Goal: Information Seeking & Learning: Check status

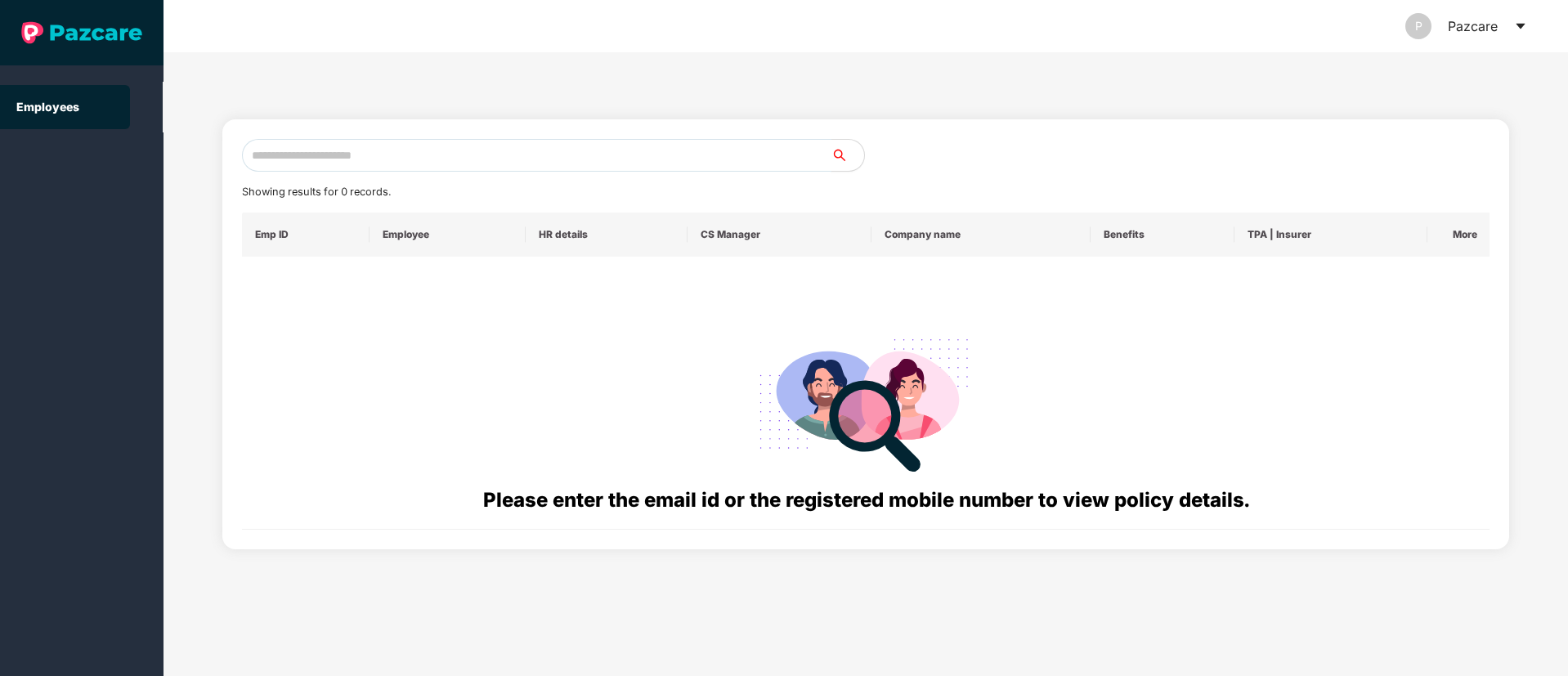
click at [323, 154] on input "text" at bounding box center [537, 155] width 590 height 33
paste input "**********"
type input "**********"
click at [344, 154] on input "**********" at bounding box center [537, 155] width 590 height 33
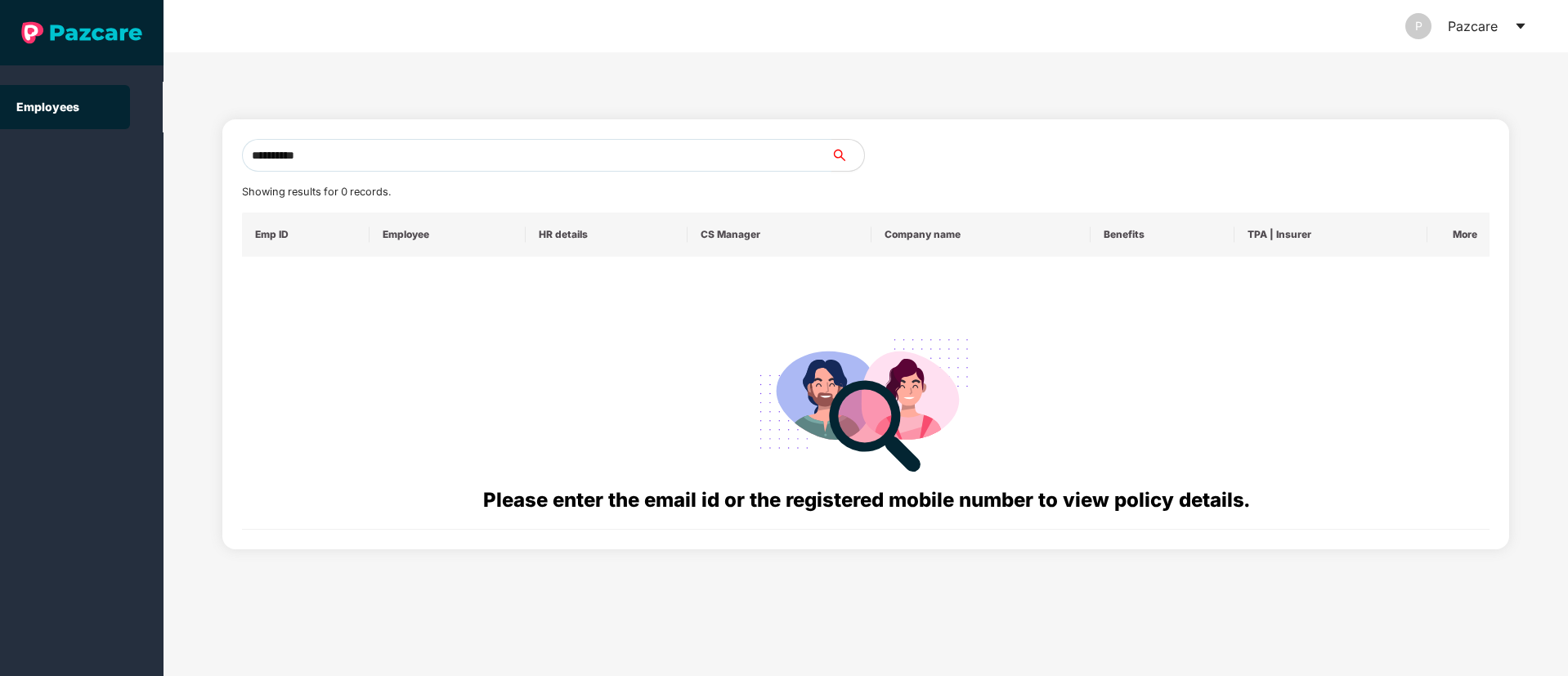
click at [344, 154] on input "**********" at bounding box center [537, 155] width 590 height 33
click at [408, 162] on input "text" at bounding box center [537, 155] width 590 height 33
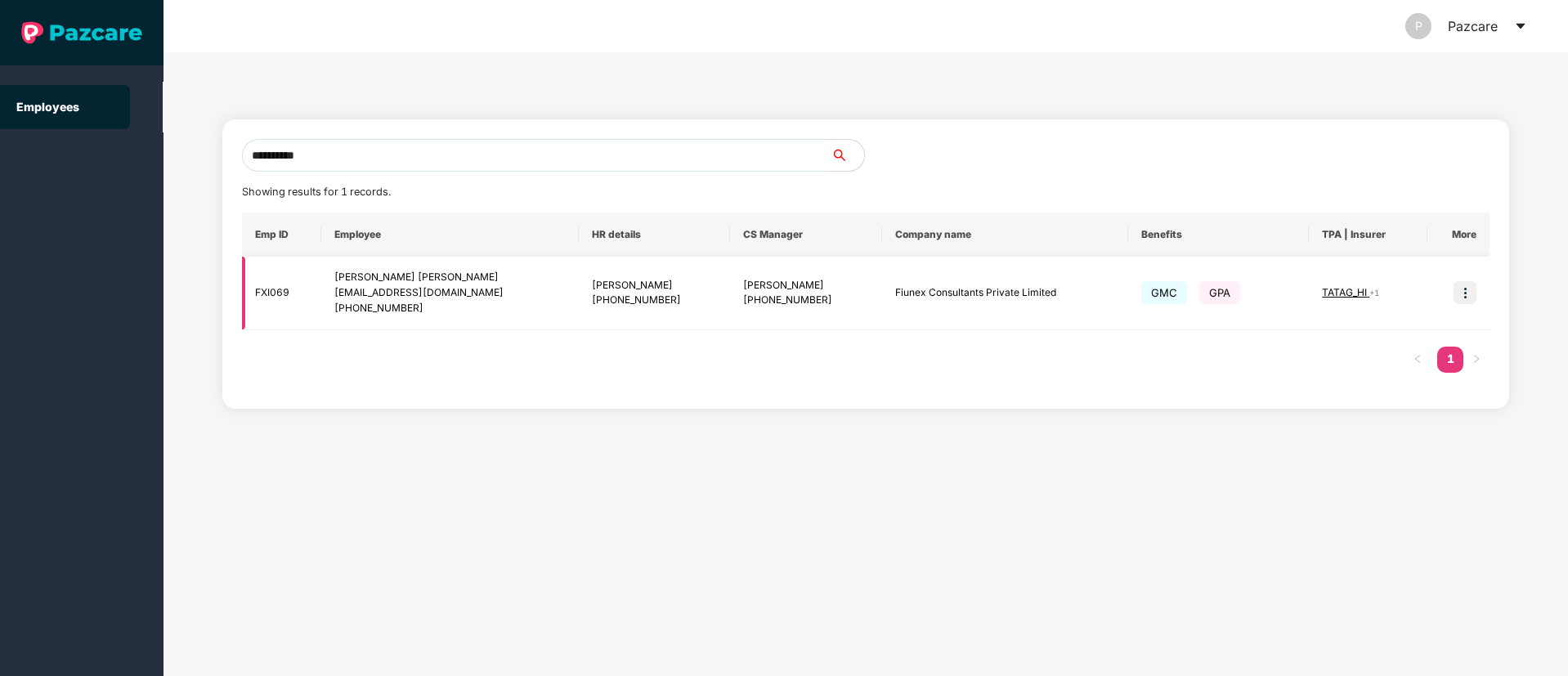
type input "**********"
click at [1467, 298] on img at bounding box center [1466, 293] width 23 height 23
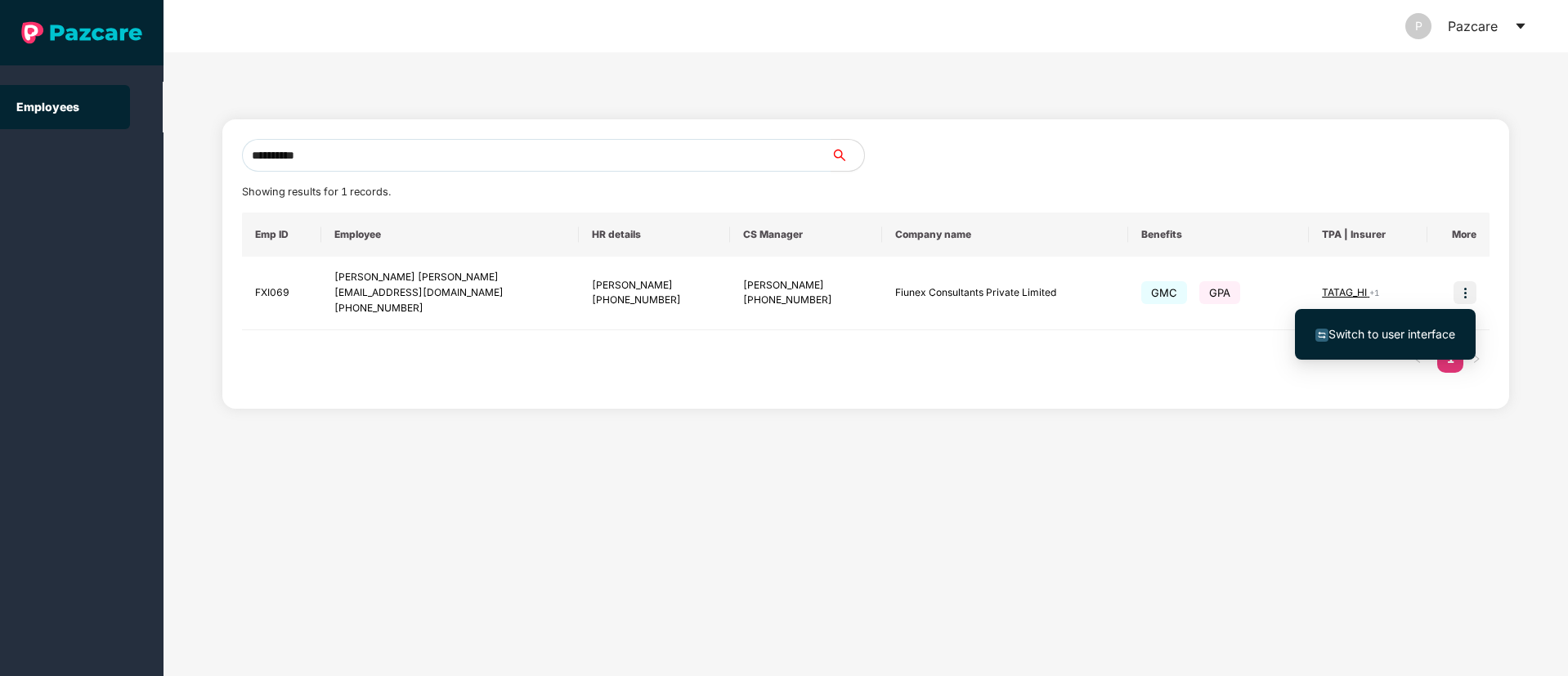
click at [1354, 335] on span "Switch to user interface" at bounding box center [1392, 333] width 126 height 14
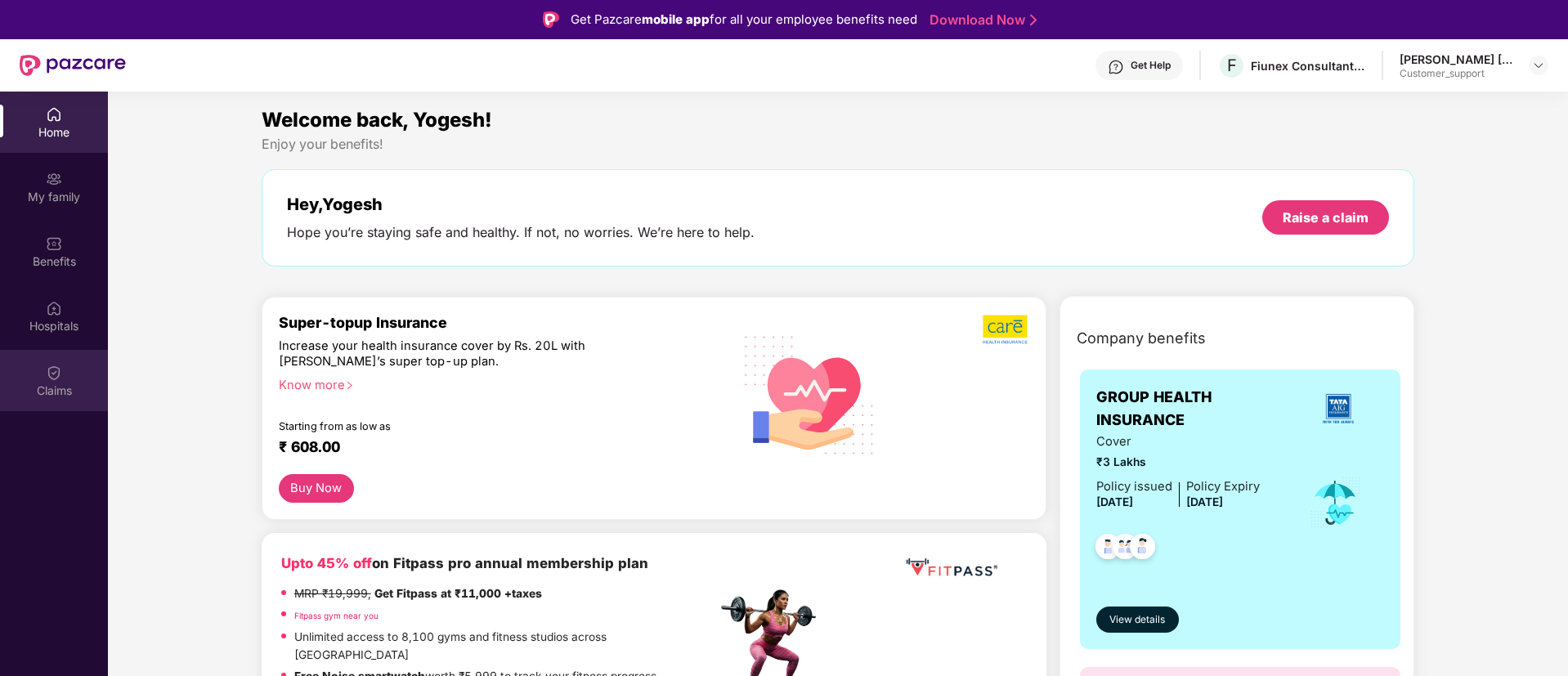
click at [70, 370] on div "Claims" at bounding box center [54, 380] width 108 height 61
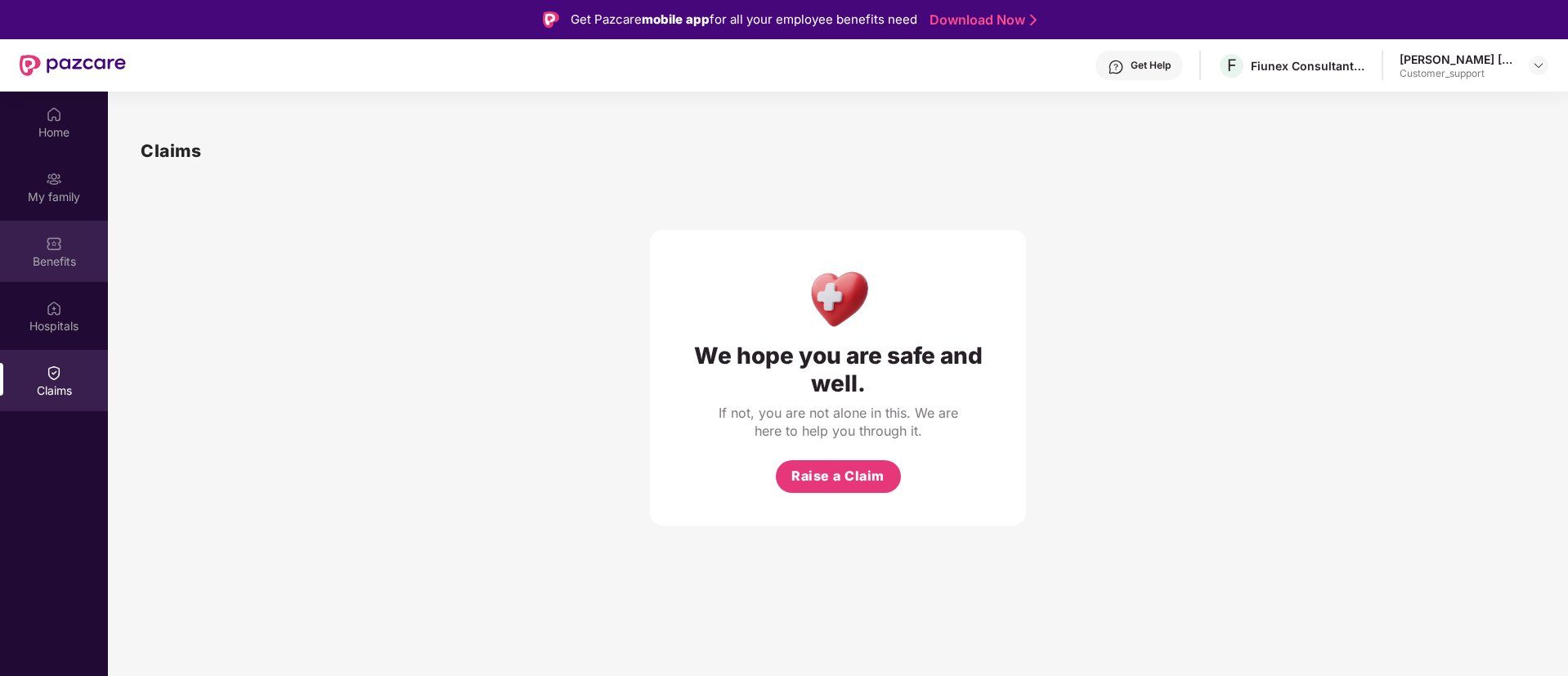
click at [86, 243] on div "Benefits" at bounding box center [54, 251] width 108 height 61
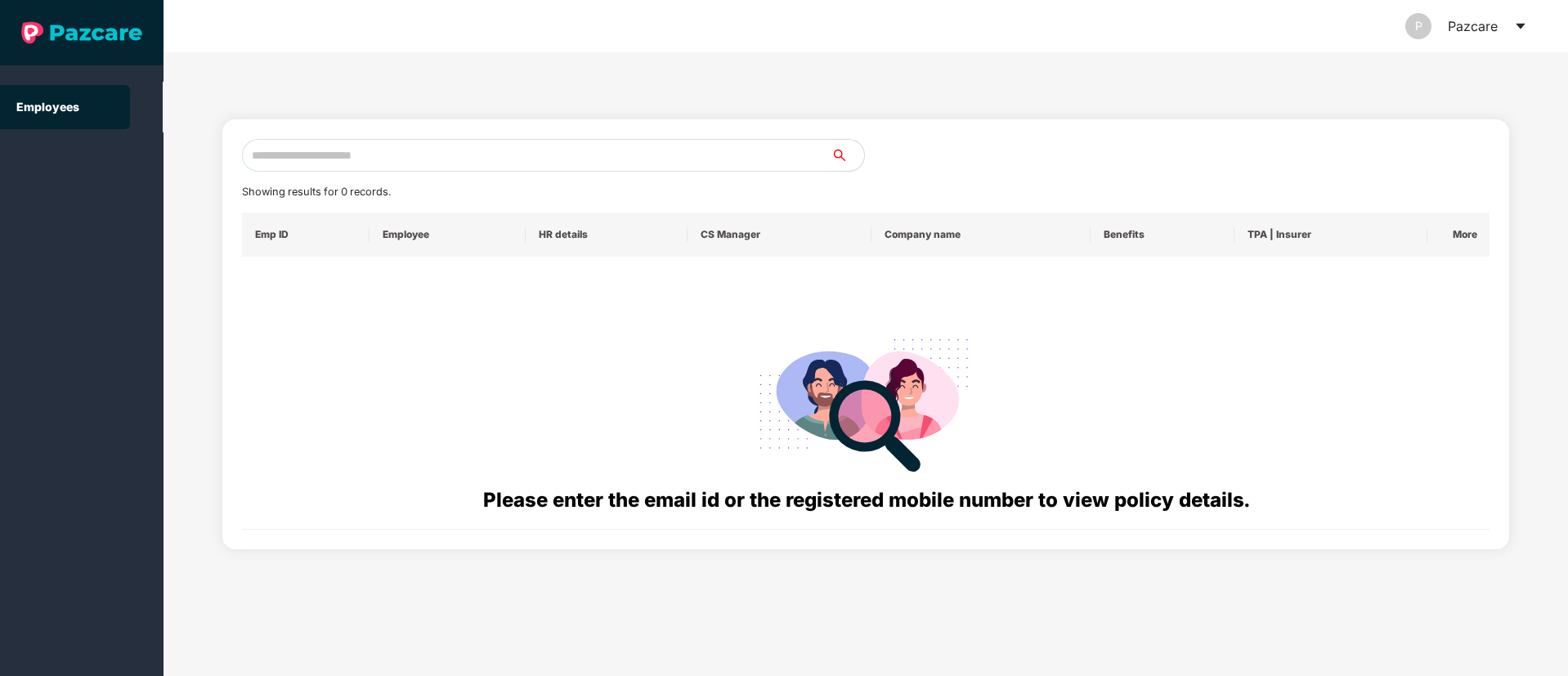
paste input "**********"
click at [291, 148] on input "text" at bounding box center [537, 155] width 590 height 33
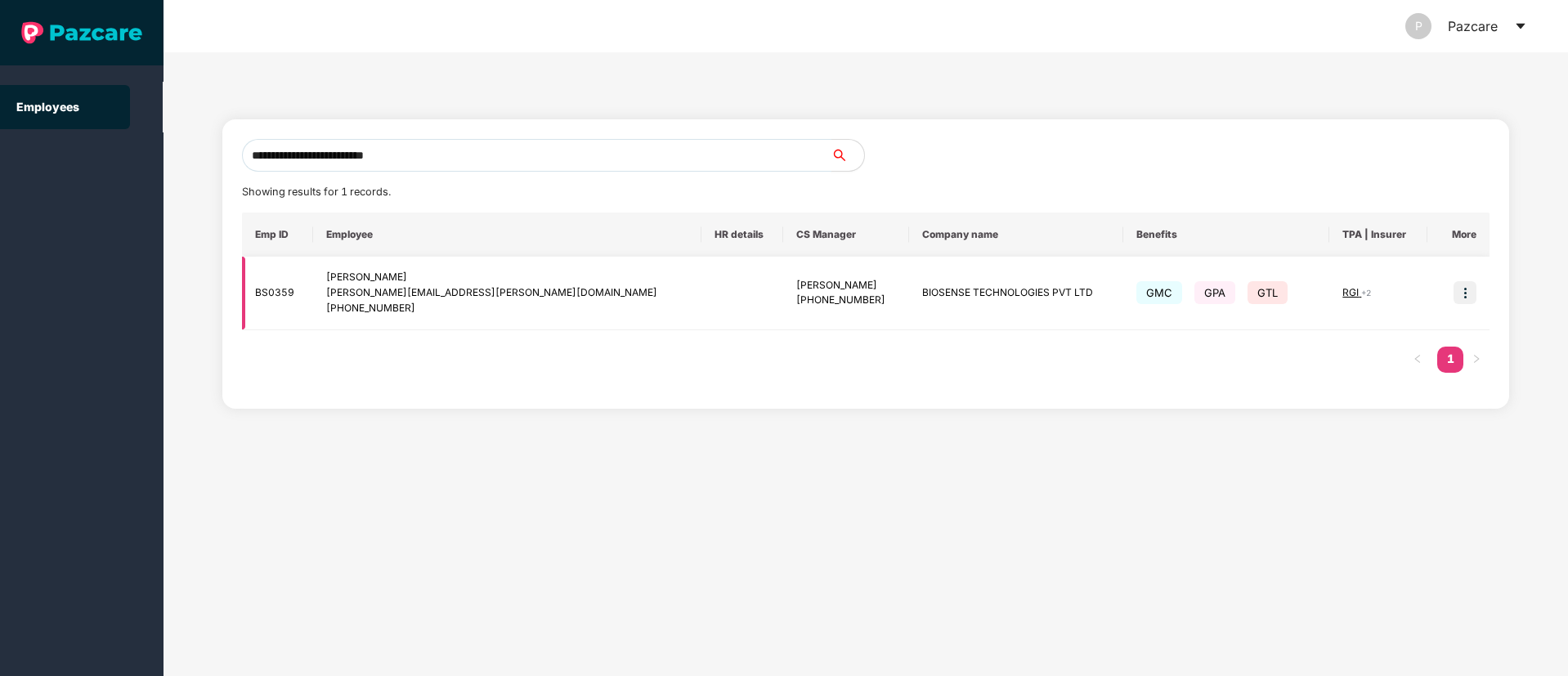
type input "**********"
click at [1473, 297] on img at bounding box center [1466, 293] width 23 height 23
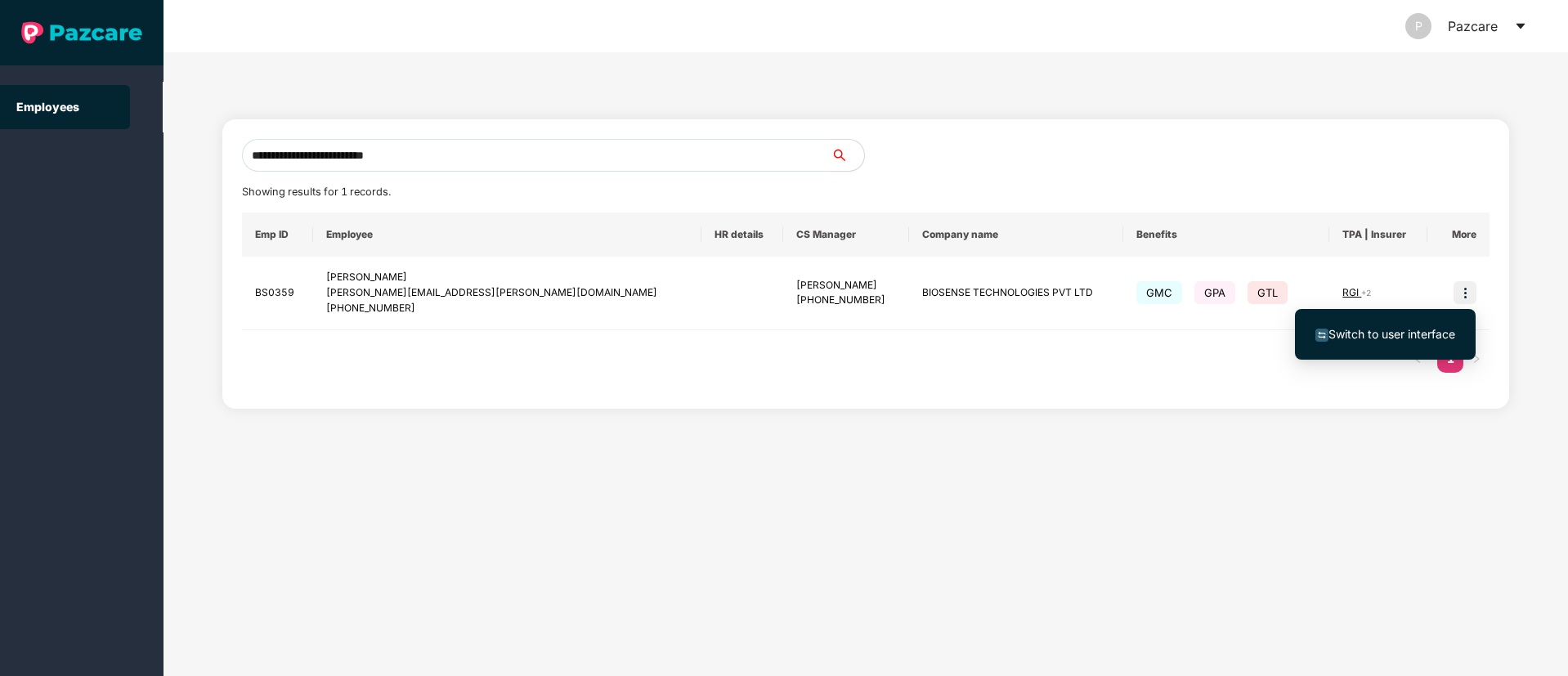
click at [1377, 338] on span "Switch to user interface" at bounding box center [1392, 333] width 126 height 14
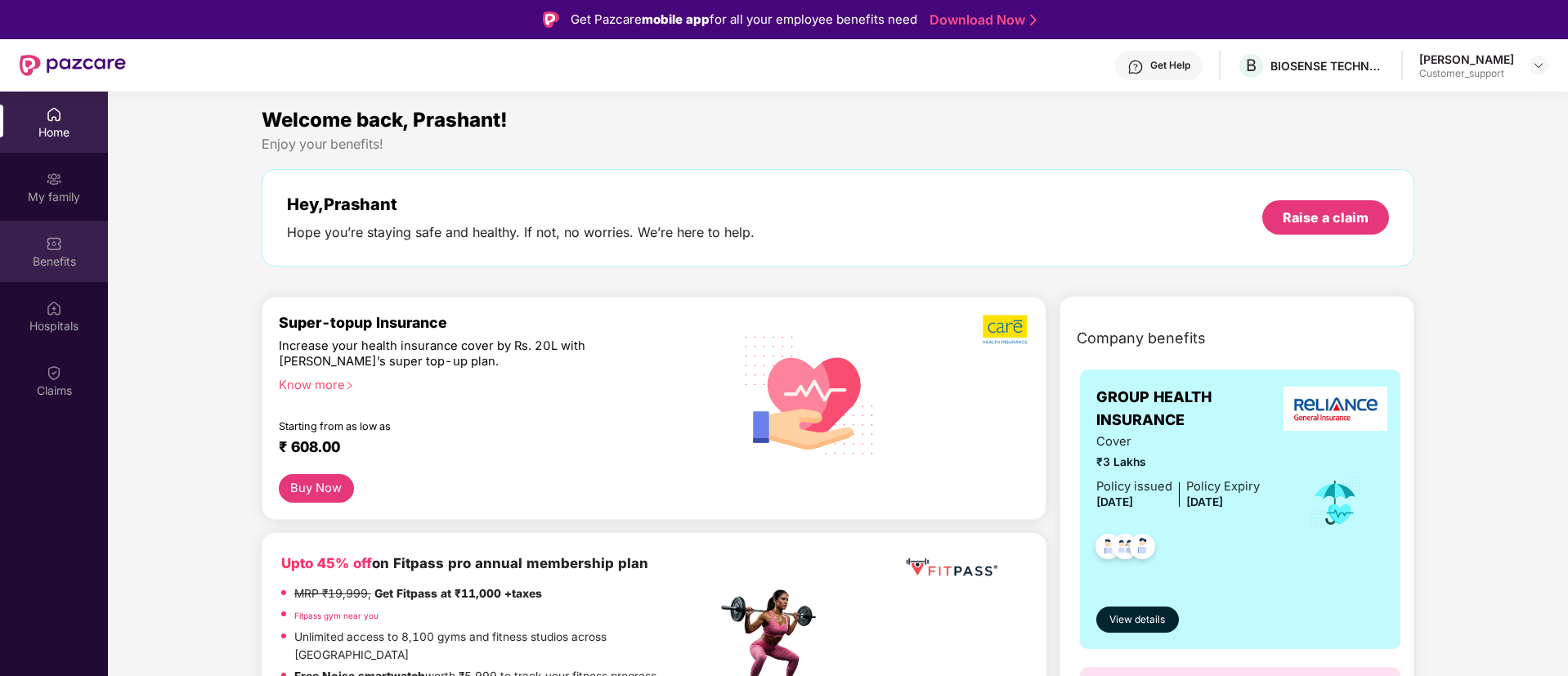
click at [72, 259] on div "Benefits" at bounding box center [54, 261] width 108 height 16
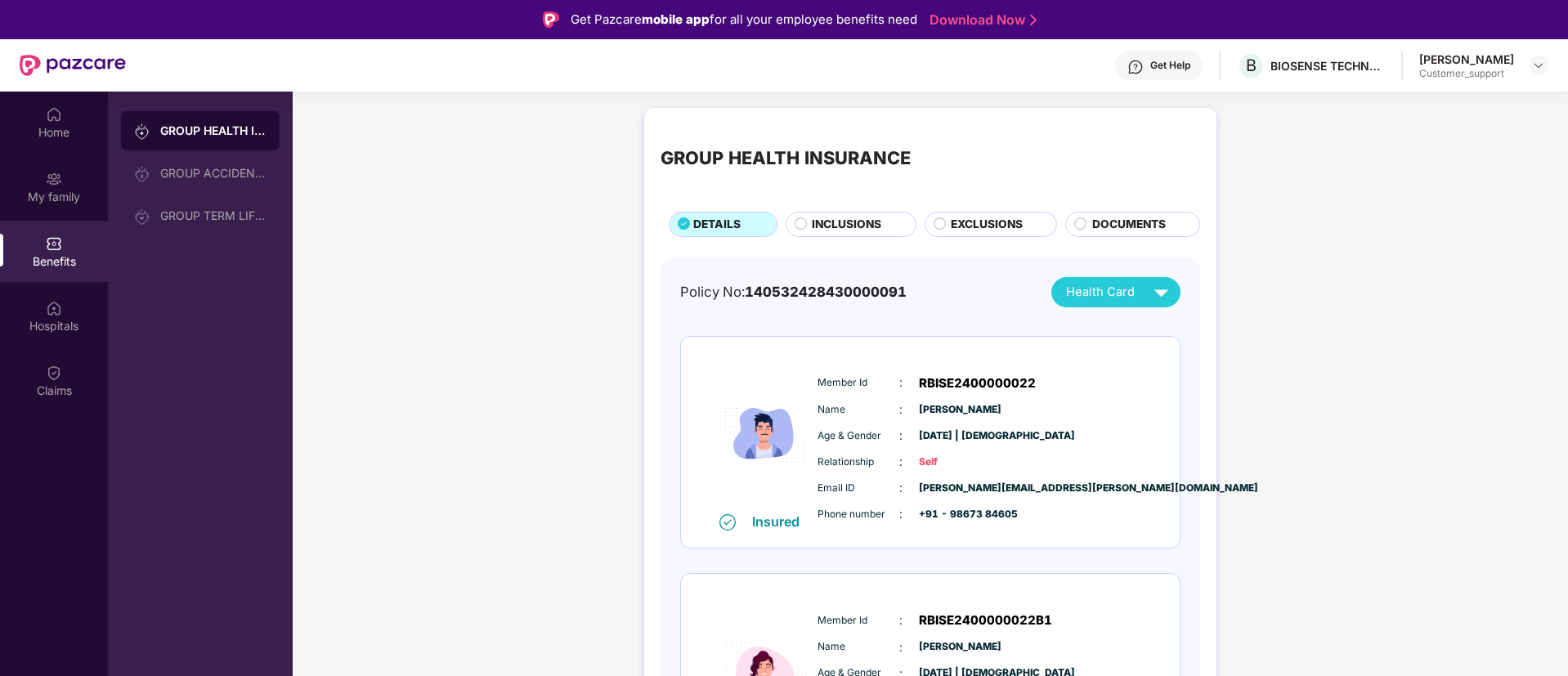
click at [771, 291] on span "140532428430000091" at bounding box center [826, 291] width 162 height 16
copy div "Policy No: 140532428430000091"
click at [771, 291] on span "140532428430000091" at bounding box center [826, 291] width 162 height 16
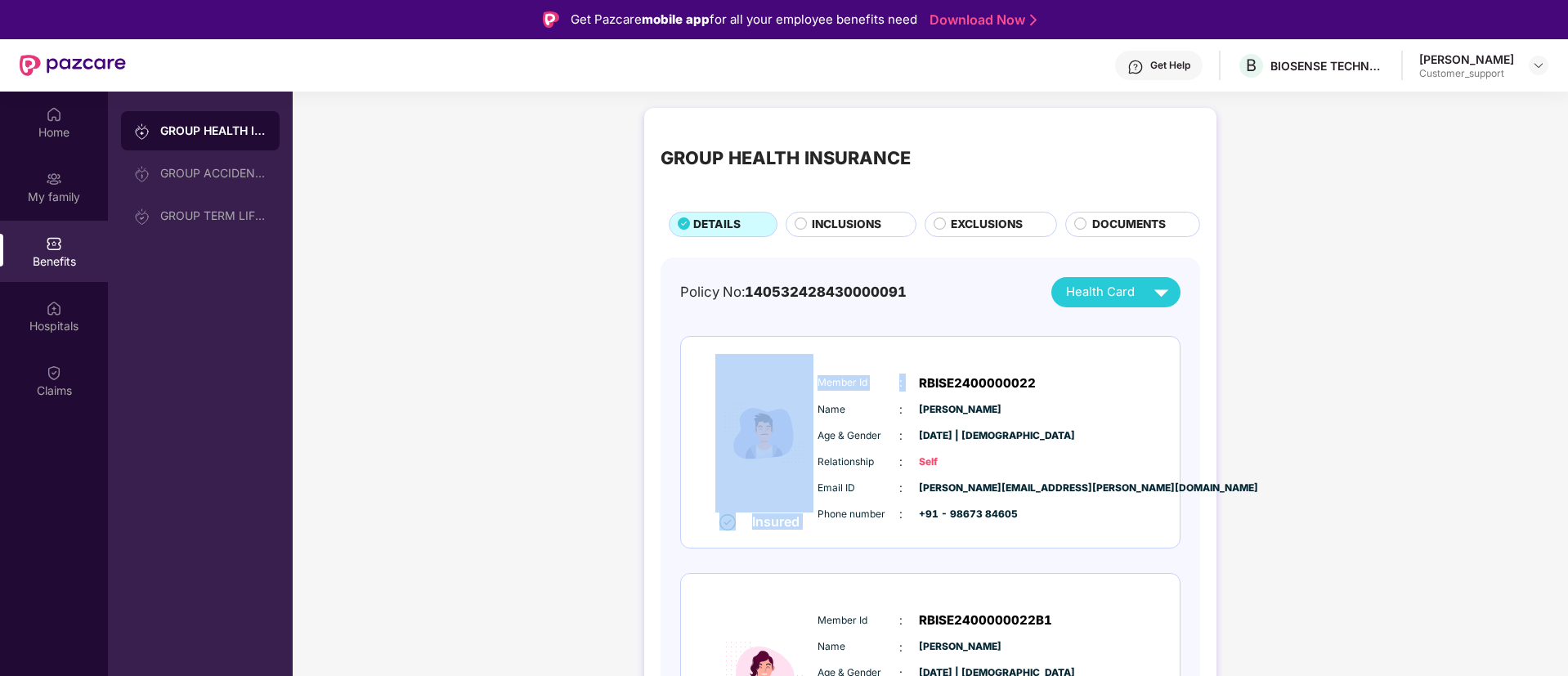
drag, startPoint x: 914, startPoint y: 381, endPoint x: 807, endPoint y: 381, distance: 107.0
click at [807, 381] on div "Insured Member Id : RBISE2400000022 Name : Prashant Khedekar Age & Gender : 16 …" at bounding box center [930, 442] width 499 height 212
click at [807, 381] on img at bounding box center [764, 434] width 98 height 159
click at [820, 381] on span "Member Id" at bounding box center [858, 383] width 81 height 15
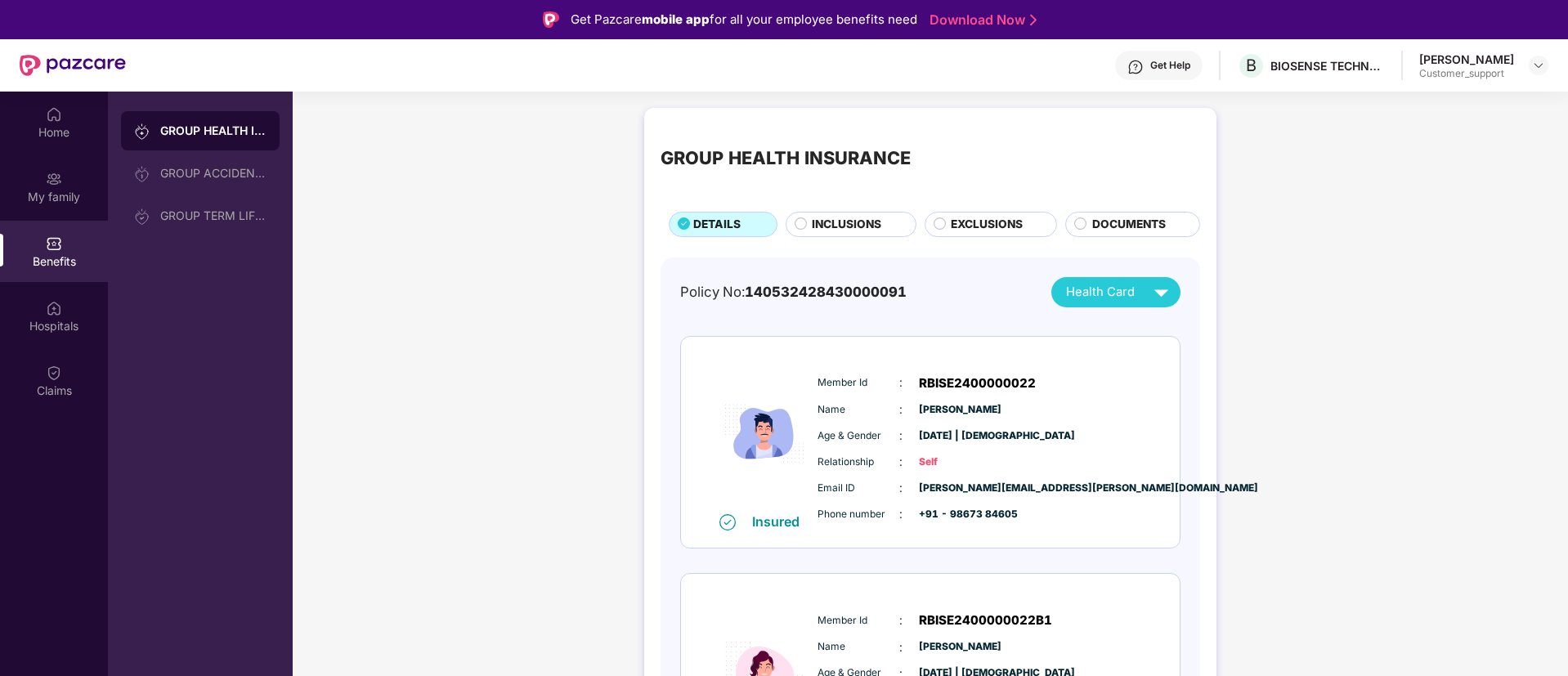
click at [820, 381] on span "Member Id" at bounding box center [858, 383] width 81 height 15
copy div "Member Id : RBISE2400000022"
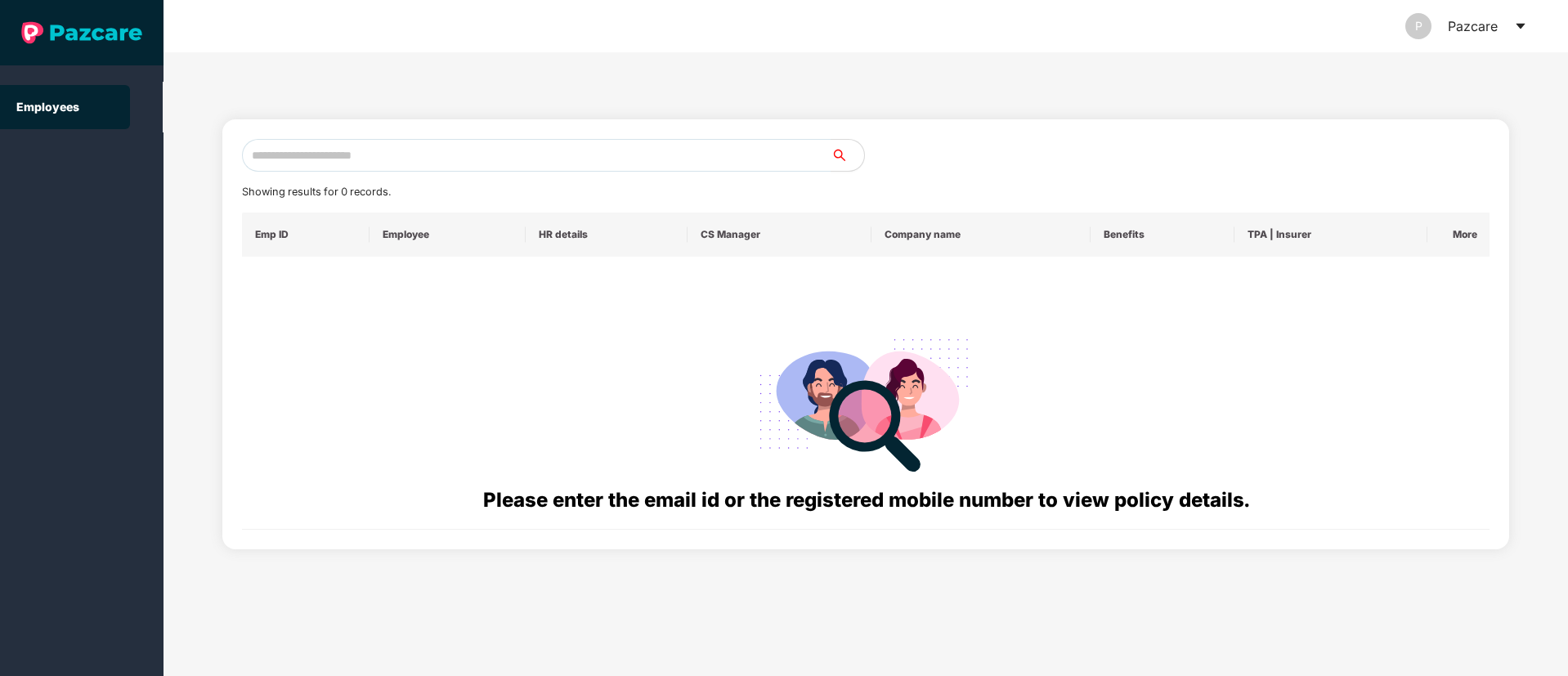
click at [407, 148] on input "text" at bounding box center [537, 155] width 590 height 33
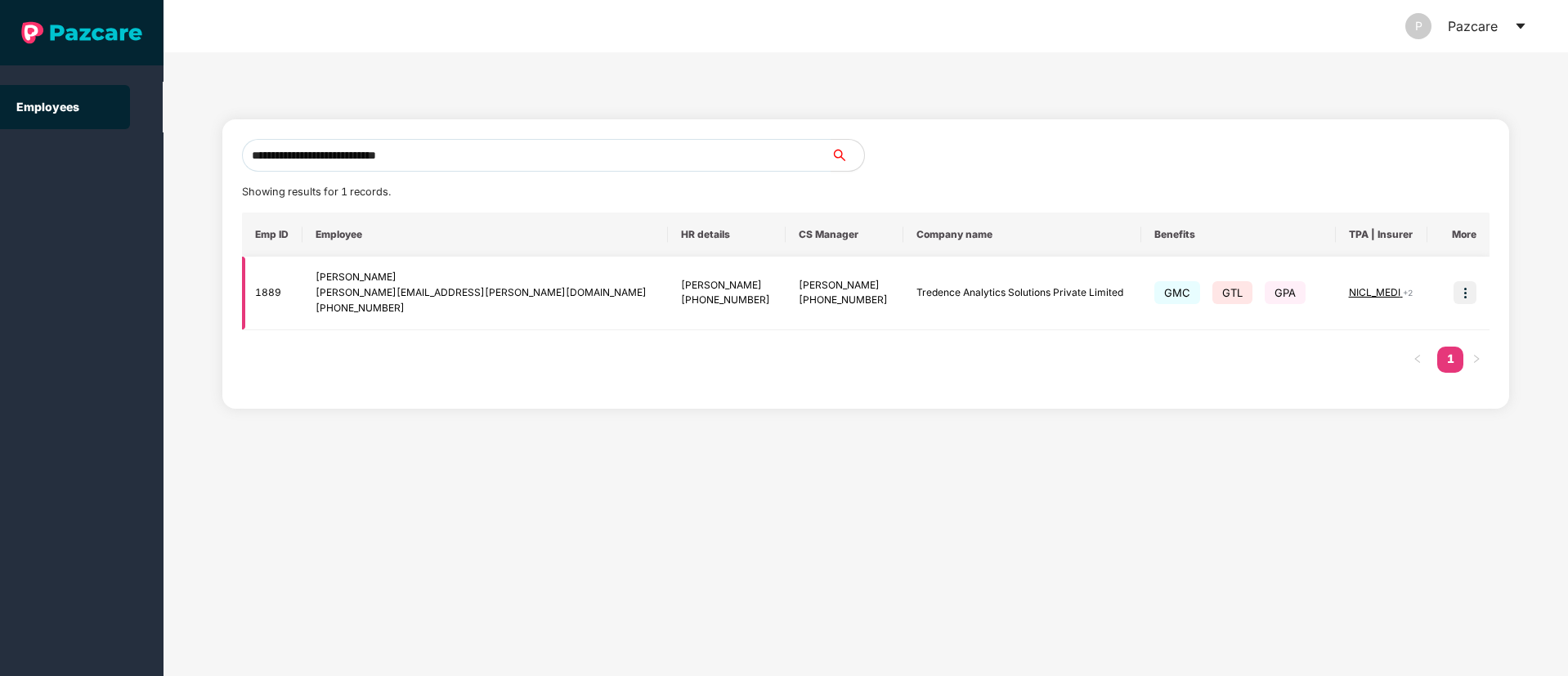
type input "**********"
click at [1463, 290] on img at bounding box center [1466, 293] width 23 height 23
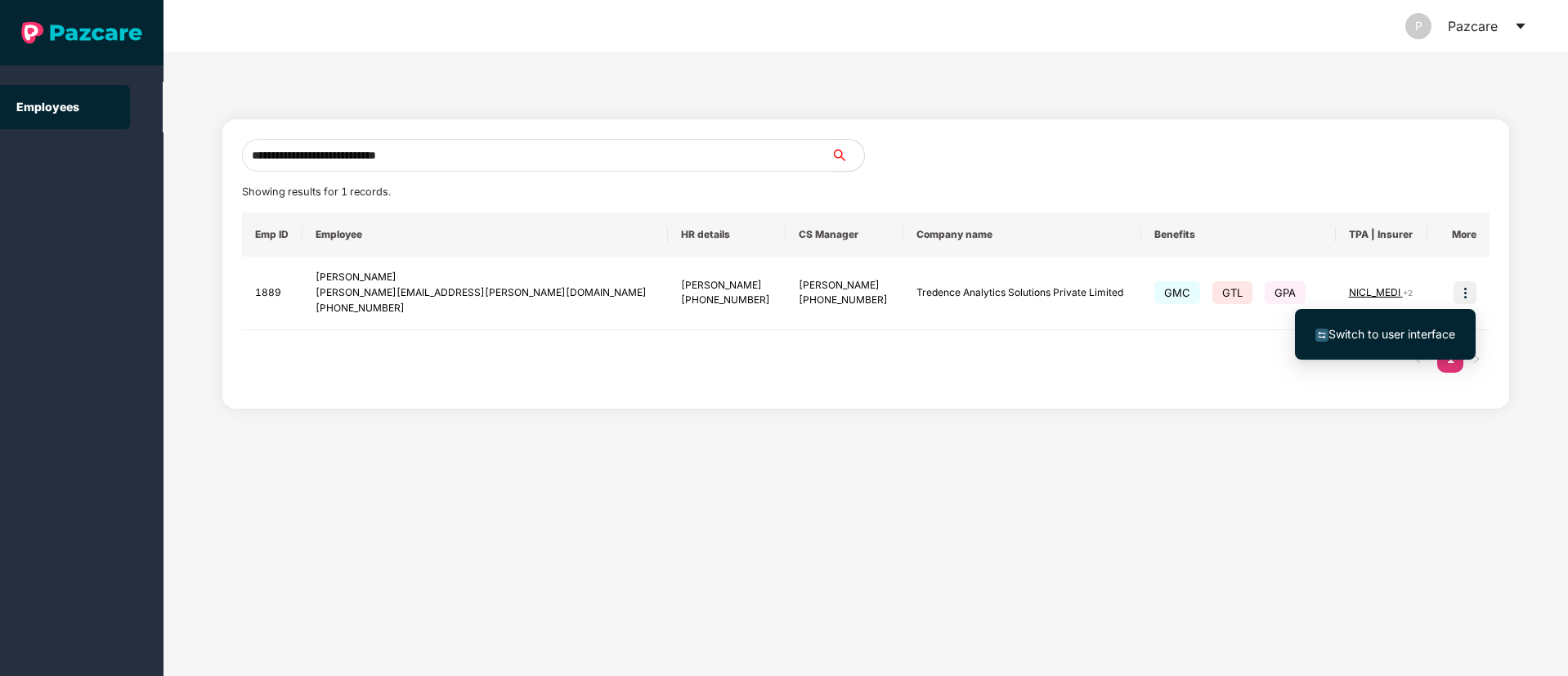
click at [1355, 323] on li "Switch to user interface" at bounding box center [1385, 334] width 181 height 34
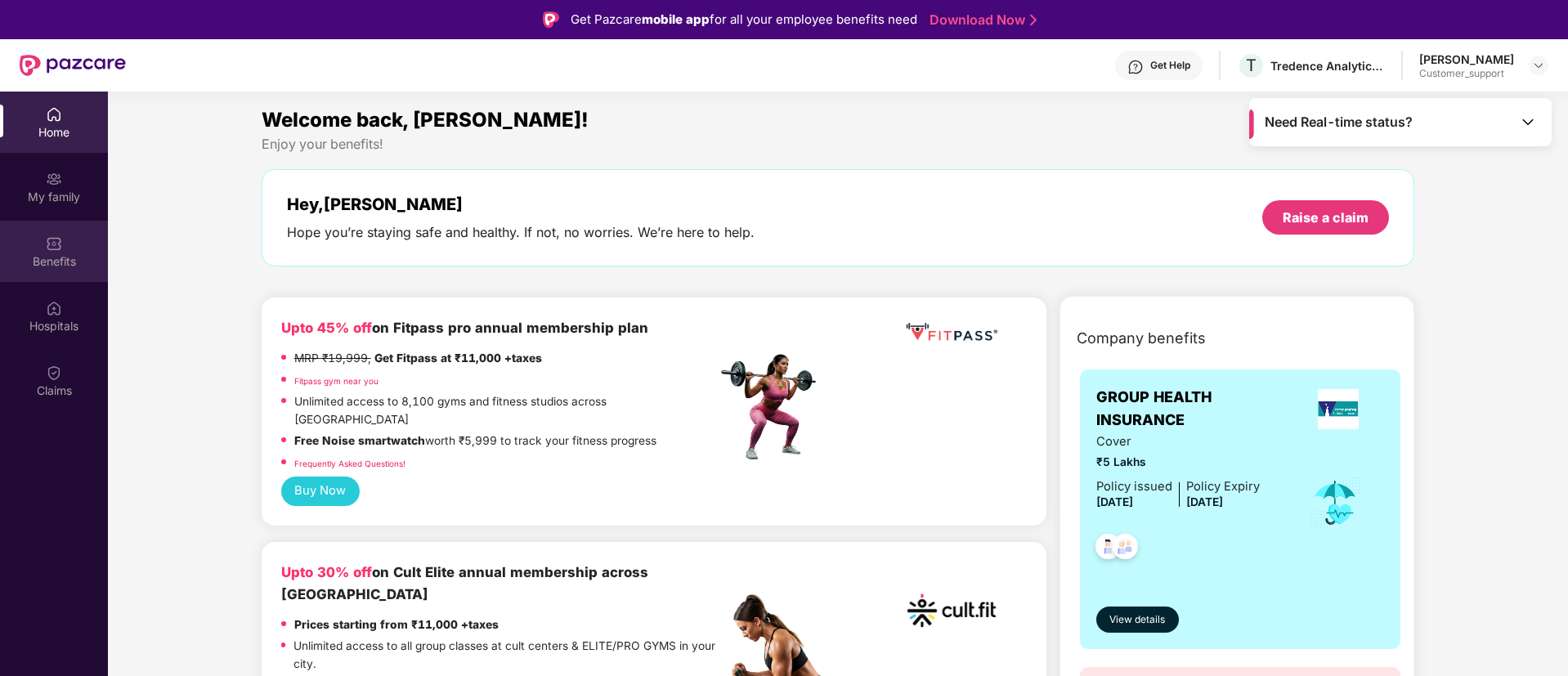
click at [76, 259] on div "Benefits" at bounding box center [54, 261] width 108 height 16
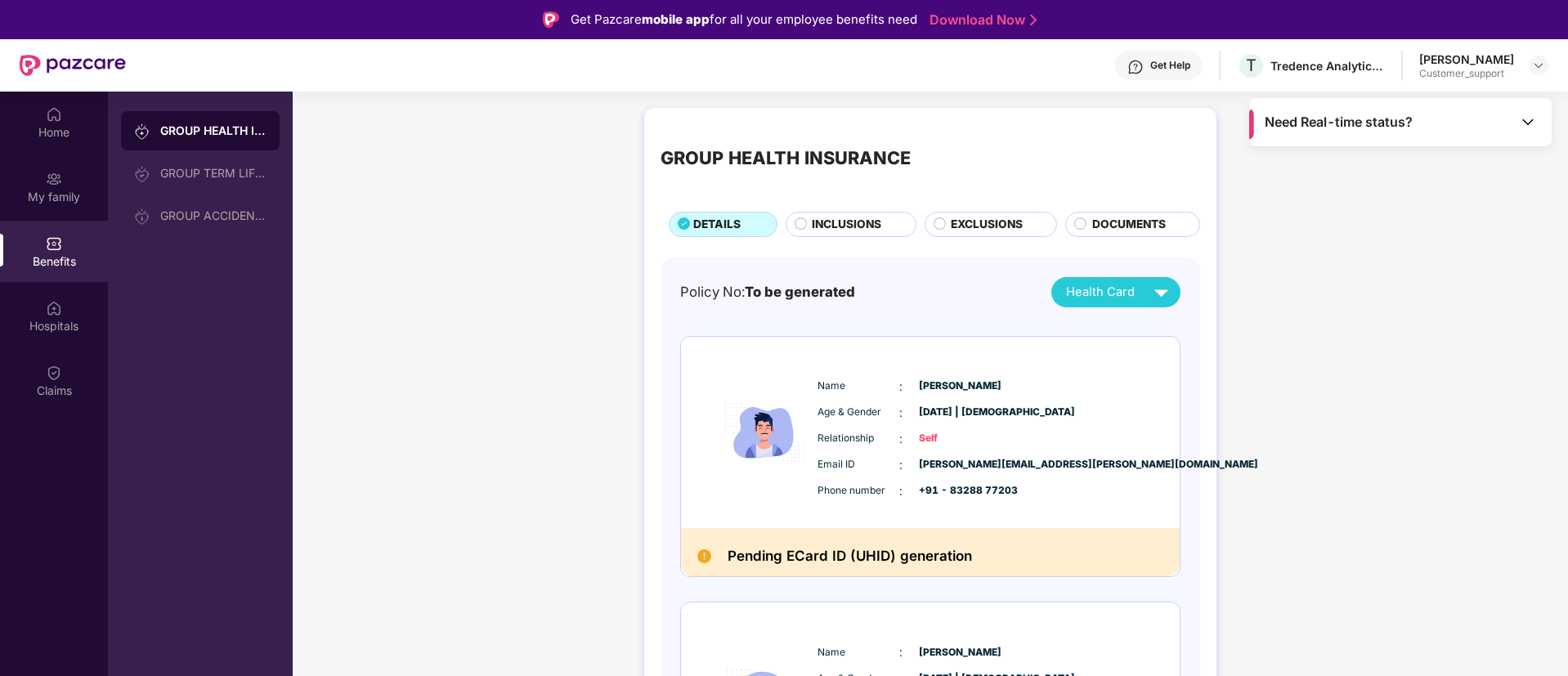
click at [1098, 222] on span "DOCUMENTS" at bounding box center [1129, 224] width 74 height 18
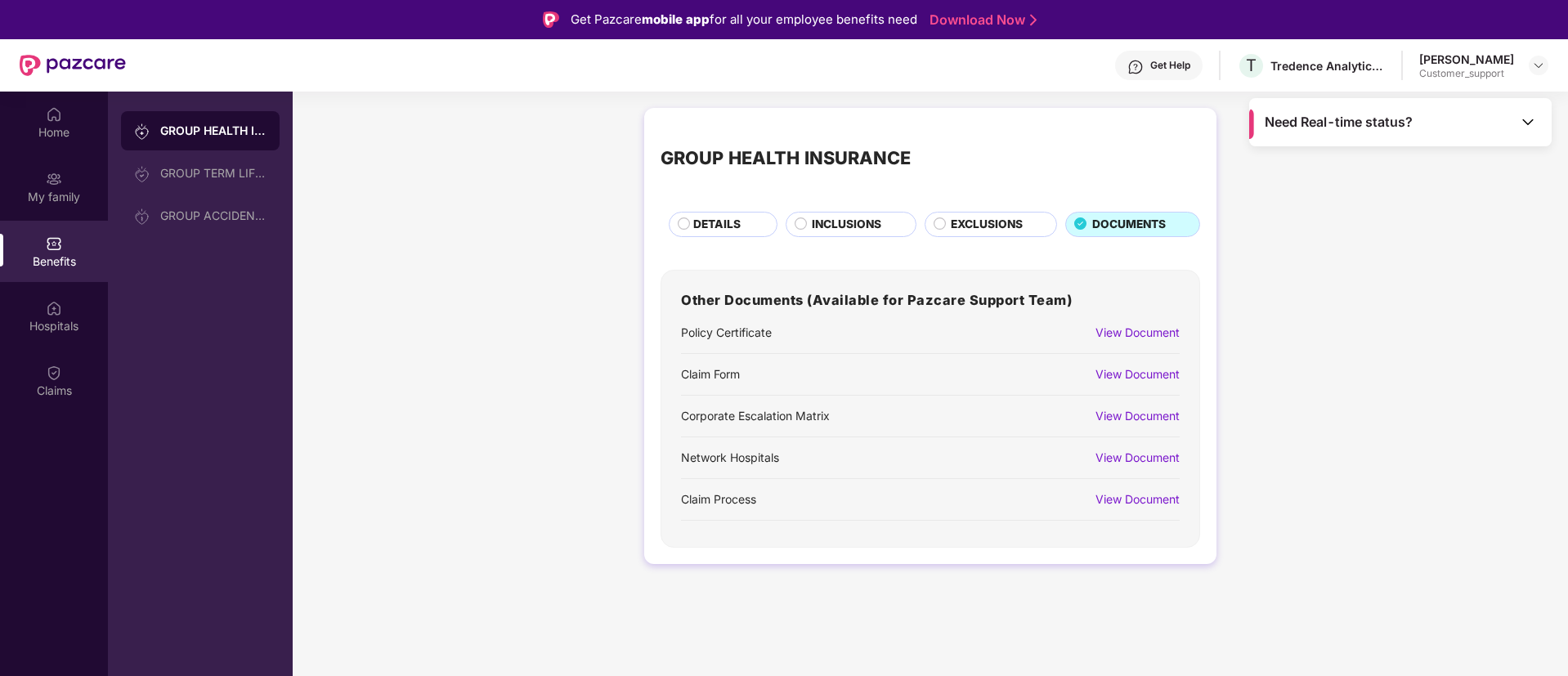
click at [1144, 372] on div "View Document" at bounding box center [1138, 374] width 84 height 18
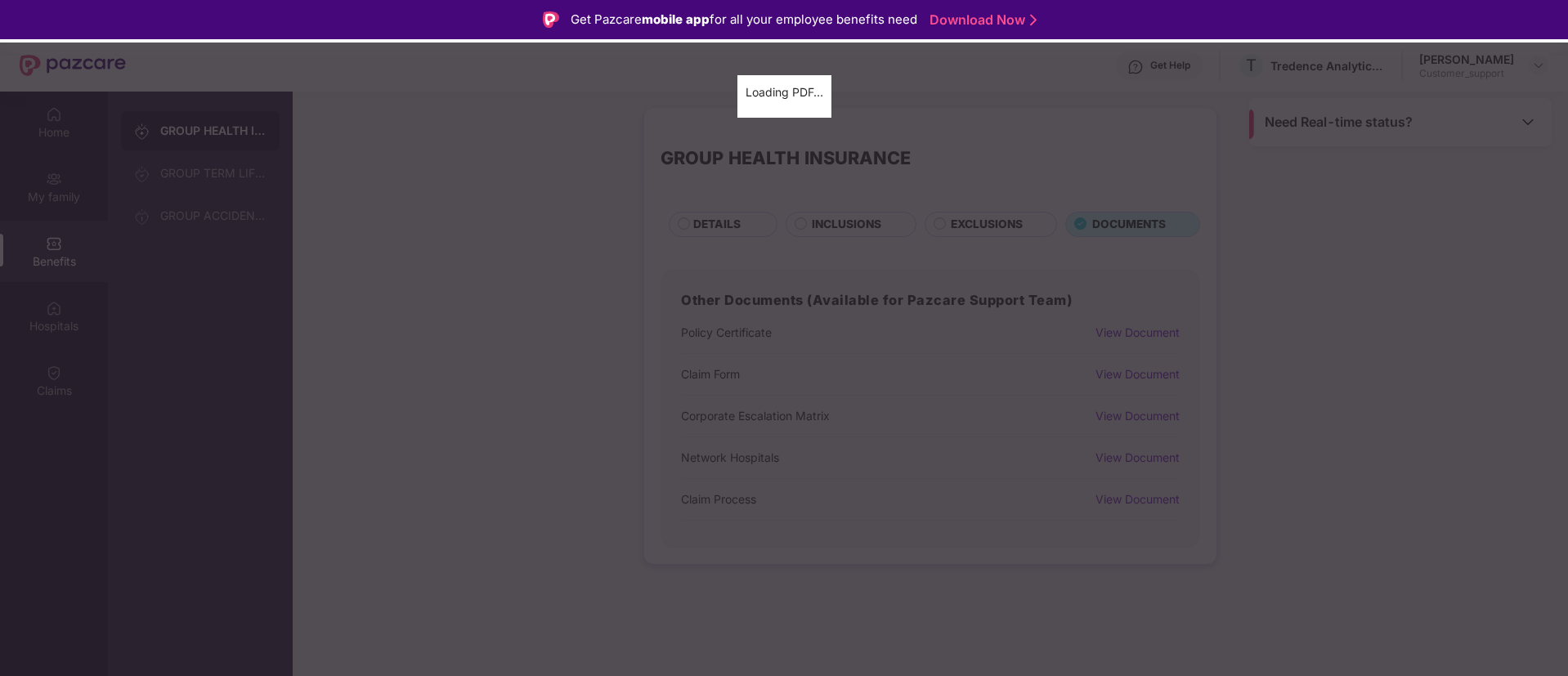
scroll to position [92, 0]
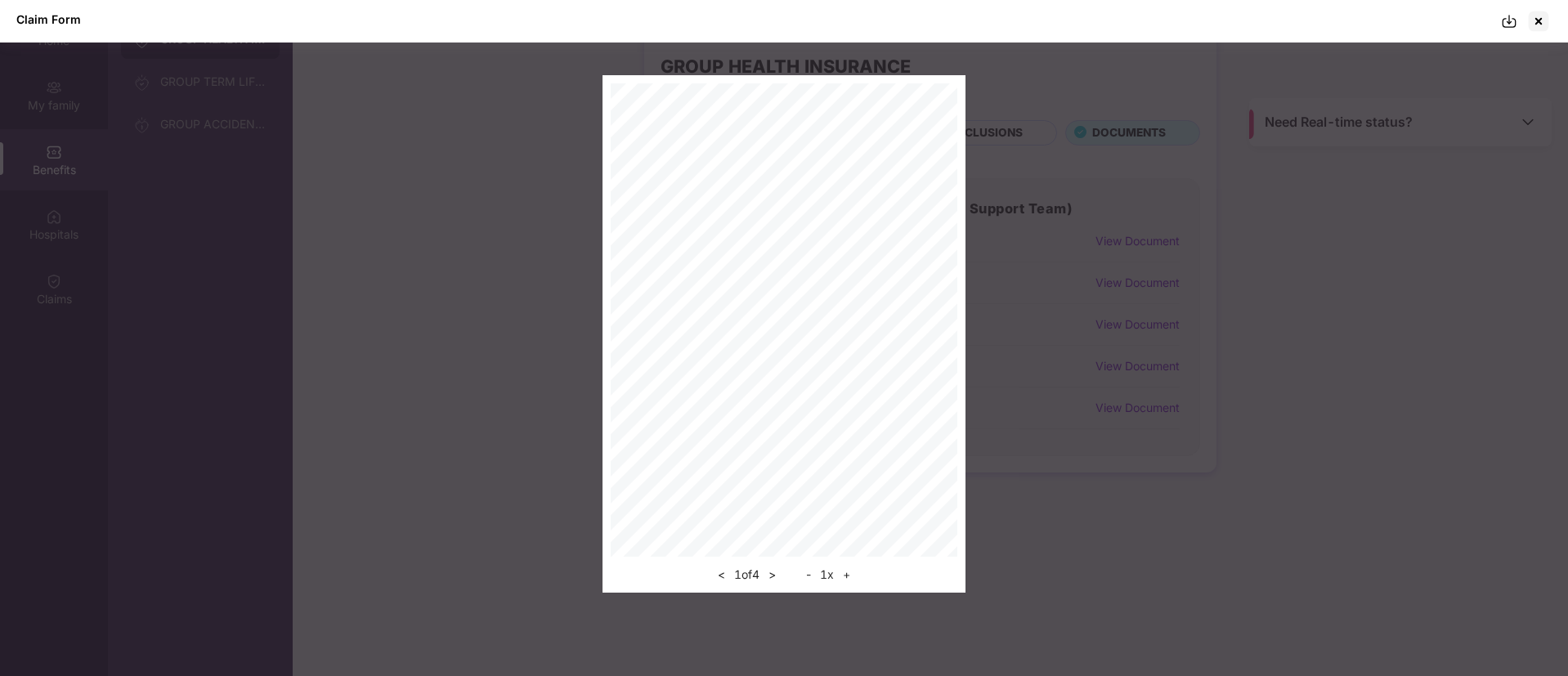
click at [1511, 19] on img at bounding box center [1509, 21] width 16 height 16
click at [1539, 14] on div at bounding box center [1538, 21] width 26 height 26
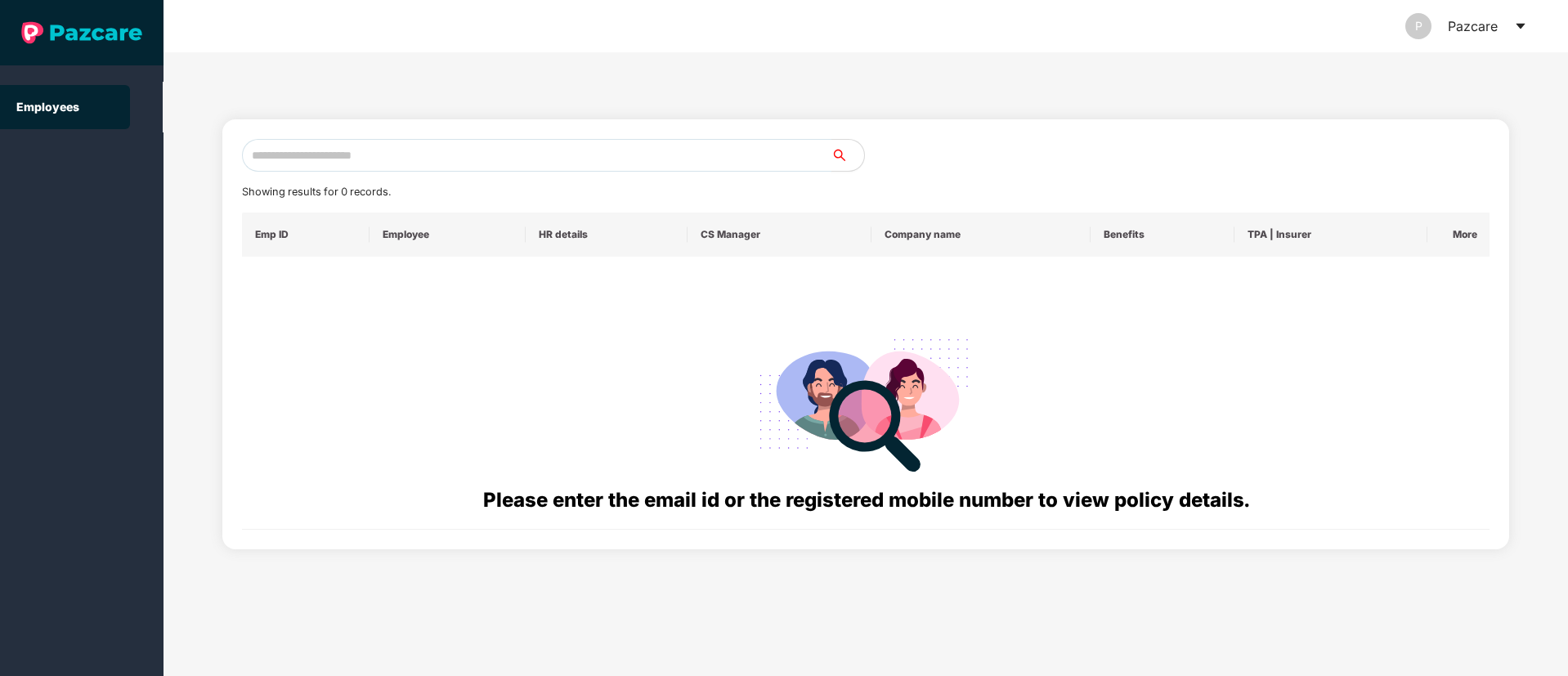
paste input "**********"
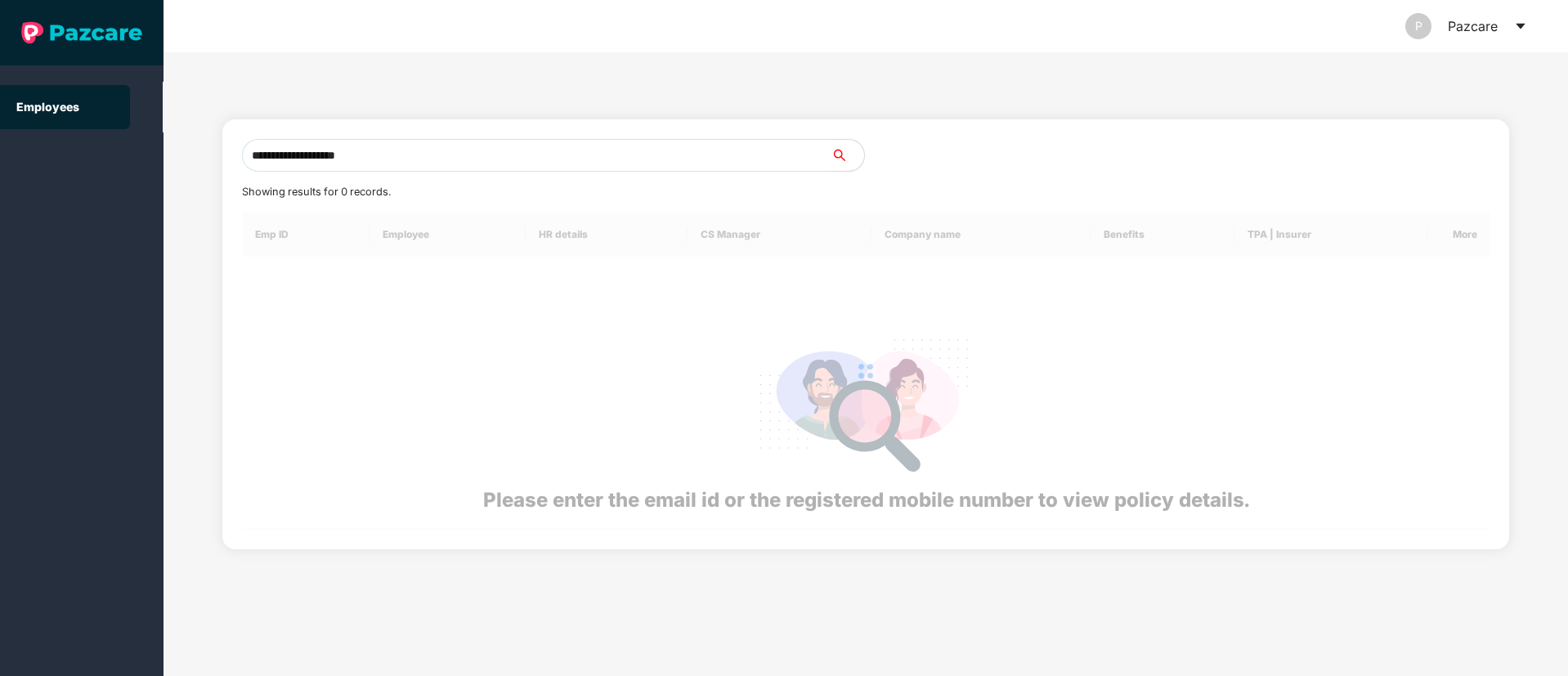
click at [318, 153] on input "**********" at bounding box center [537, 155] width 590 height 33
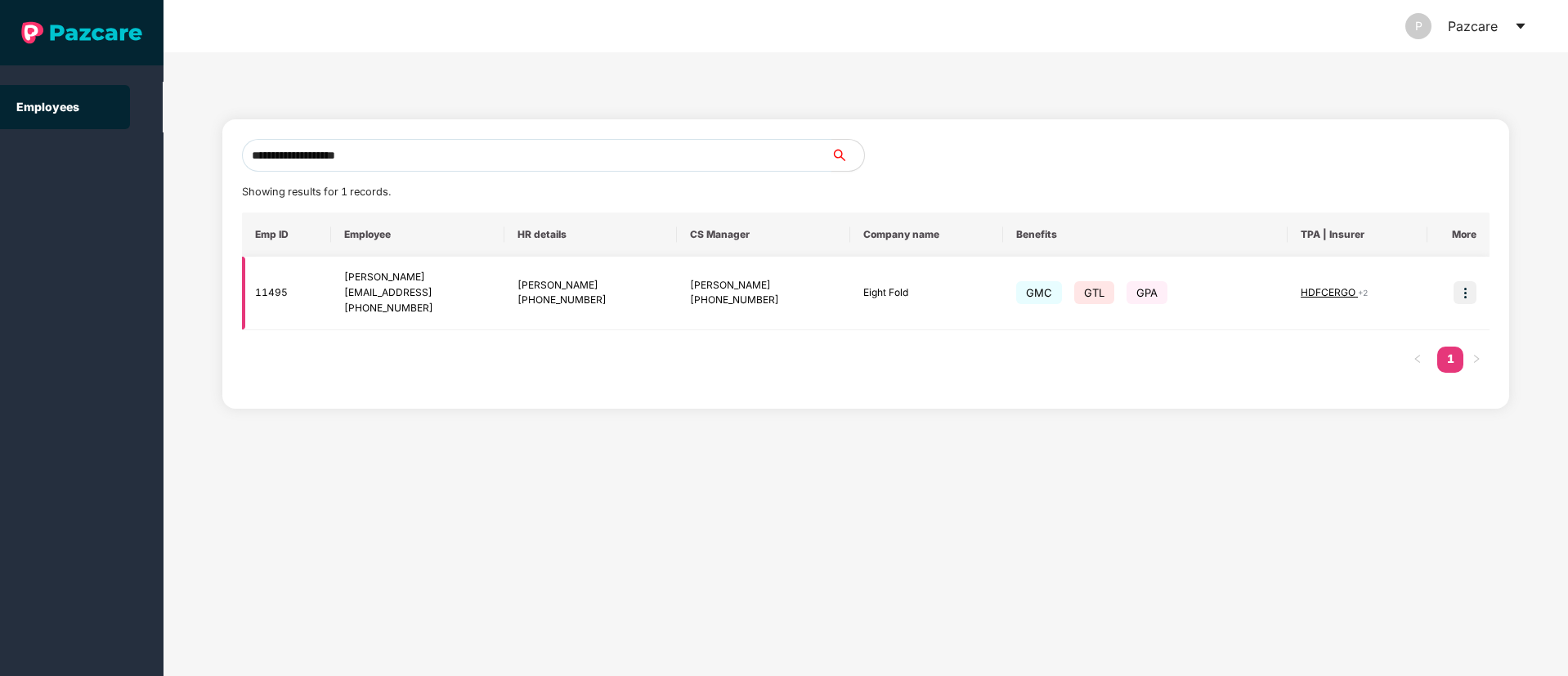
type input "**********"
click at [1473, 294] on img at bounding box center [1466, 293] width 23 height 23
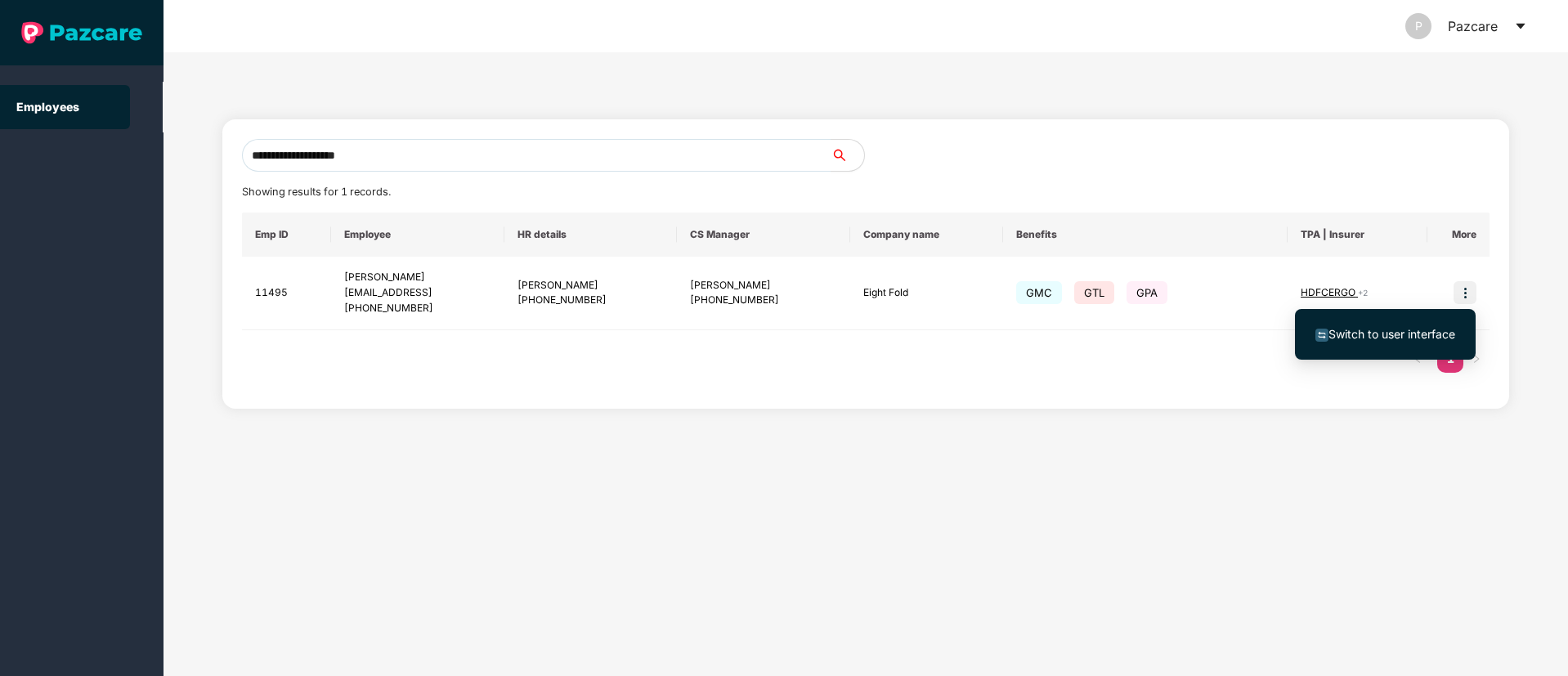
click at [1360, 335] on span "Switch to user interface" at bounding box center [1392, 333] width 126 height 14
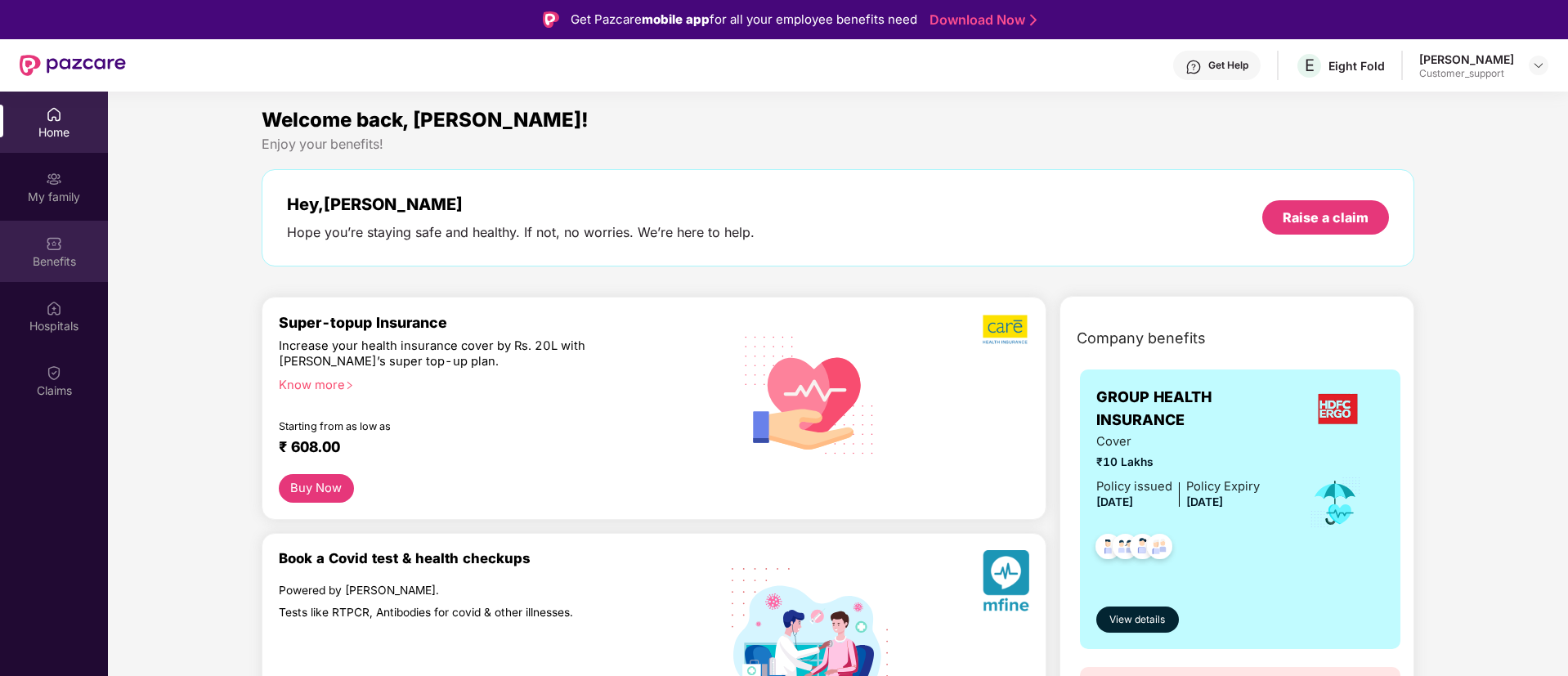
click at [58, 260] on div "Benefits" at bounding box center [54, 261] width 108 height 16
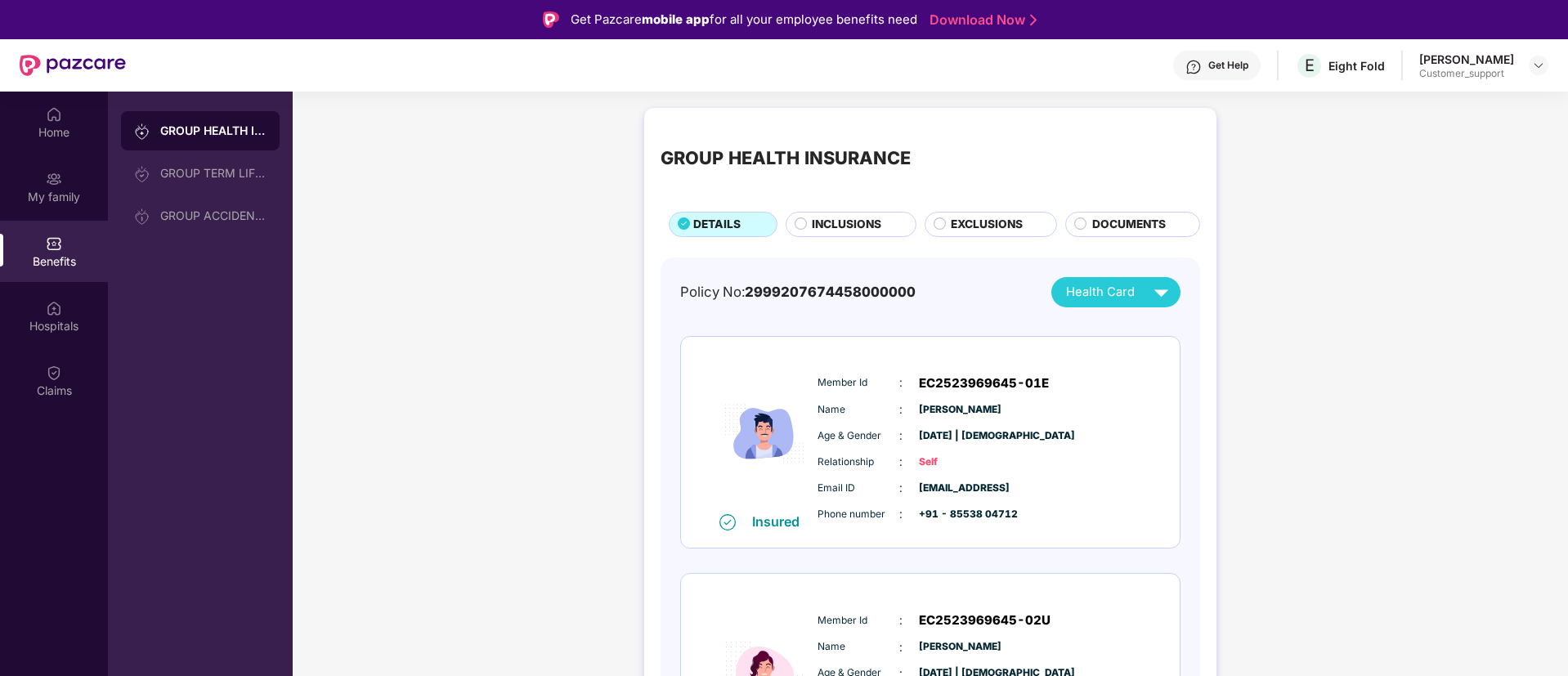
click at [803, 294] on span "2999207674458000000" at bounding box center [830, 291] width 170 height 16
copy div "Policy No: 2999207674458000000"
click at [803, 294] on span "2999207674458000000" at bounding box center [830, 291] width 170 height 16
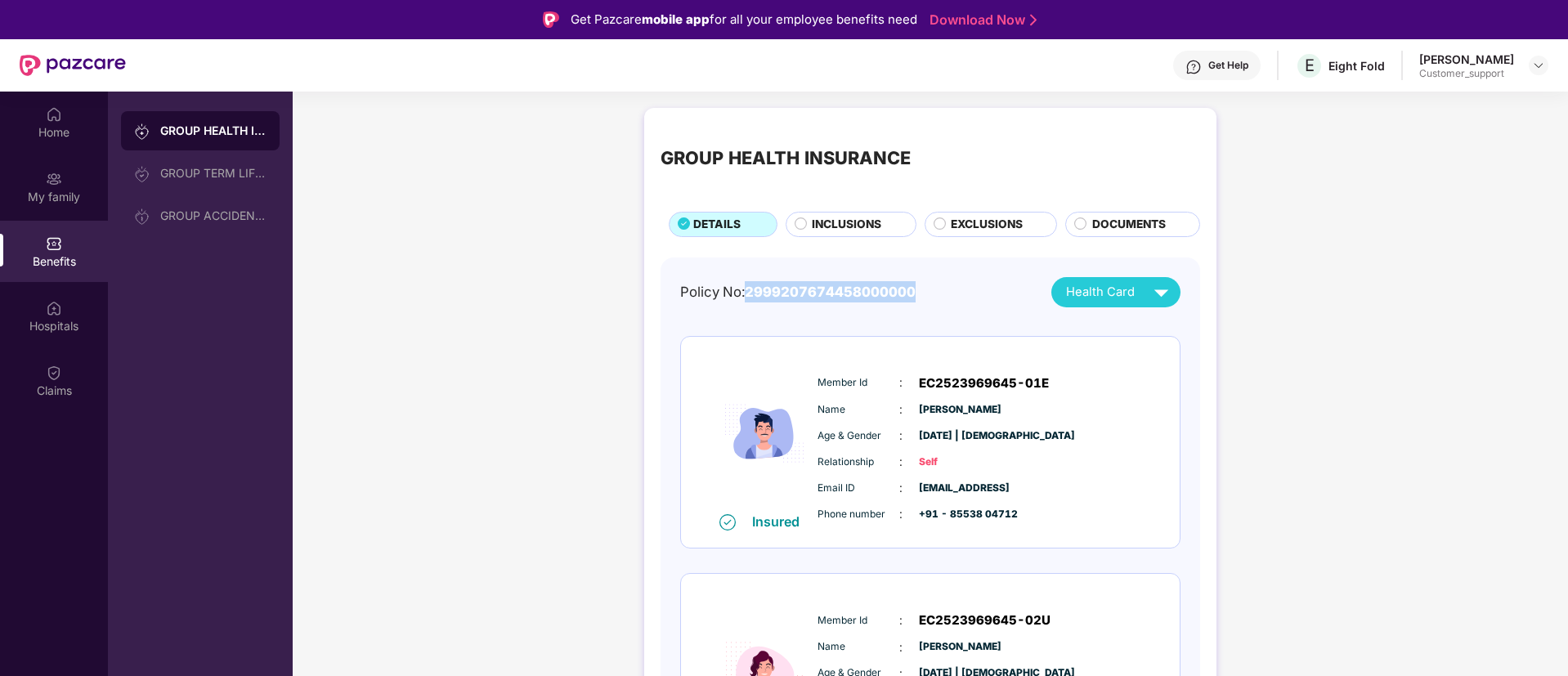
click at [803, 294] on span "2999207674458000000" at bounding box center [830, 291] width 170 height 16
click at [40, 374] on div "Claims" at bounding box center [54, 380] width 108 height 61
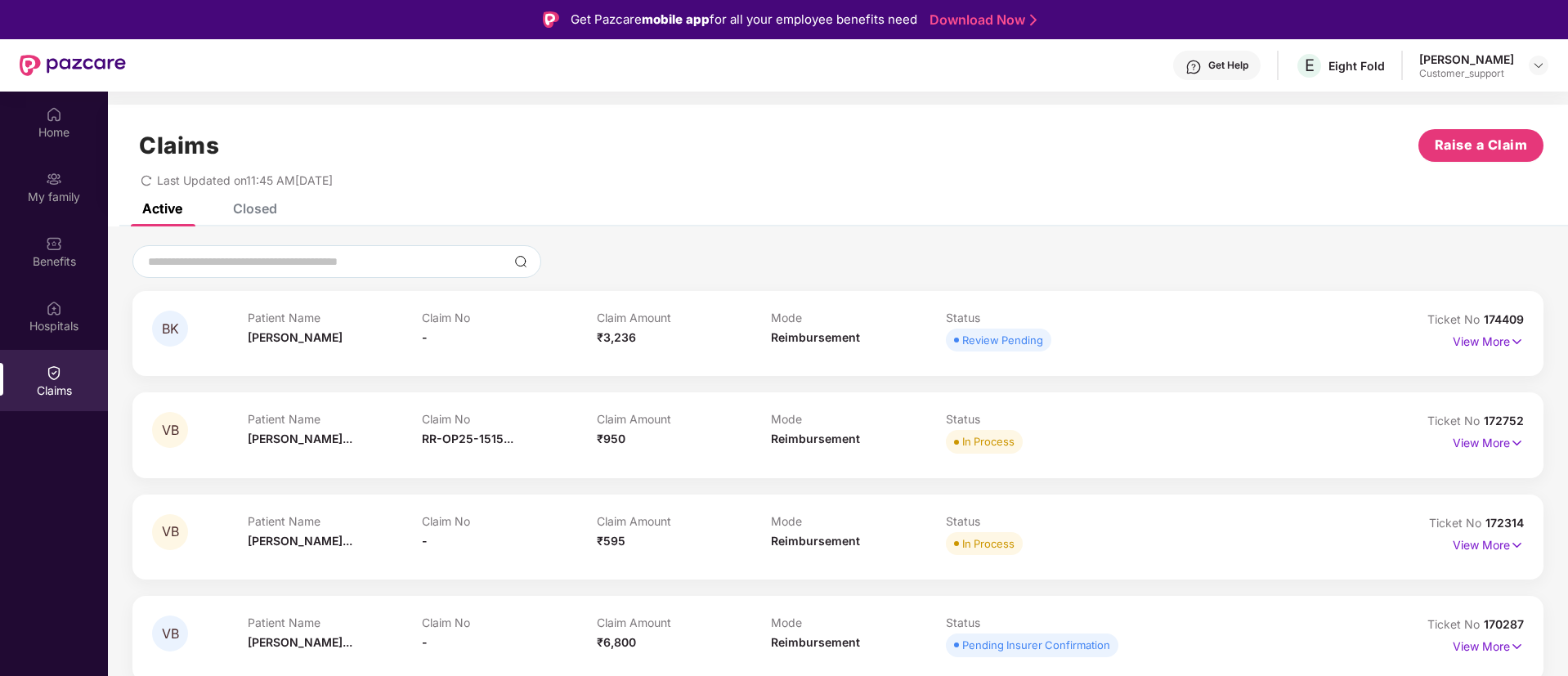
scroll to position [92, 0]
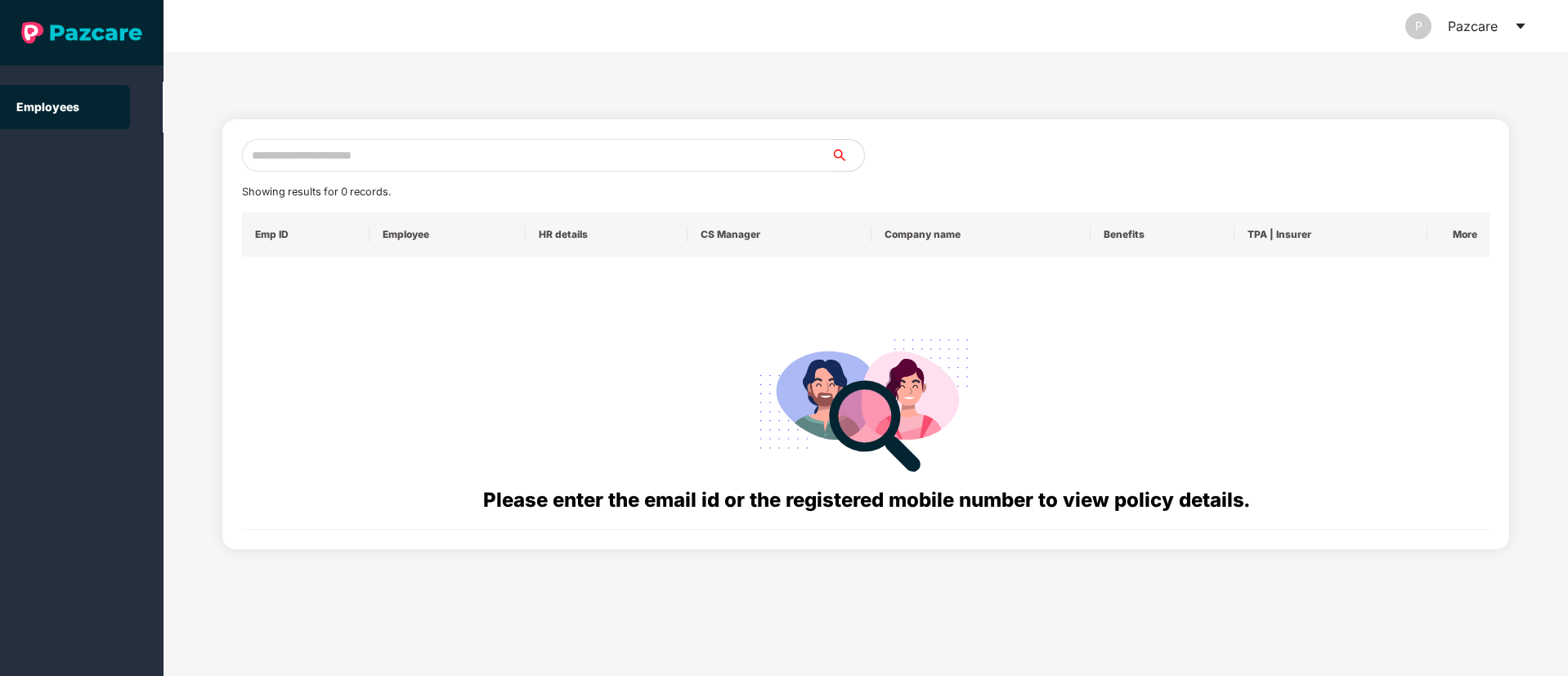
paste input "**********"
click at [284, 148] on input "**********" at bounding box center [537, 155] width 590 height 33
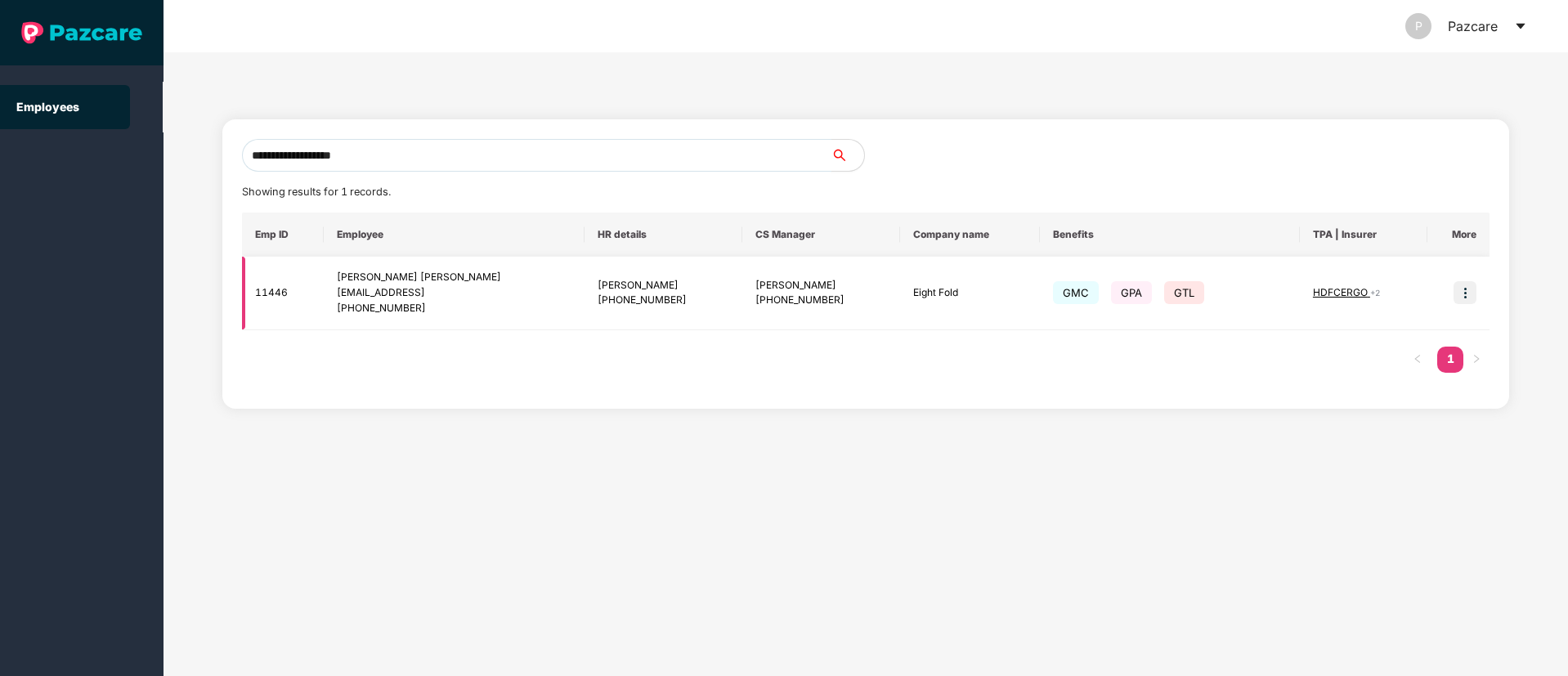
type input "**********"
click at [1469, 300] on img at bounding box center [1466, 293] width 23 height 23
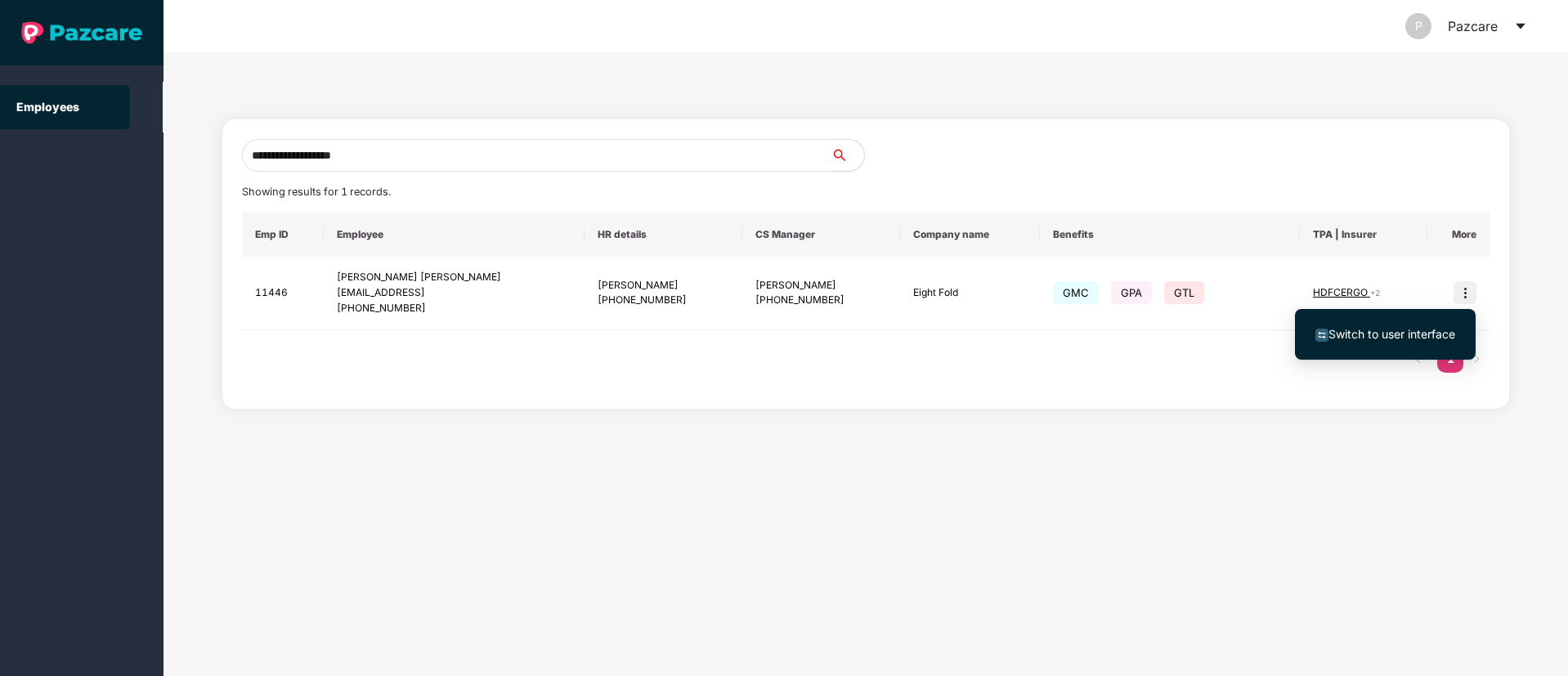
click at [1365, 334] on span "Switch to user interface" at bounding box center [1392, 333] width 126 height 14
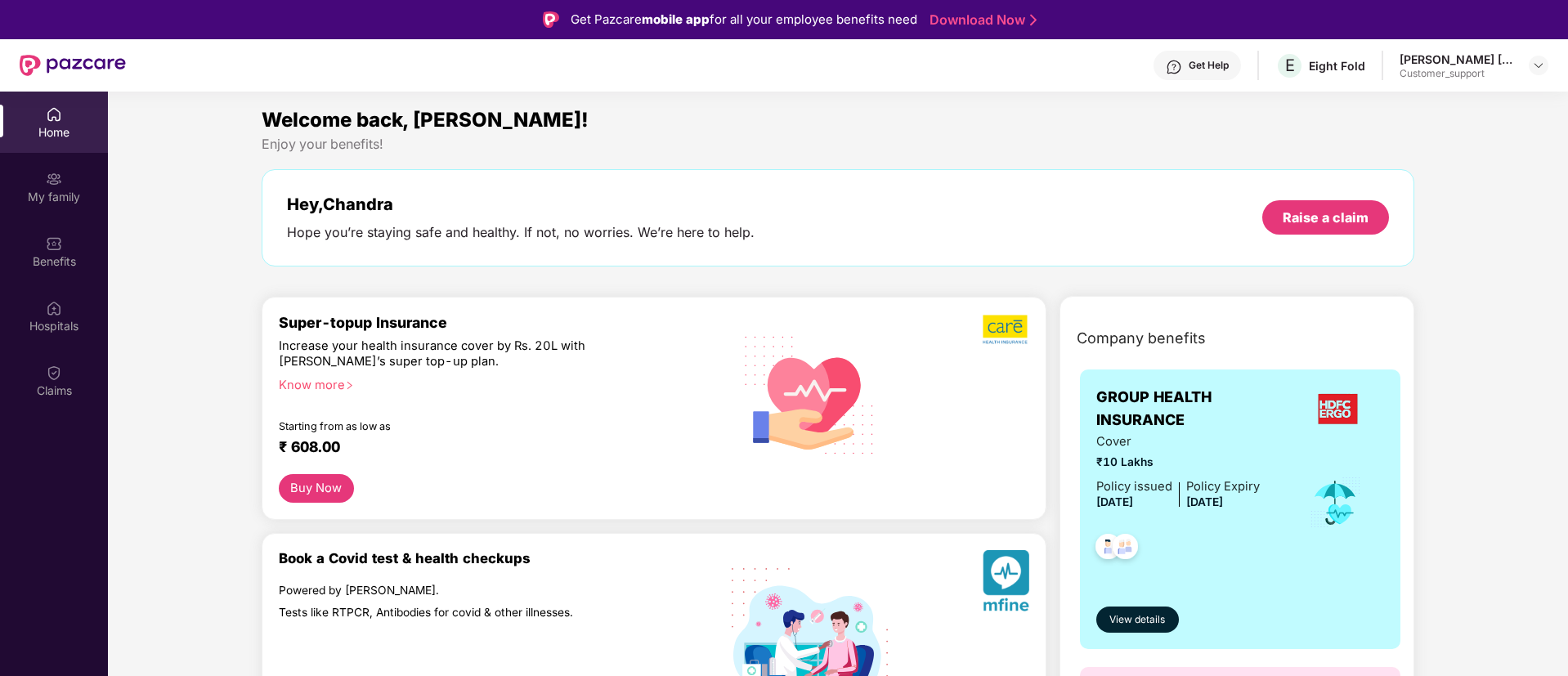
click at [38, 376] on div "Claims" at bounding box center [54, 380] width 108 height 61
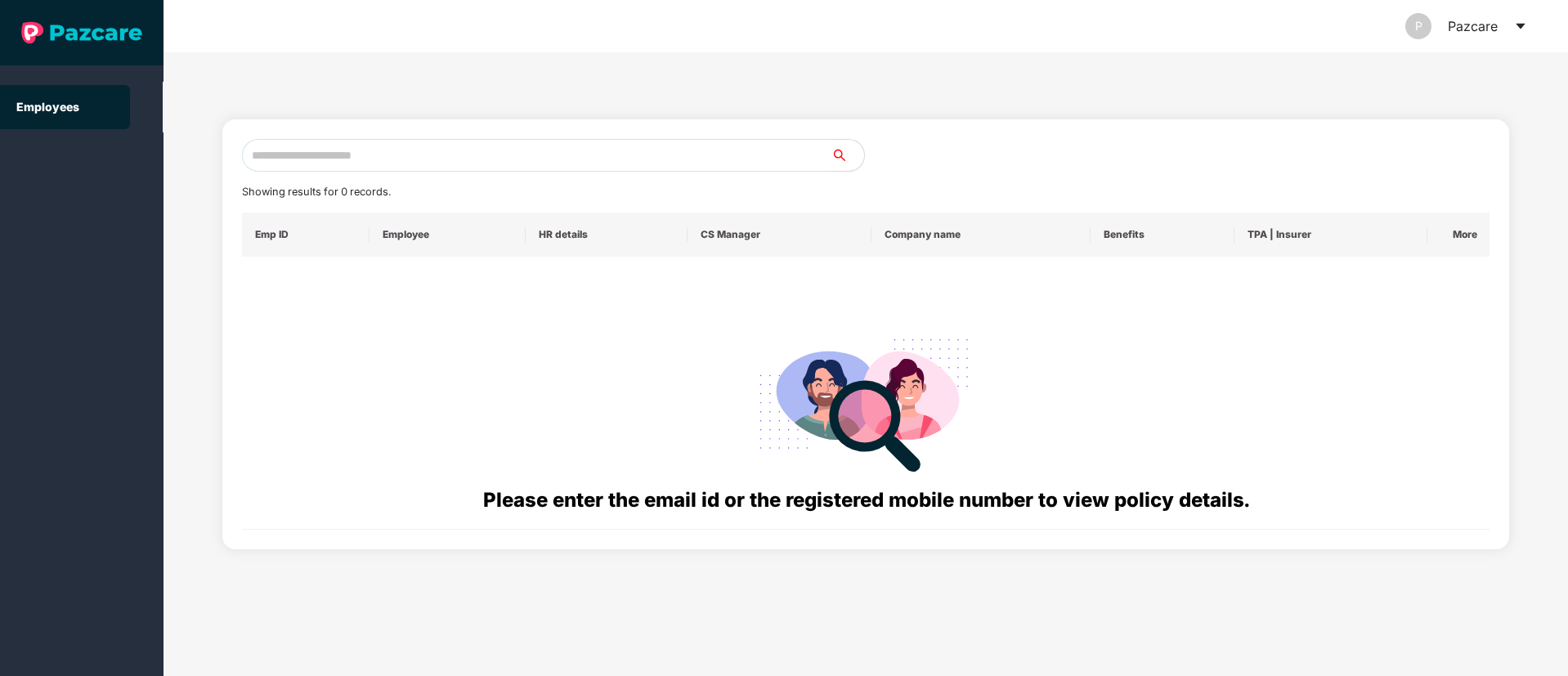
paste input "**********"
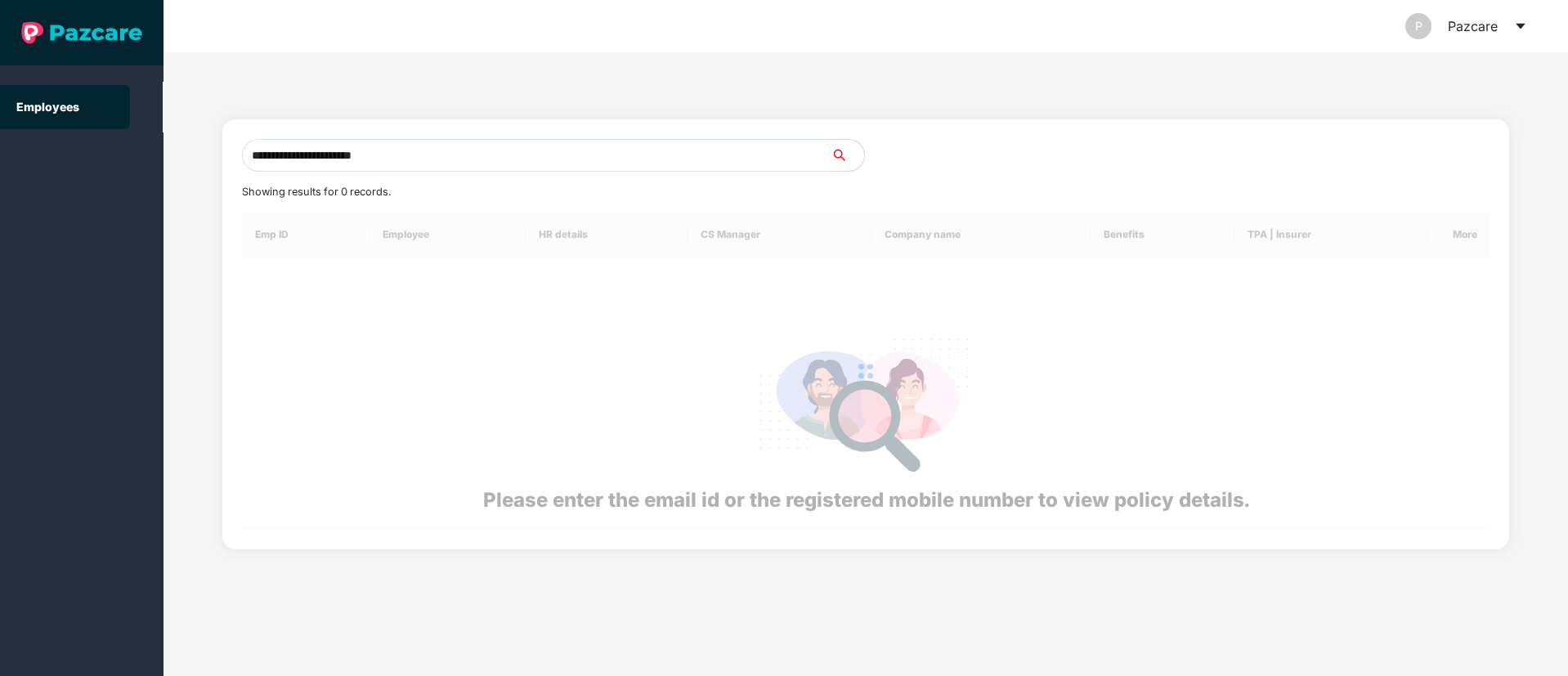
click at [397, 165] on input "**********" at bounding box center [537, 155] width 590 height 33
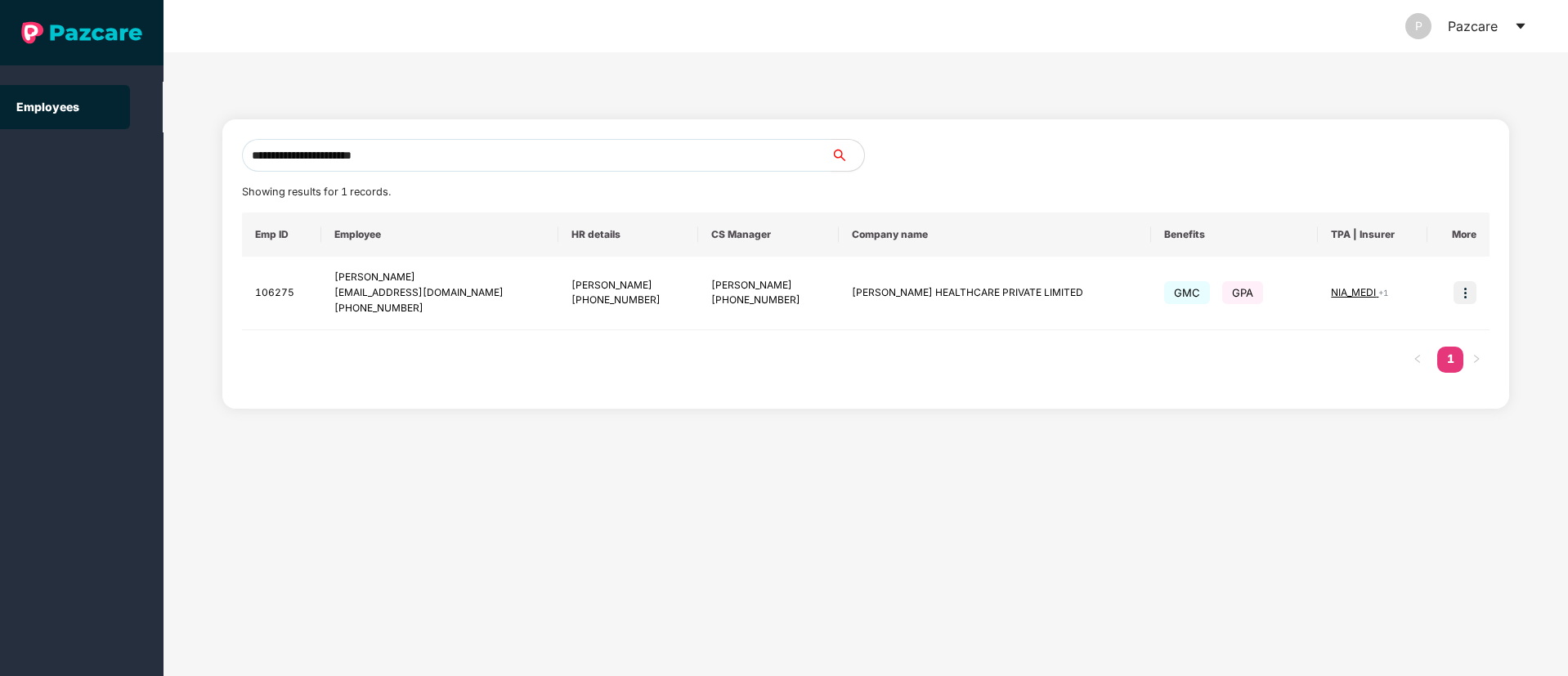
type input "**********"
click at [1472, 301] on img at bounding box center [1466, 293] width 23 height 23
click at [1338, 344] on li "Switch to user interface" at bounding box center [1385, 334] width 181 height 34
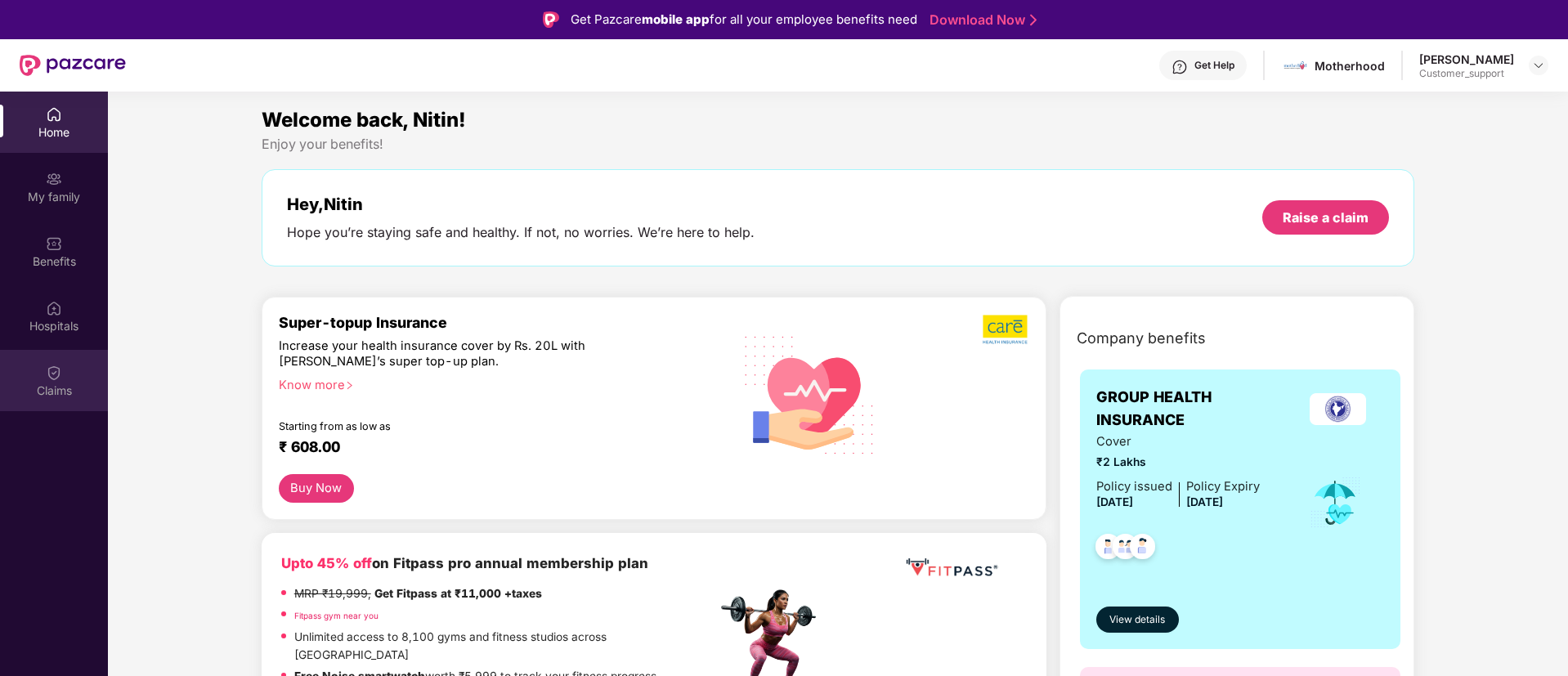
click at [11, 381] on div "Claims" at bounding box center [54, 380] width 108 height 61
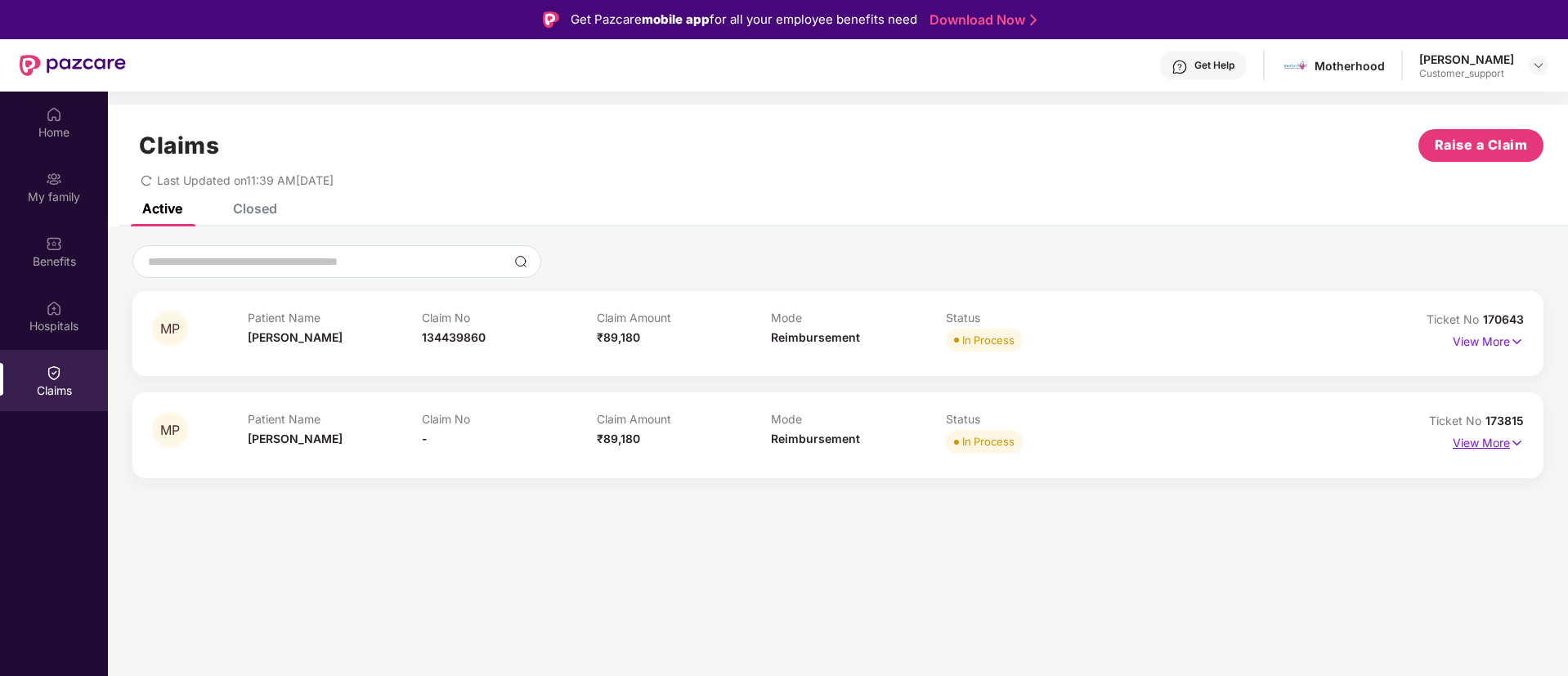
click at [1477, 446] on p "View More" at bounding box center [1488, 440] width 71 height 22
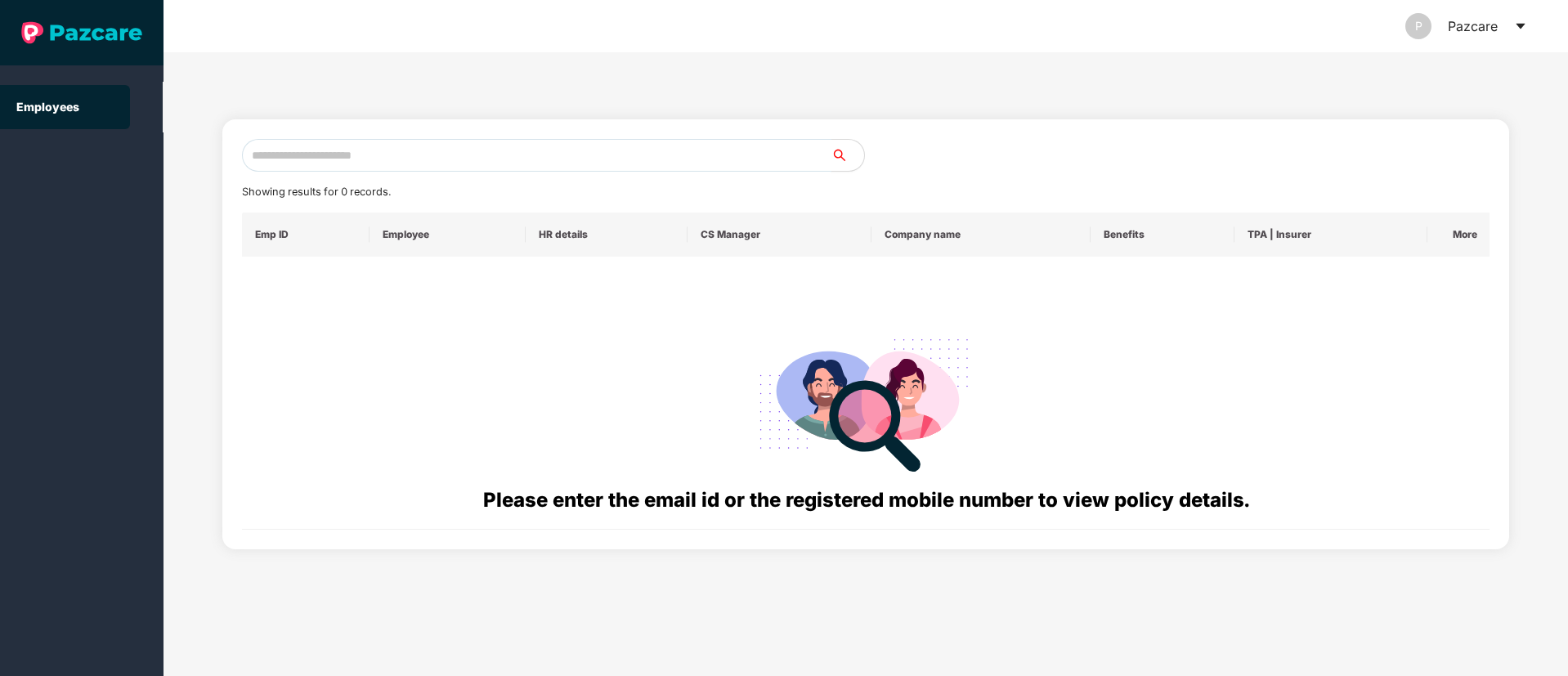
click at [330, 165] on input "text" at bounding box center [537, 155] width 590 height 33
paste input "**********"
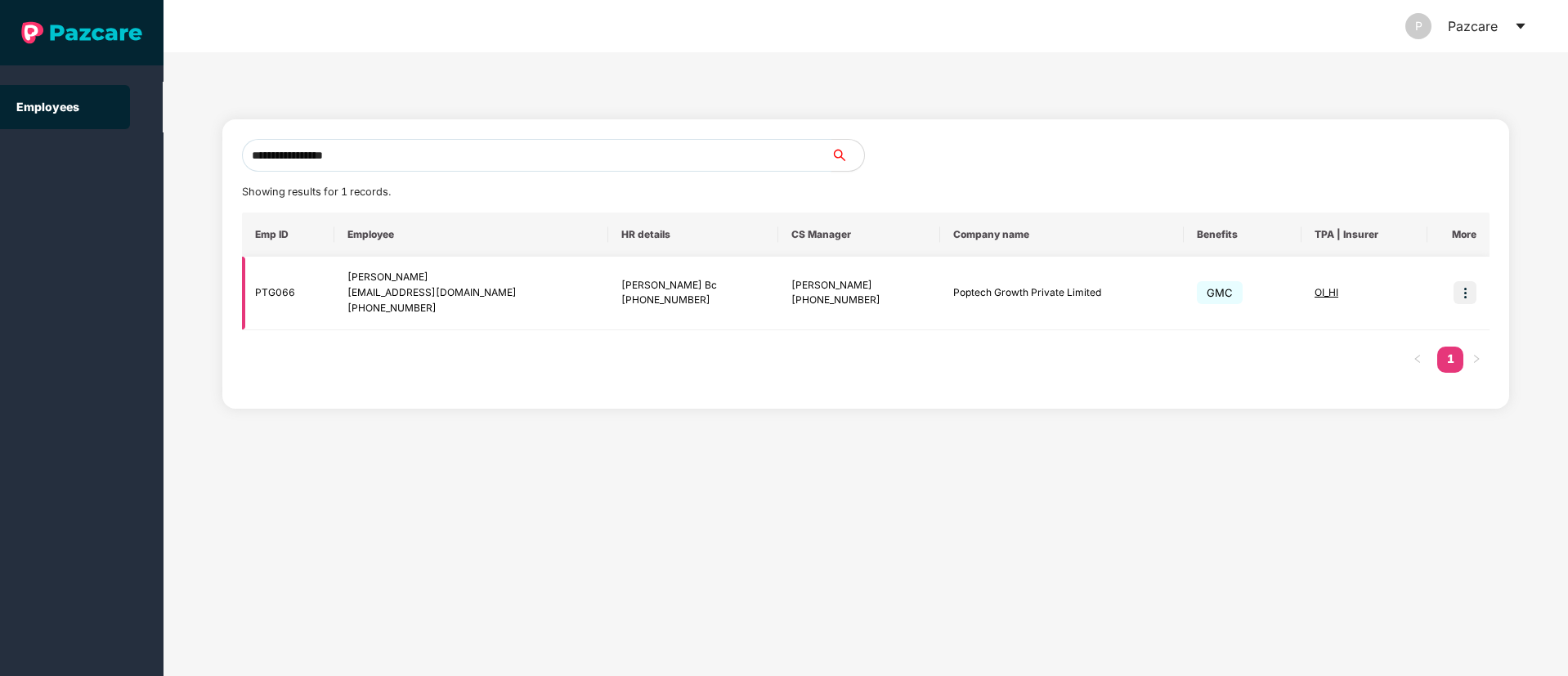
type input "**********"
click at [1468, 293] on img at bounding box center [1466, 293] width 23 height 23
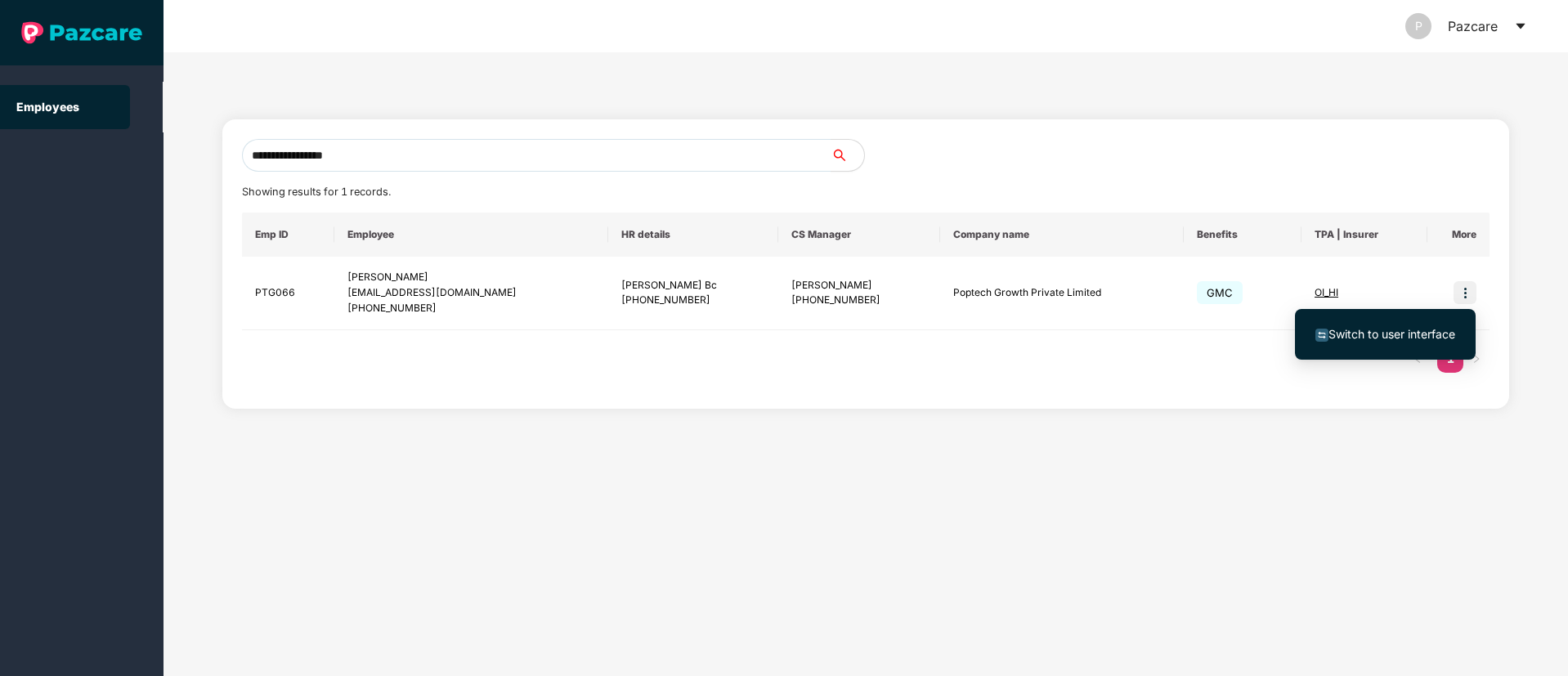
click at [1371, 326] on span "Switch to user interface" at bounding box center [1386, 334] width 140 height 18
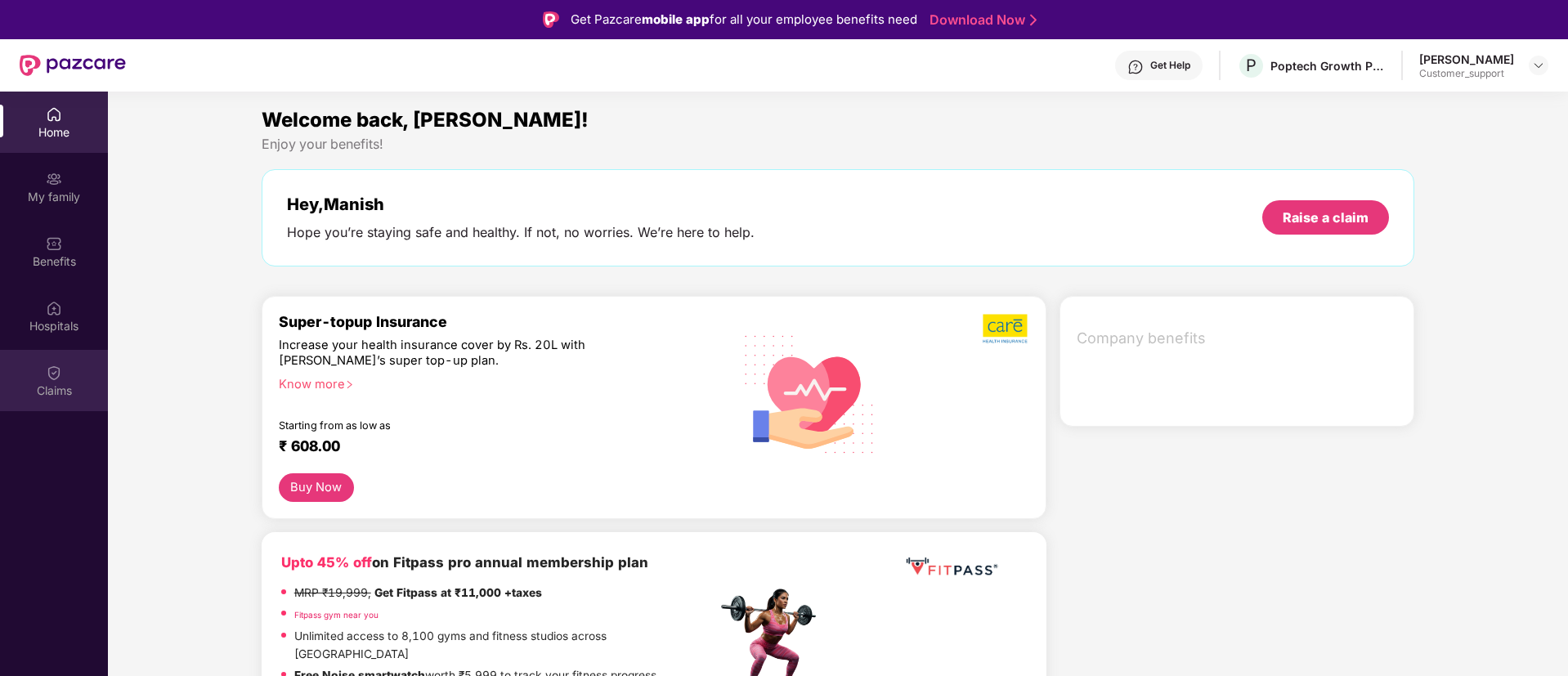
click at [53, 387] on div "Claims" at bounding box center [54, 391] width 108 height 16
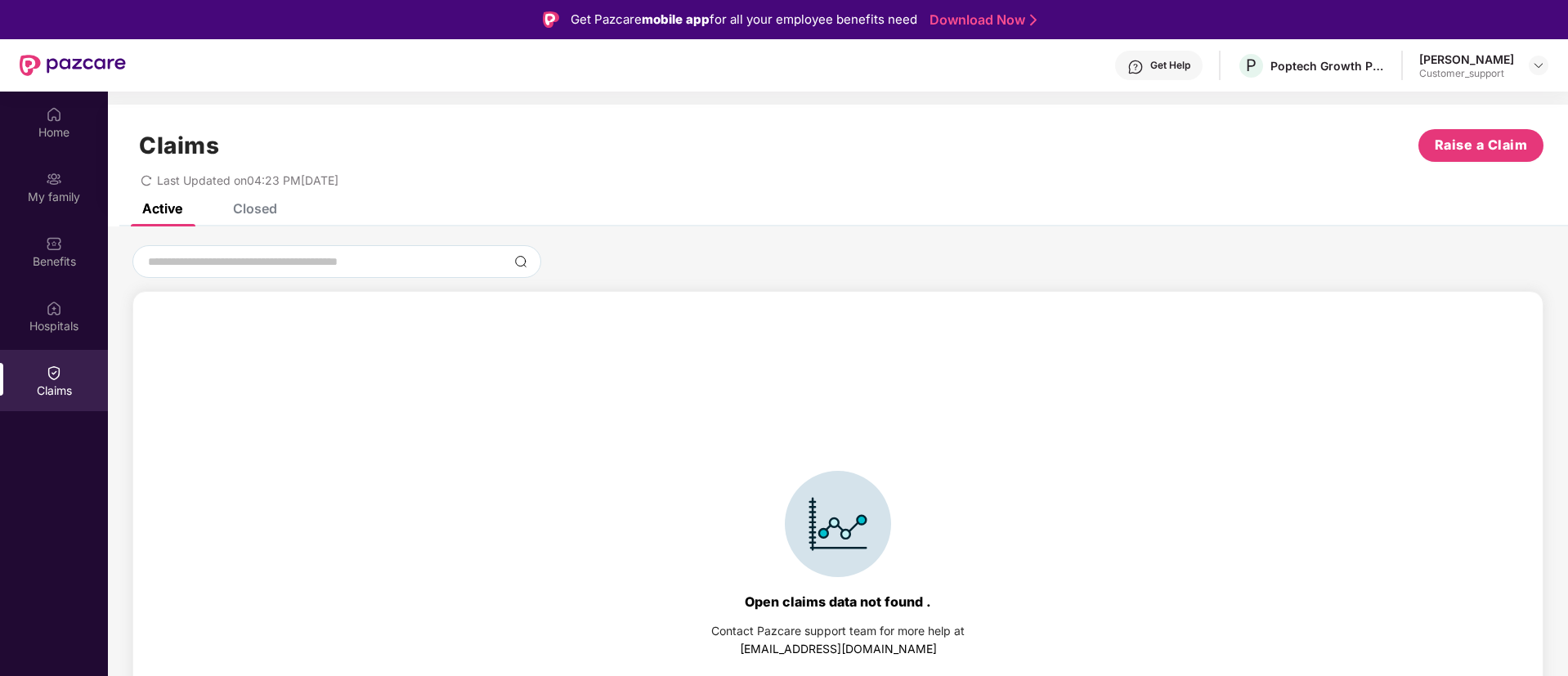
click at [266, 223] on div "Closed" at bounding box center [243, 209] width 69 height 36
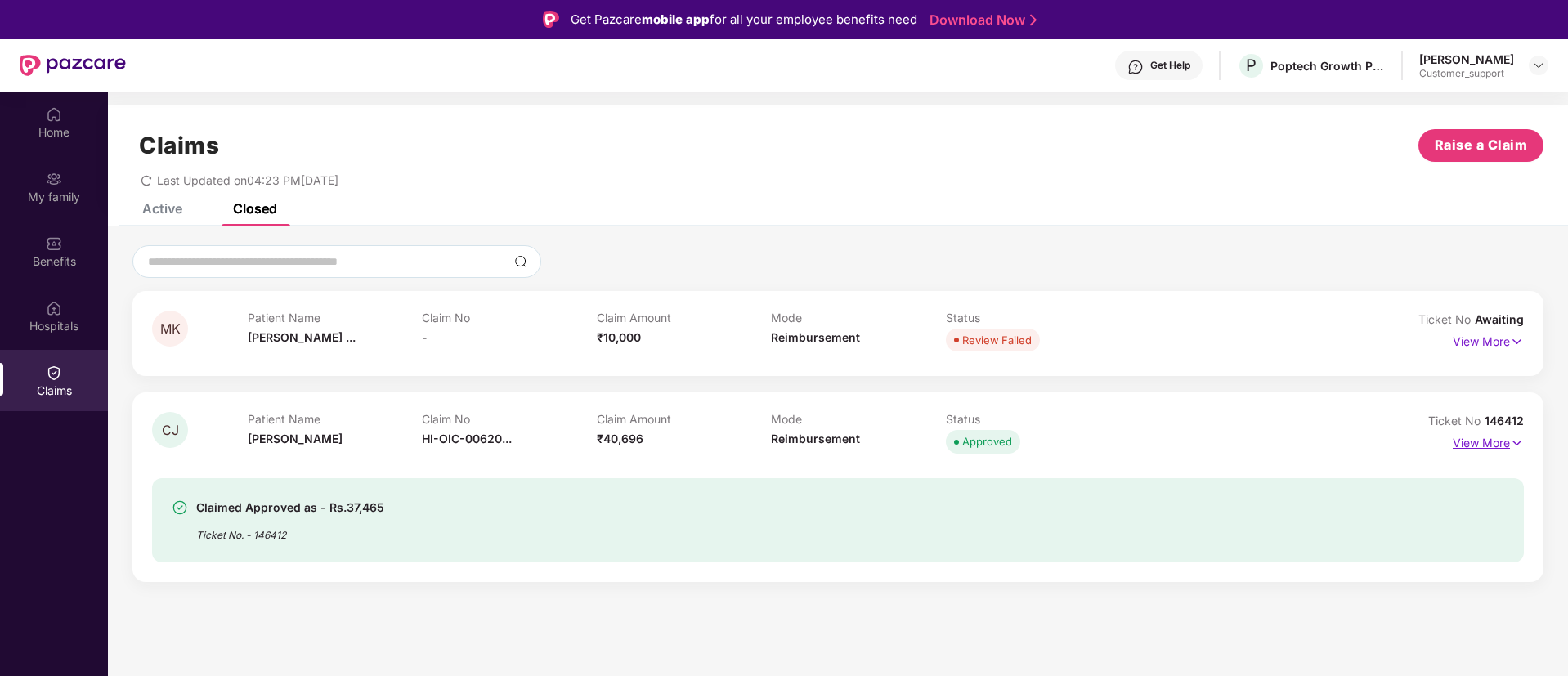
click at [1476, 432] on p "View More" at bounding box center [1488, 440] width 71 height 22
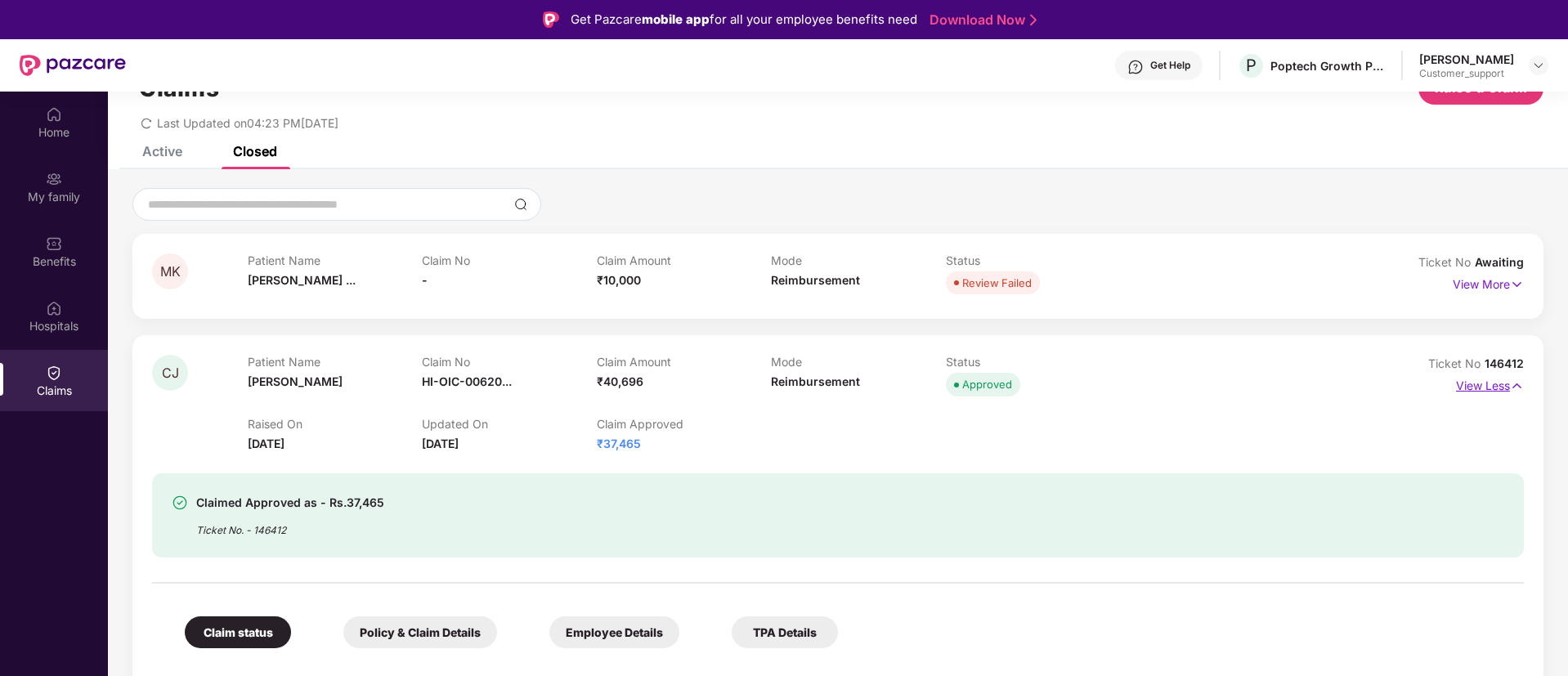
scroll to position [69, 0]
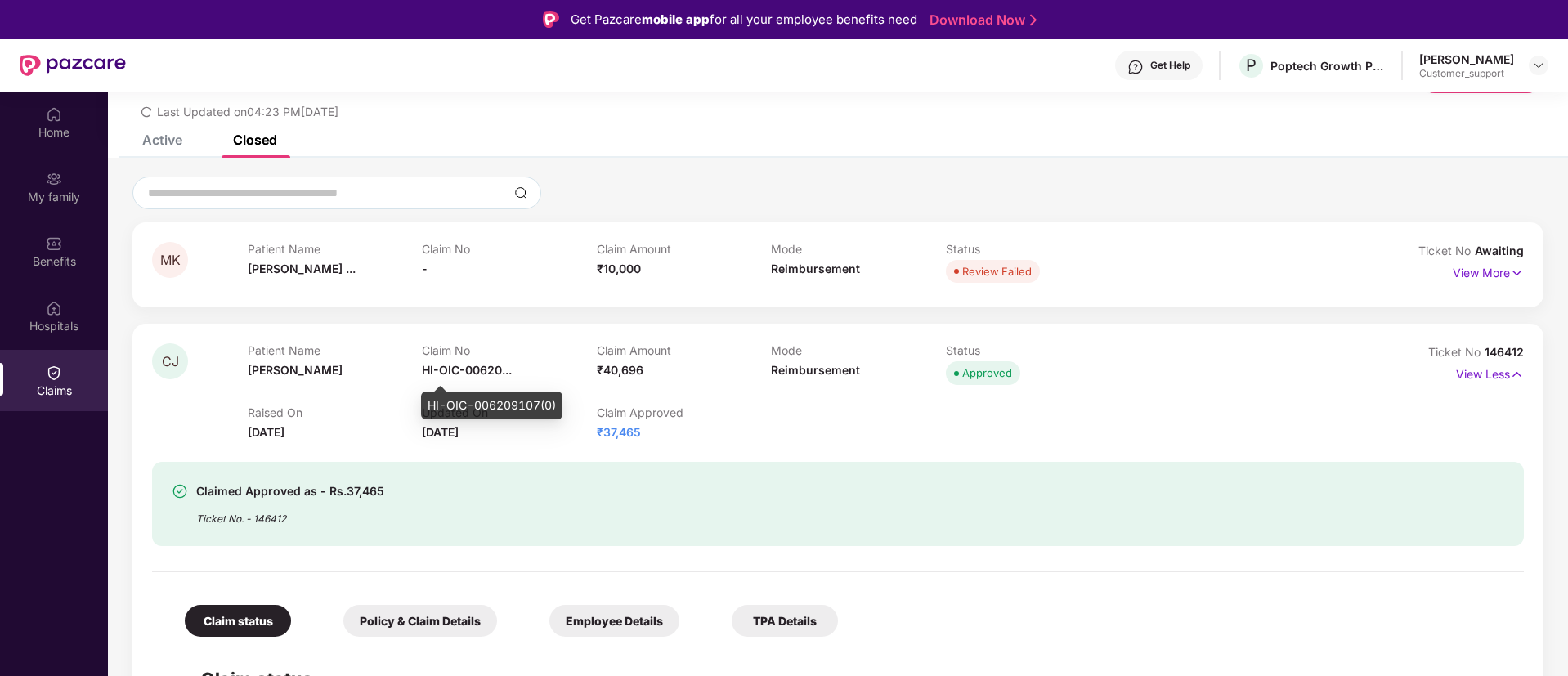
click at [448, 398] on div "HI-OIC-006209107(0)" at bounding box center [492, 405] width 142 height 28
copy div "HI-OIC-006209107(0)"
click at [448, 398] on div "HI-OIC-006209107(0)" at bounding box center [492, 405] width 142 height 28
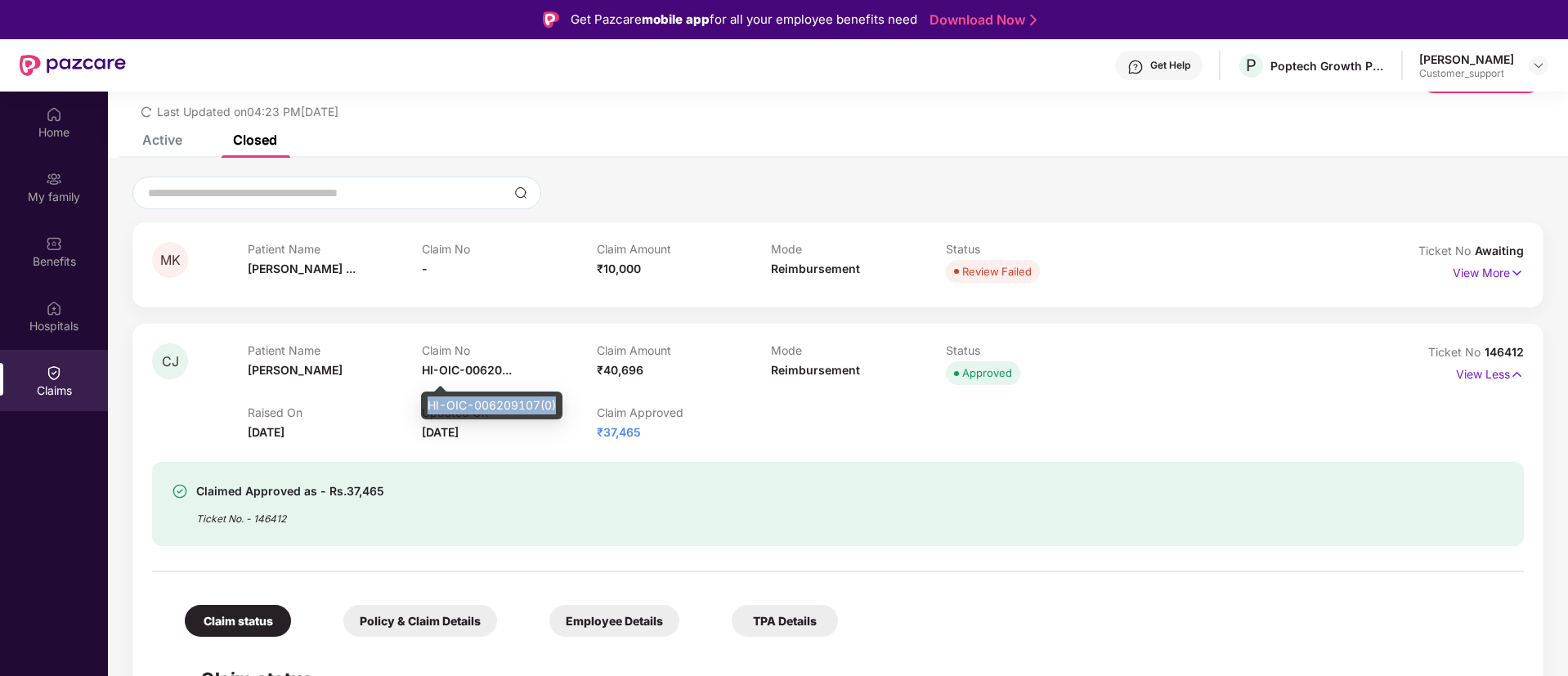
click at [444, 399] on div "HI-OIC-006209107(0)" at bounding box center [492, 405] width 142 height 28
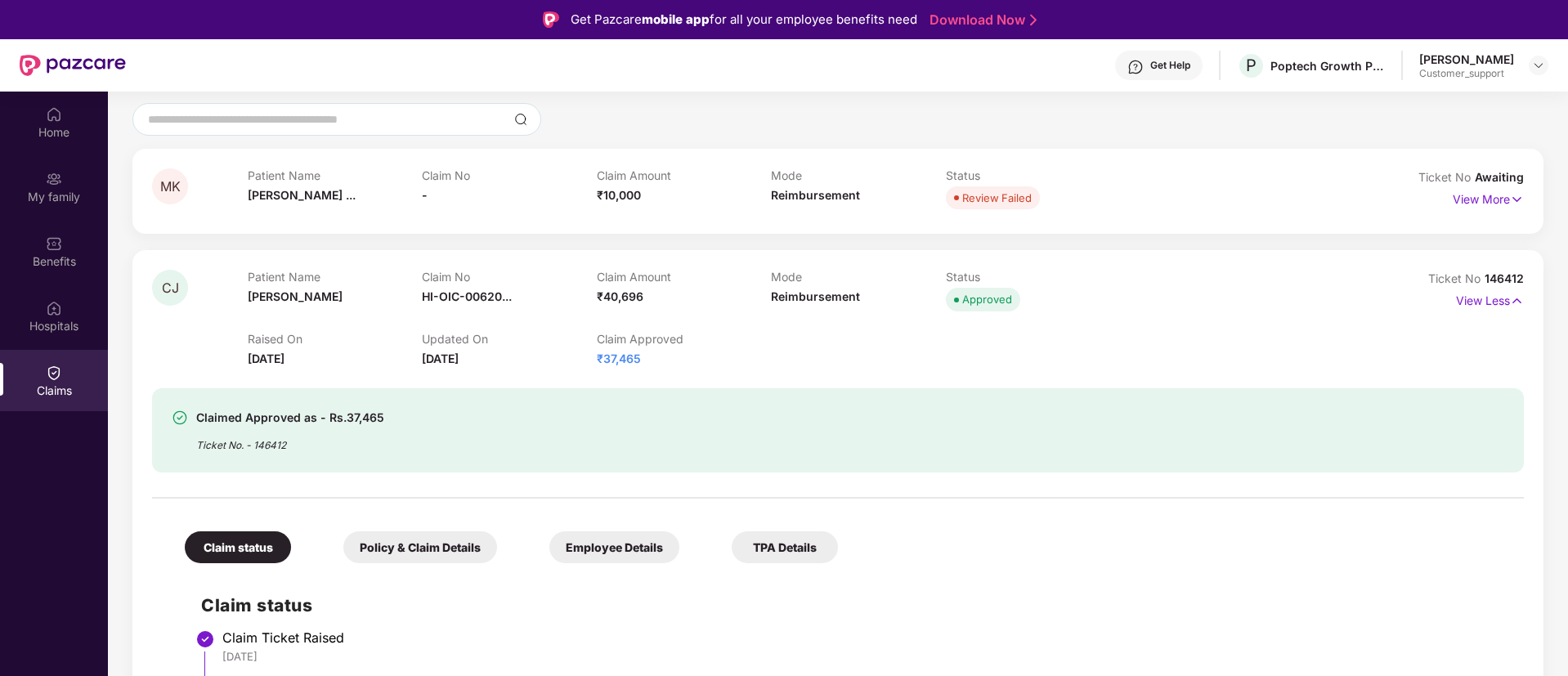
scroll to position [149, 0]
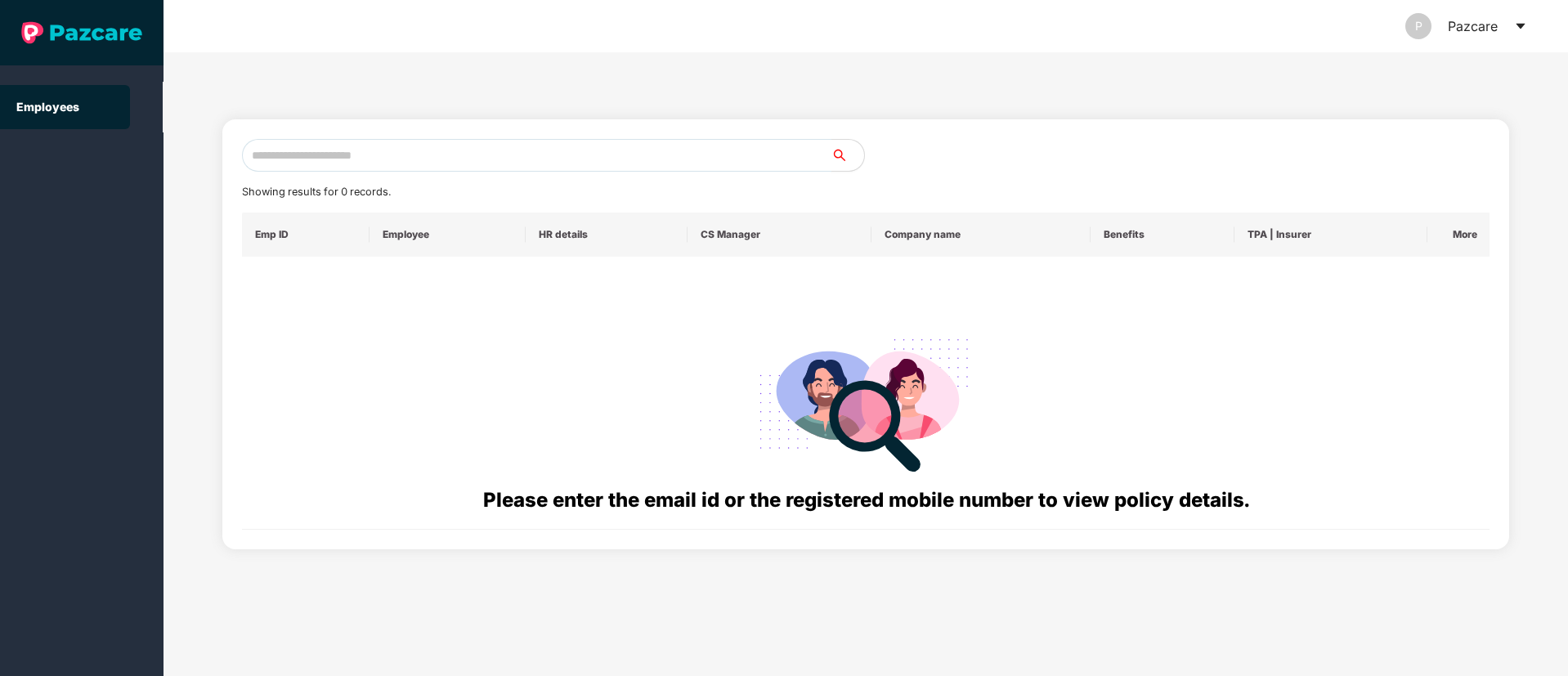
click at [429, 154] on input "text" at bounding box center [537, 155] width 590 height 33
paste input "**********"
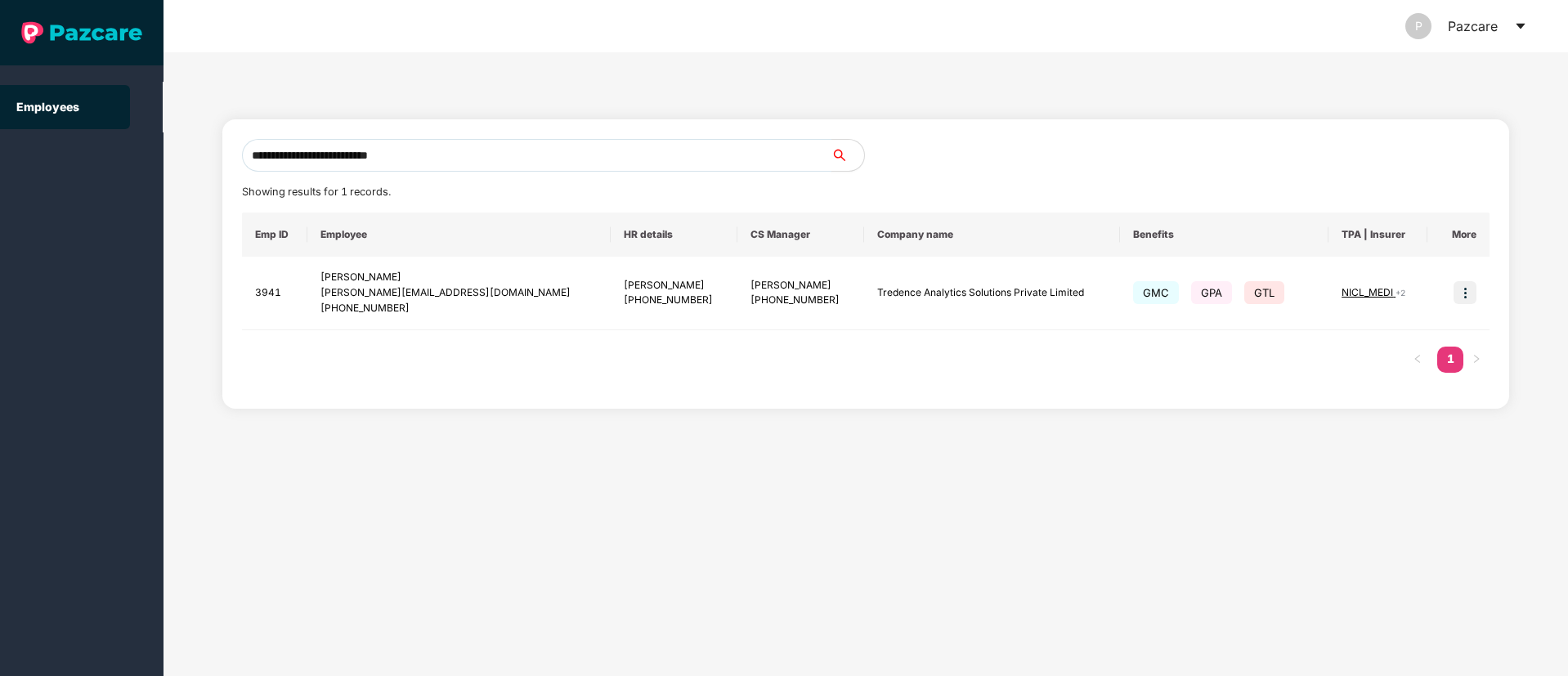
type input "**********"
click at [1456, 290] on img at bounding box center [1466, 293] width 23 height 23
click at [1355, 342] on span "Switch to user interface" at bounding box center [1386, 334] width 140 height 18
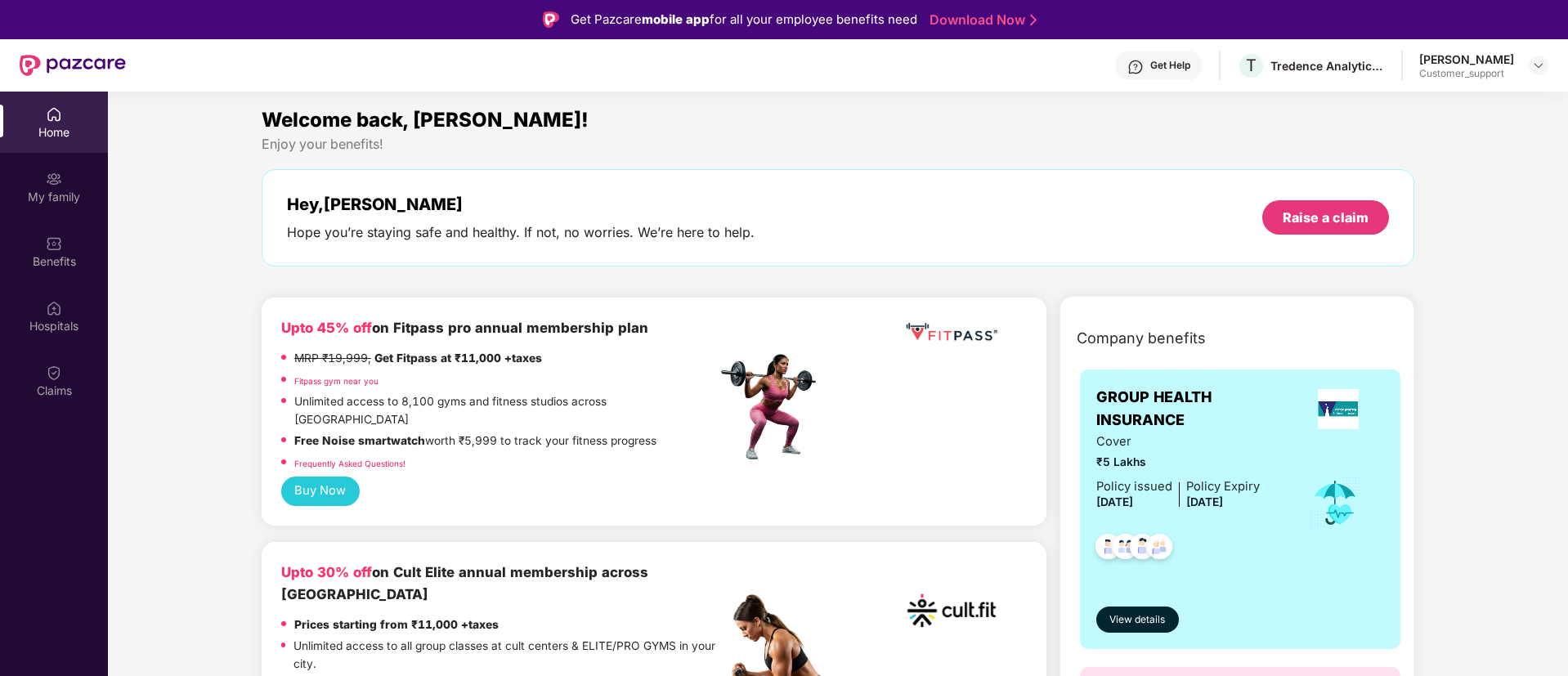
click at [73, 376] on div "Claims" at bounding box center [54, 380] width 108 height 61
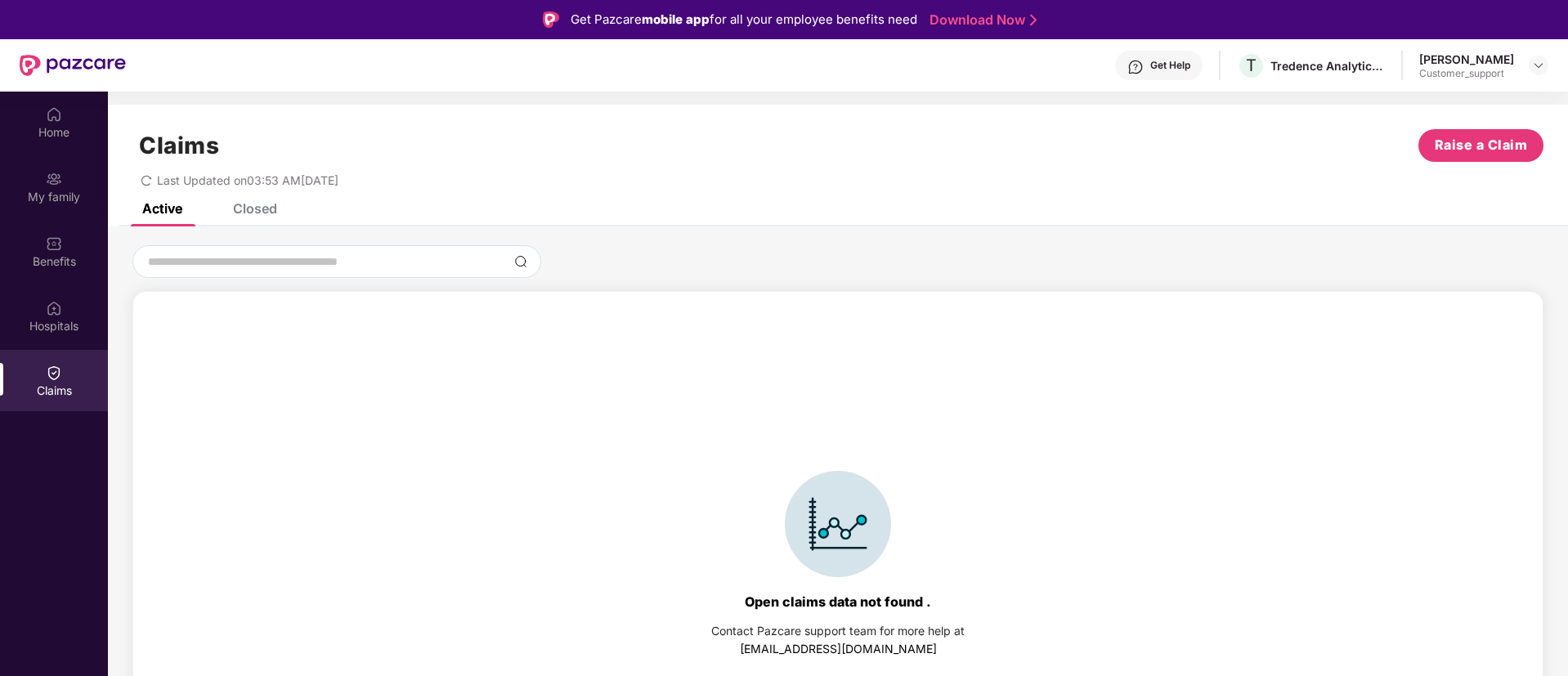
click at [262, 204] on div "Closed" at bounding box center [255, 208] width 44 height 16
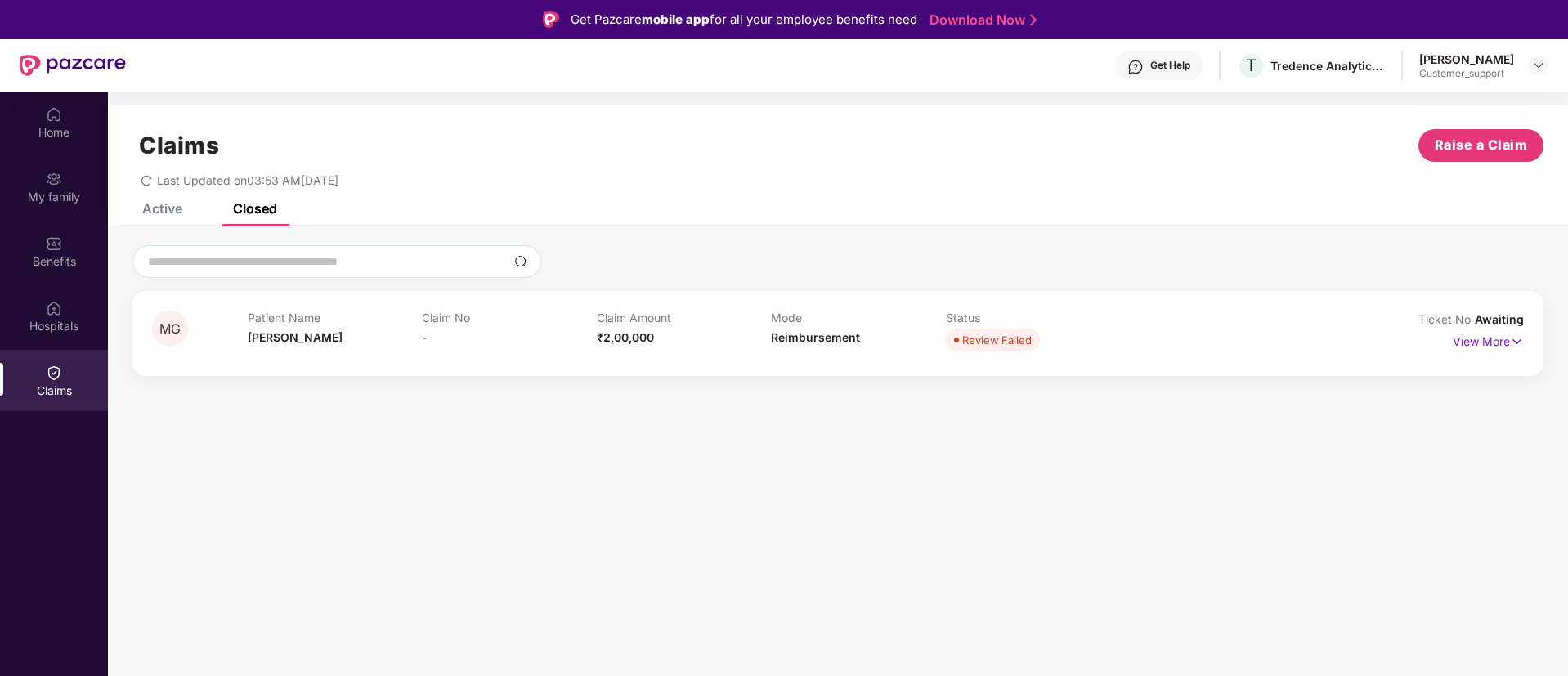
click at [157, 220] on div "Active" at bounding box center [149, 209] width 64 height 36
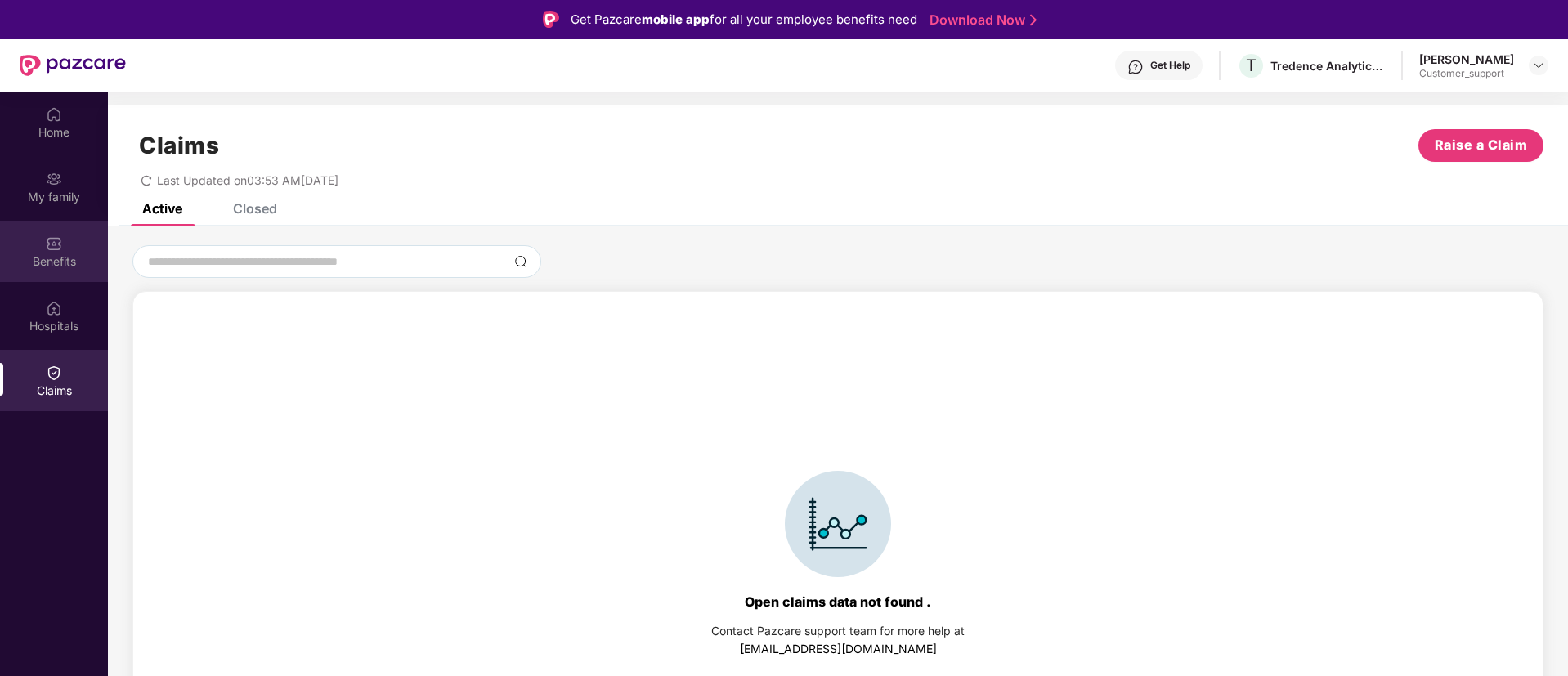
click at [76, 251] on div "Benefits" at bounding box center [54, 251] width 108 height 61
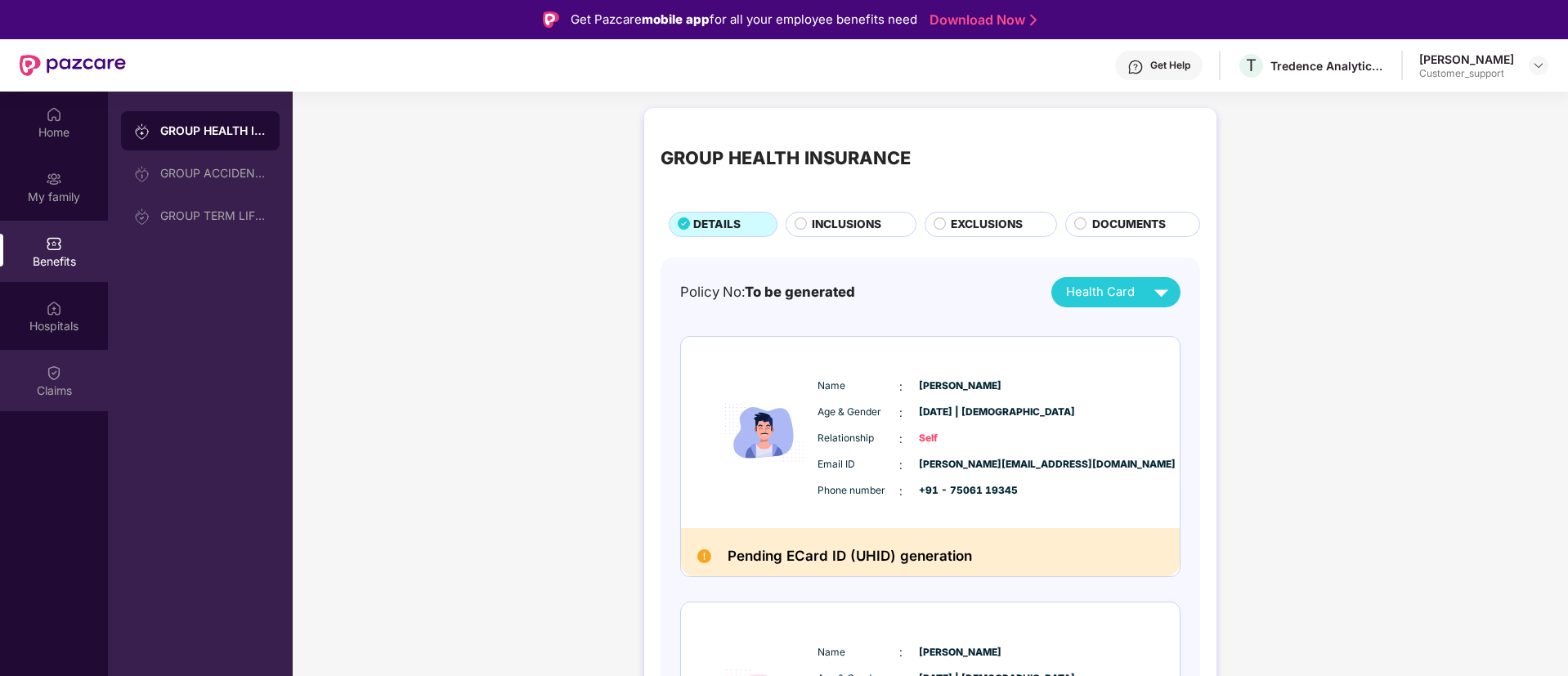
click at [70, 367] on div "Claims" at bounding box center [54, 380] width 108 height 61
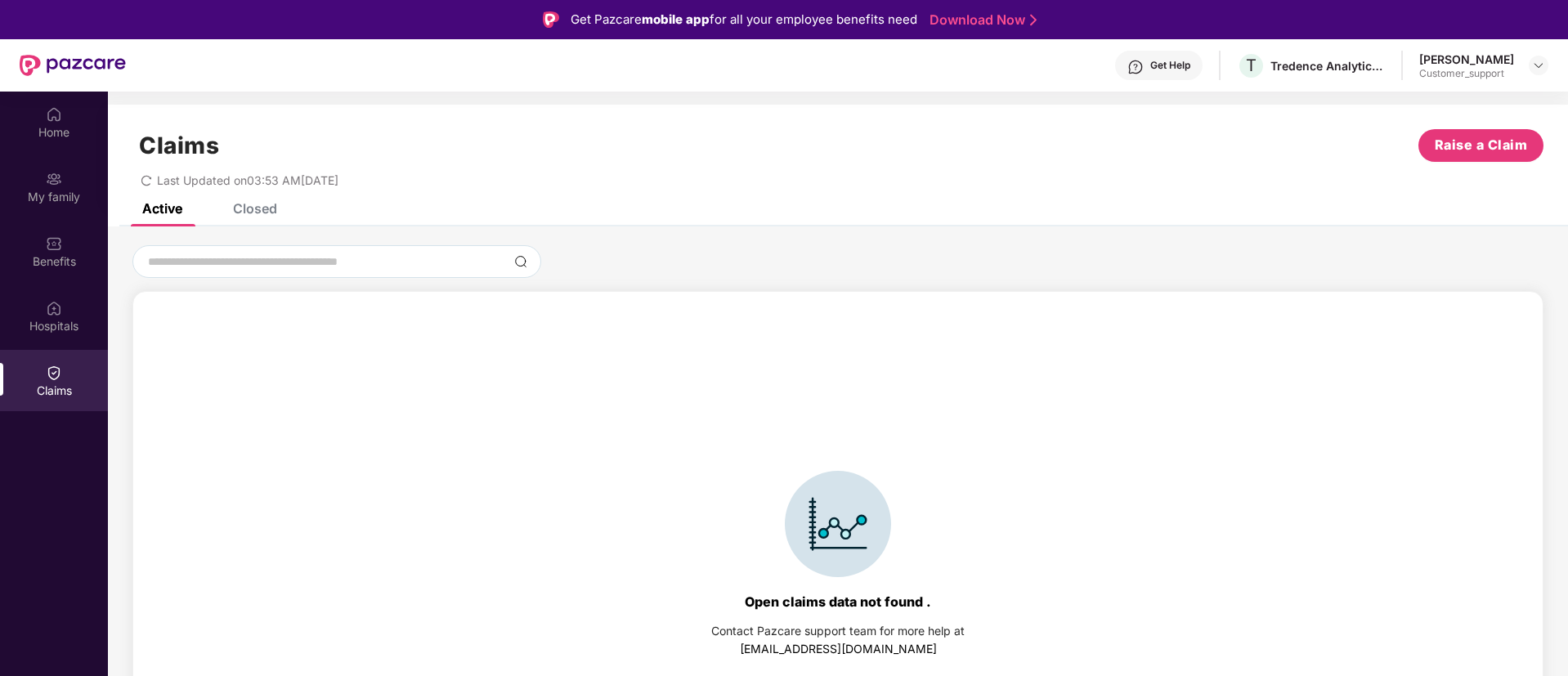
click at [256, 214] on div "Closed" at bounding box center [255, 208] width 44 height 16
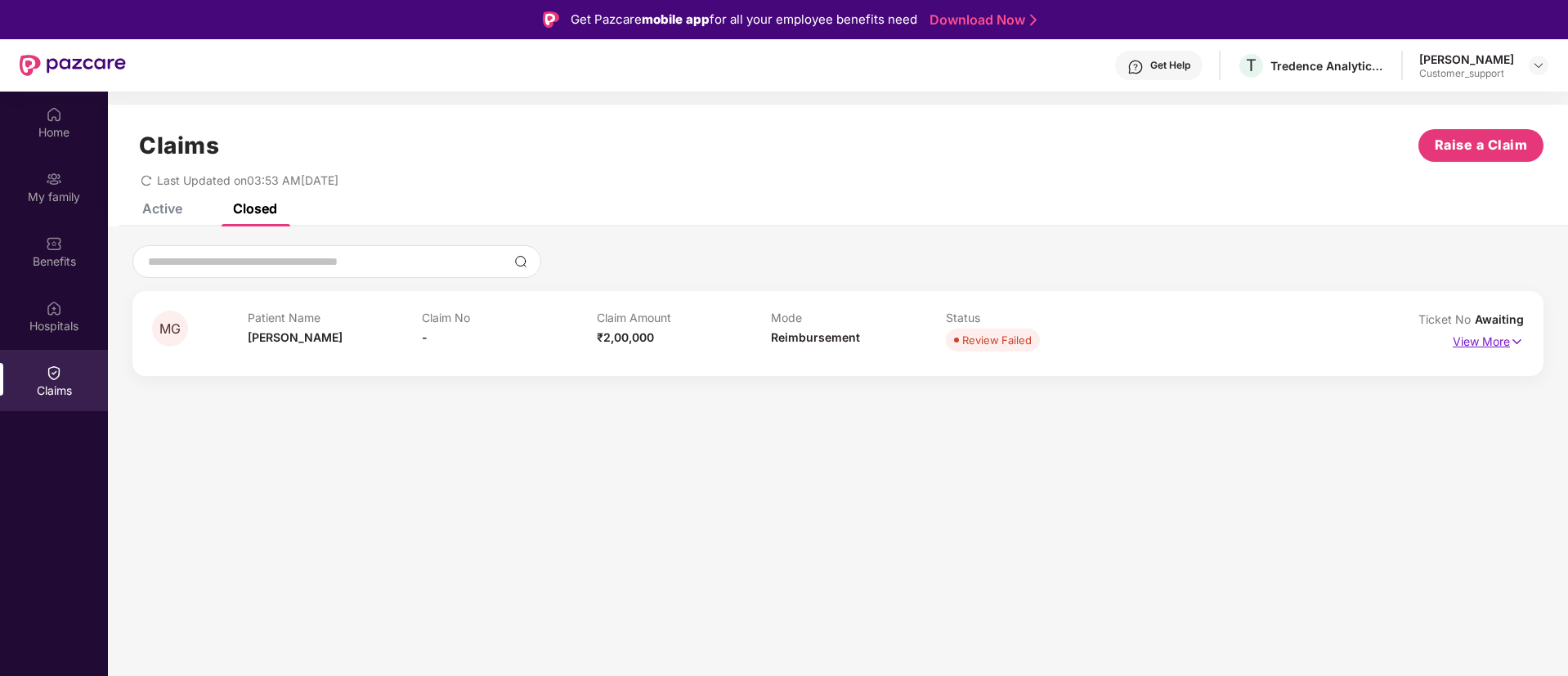
click at [1470, 329] on p "View More" at bounding box center [1488, 339] width 71 height 22
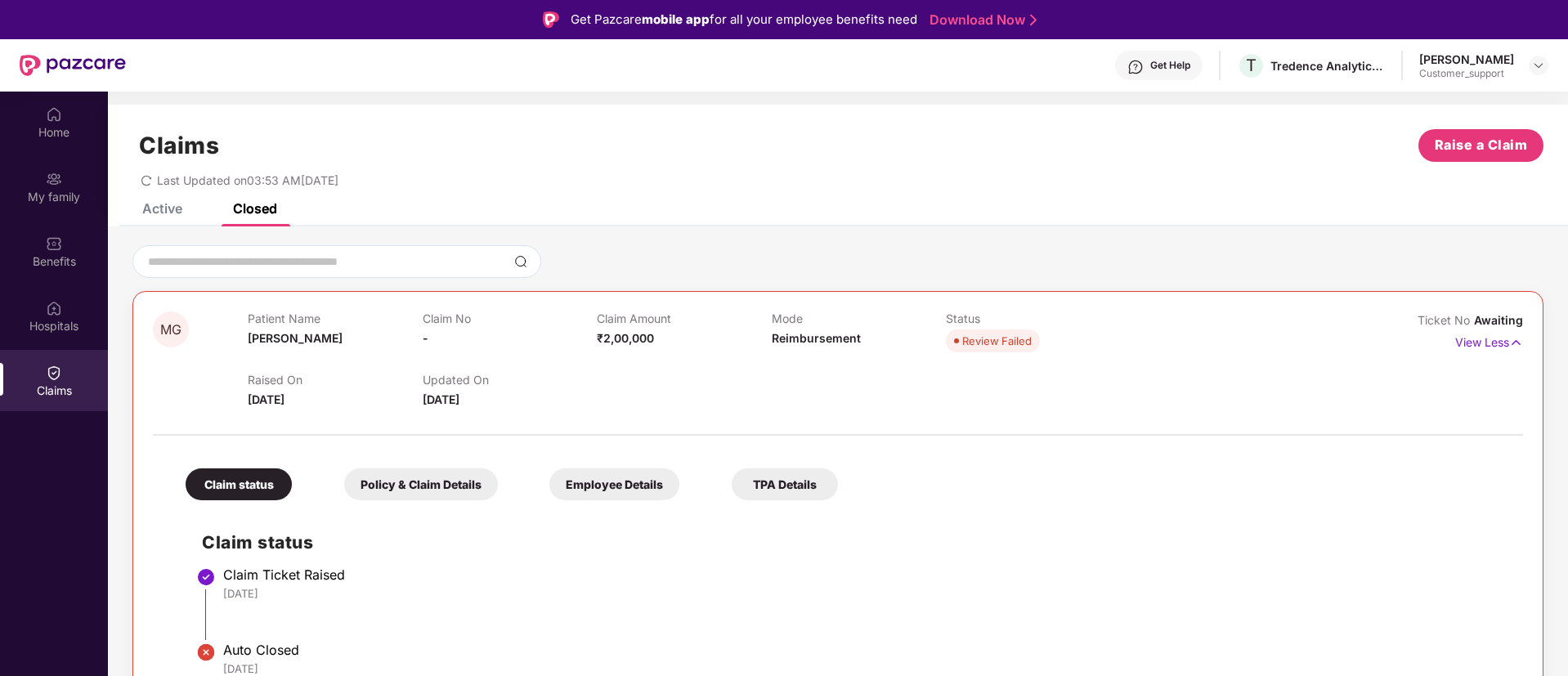
click at [154, 214] on div "Active" at bounding box center [163, 208] width 40 height 16
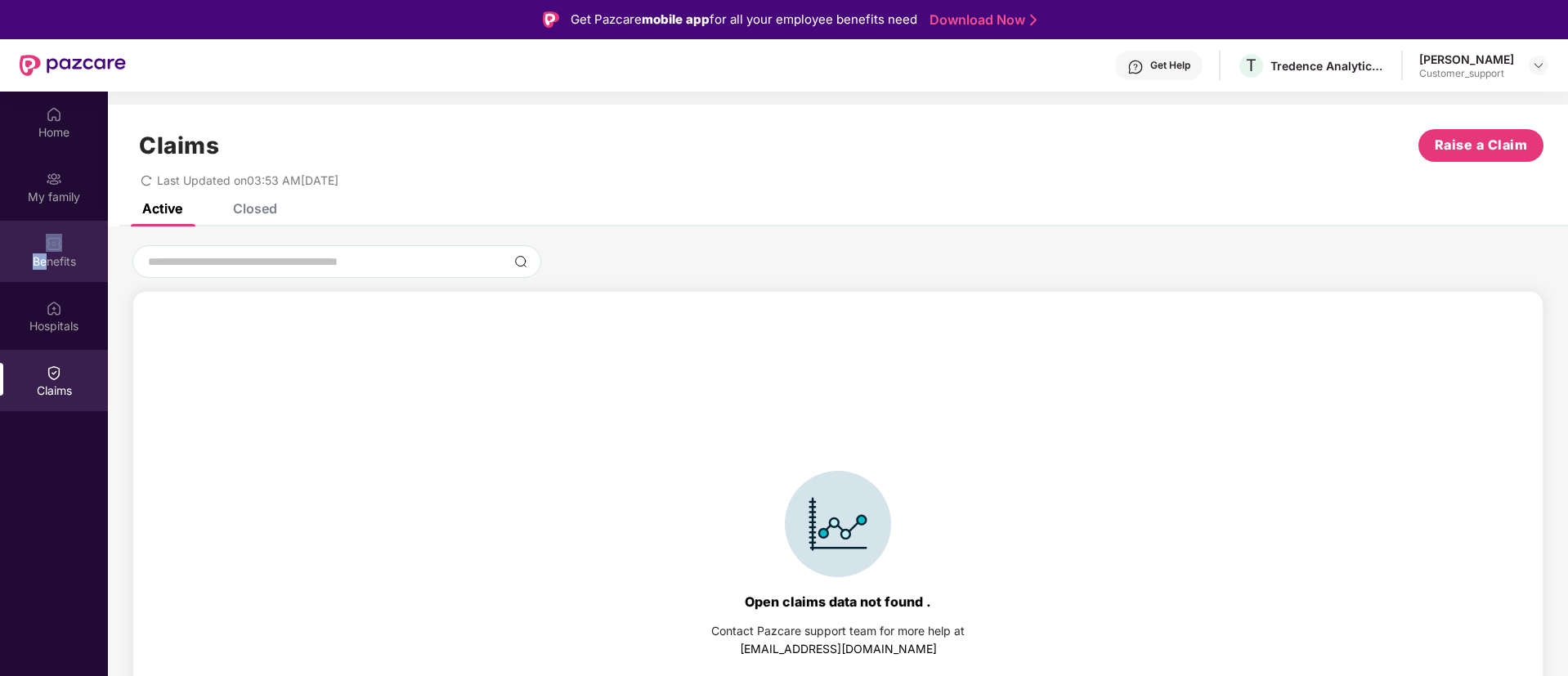
drag, startPoint x: 45, startPoint y: 219, endPoint x: 47, endPoint y: 256, distance: 37.1
click at [47, 256] on div "Home My family Benefits Hospitals Claims" at bounding box center [54, 253] width 108 height 323
click at [47, 256] on div "Benefits" at bounding box center [54, 261] width 108 height 16
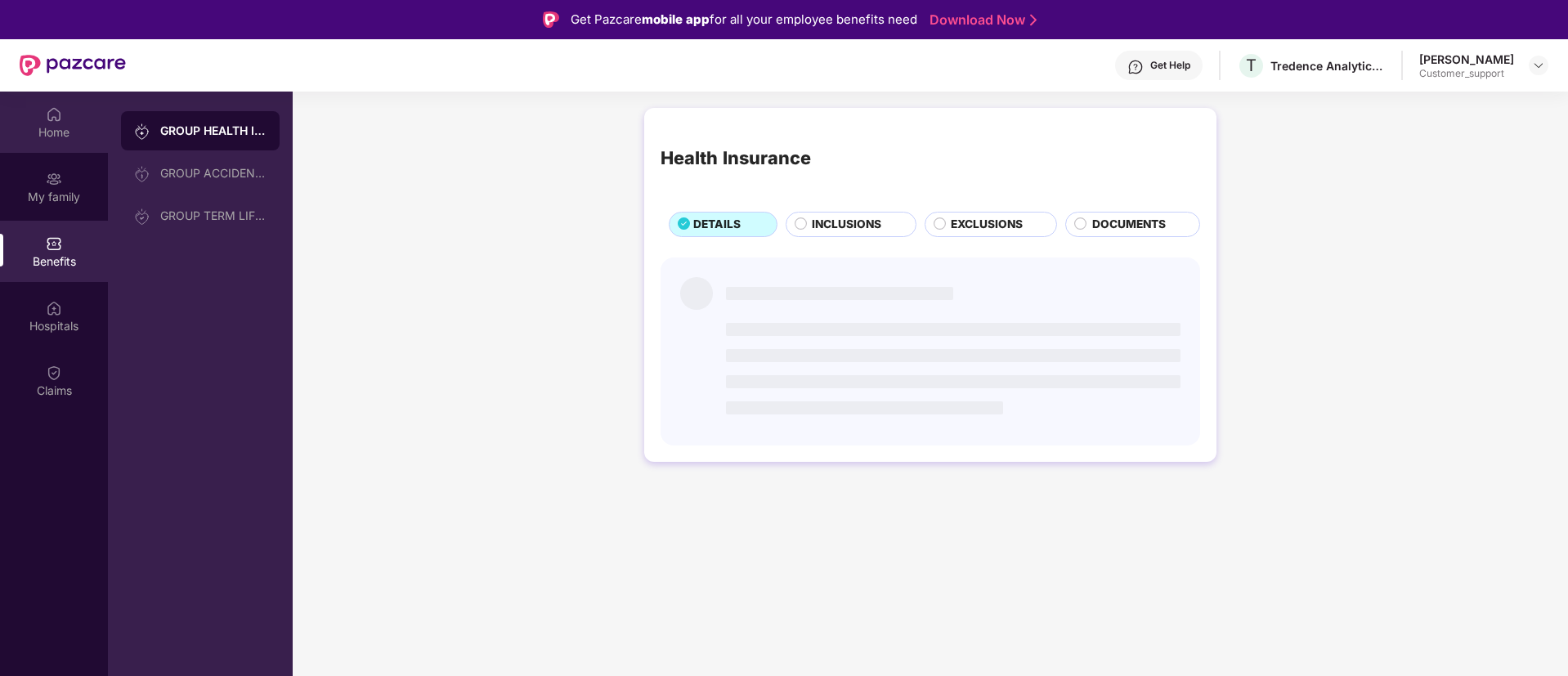
click at [42, 148] on div "Home" at bounding box center [54, 123] width 108 height 61
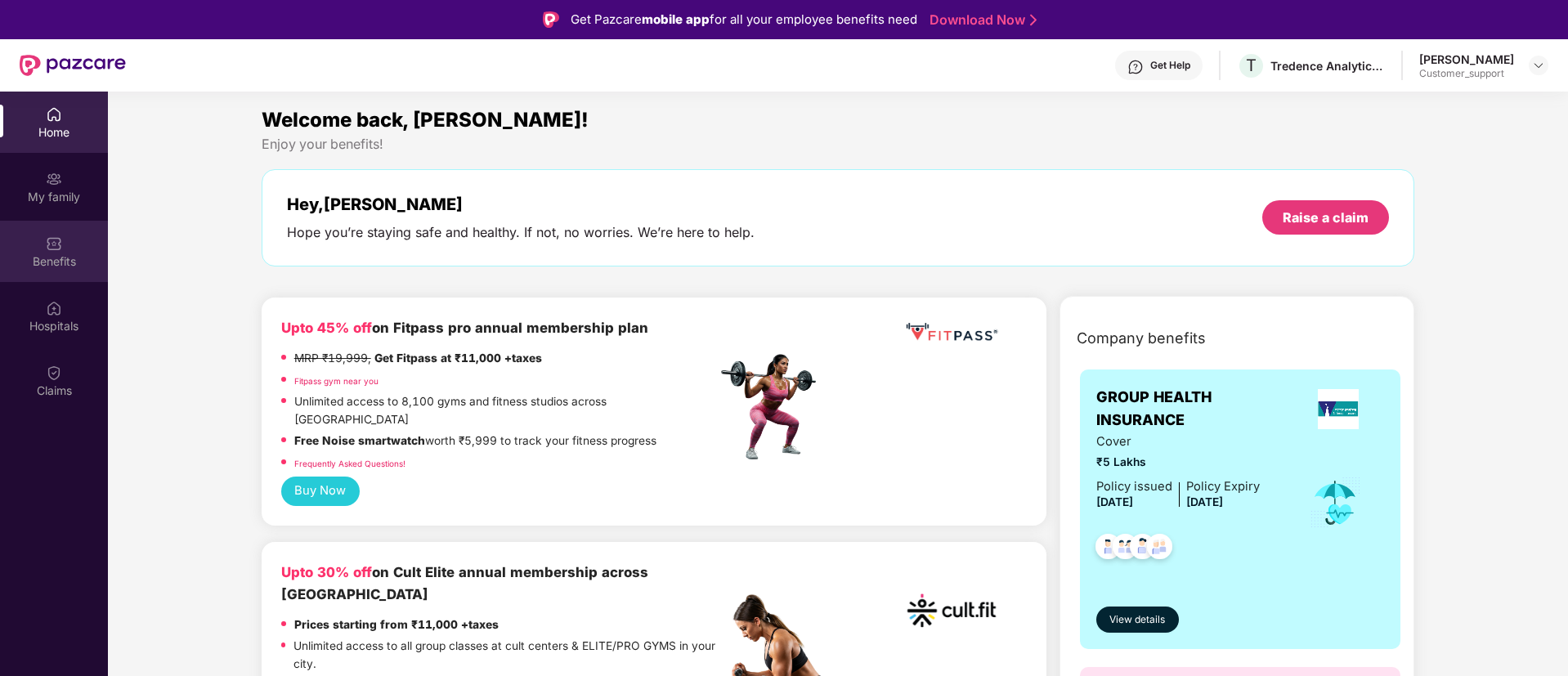
click at [58, 227] on div "Benefits" at bounding box center [54, 251] width 108 height 61
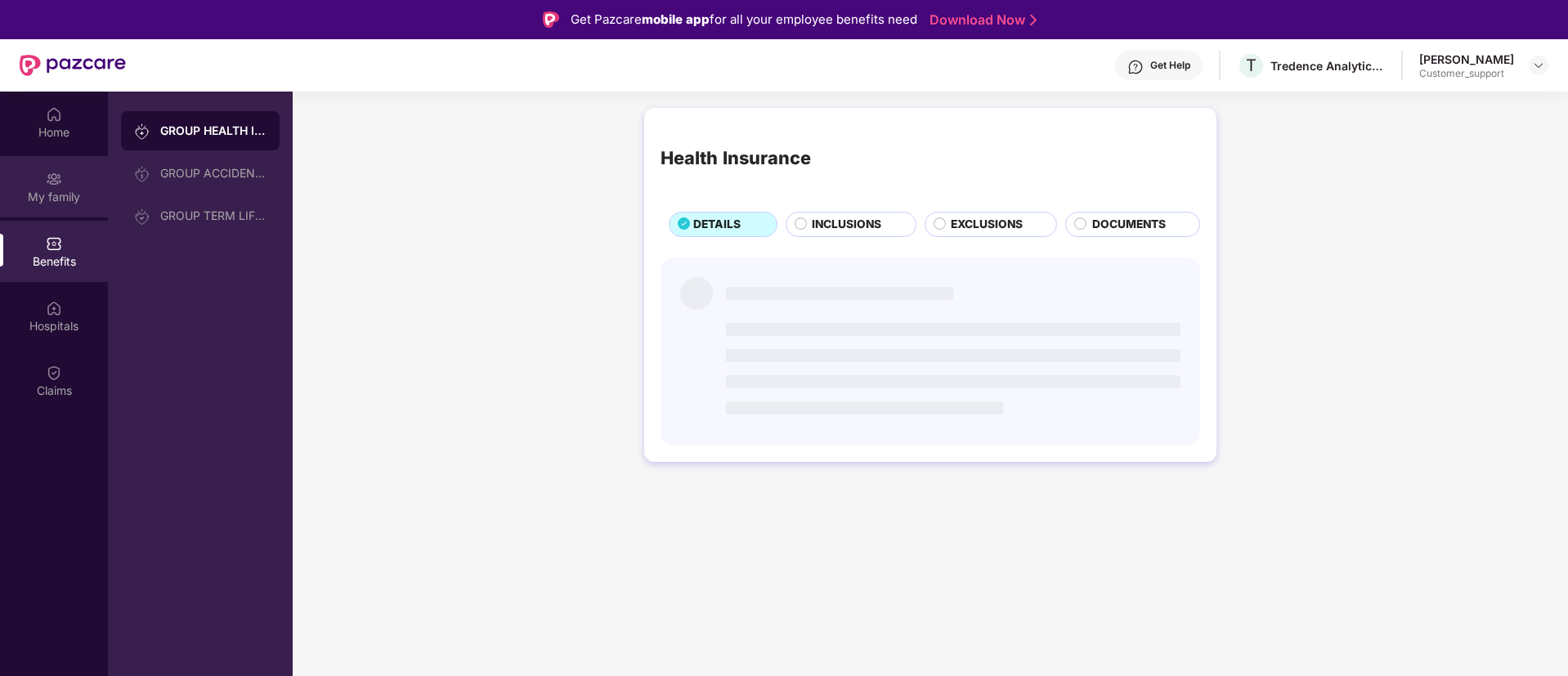
click at [76, 180] on div "My family" at bounding box center [54, 187] width 108 height 61
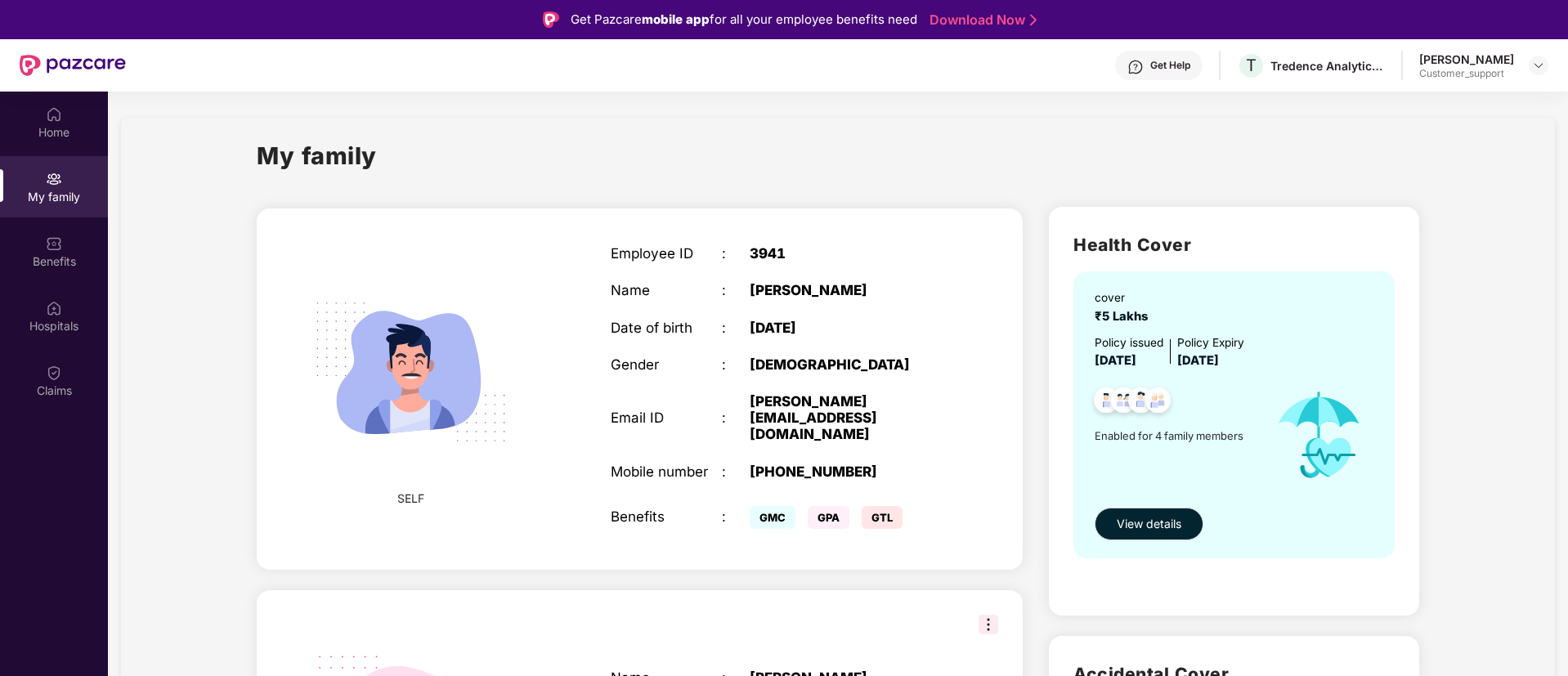
click at [767, 257] on div "3941" at bounding box center [847, 253] width 194 height 16
copy div "3941"
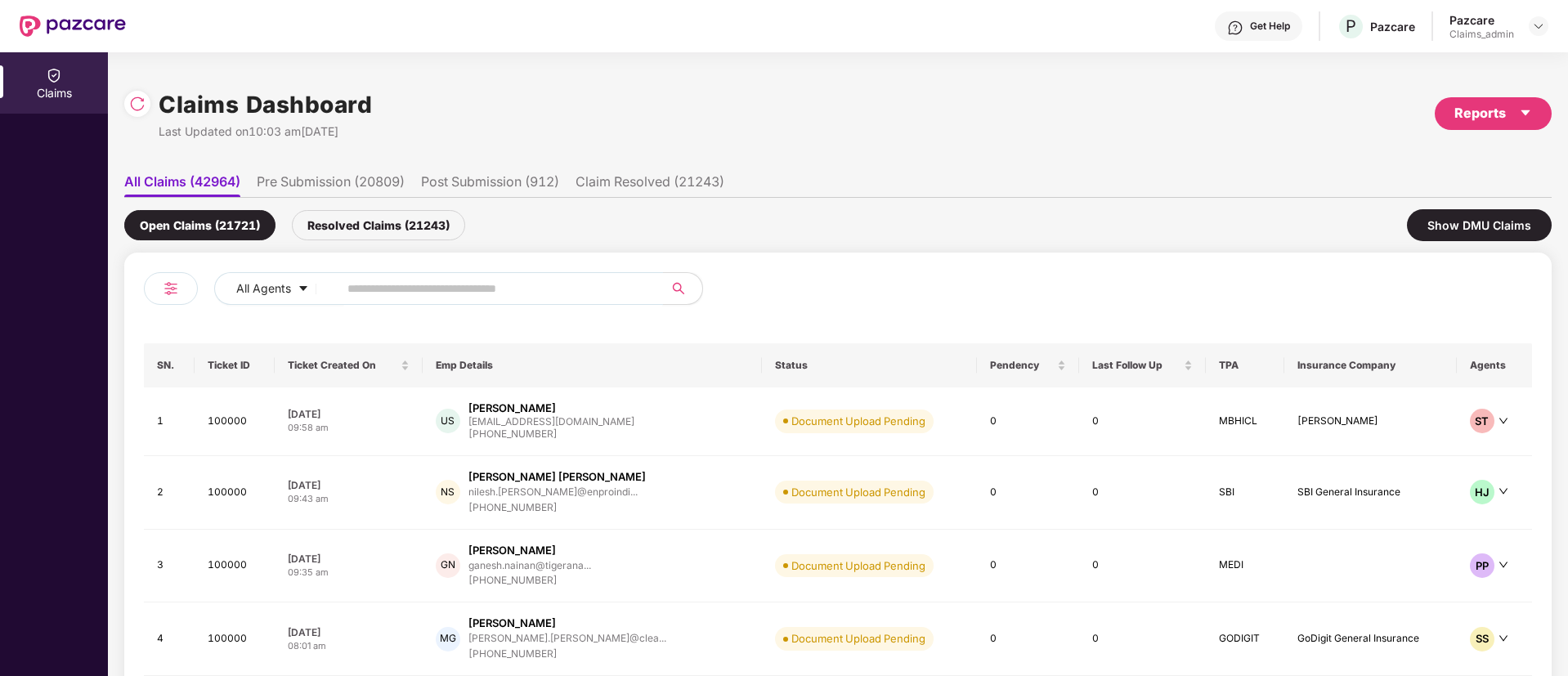
click at [406, 284] on input "text" at bounding box center [494, 289] width 293 height 25
paste input "******"
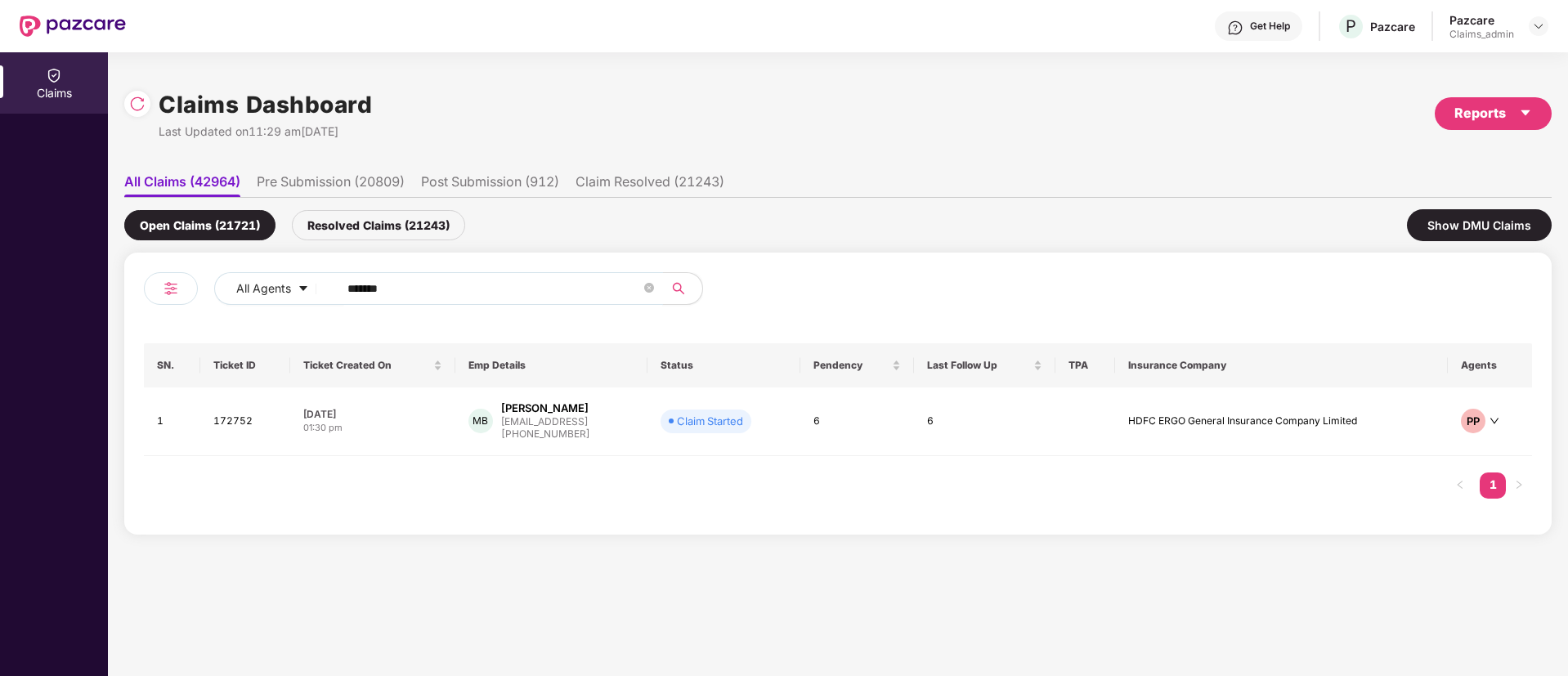
type input "******"
click at [406, 435] on td "10 Sep 2025 01:30 pm" at bounding box center [373, 422] width 165 height 69
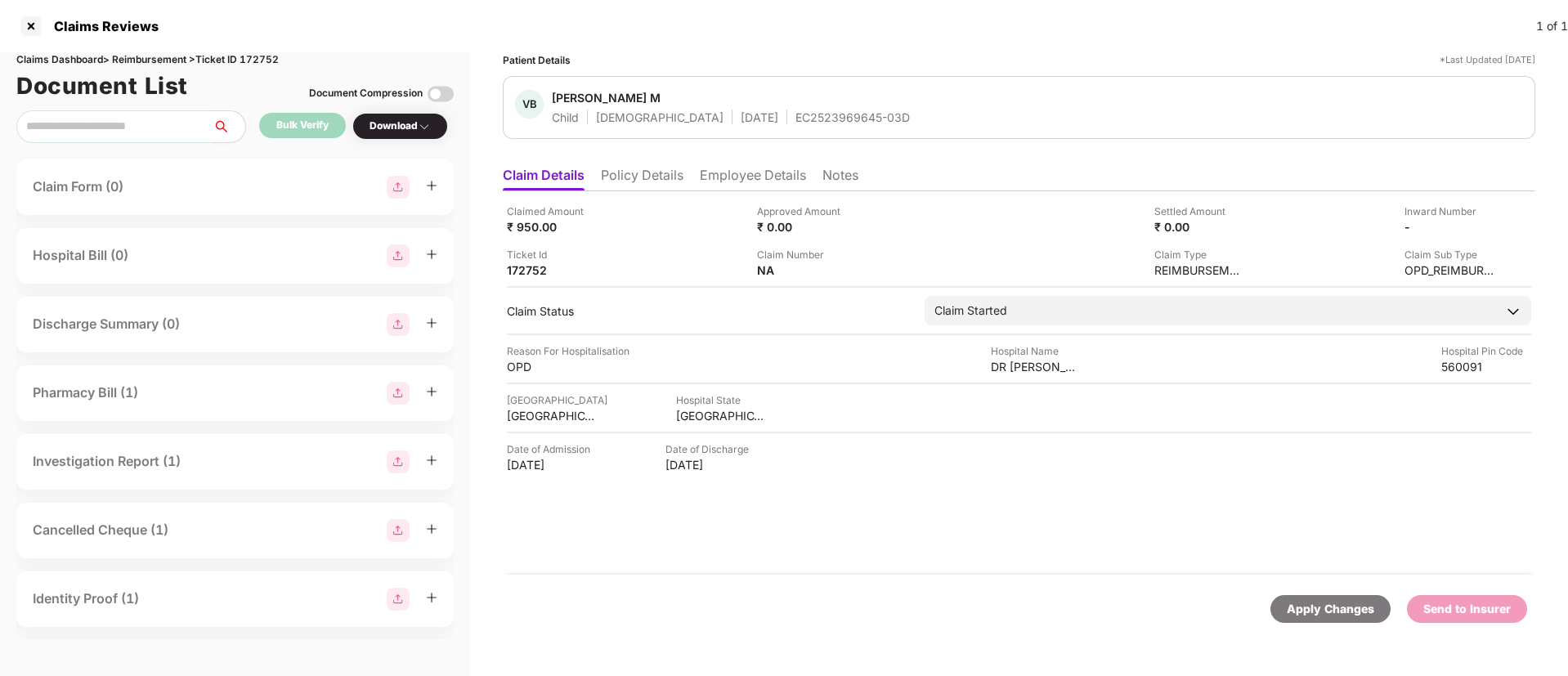
click at [656, 170] on li "Policy Details" at bounding box center [642, 178] width 82 height 24
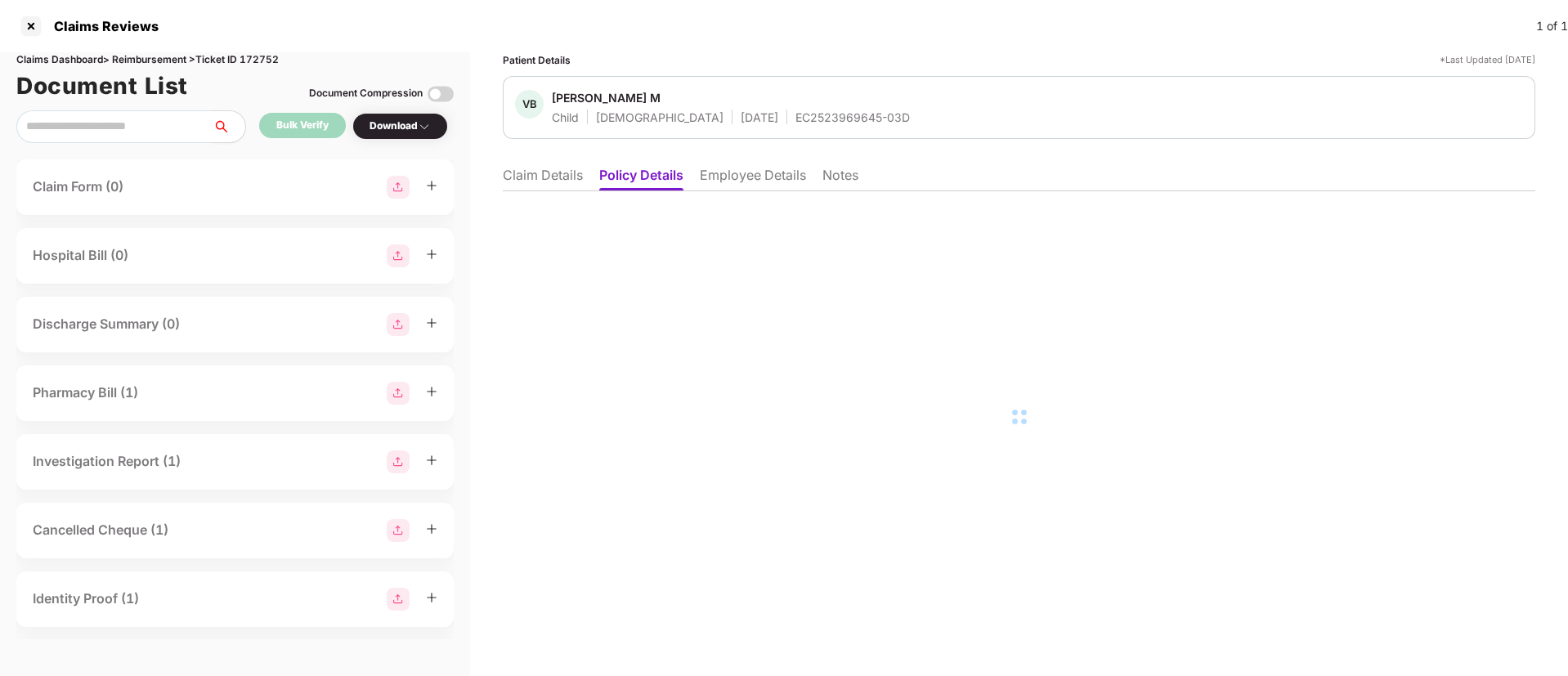
click at [742, 183] on li "Employee Details" at bounding box center [753, 178] width 106 height 24
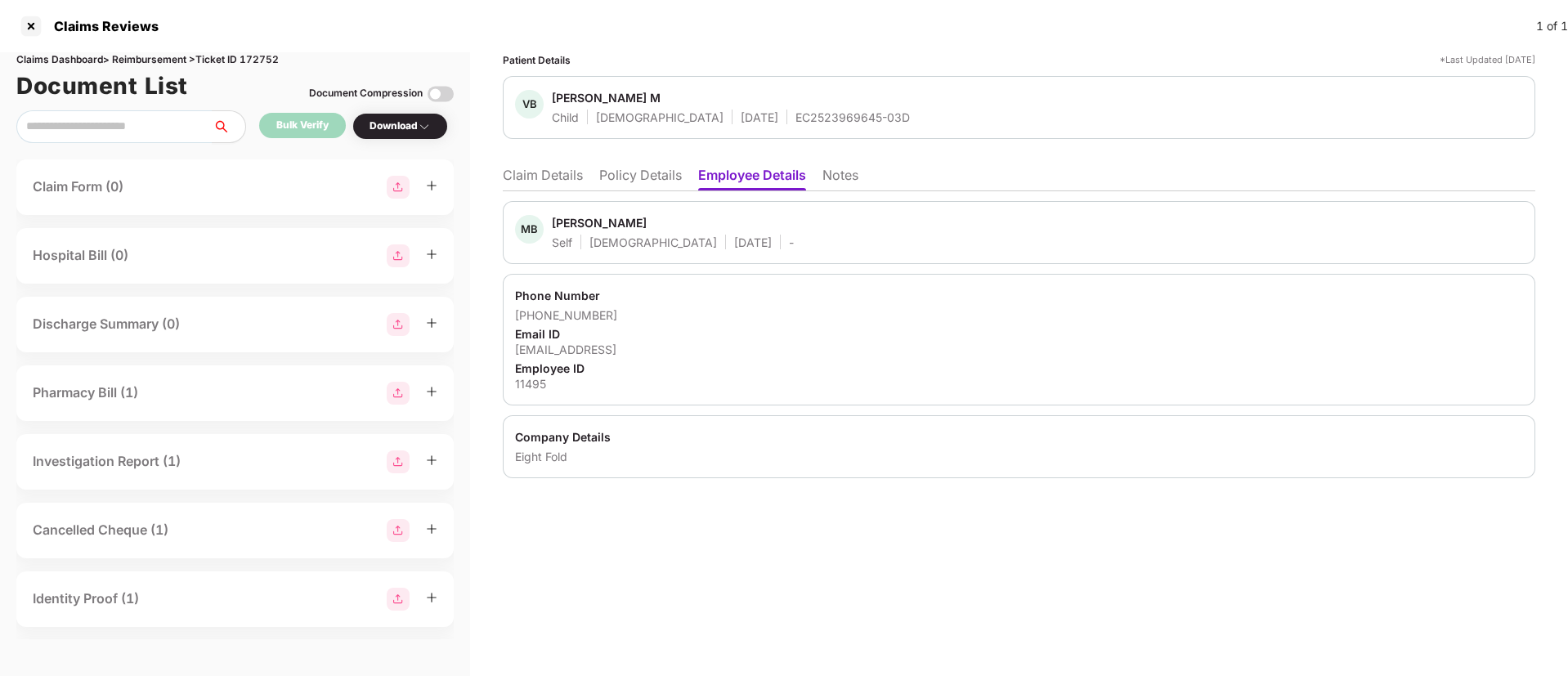
click at [543, 348] on div "mbaskar@eightfold.ai" at bounding box center [1019, 349] width 1009 height 15
copy div "mbaskar@eightfold.ai"
click at [543, 348] on div "mbaskar@eightfold.ai" at bounding box center [1019, 349] width 1009 height 15
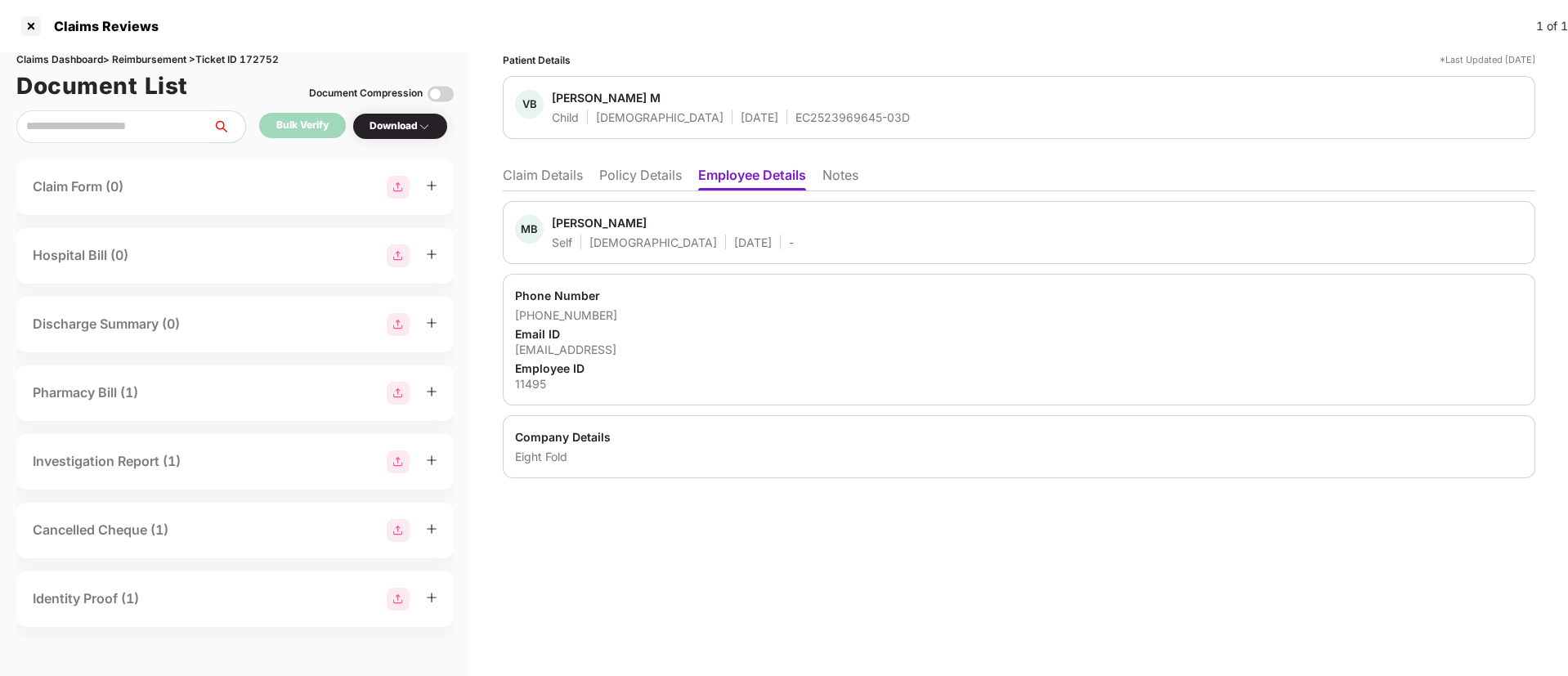
click at [518, 174] on li "Claim Details" at bounding box center [543, 178] width 80 height 24
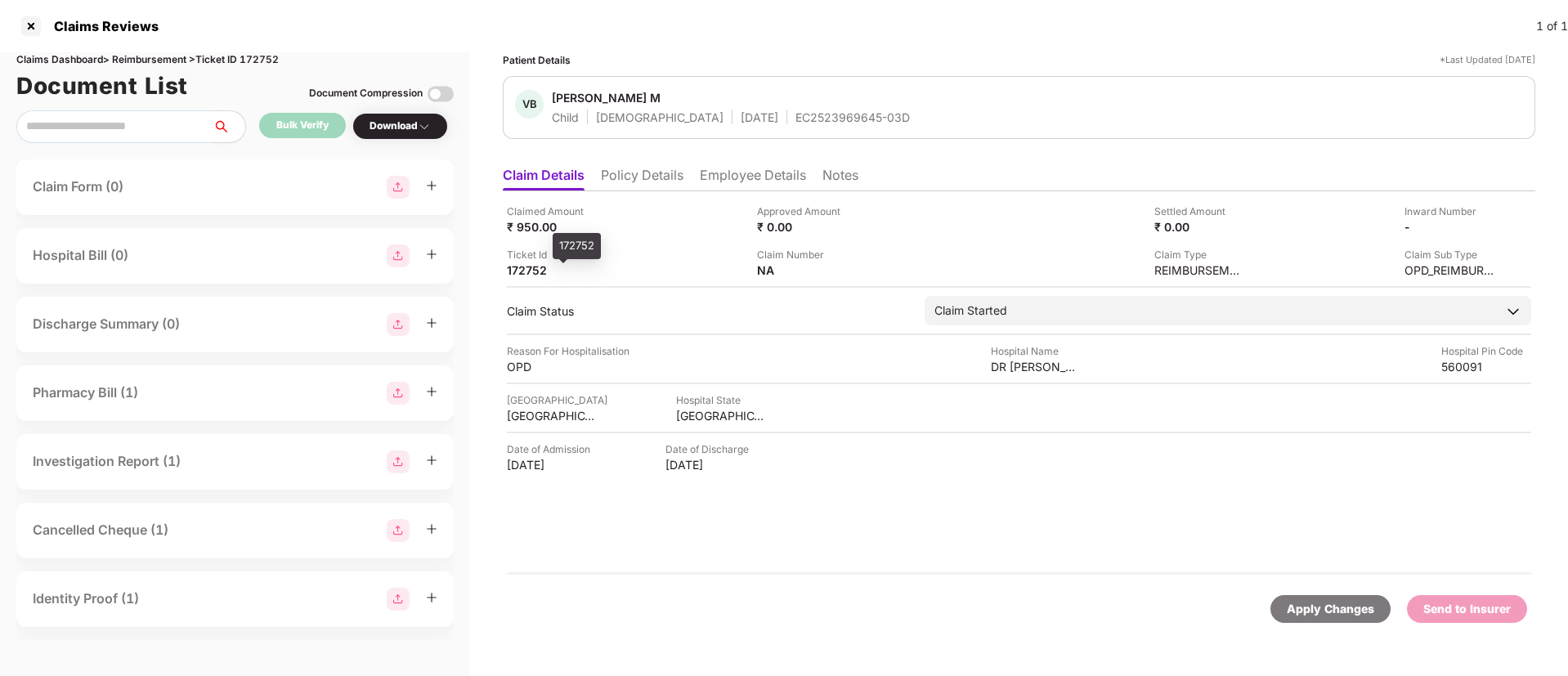
click at [529, 273] on div "172752" at bounding box center [552, 270] width 90 height 15
copy div "172752"
click at [529, 273] on div "172752" at bounding box center [552, 270] width 90 height 15
click at [756, 181] on li "Employee Details" at bounding box center [753, 178] width 106 height 24
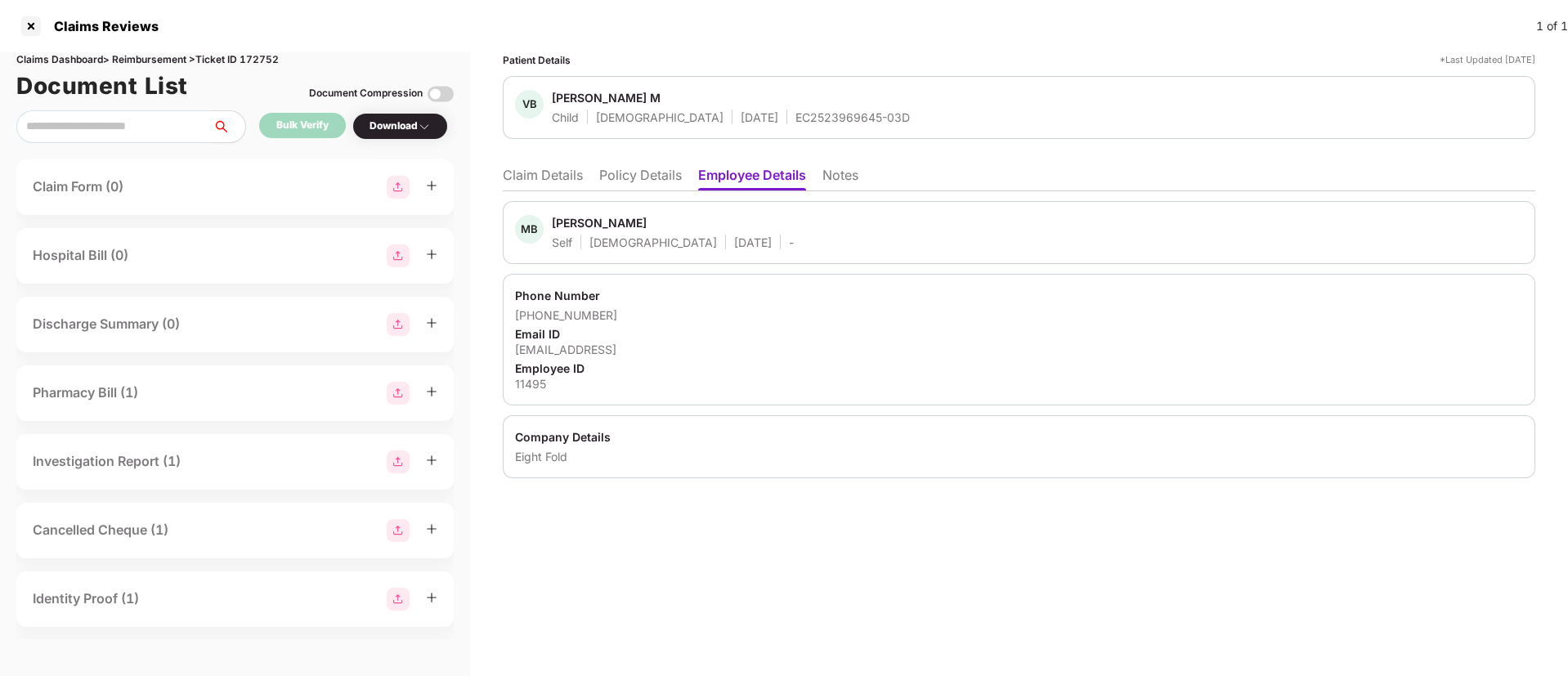
click at [796, 122] on div "EC2523969645-03D" at bounding box center [853, 117] width 115 height 15
copy div "EC2523969645-03D"
click at [796, 122] on div "EC2523969645-03D" at bounding box center [853, 117] width 115 height 15
click at [532, 379] on div "11495" at bounding box center [1019, 384] width 1009 height 15
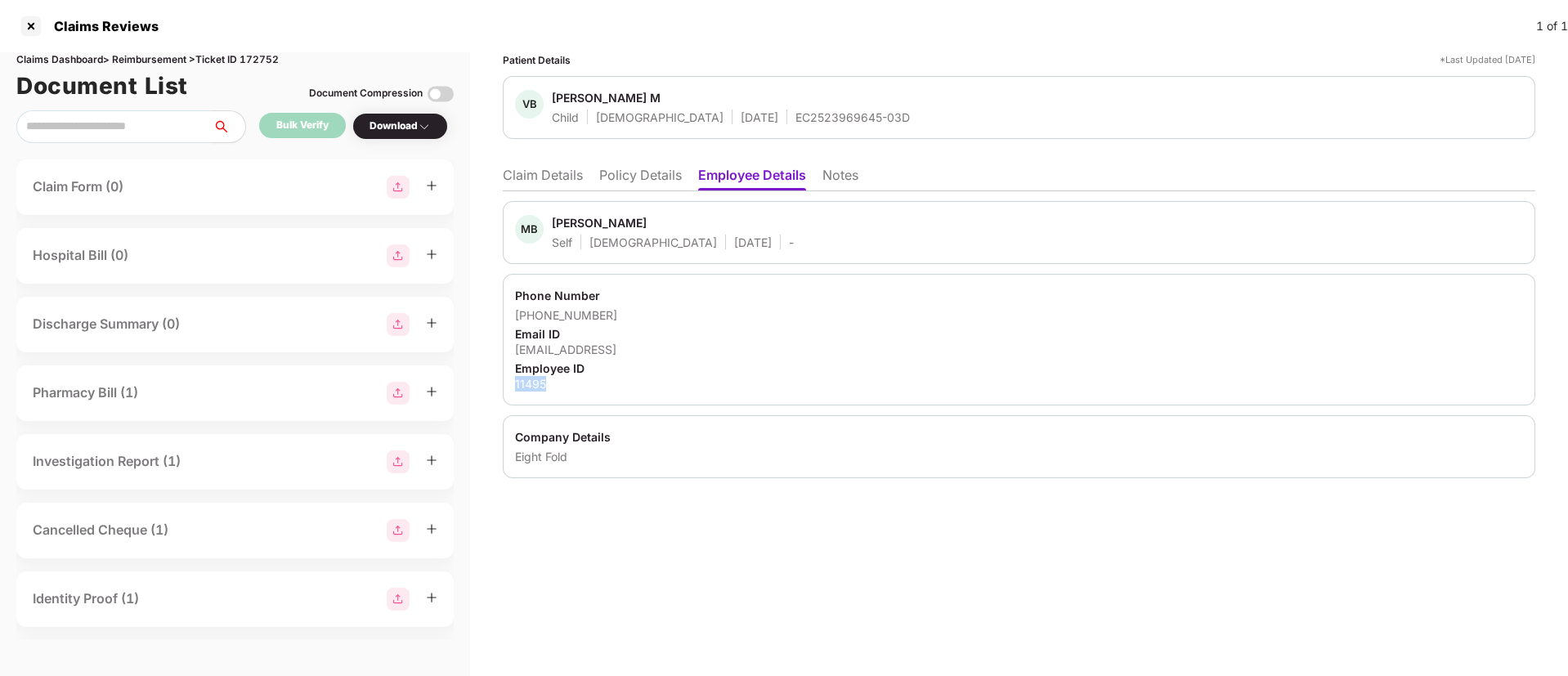
copy div "11495"
click at [532, 379] on div "11495" at bounding box center [1019, 384] width 1009 height 15
click at [796, 111] on div "EC2523969645-03D" at bounding box center [853, 117] width 115 height 15
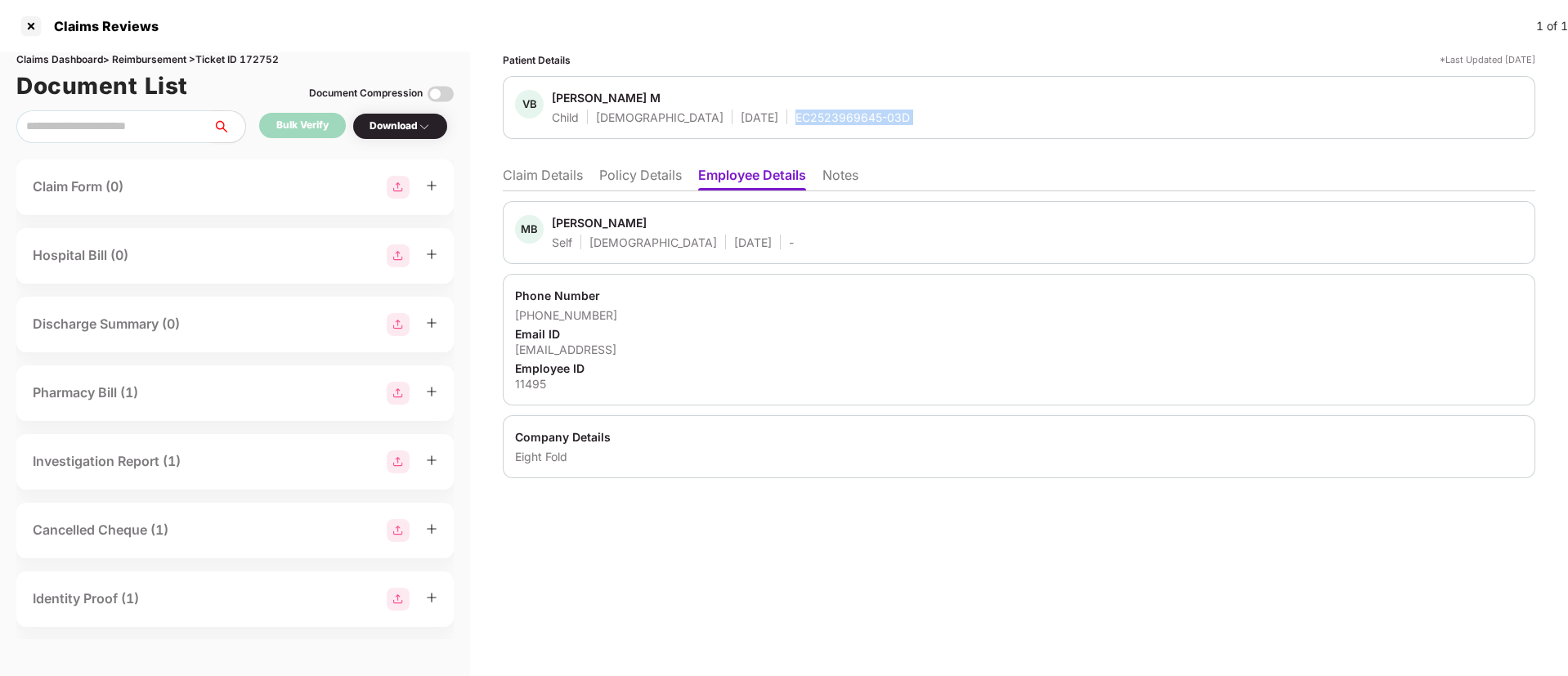
copy div "EC2523969645-03D"
click at [532, 169] on li "Claim Details" at bounding box center [543, 178] width 80 height 24
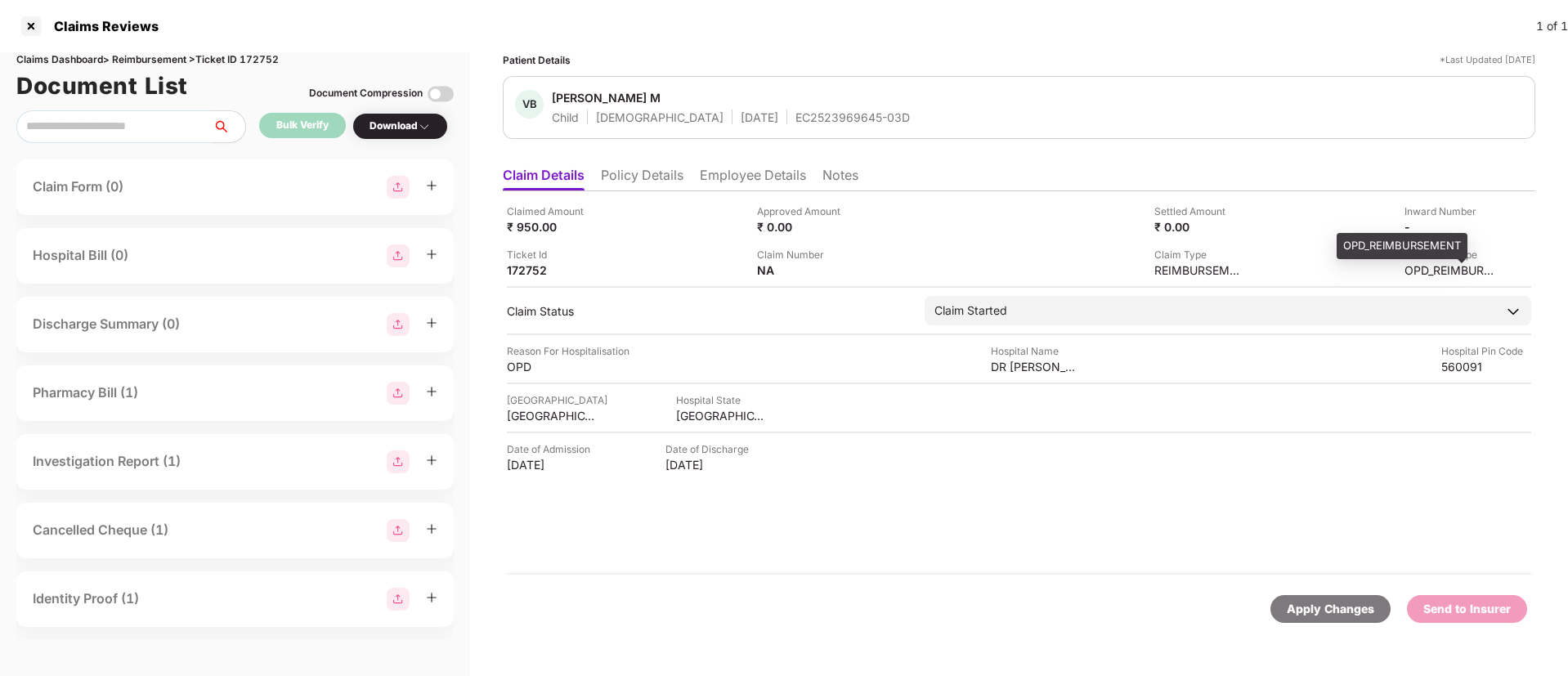
click at [1421, 265] on div "OPD_REIMBURSEMENT" at bounding box center [1450, 270] width 90 height 15
copy div "OPD_REIMBURSEMENT"
click at [1421, 265] on div "OPD_REIMBURSEMENT" at bounding box center [1450, 270] width 90 height 15
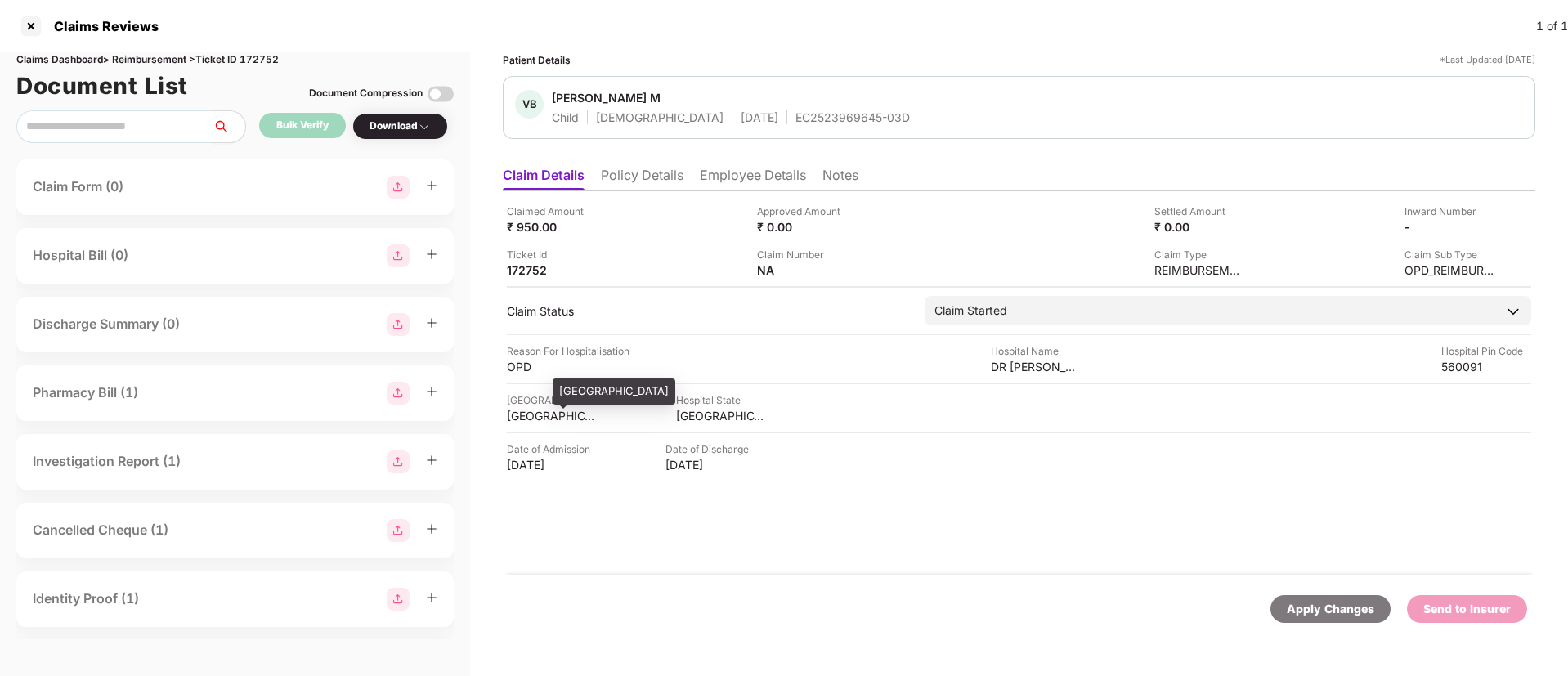
click at [542, 408] on div "BANGALORE" at bounding box center [552, 416] width 90 height 15
copy div "BANGALORE"
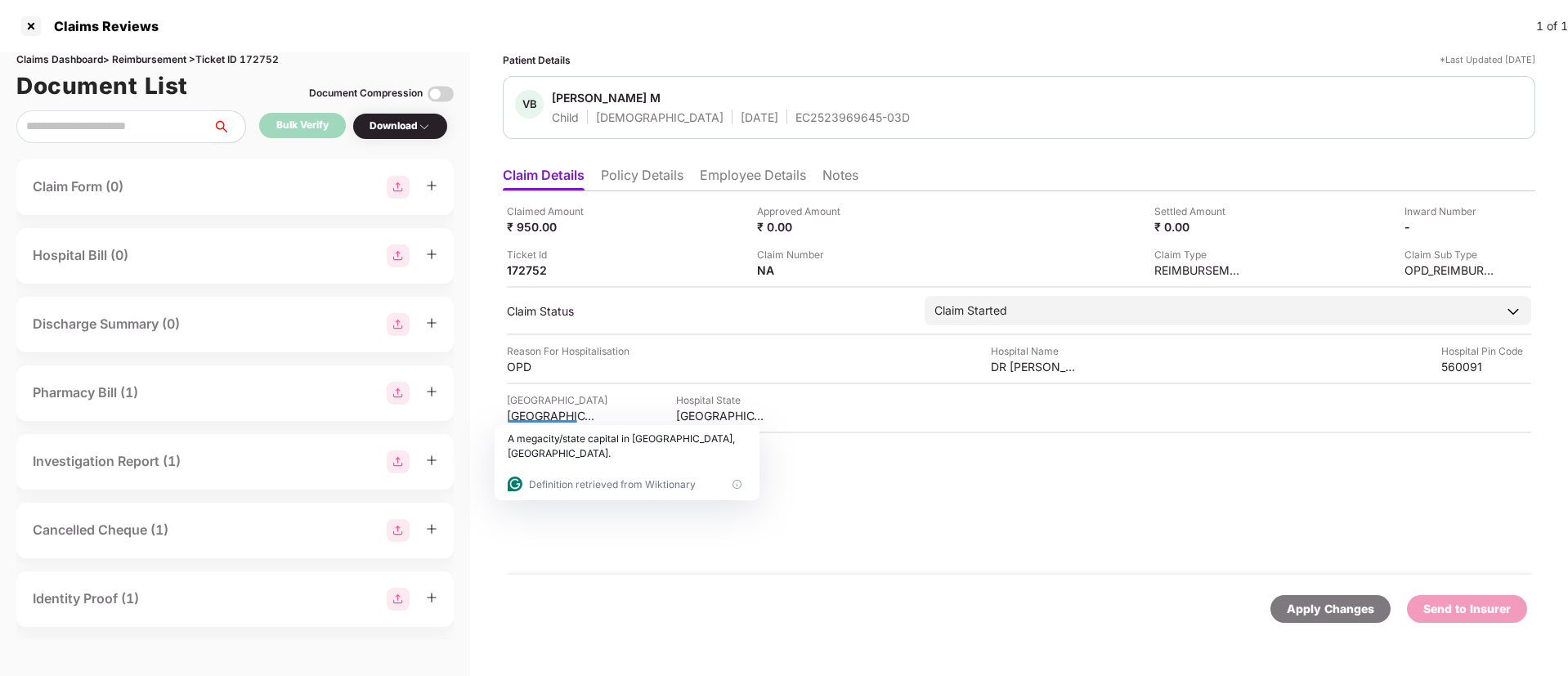
click at [777, 505] on div "Claimed Amount ₹ 950.00 Approved Amount ₹ 0.00 Settled Amount ₹ 0.00 Inward Num…" at bounding box center [1019, 383] width 1033 height 383
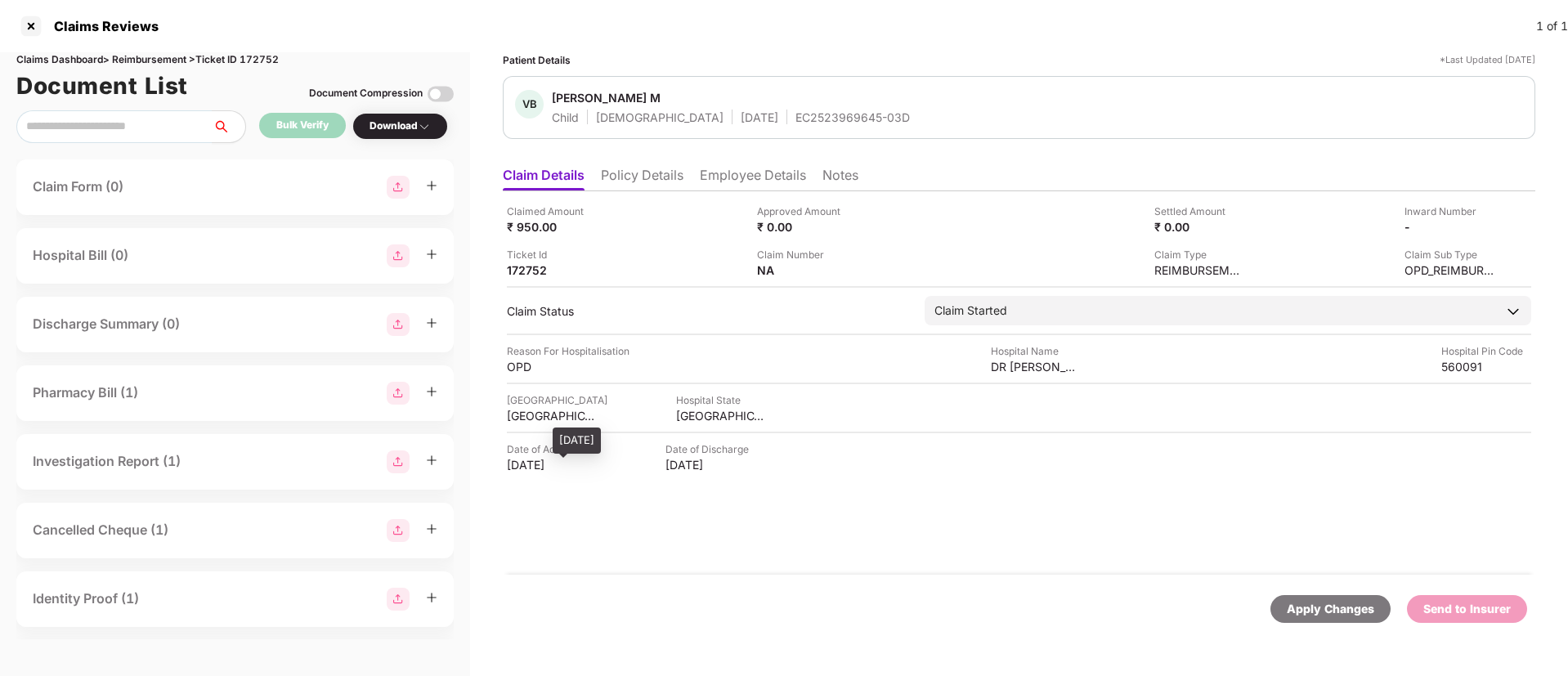
click at [537, 468] on div "10 Sep 2025" at bounding box center [552, 464] width 90 height 15
click at [537, 468] on html "Claims Reviews 1 of 1 Claims Dashboard > Reimbursement > Ticket ID 172752 Docum…" at bounding box center [784, 338] width 1568 height 676
copy div "10 Sep 2025"
click at [537, 468] on div at bounding box center [535, 464] width 25 height 14
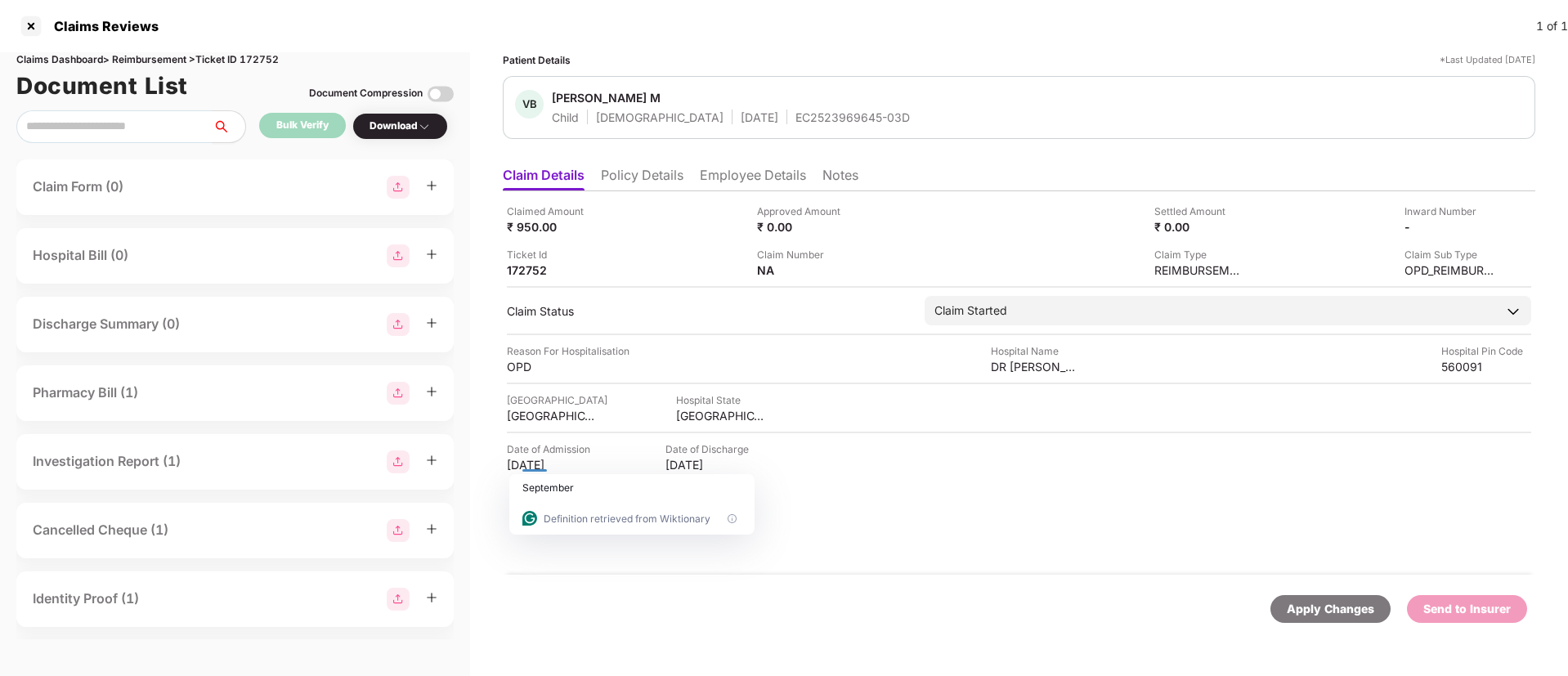
click at [537, 468] on div at bounding box center [535, 464] width 25 height 14
click at [533, 462] on div "10 Sep 2025" at bounding box center [552, 464] width 90 height 15
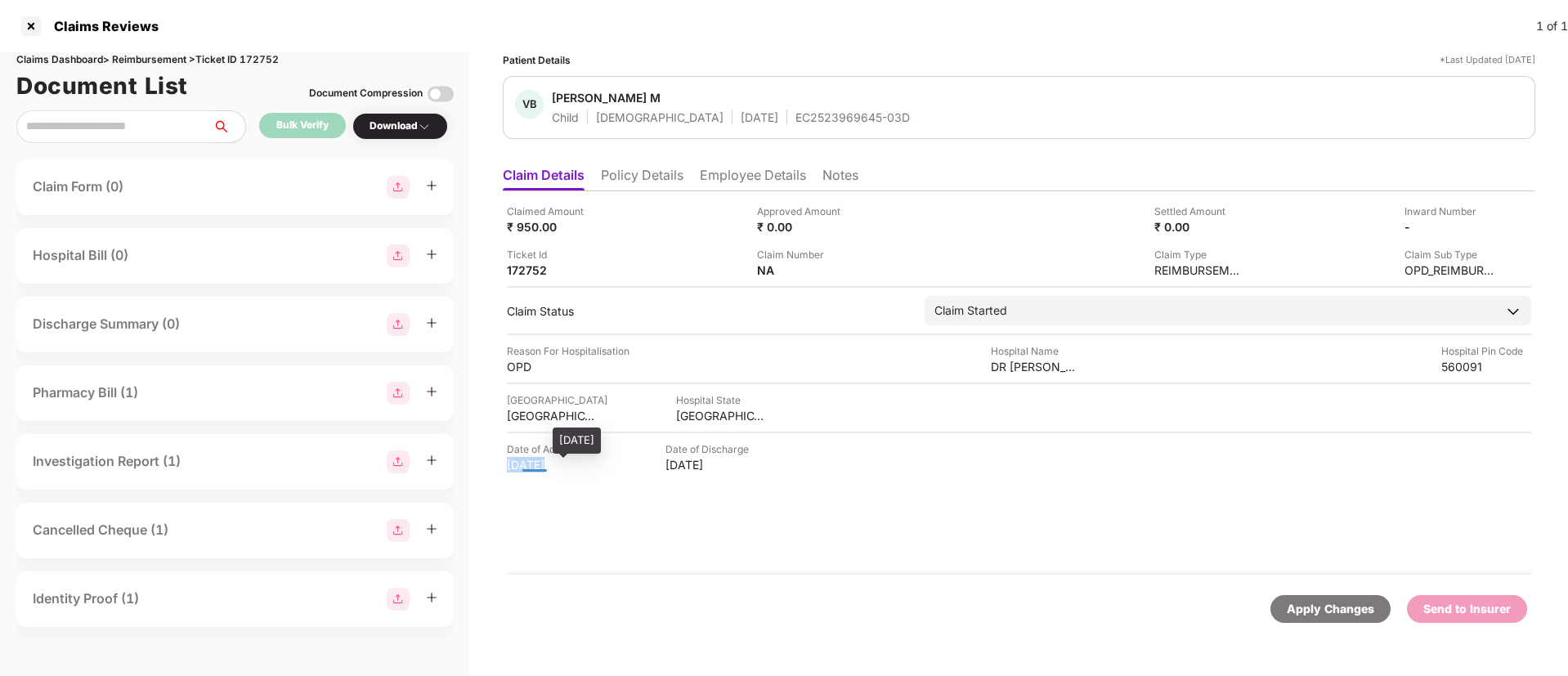
copy div "10 Sep 2025"
click at [533, 462] on div "10 Sep 2025" at bounding box center [552, 464] width 90 height 15
click at [945, 488] on div "Claimed Amount ₹ 950.00 Approved Amount ₹ 0.00 Settled Amount ₹ 0.00 Inward Num…" at bounding box center [1019, 383] width 1033 height 383
click at [522, 360] on div "OPD" at bounding box center [552, 367] width 90 height 15
copy div "OPD"
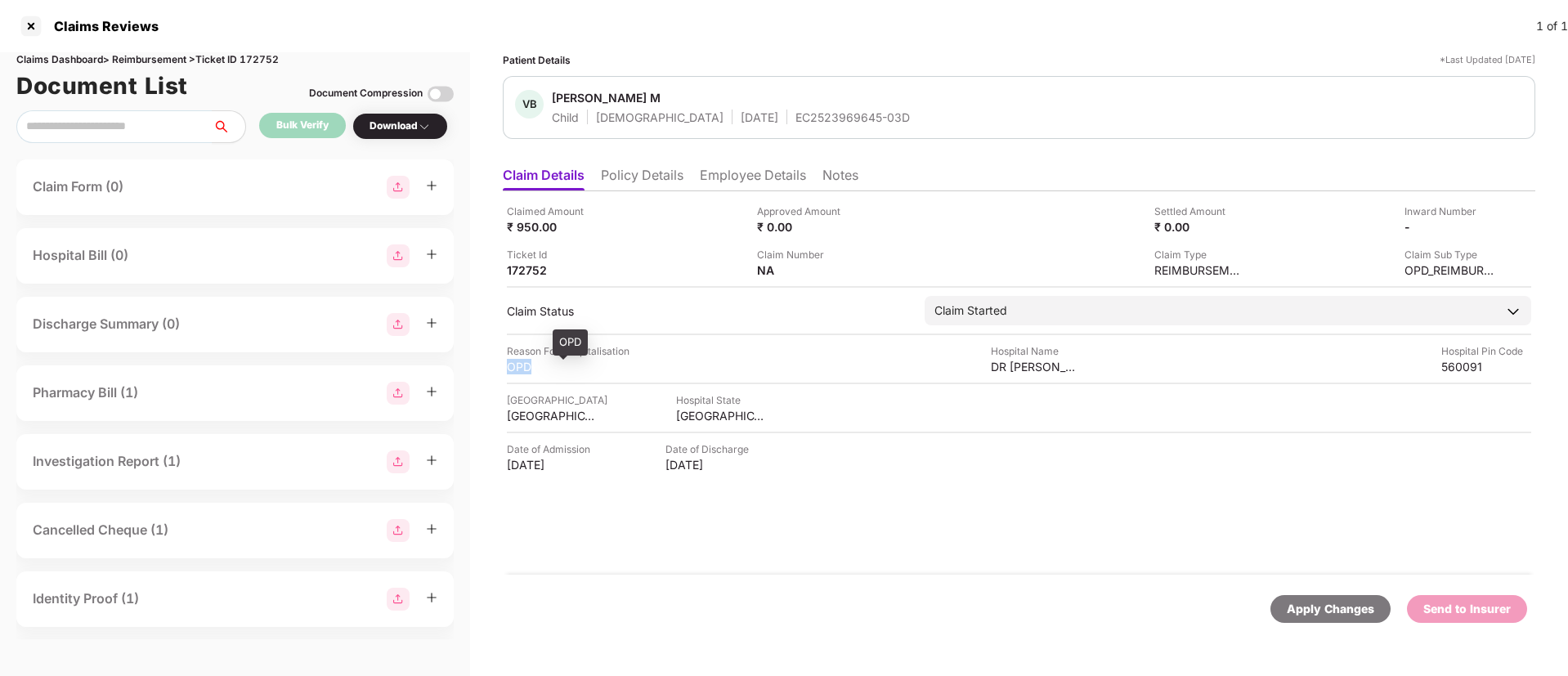
click at [522, 360] on div "OPD" at bounding box center [552, 367] width 90 height 15
click at [780, 406] on div "Hospital City BANGALORE Hospital State KARNATAKA" at bounding box center [1019, 408] width 1025 height 31
click at [584, 369] on div "OPD" at bounding box center [552, 367] width 90 height 15
click at [1005, 368] on div "DR Bear" at bounding box center [1036, 367] width 90 height 15
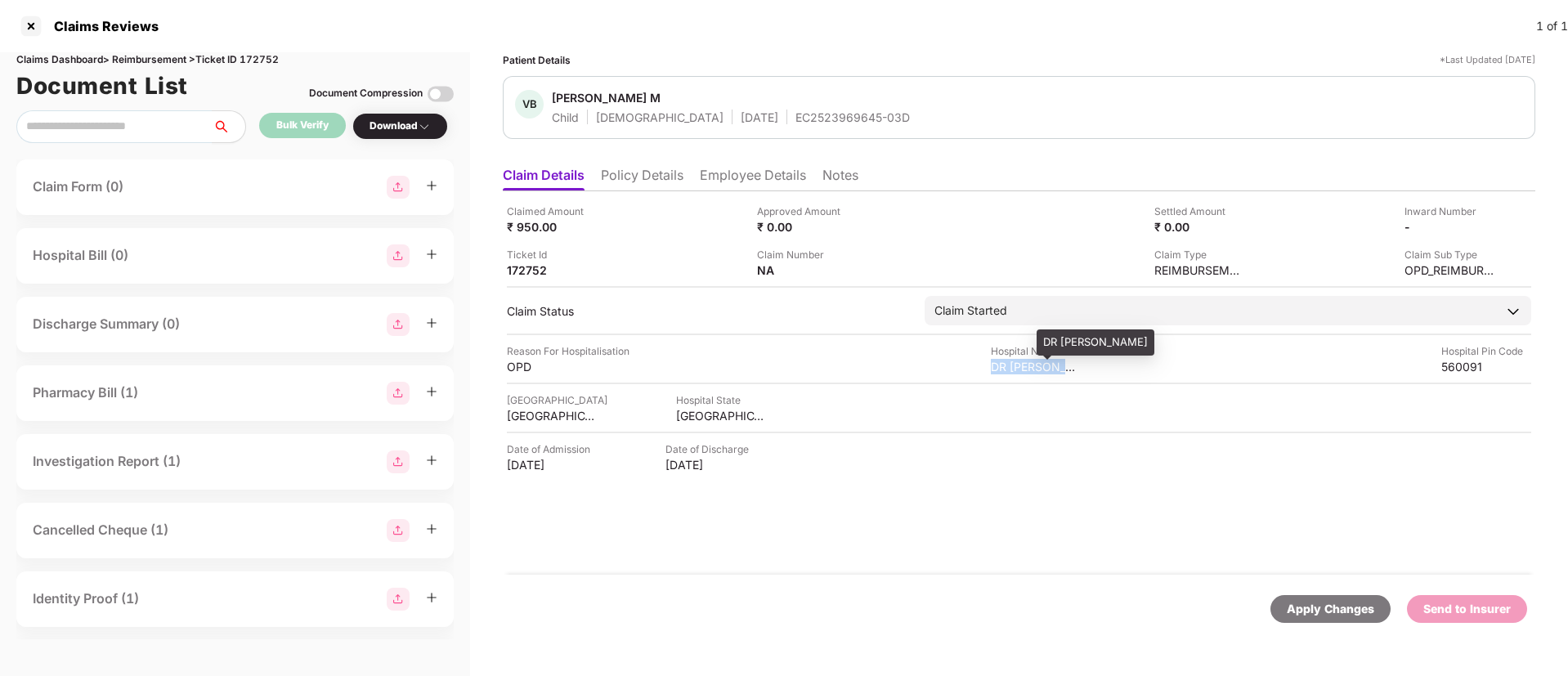
click at [1005, 368] on div "DR Bear" at bounding box center [1036, 367] width 90 height 15
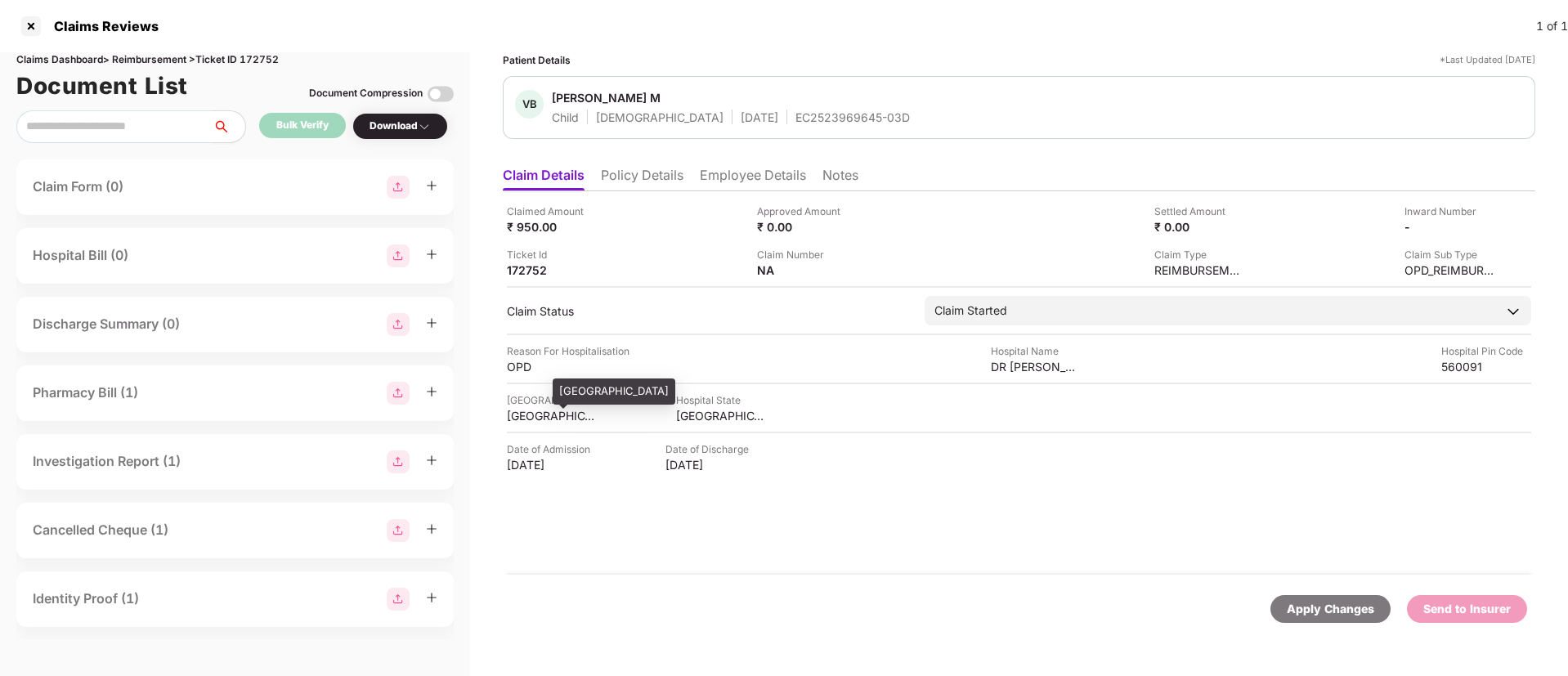
click at [528, 413] on div "BANGALORE" at bounding box center [552, 416] width 90 height 15
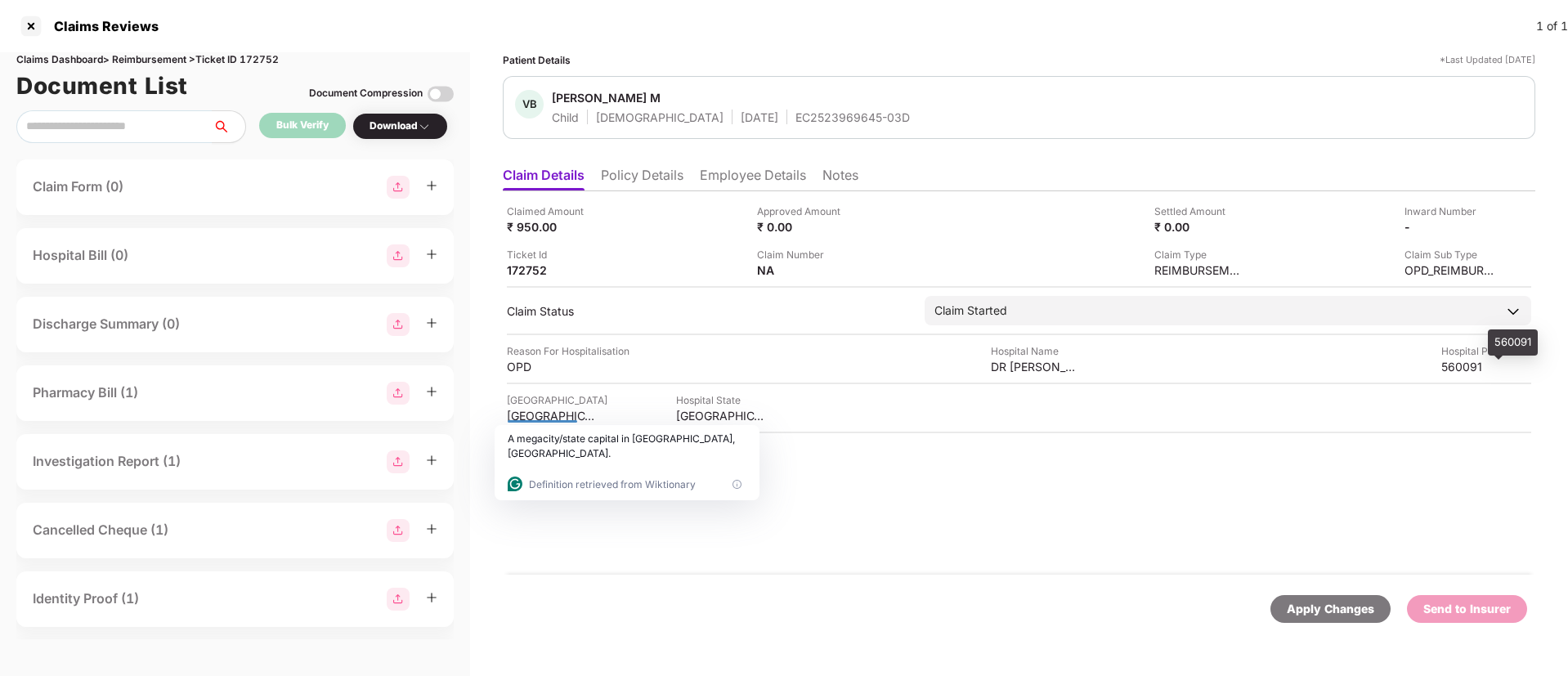
click at [1452, 366] on div "560091" at bounding box center [1487, 367] width 90 height 15
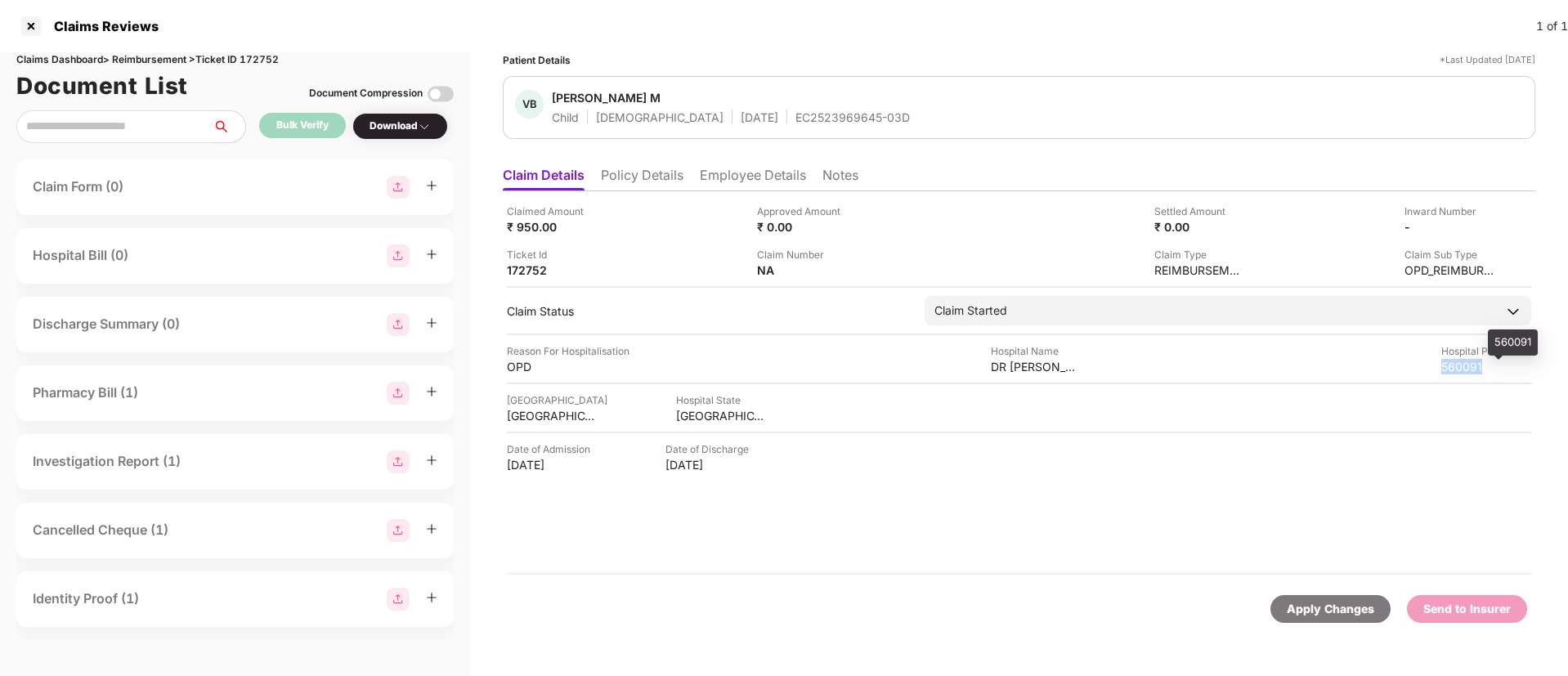
click at [1452, 366] on div "560091" at bounding box center [1487, 367] width 90 height 15
click at [517, 416] on div "BANGALORE" at bounding box center [552, 416] width 90 height 15
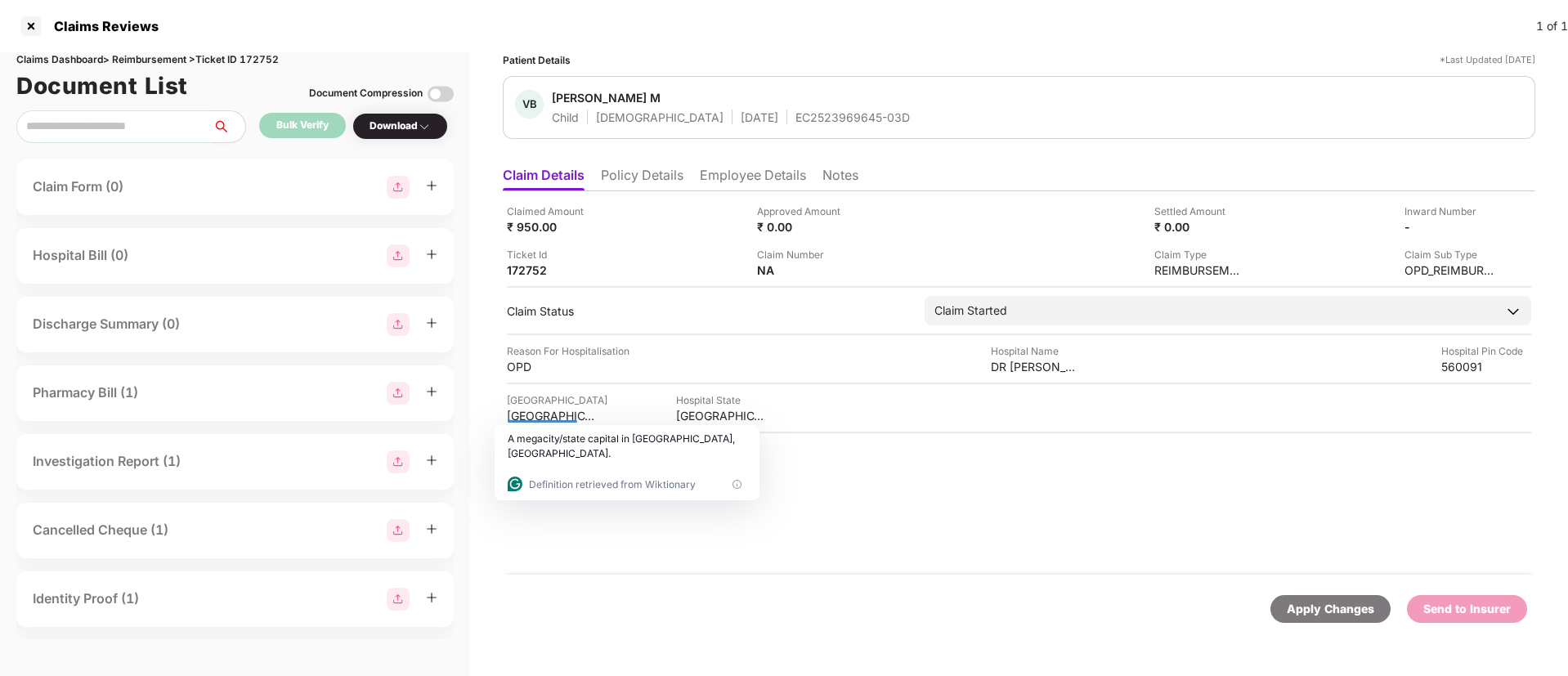
click at [671, 182] on li "Policy Details" at bounding box center [642, 178] width 82 height 24
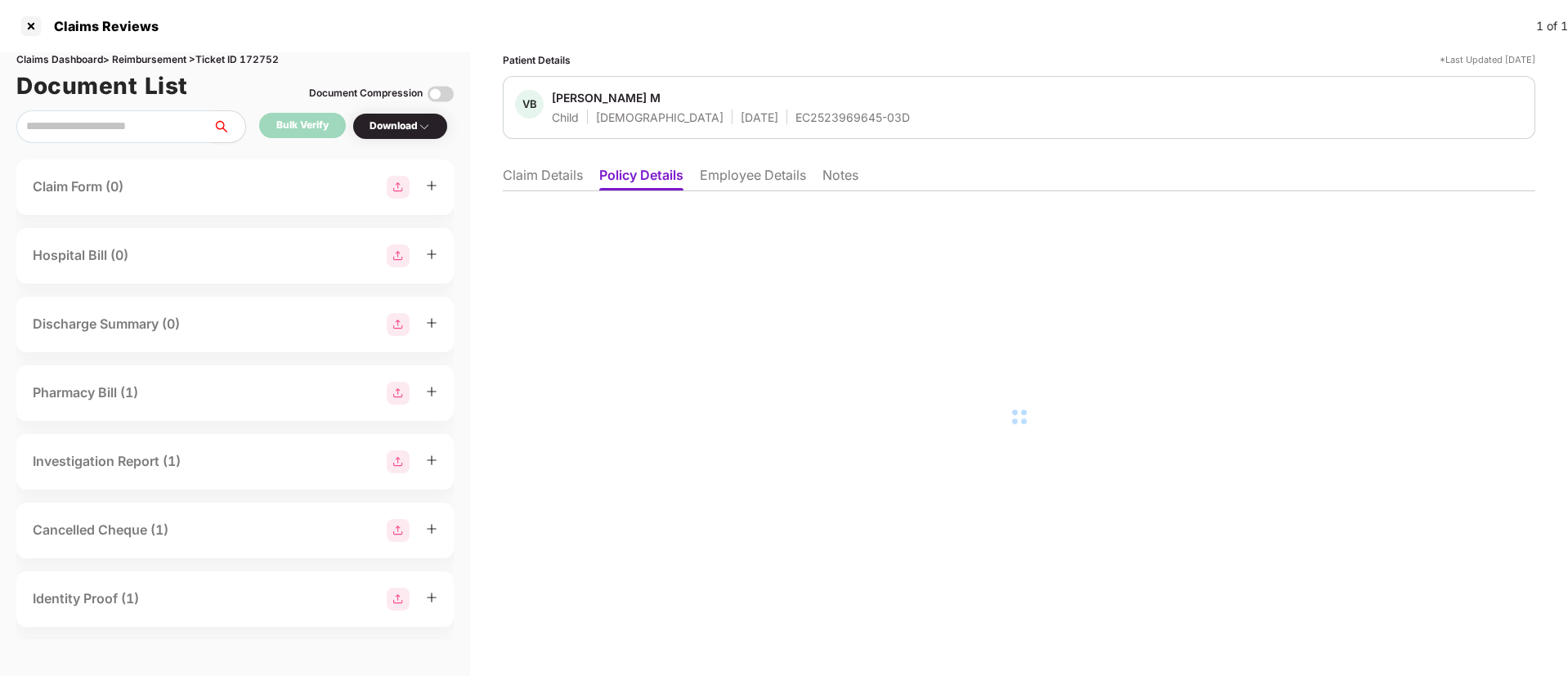
click at [751, 177] on li "Employee Details" at bounding box center [753, 178] width 106 height 24
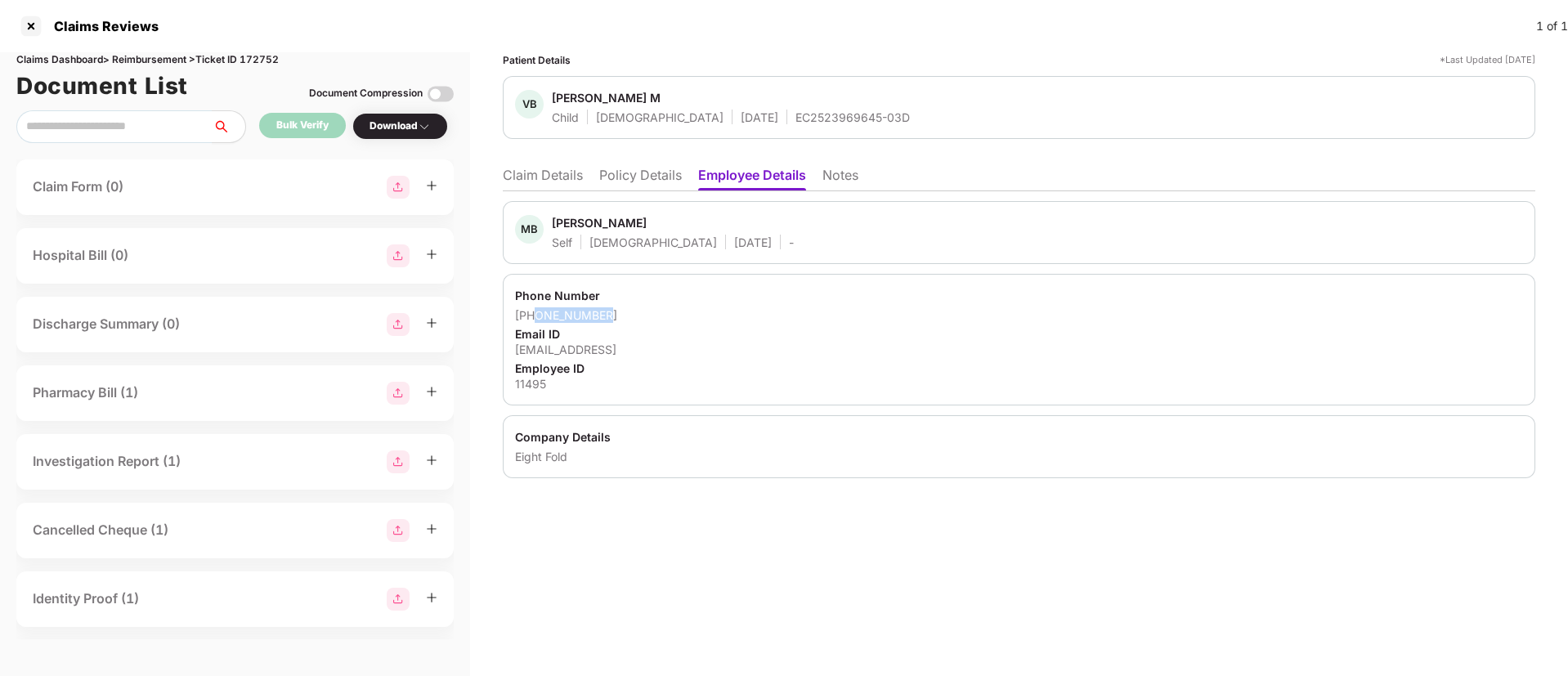
drag, startPoint x: 618, startPoint y: 310, endPoint x: 535, endPoint y: 313, distance: 83.1
click at [535, 313] on div "+918553804712" at bounding box center [1019, 315] width 1009 height 15
click at [534, 174] on li "Claim Details" at bounding box center [543, 178] width 80 height 24
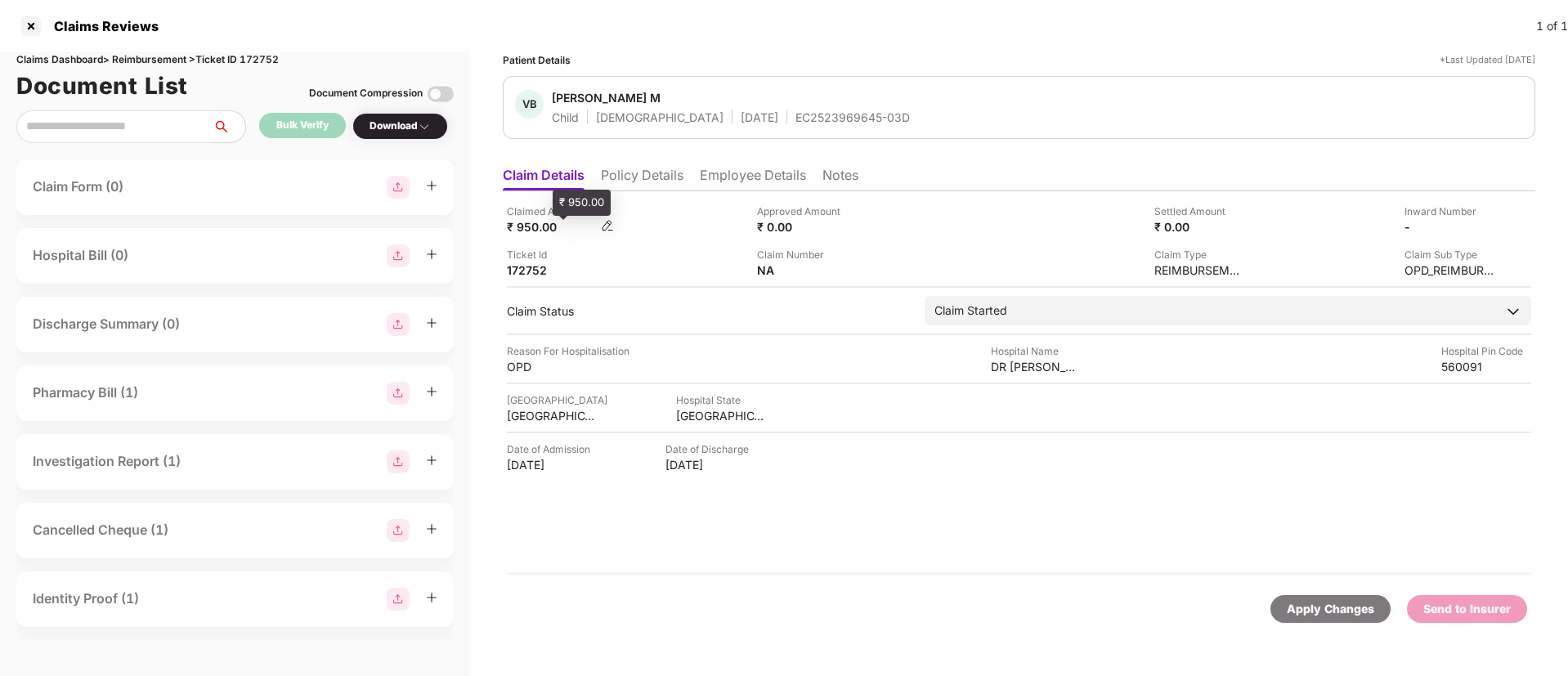
click at [522, 222] on div "₹ 950.00" at bounding box center [552, 227] width 90 height 15
click at [796, 110] on div "EC2523969645-03D" at bounding box center [853, 117] width 115 height 15
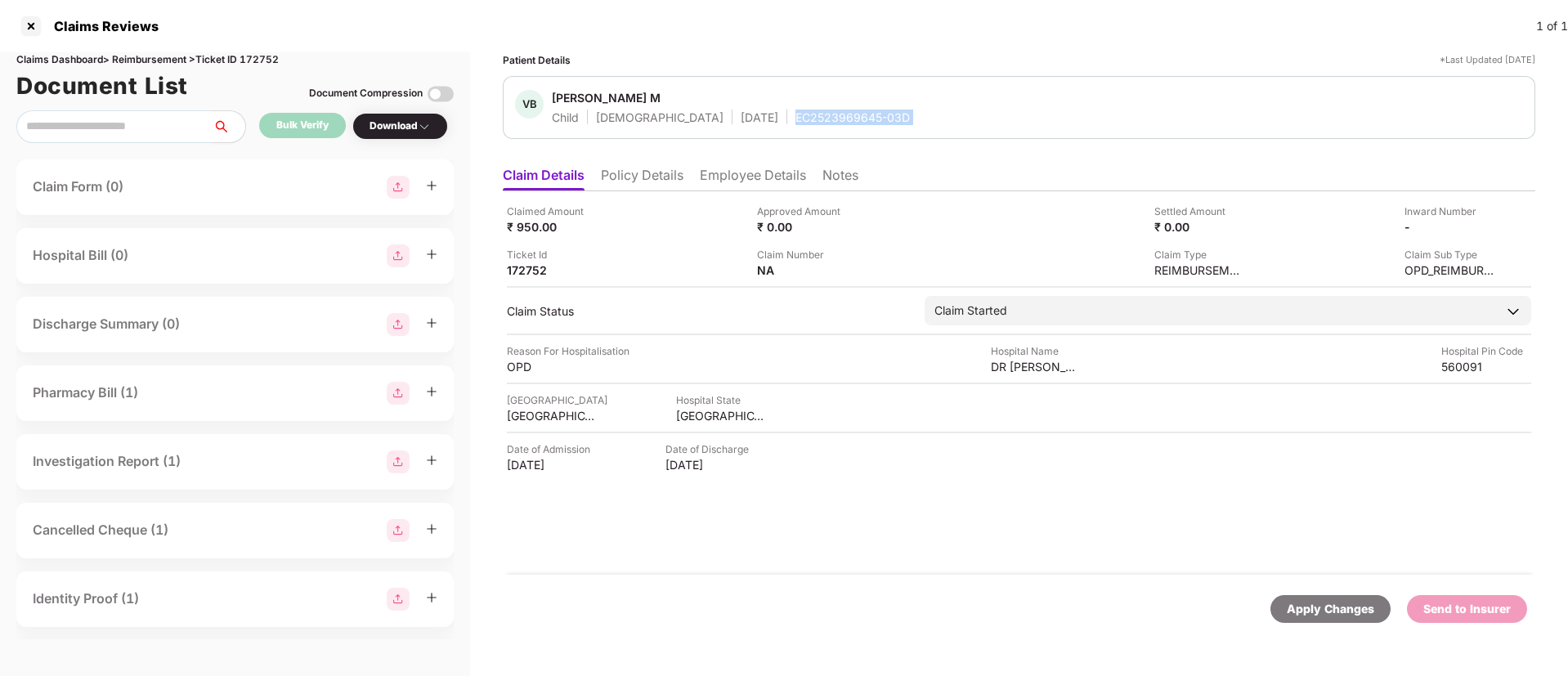
click at [796, 110] on div "EC2523969645-03D" at bounding box center [853, 117] width 115 height 15
click at [612, 98] on div "Varsha Bhaskar M" at bounding box center [606, 98] width 109 height 15
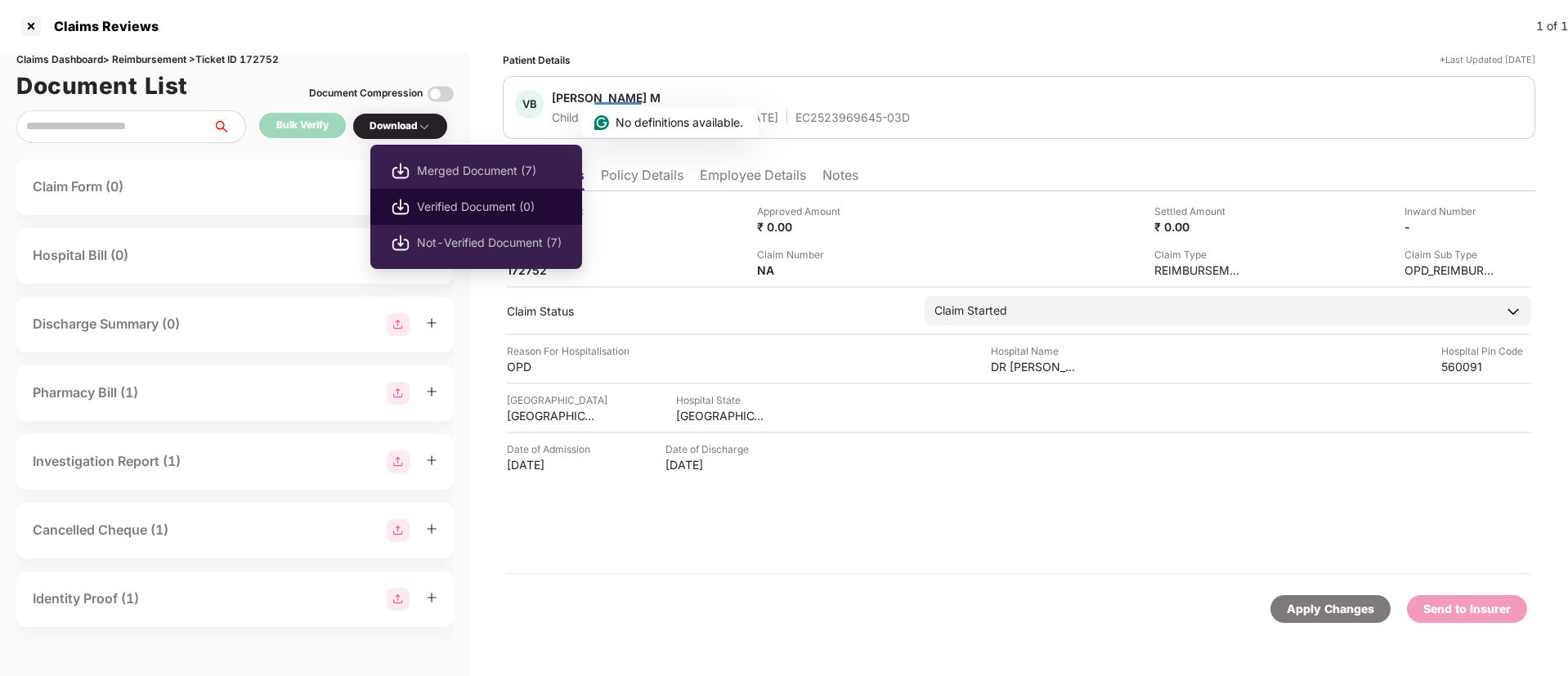
click at [469, 196] on li "Verified Document (0)" at bounding box center [476, 207] width 212 height 36
click at [495, 203] on span "Verified Document (0)" at bounding box center [489, 207] width 145 height 18
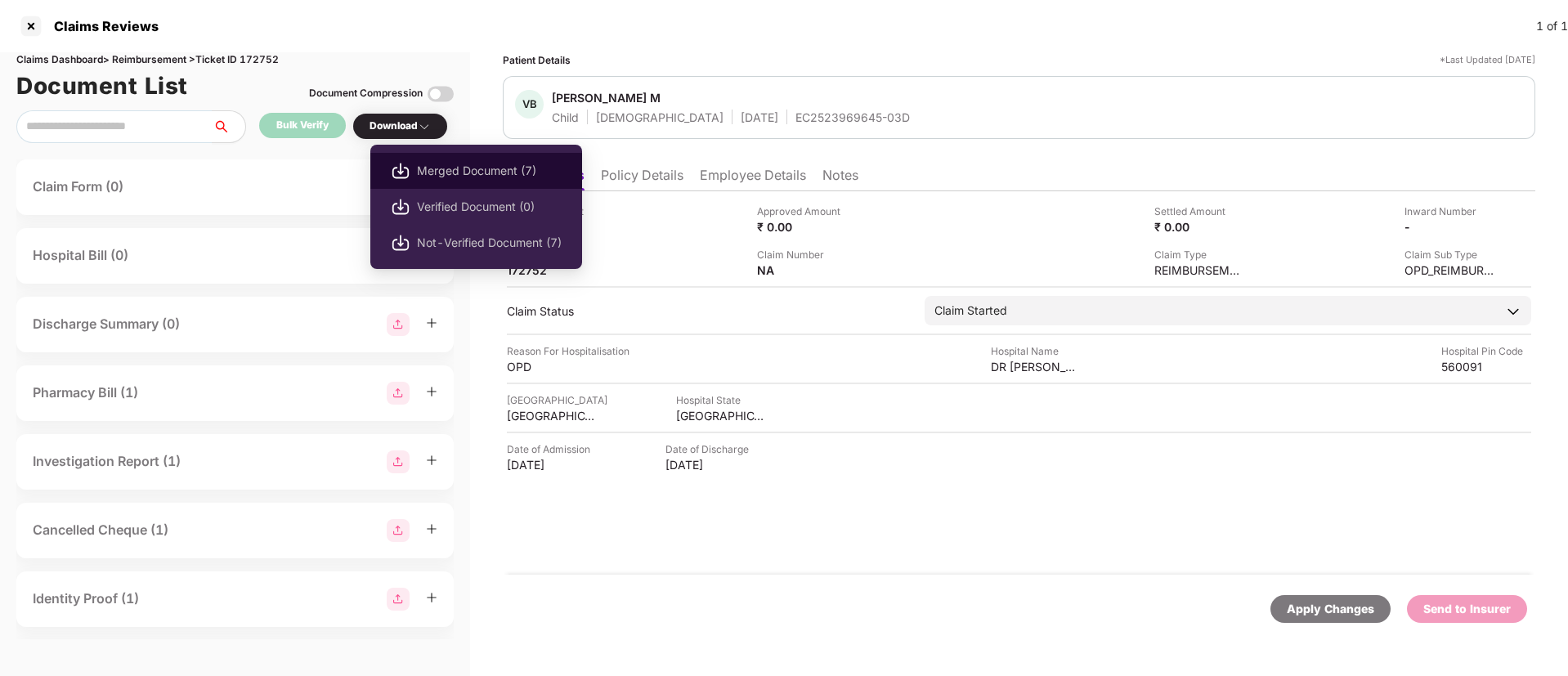
click at [441, 170] on span "Merged Document (7)" at bounding box center [489, 170] width 145 height 18
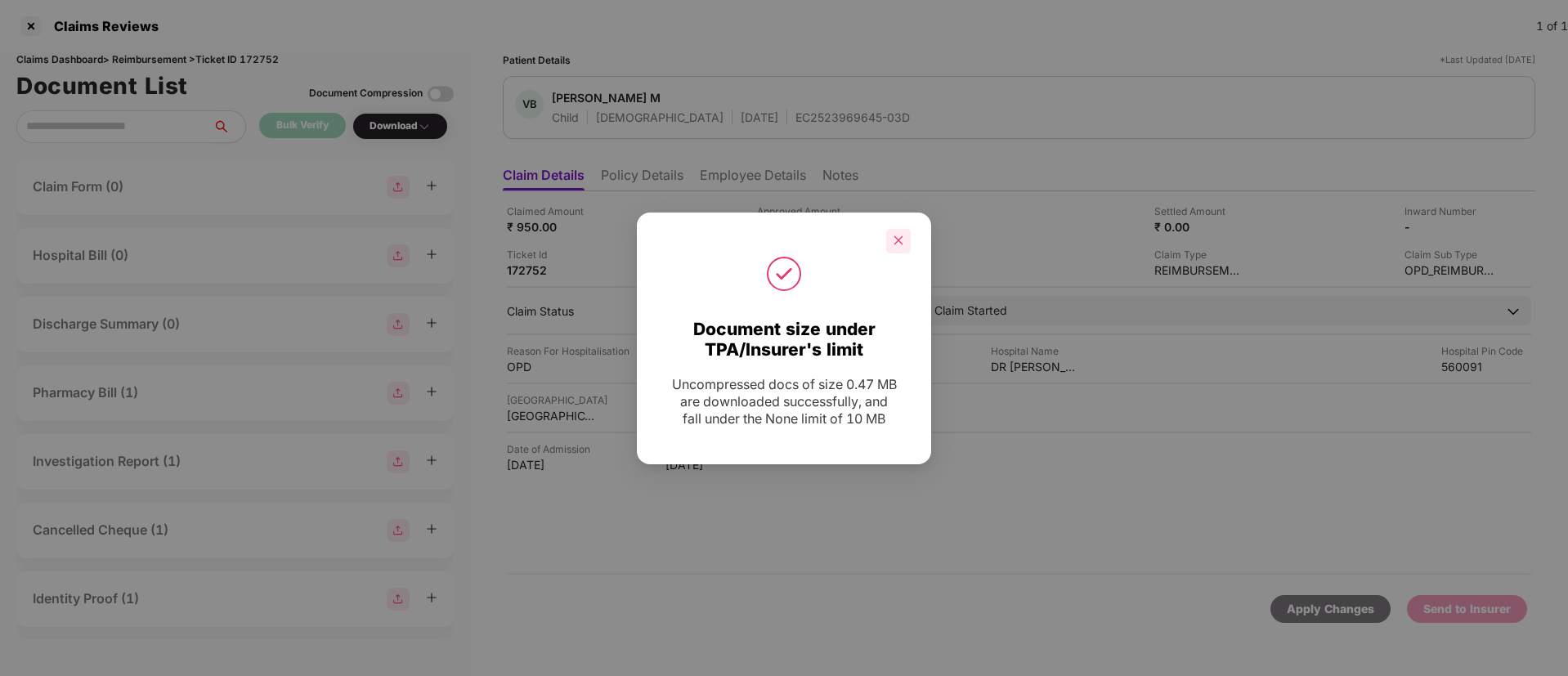
click at [903, 235] on icon "close" at bounding box center [898, 240] width 11 height 11
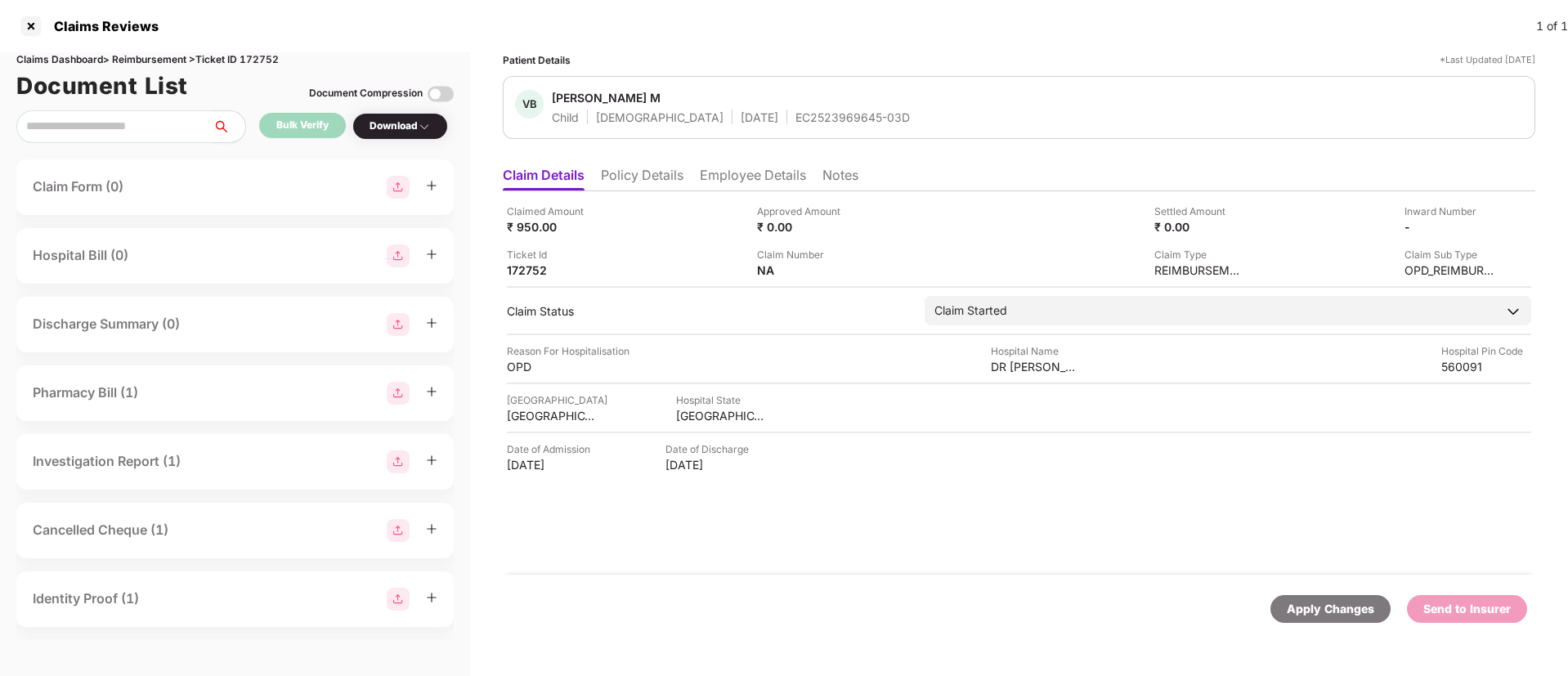
click at [796, 111] on div "EC2523969645-03D" at bounding box center [853, 117] width 115 height 15
click at [742, 179] on li "Employee Details" at bounding box center [753, 178] width 106 height 24
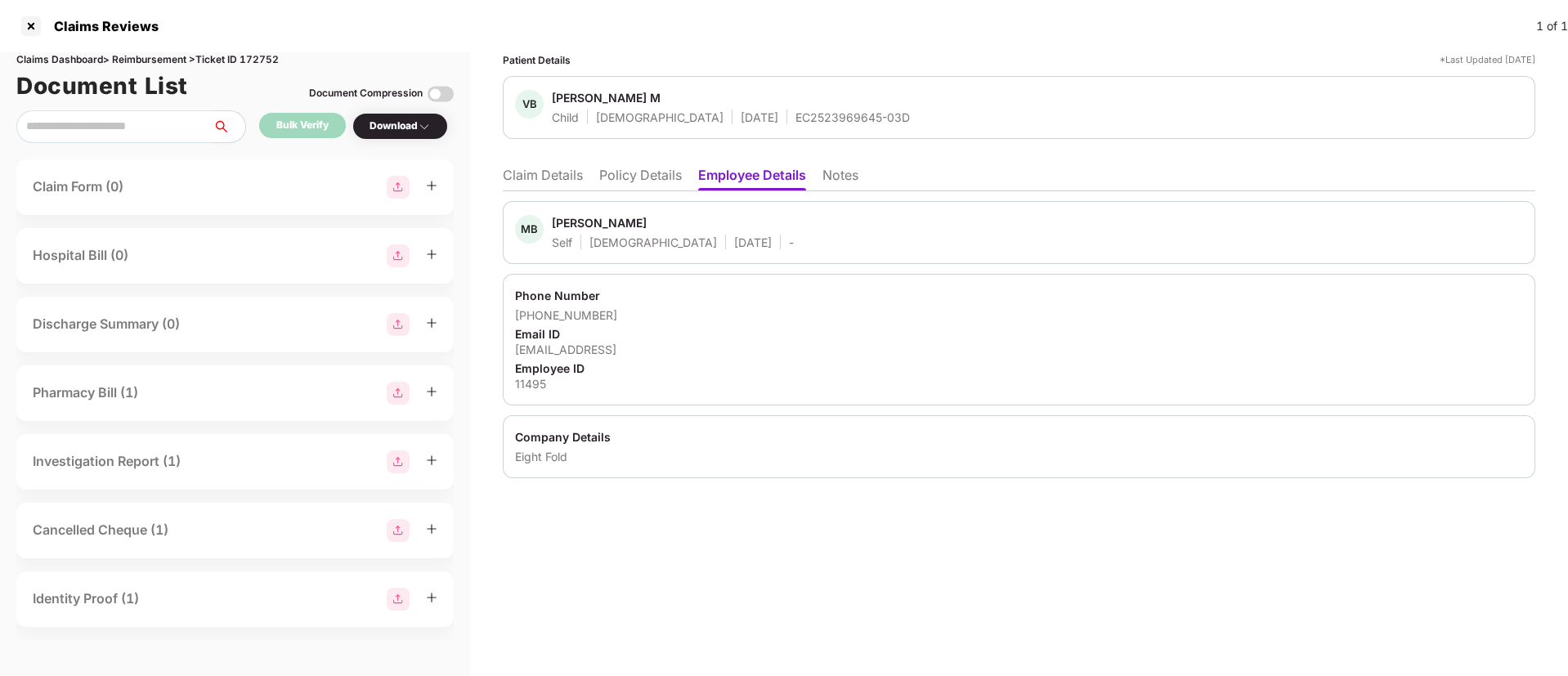
click at [530, 384] on div "11495" at bounding box center [1019, 384] width 1009 height 15
click at [585, 100] on div "Varsha Bhaskar M" at bounding box center [606, 98] width 109 height 15
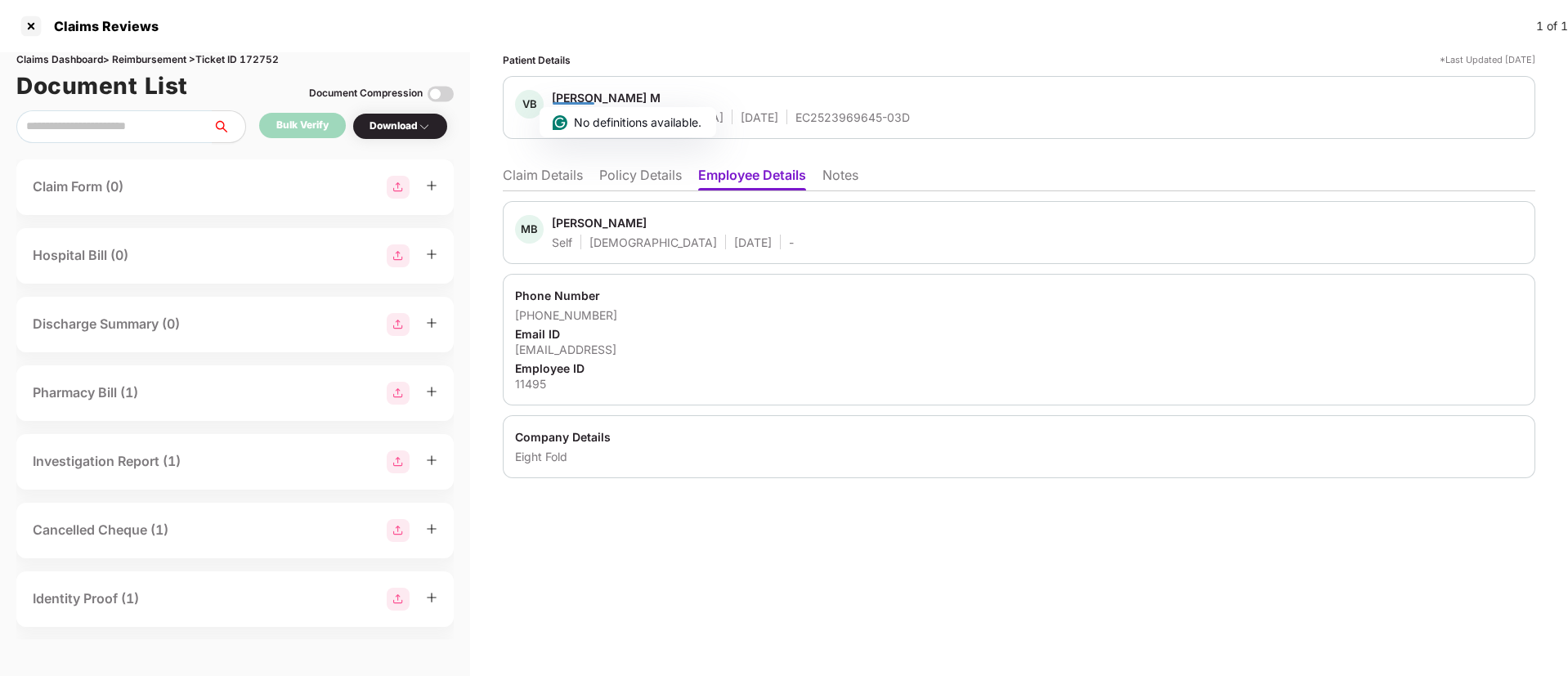
click at [534, 172] on li "Claim Details" at bounding box center [543, 178] width 80 height 24
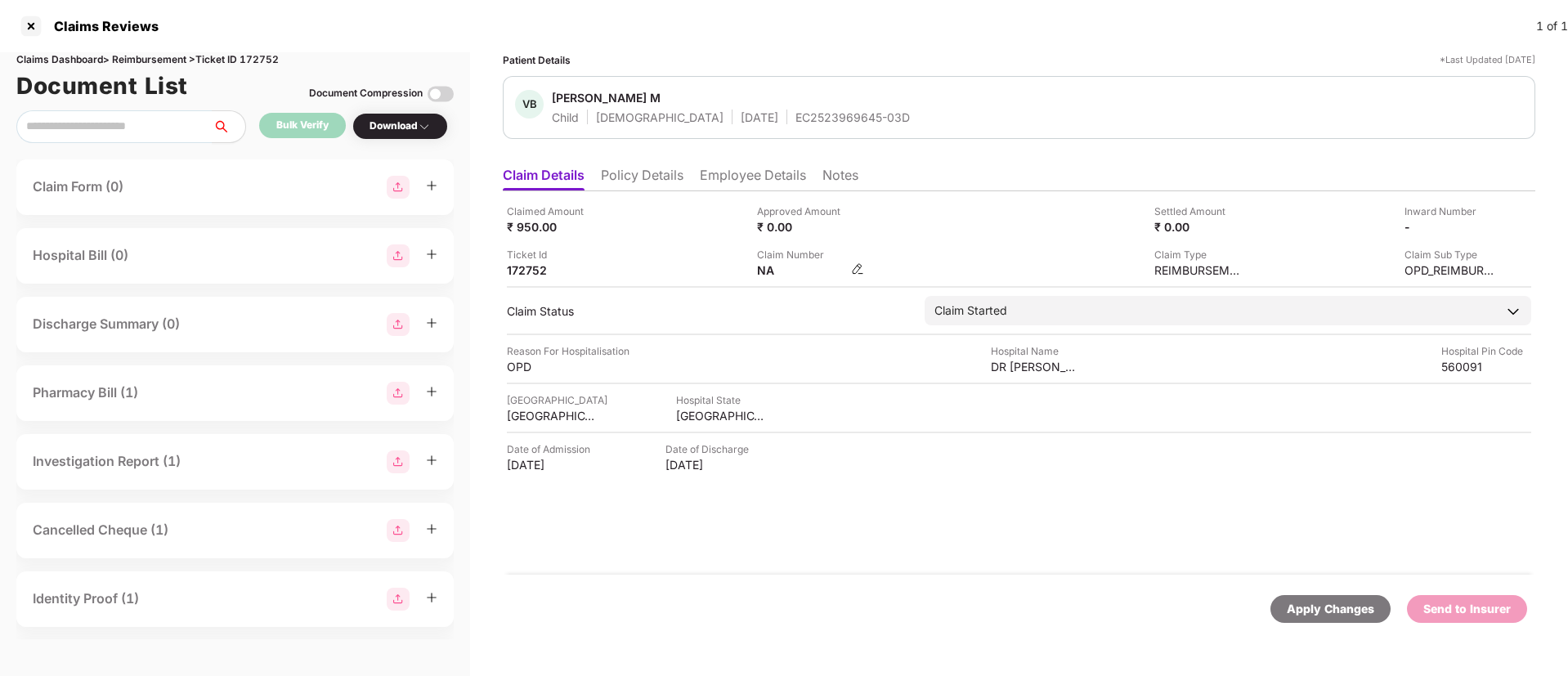
click at [852, 268] on img at bounding box center [858, 269] width 13 height 13
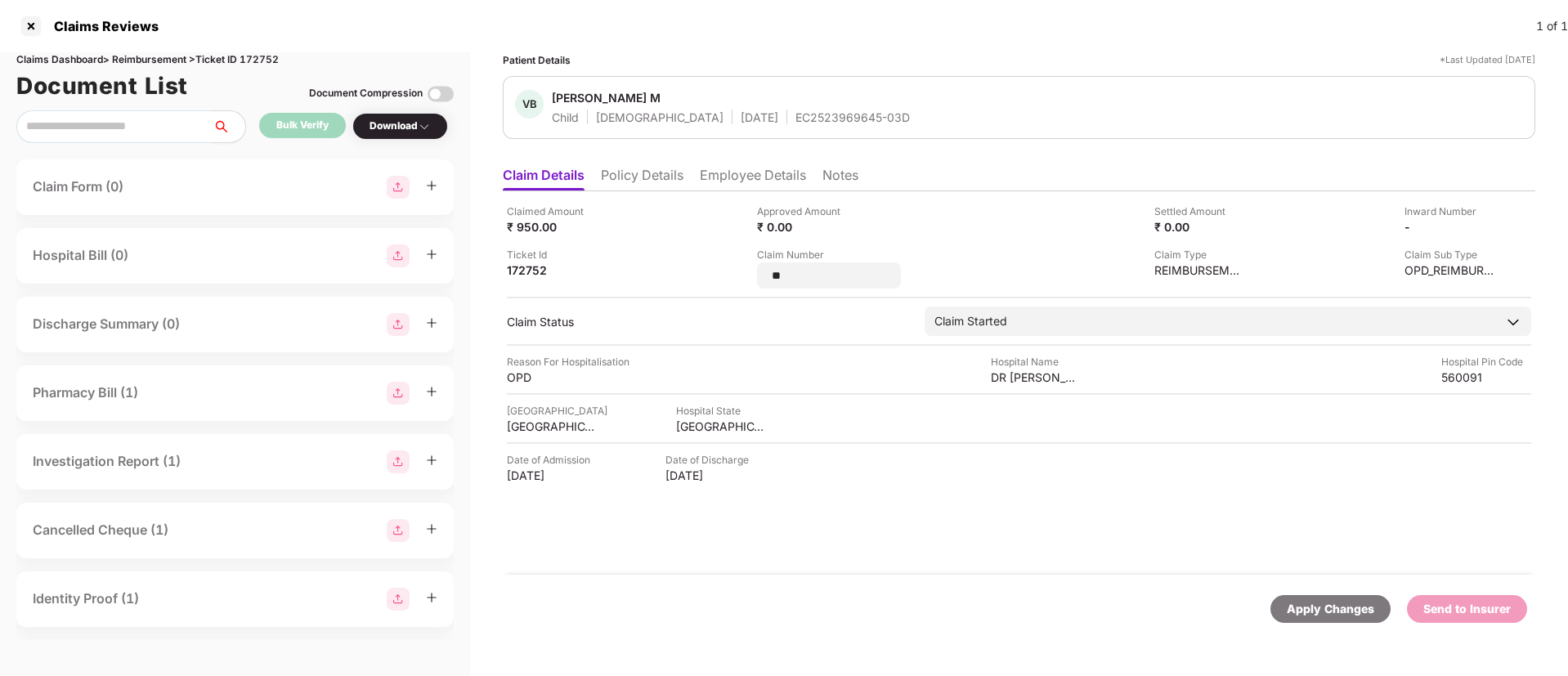
type input "*"
type input "**********"
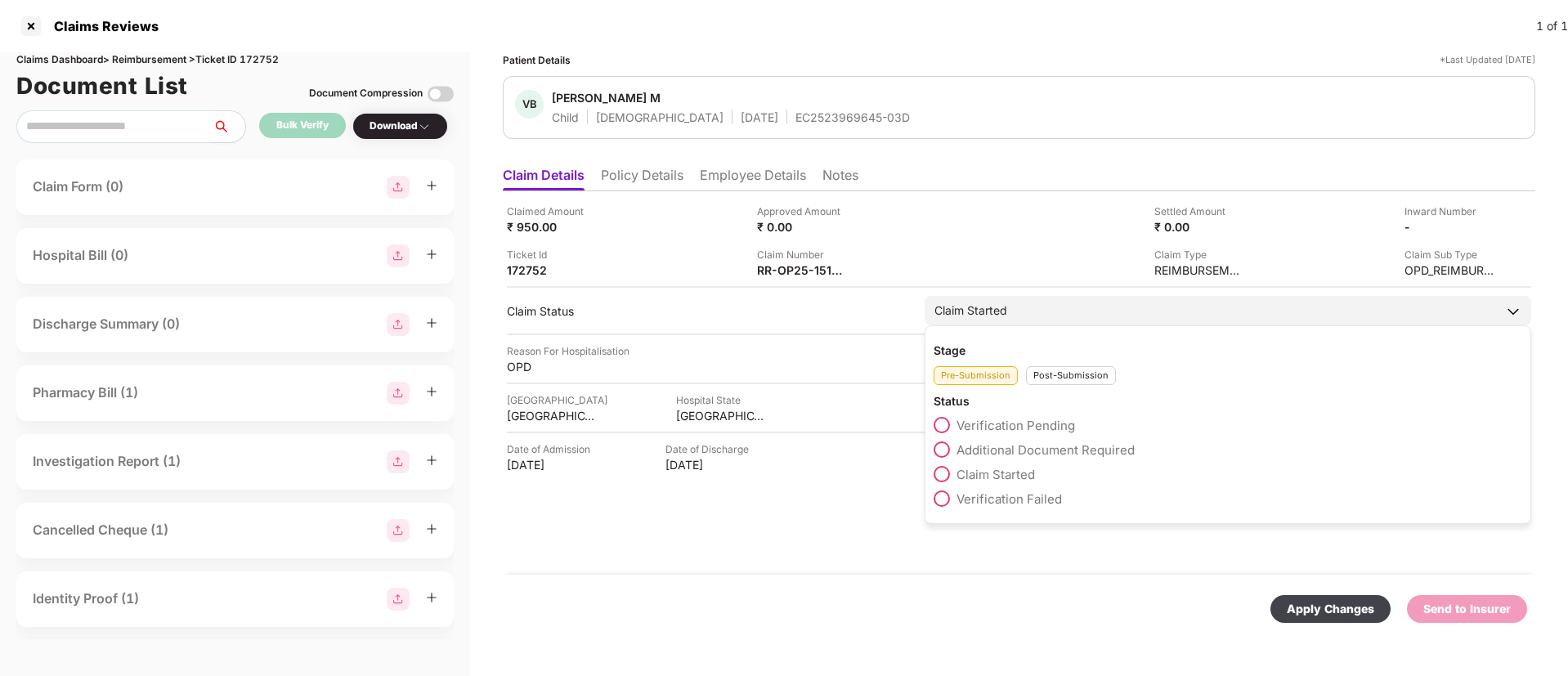
click at [1057, 385] on div "Stage Pre-Submission Post-Submission Status Verification Pending Additional Doc…" at bounding box center [1228, 424] width 606 height 198
click at [1053, 378] on div "Post-Submission" at bounding box center [1071, 375] width 90 height 19
click at [968, 447] on span "Claim Under Process" at bounding box center [1018, 450] width 124 height 15
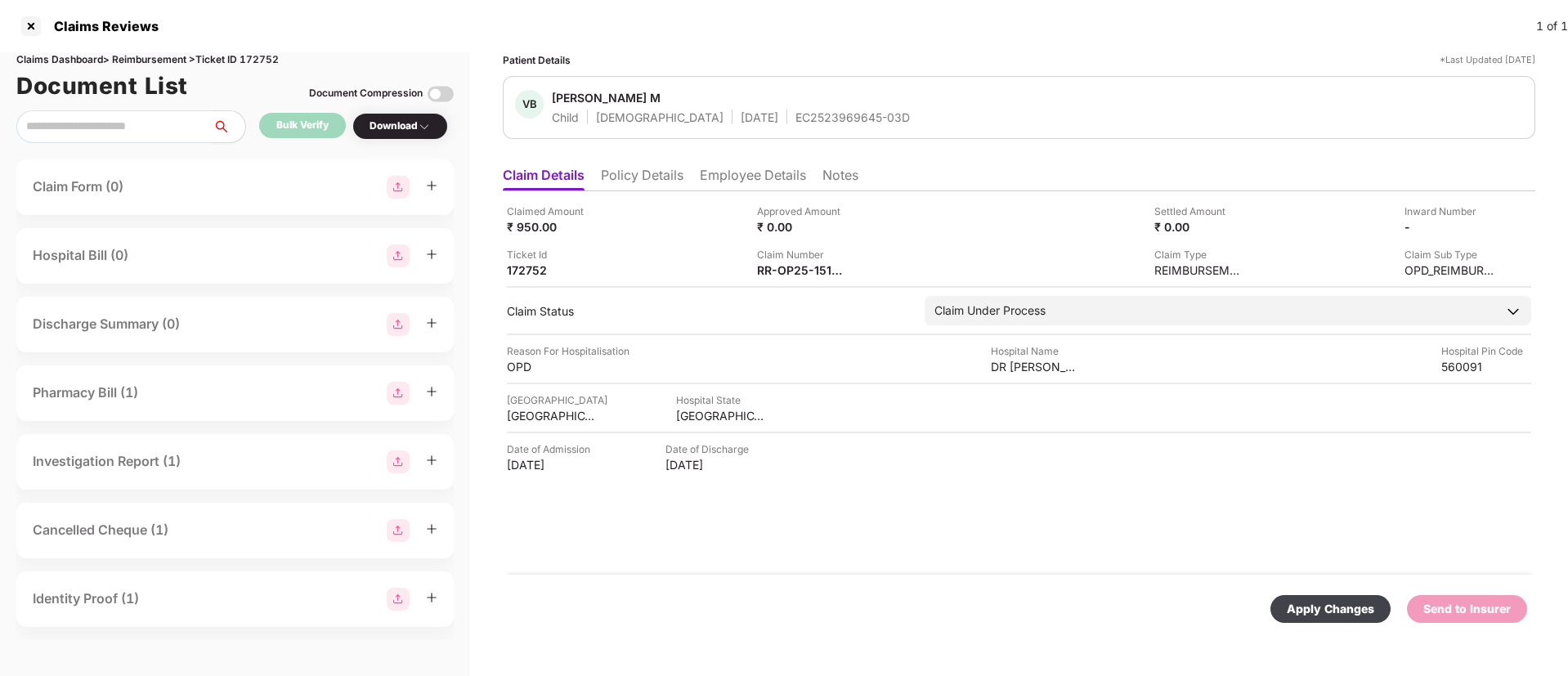
click at [1316, 611] on div "Apply Changes" at bounding box center [1330, 609] width 87 height 18
click at [1448, 606] on div "Apply Changes" at bounding box center [1466, 609] width 87 height 18
click at [22, 30] on div at bounding box center [31, 26] width 26 height 26
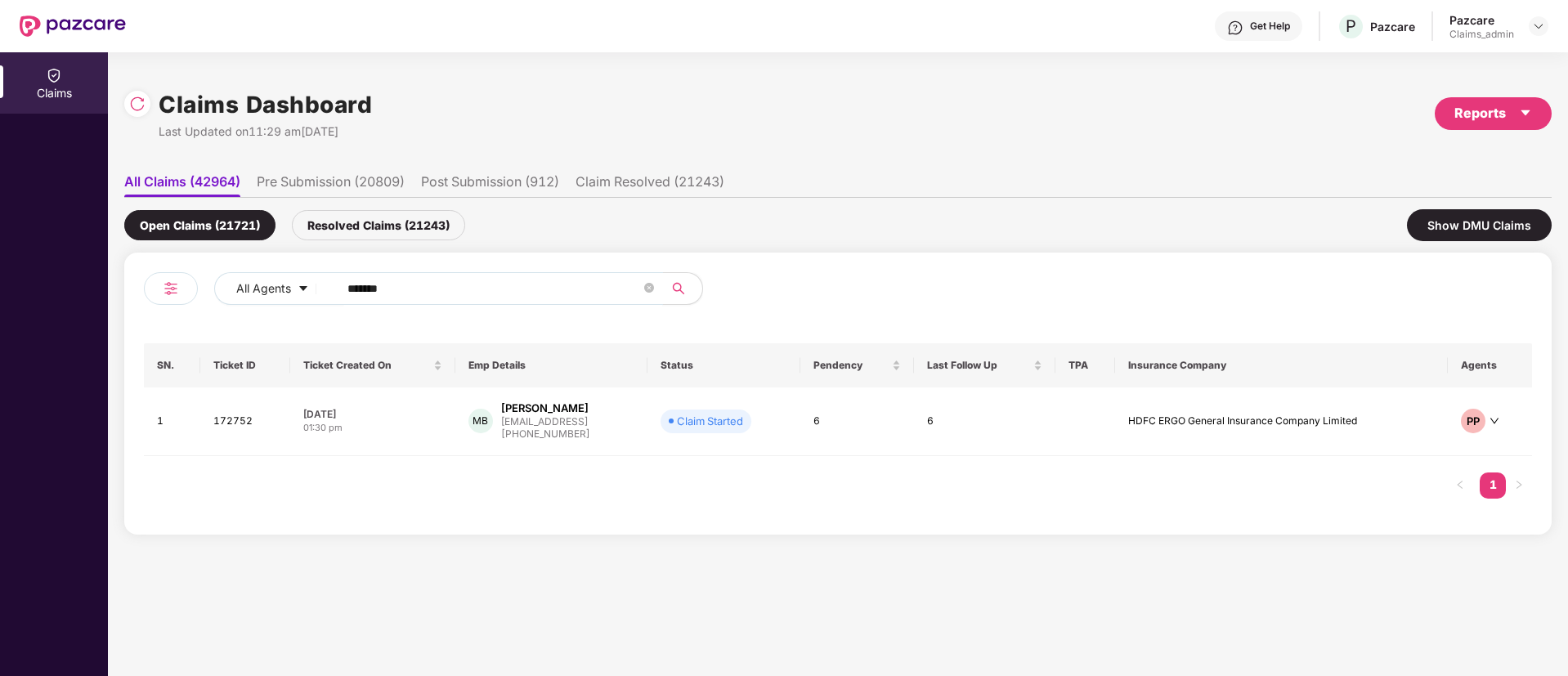
click at [411, 284] on input "******" at bounding box center [494, 289] width 293 height 25
paste input "******"
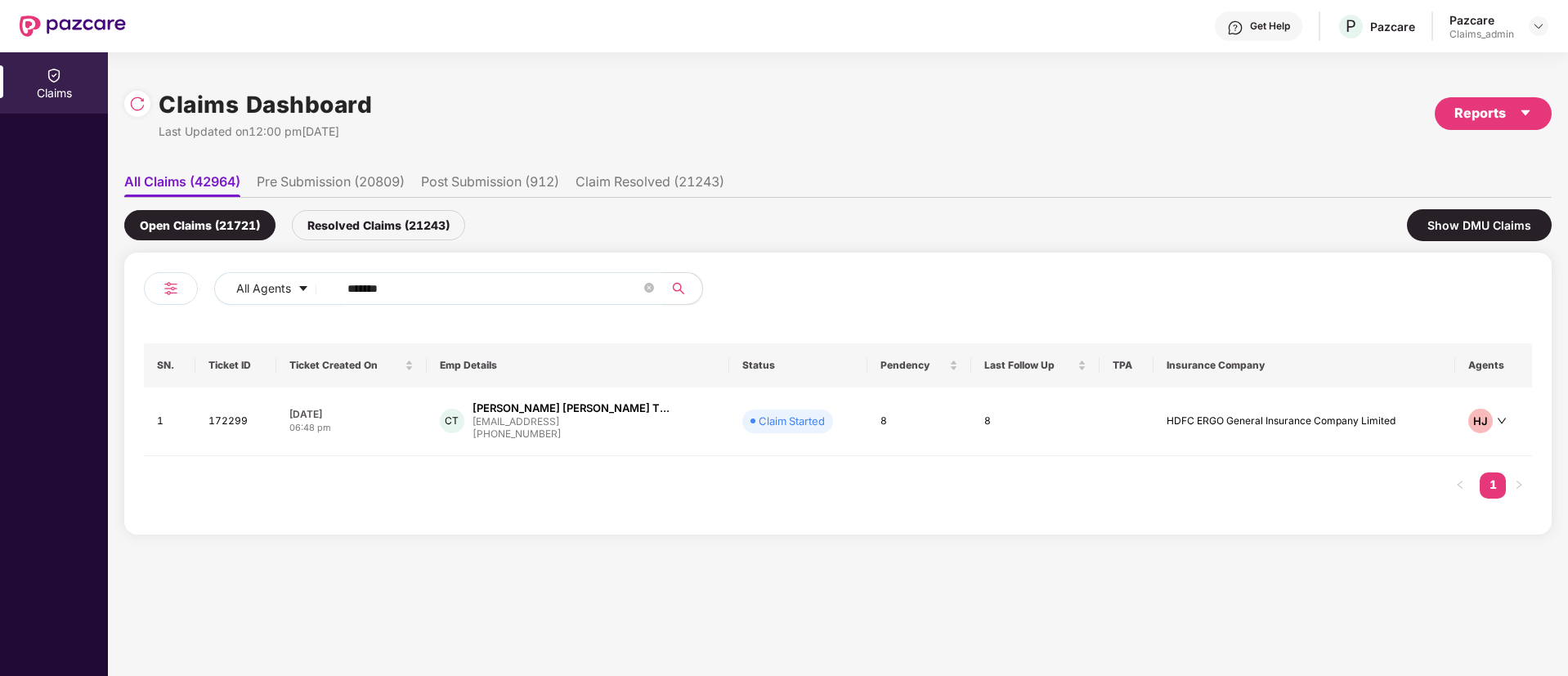
type input "******"
click at [388, 427] on div "06:48 pm" at bounding box center [351, 428] width 124 height 14
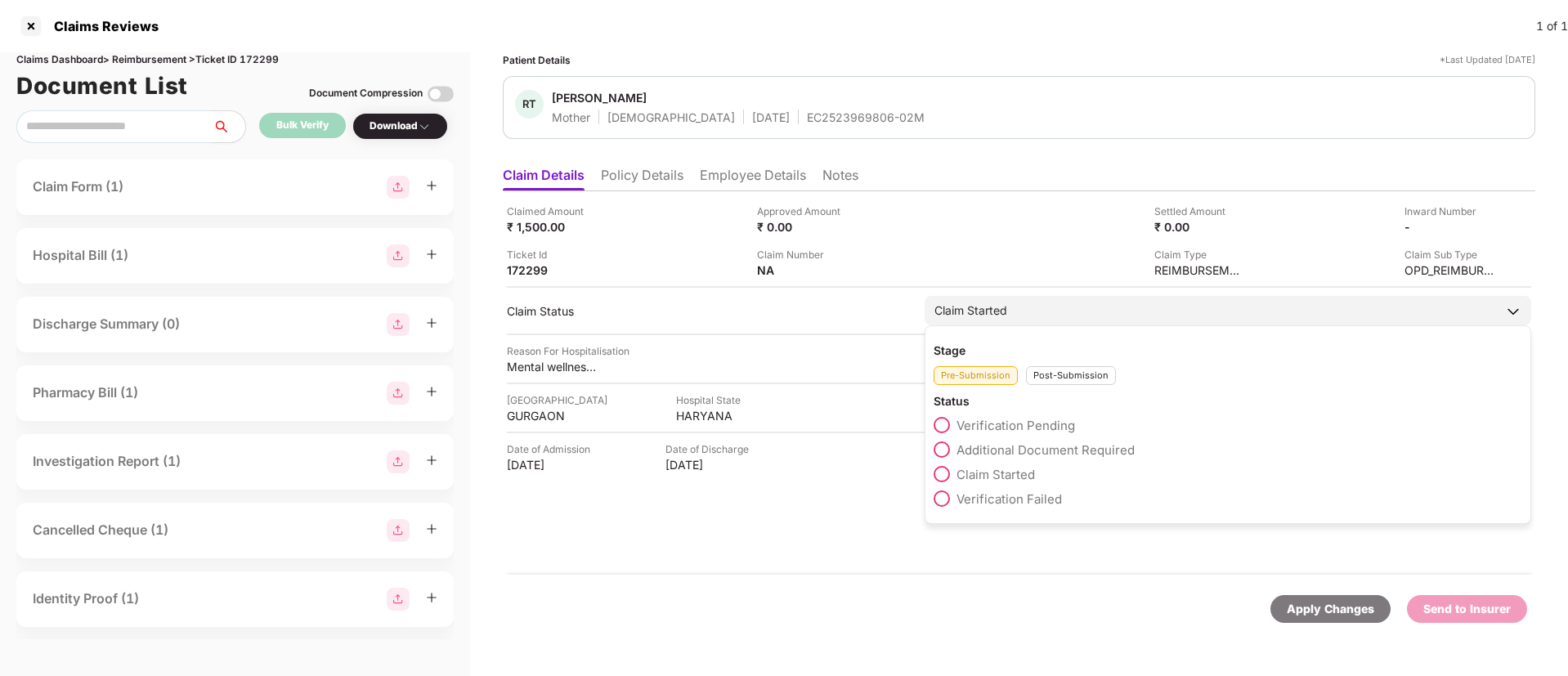
click at [1065, 372] on div "Post-Submission" at bounding box center [1071, 375] width 90 height 19
click at [993, 449] on span "Claim Under Process" at bounding box center [1018, 450] width 124 height 15
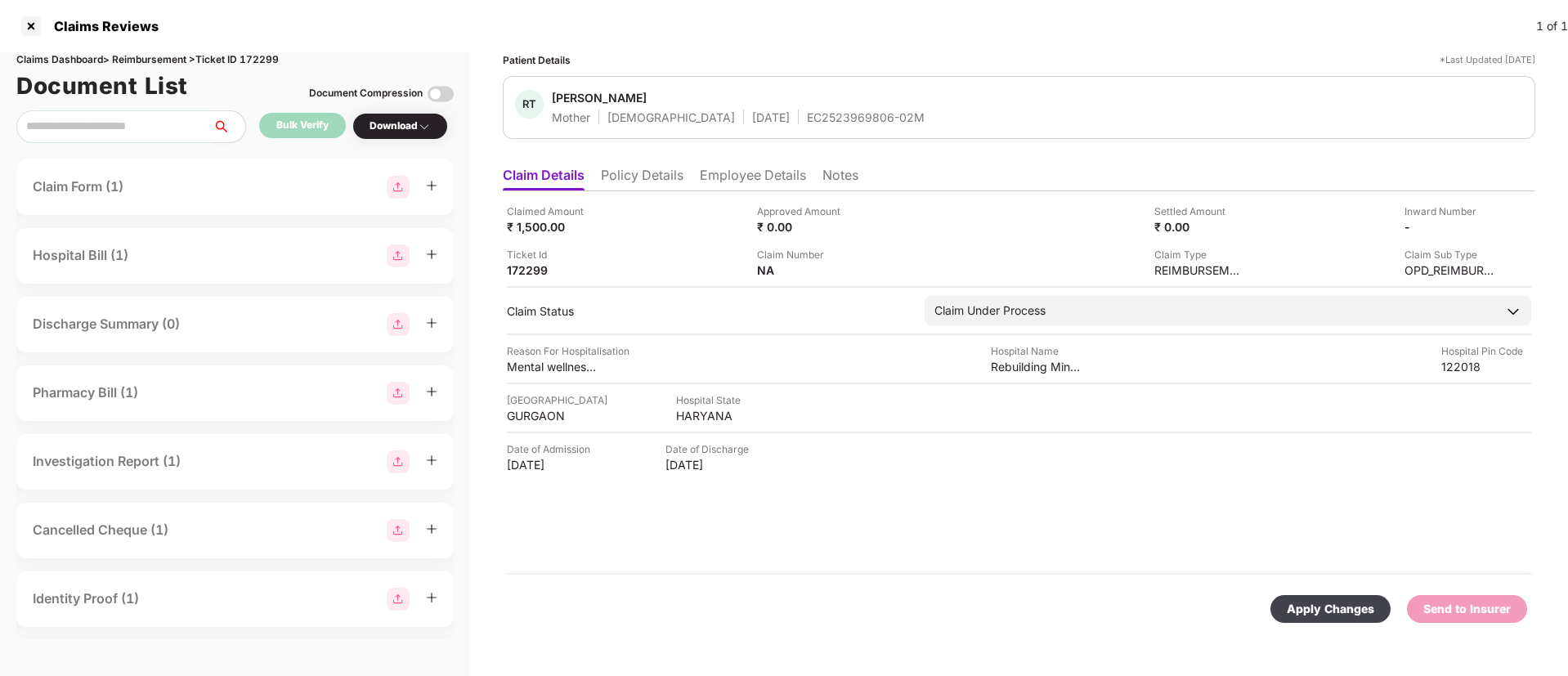
click at [887, 267] on div "Claim Number NA" at bounding box center [876, 262] width 238 height 31
drag, startPoint x: 829, startPoint y: 272, endPoint x: 858, endPoint y: 271, distance: 29.0
click at [858, 271] on div "NA" at bounding box center [811, 270] width 107 height 15
click at [858, 271] on img at bounding box center [858, 269] width 13 height 13
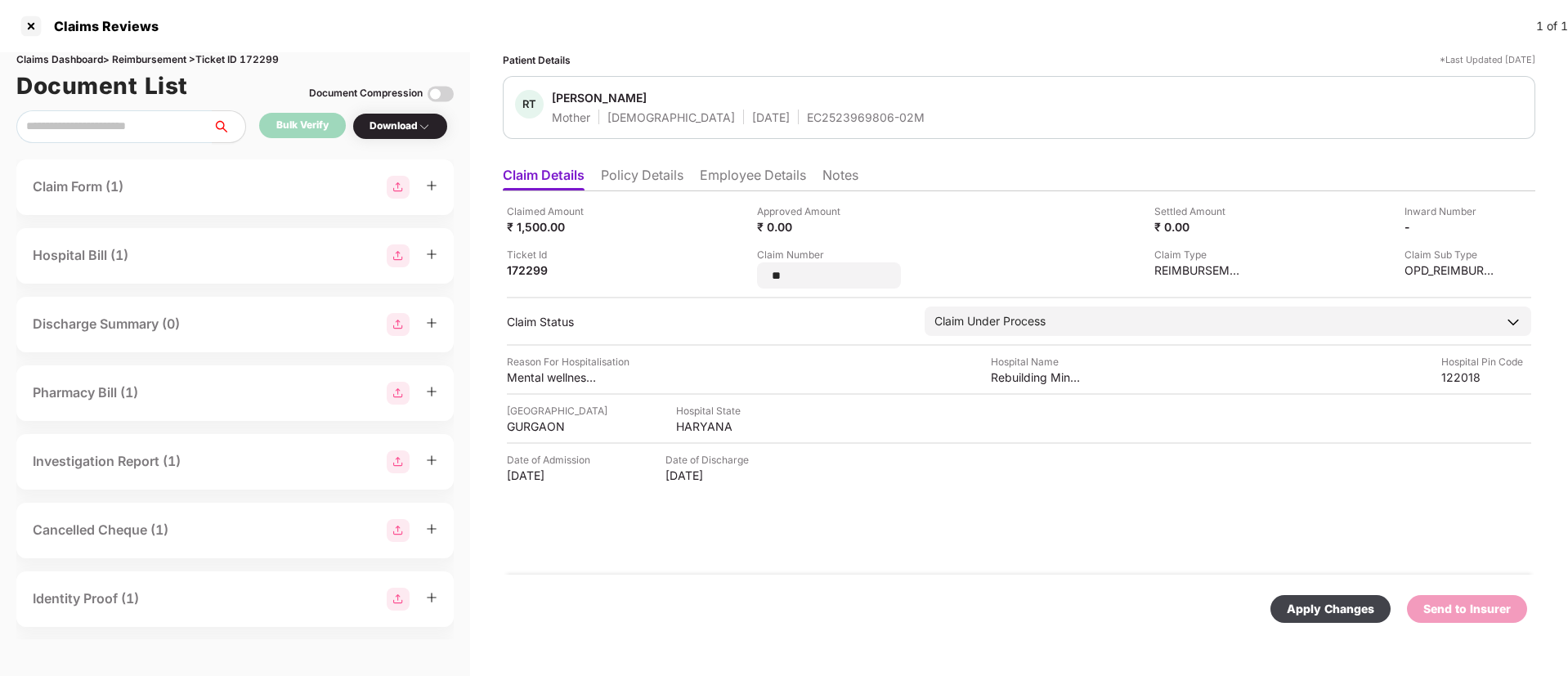
type input "*"
type input "**********"
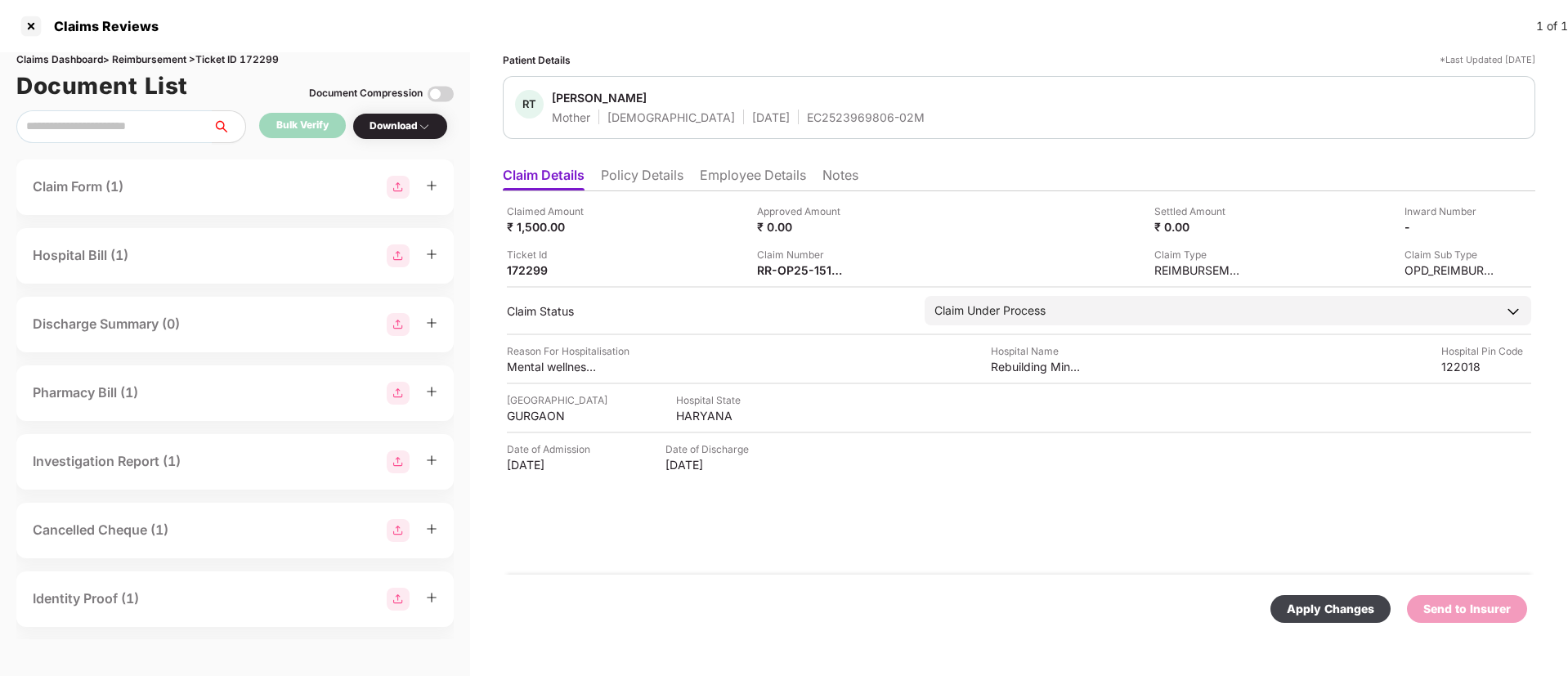
click at [1319, 607] on div "Apply Changes" at bounding box center [1330, 609] width 87 height 18
click at [728, 182] on li "Employee Details" at bounding box center [753, 178] width 106 height 24
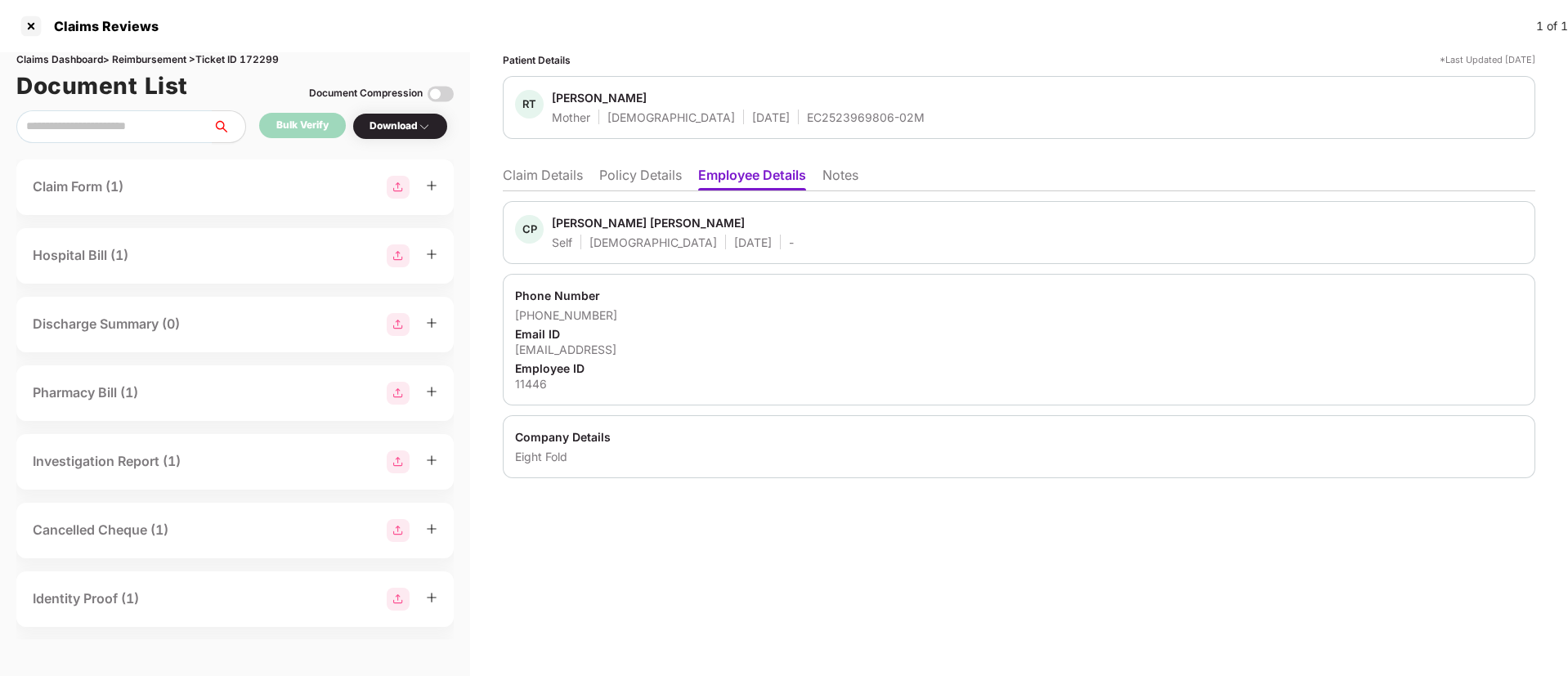
click at [573, 349] on div "ctomar@eightfold.ai" at bounding box center [1019, 349] width 1009 height 15
copy div "ctomar@eightfold.ai"
click at [573, 349] on div "ctomar@eightfold.ai" at bounding box center [1019, 349] width 1009 height 15
click at [528, 178] on li "Claim Details" at bounding box center [543, 178] width 80 height 24
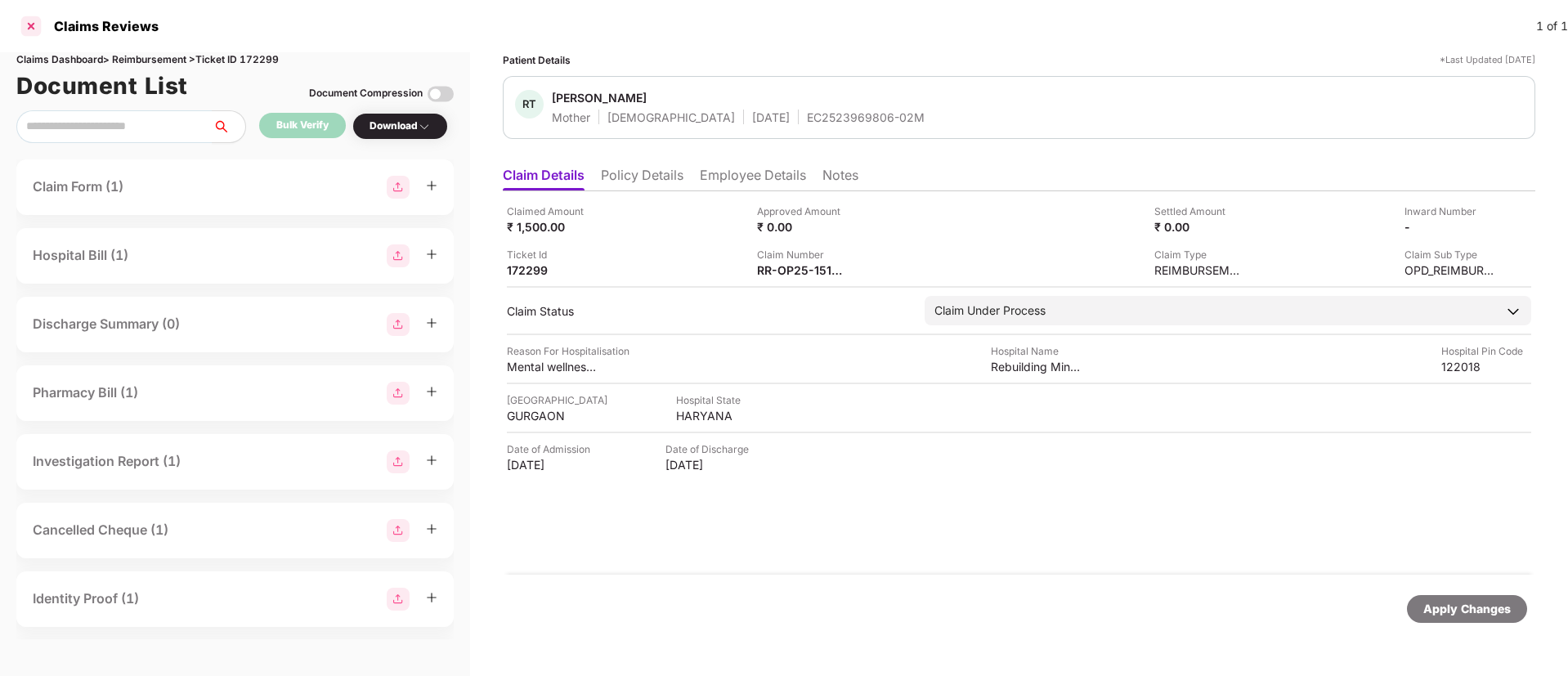
click at [32, 23] on div at bounding box center [31, 26] width 26 height 26
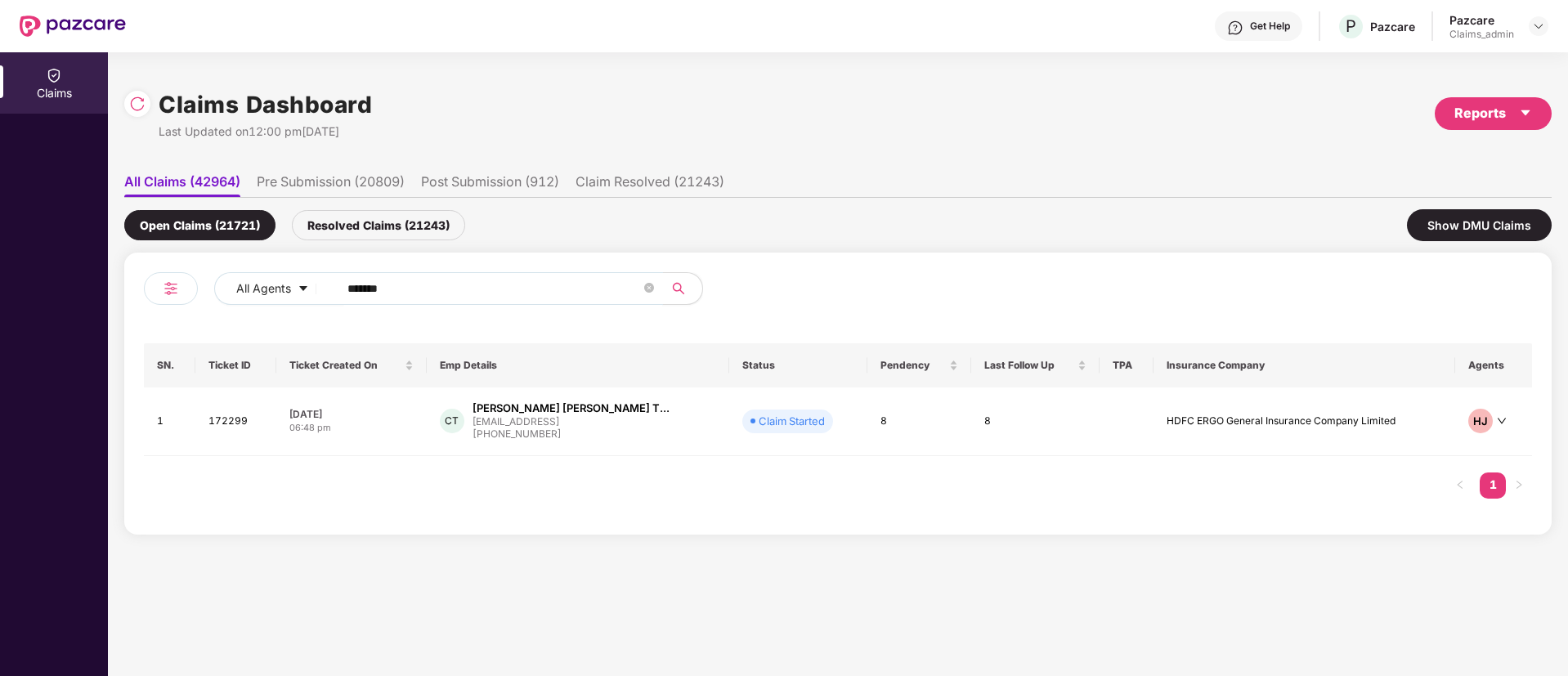
click at [407, 288] on input "******" at bounding box center [494, 289] width 293 height 25
paste input "******"
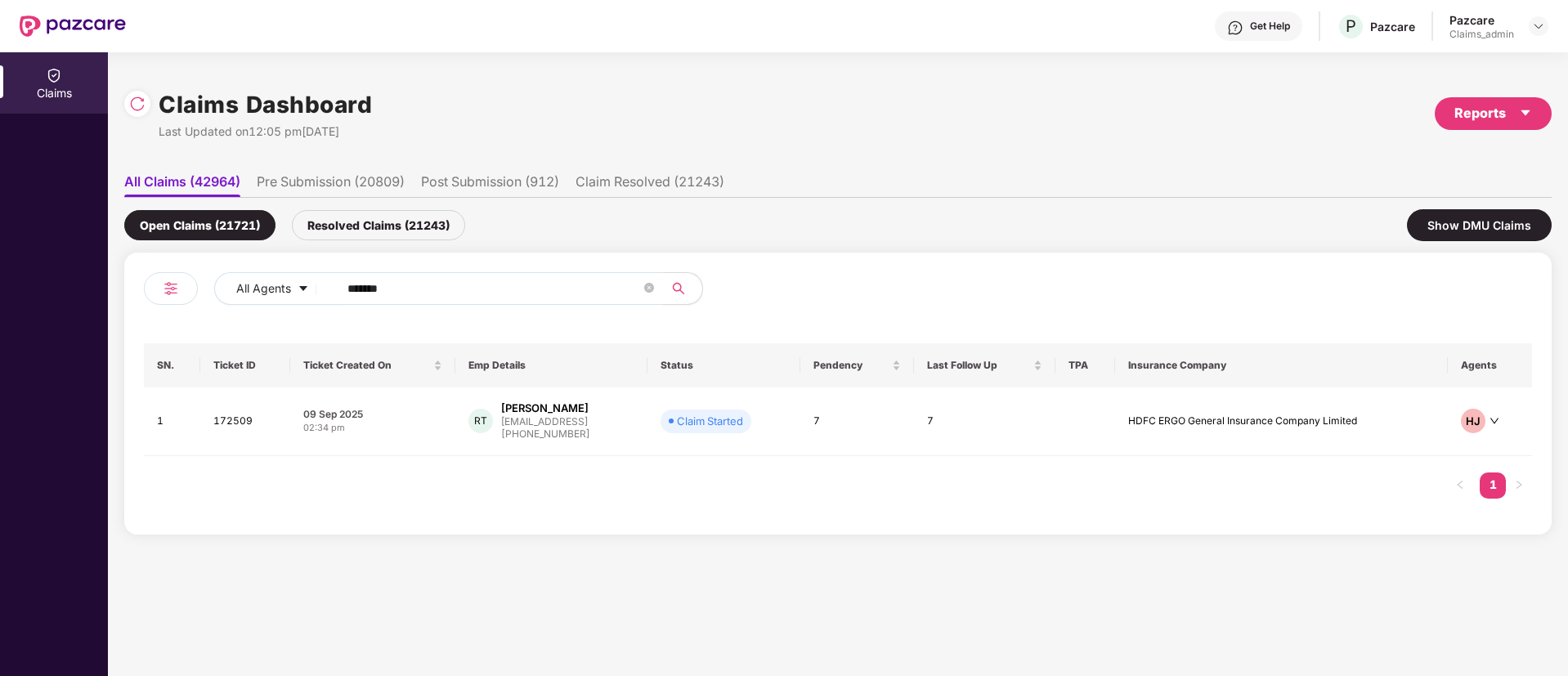
type input "******"
click at [428, 426] on div "02:34 pm" at bounding box center [373, 428] width 139 height 14
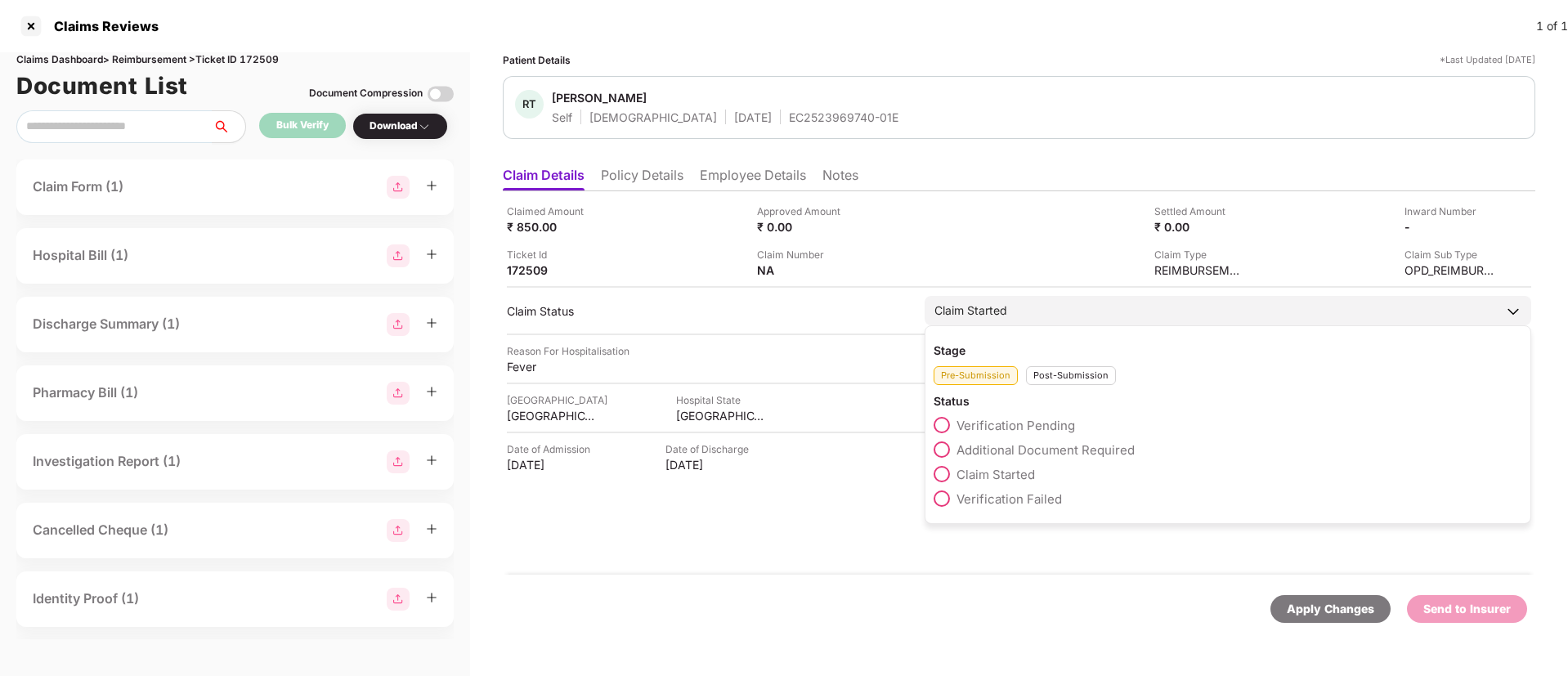
click at [1053, 382] on div "Post-Submission" at bounding box center [1071, 375] width 90 height 19
click at [991, 443] on span "Claim Under Process" at bounding box center [1018, 450] width 124 height 15
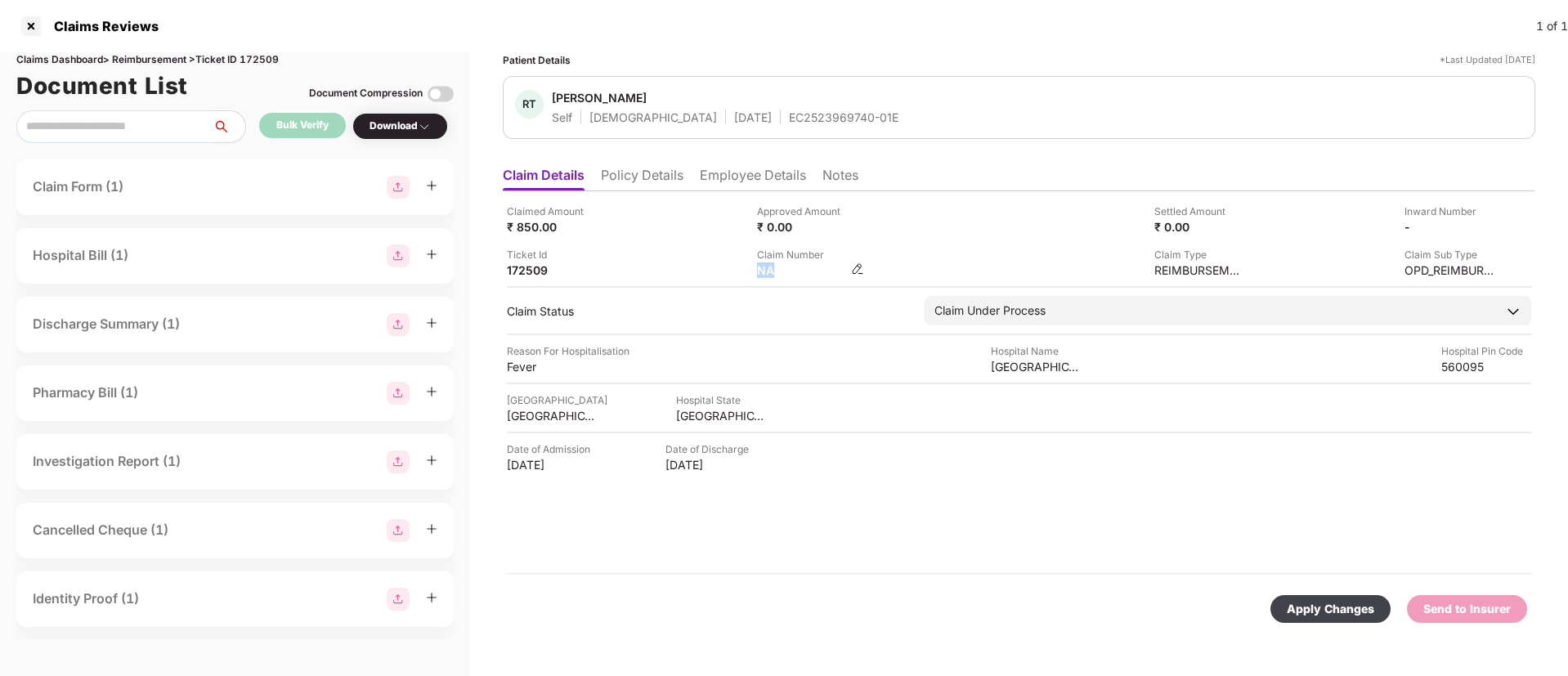
drag, startPoint x: 858, startPoint y: 261, endPoint x: 847, endPoint y: 270, distance: 14.2
click at [847, 270] on div "Claim Number NA" at bounding box center [876, 262] width 238 height 31
click at [847, 270] on div "NA" at bounding box center [803, 270] width 90 height 15
click at [857, 269] on img at bounding box center [858, 269] width 13 height 13
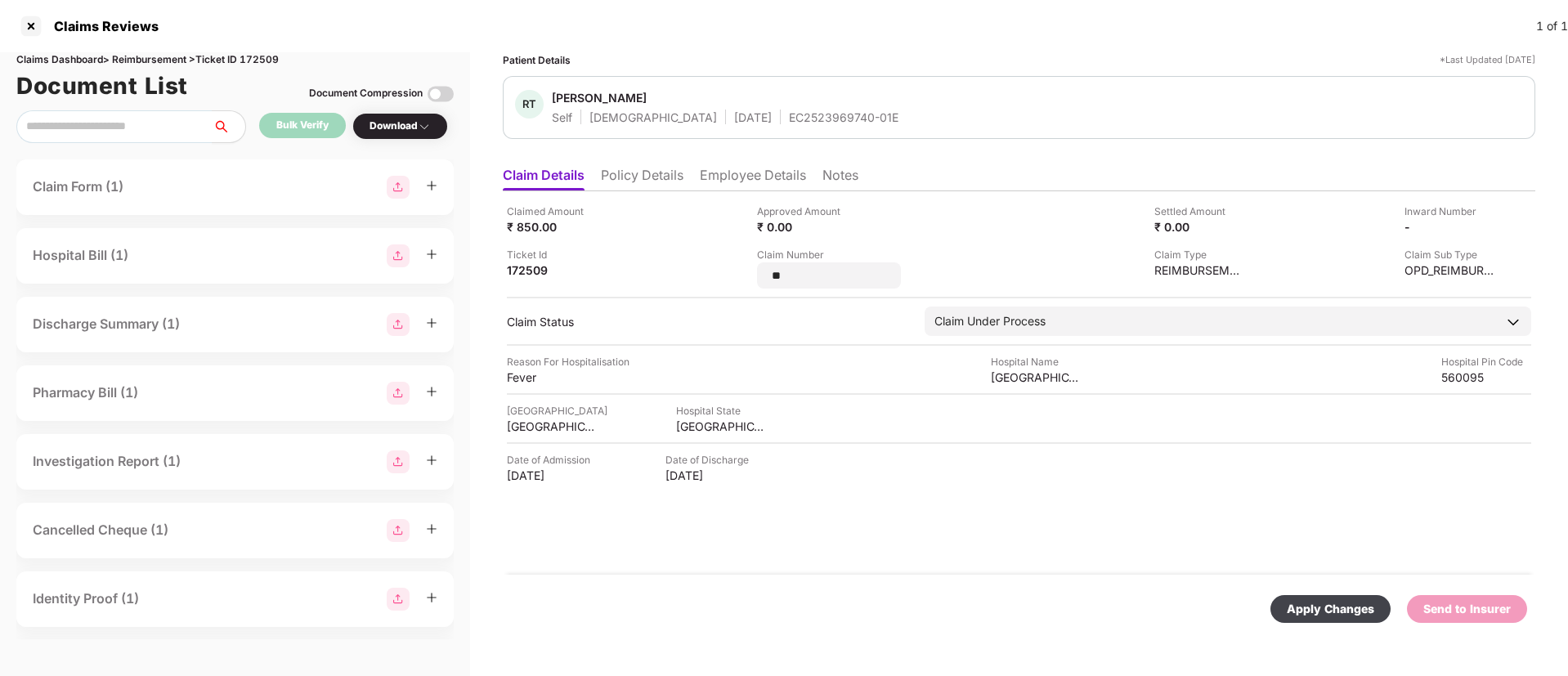
type input "*"
type input "**********"
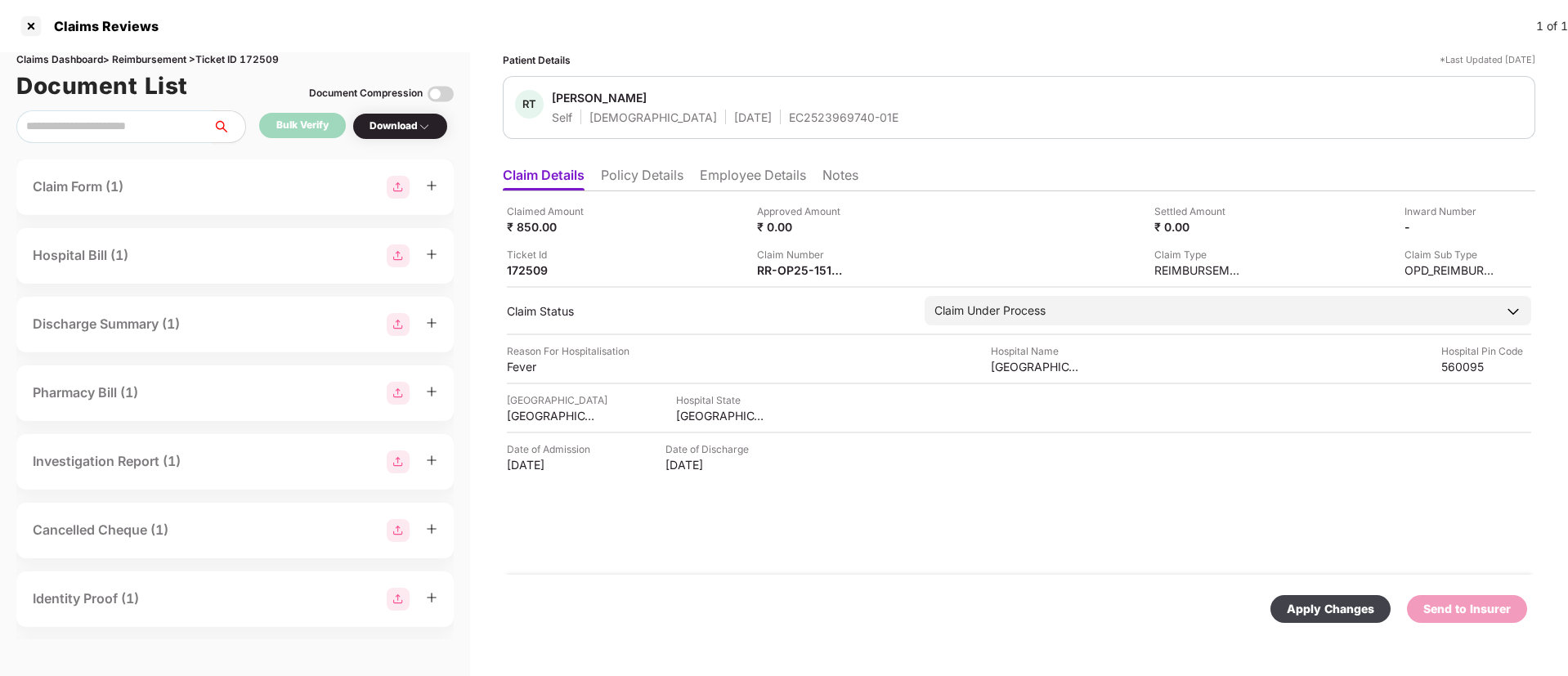
click at [1323, 607] on div "Apply Changes" at bounding box center [1330, 609] width 87 height 18
click at [1525, 595] on icon "close" at bounding box center [1525, 597] width 11 height 11
click at [888, 503] on div "Claimed Amount ₹ 850.00 Approved Amount ₹ 0.00 Settled Amount ₹ 0.00 Inward Num…" at bounding box center [1019, 383] width 1033 height 383
click at [764, 575] on div "Apply Changes" at bounding box center [1019, 609] width 1033 height 69
drag, startPoint x: 1472, startPoint y: 633, endPoint x: 1463, endPoint y: 610, distance: 24.7
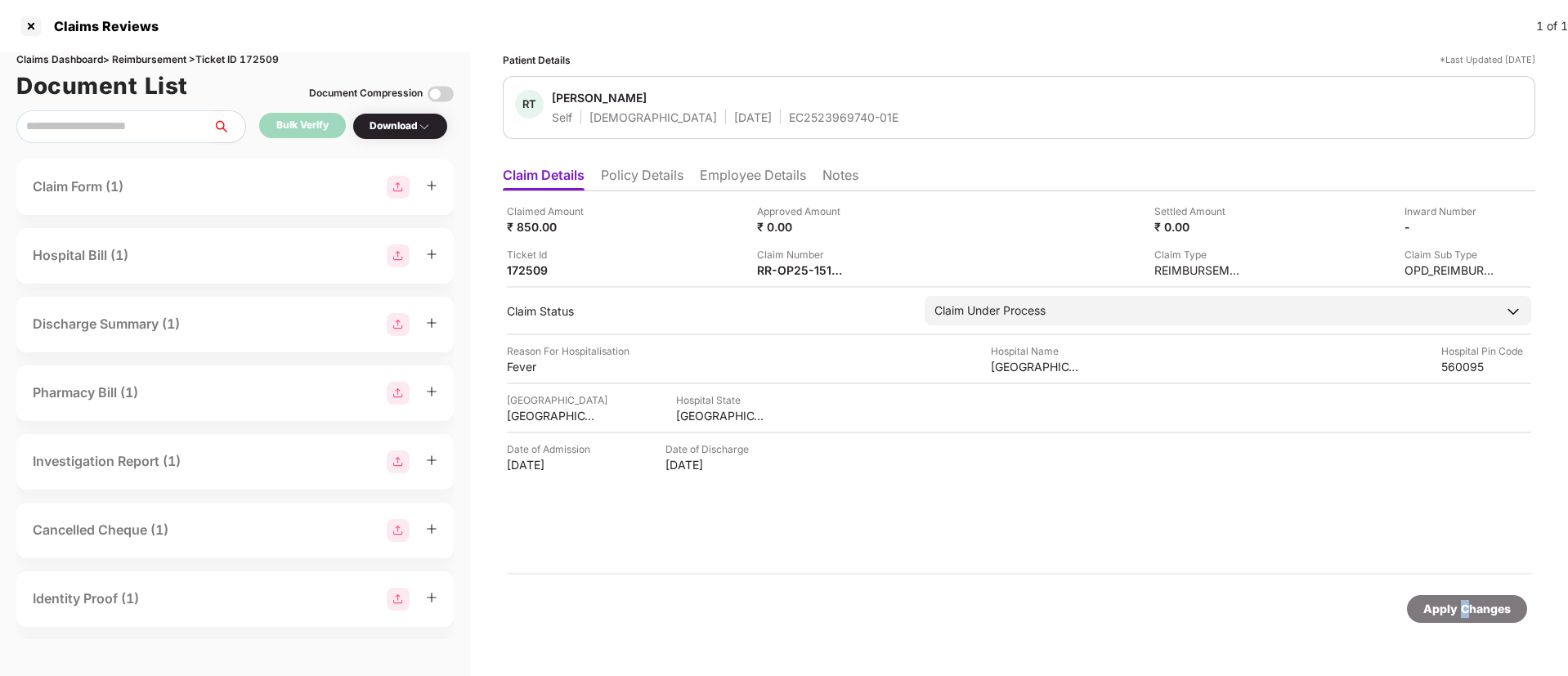
click at [1463, 610] on div "Apply Changes" at bounding box center [1019, 609] width 1033 height 69
click at [1463, 610] on div "Apply Changes" at bounding box center [1466, 609] width 87 height 18
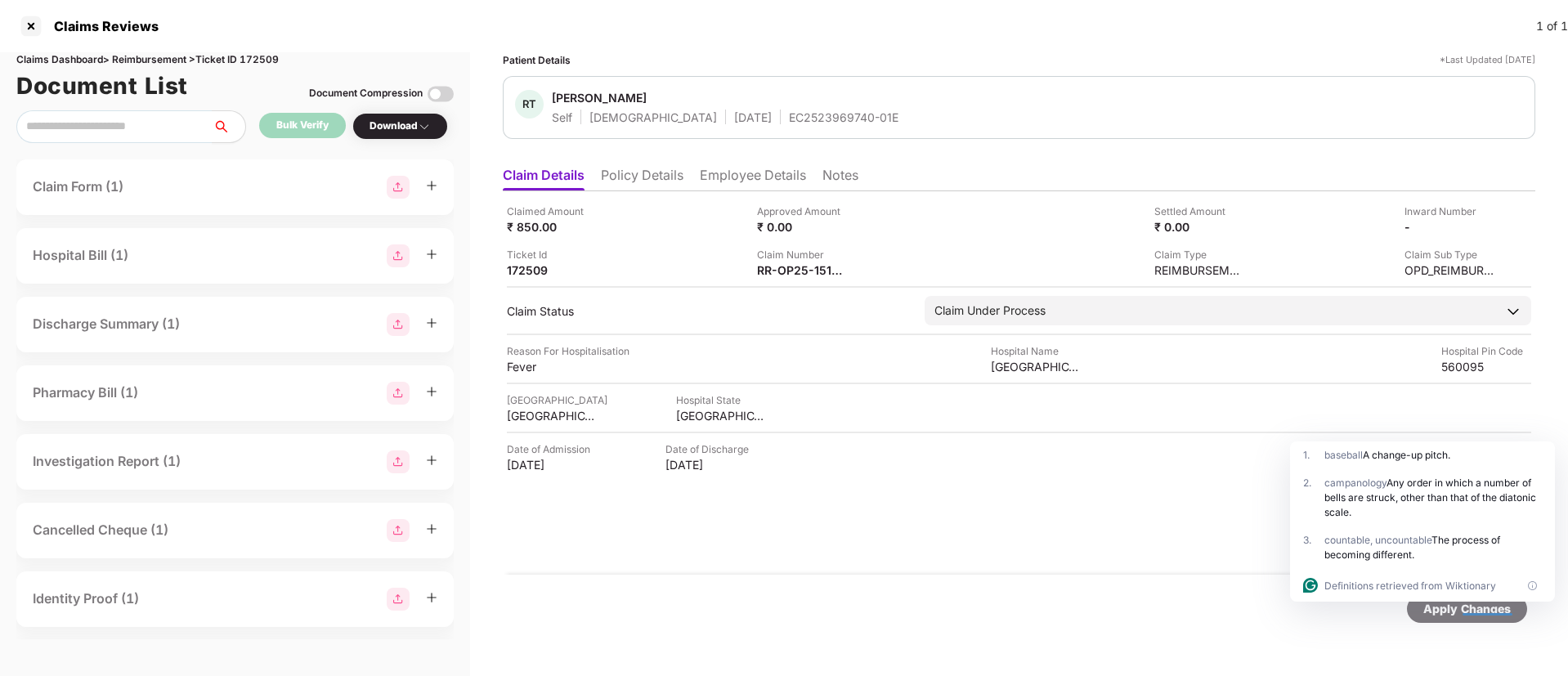
click at [1245, 539] on div "Claimed Amount ₹ 850.00 Approved Amount ₹ 0.00 Settled Amount ₹ 0.00 Inward Num…" at bounding box center [1019, 383] width 1033 height 383
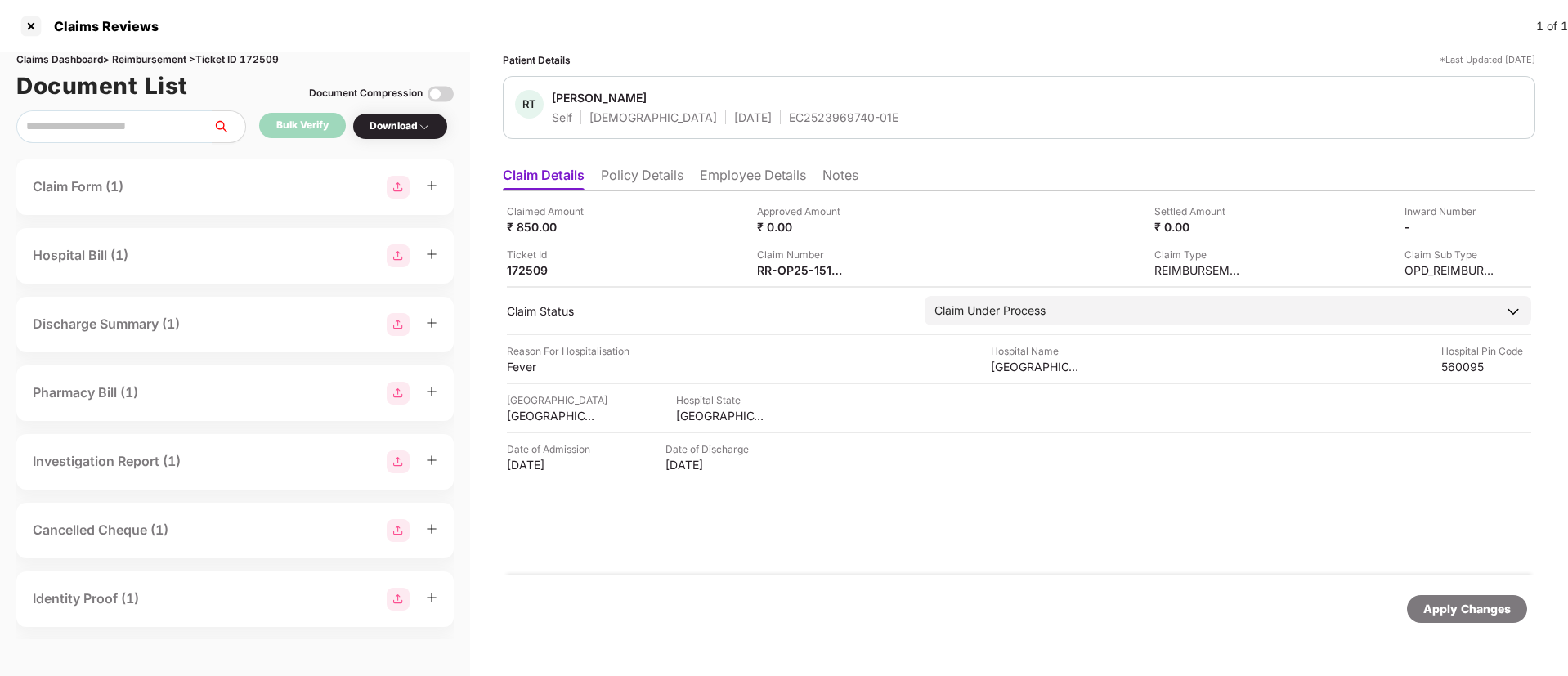
click at [841, 517] on div "Claimed Amount ₹ 850.00 Approved Amount ₹ 0.00 Settled Amount ₹ 0.00 Inward Num…" at bounding box center [1019, 383] width 1033 height 383
click at [31, 20] on div at bounding box center [31, 26] width 26 height 26
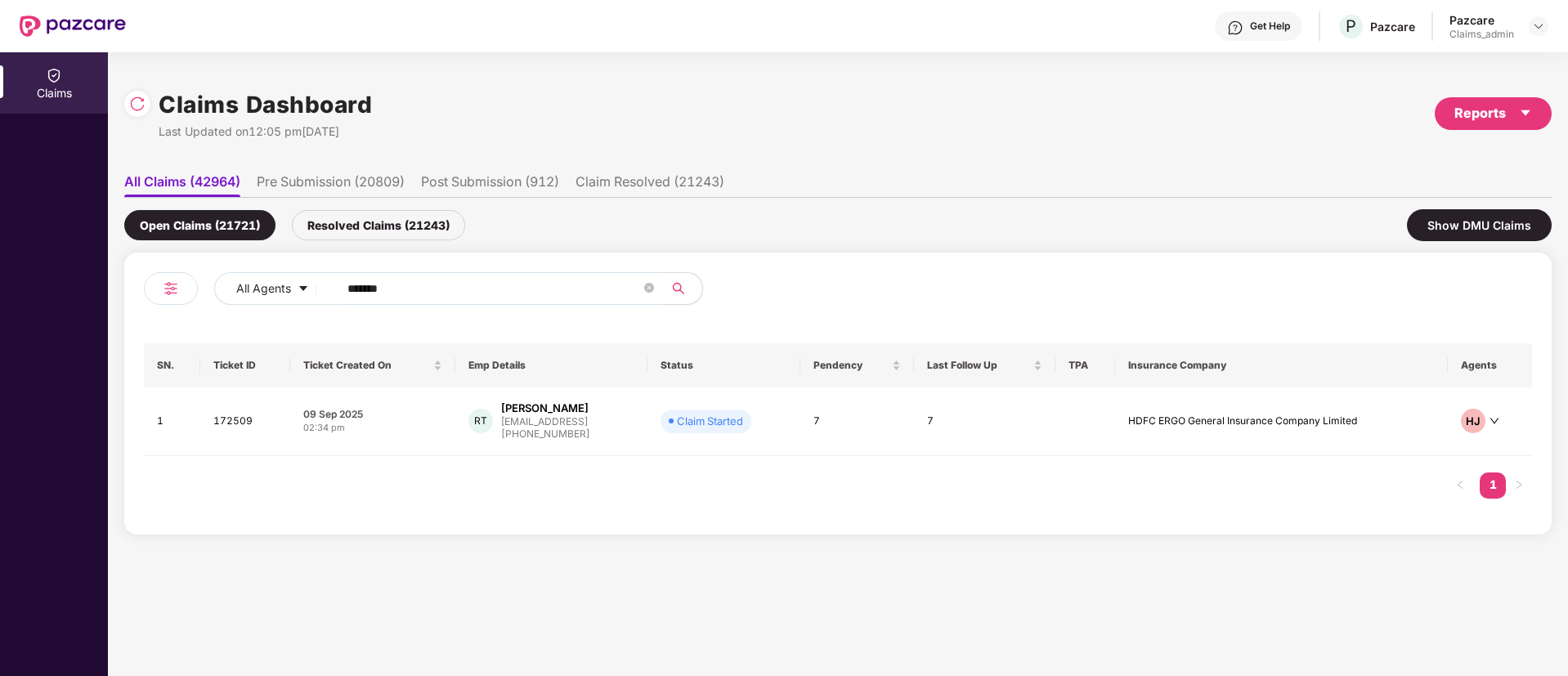
click at [389, 303] on span "******" at bounding box center [495, 288] width 335 height 33
click at [389, 297] on input "******" at bounding box center [494, 289] width 293 height 25
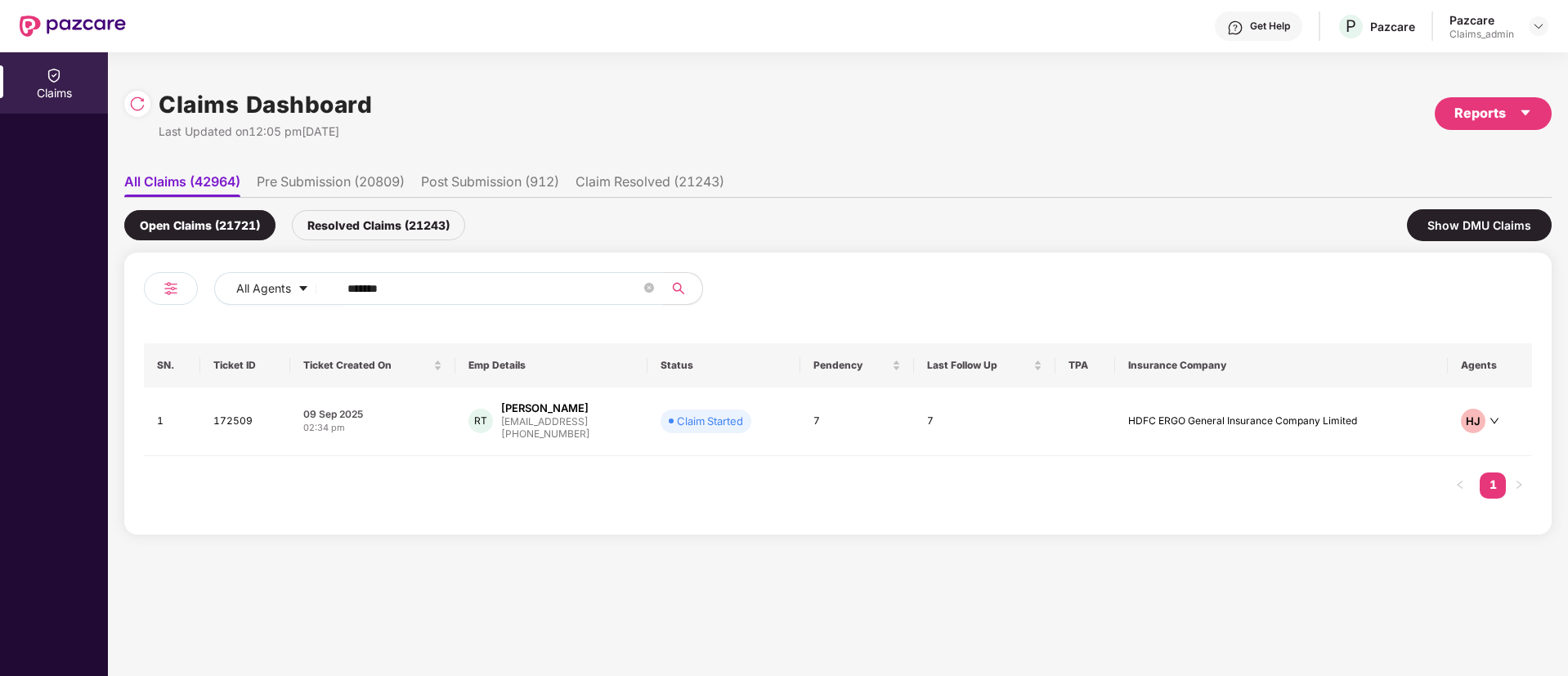
click at [389, 297] on input "******" at bounding box center [494, 289] width 293 height 25
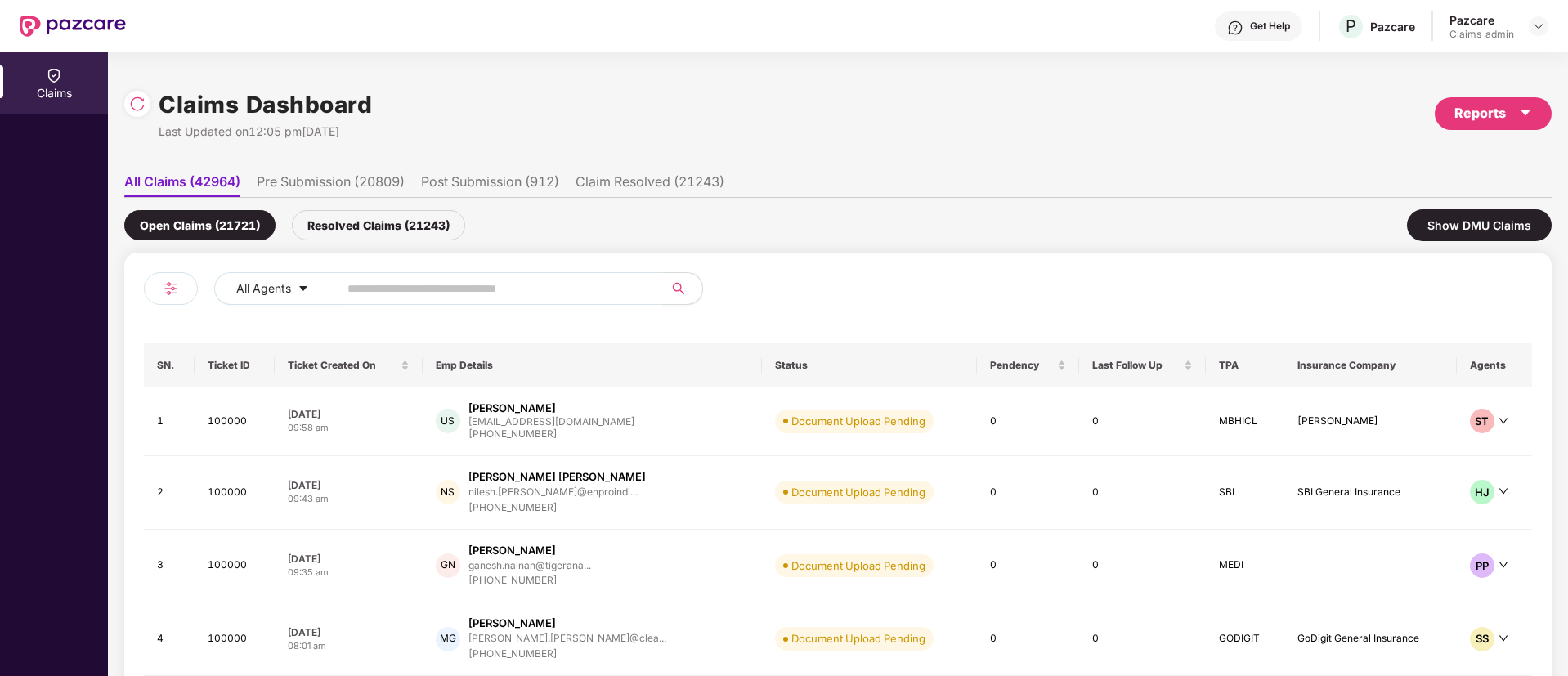
paste input "******"
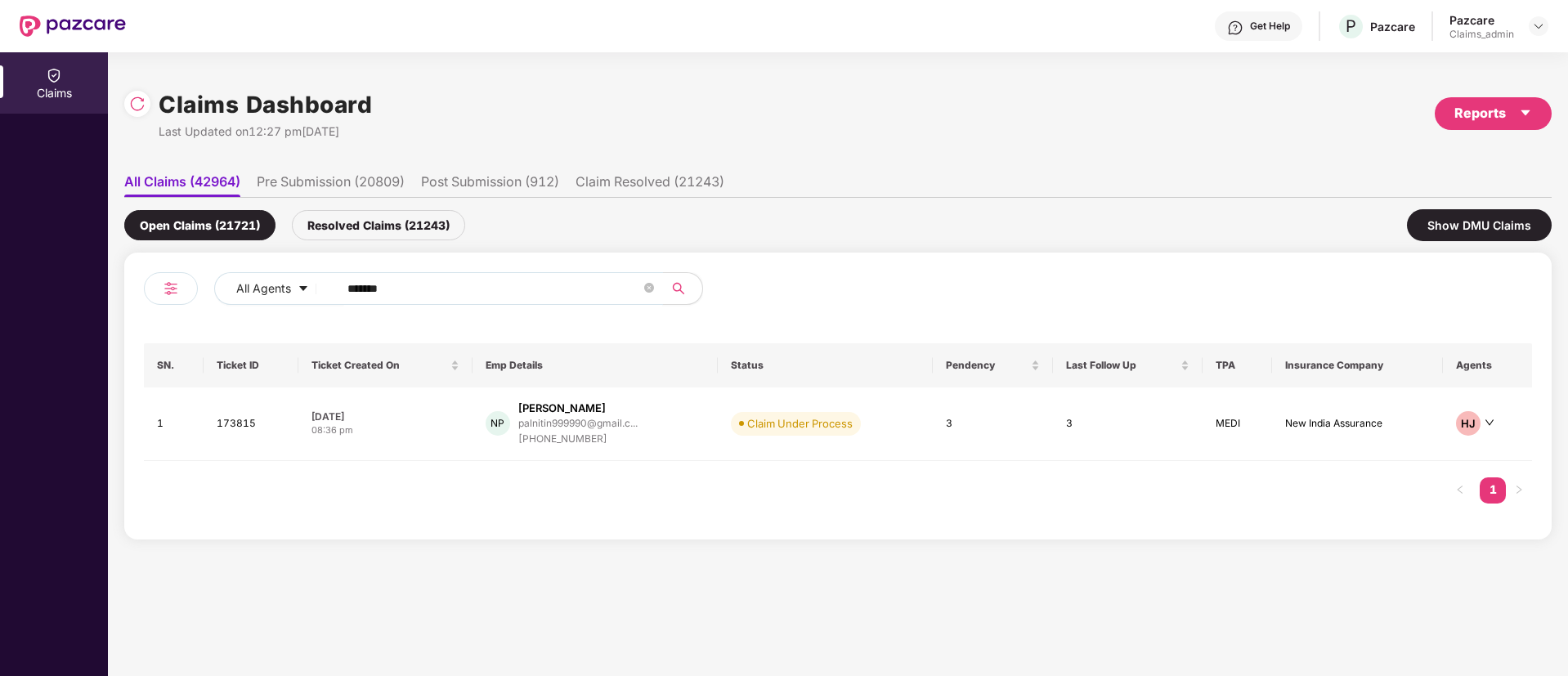
type input "******"
click at [426, 448] on td "13 Sep 2025 08:36 pm" at bounding box center [386, 424] width 174 height 74
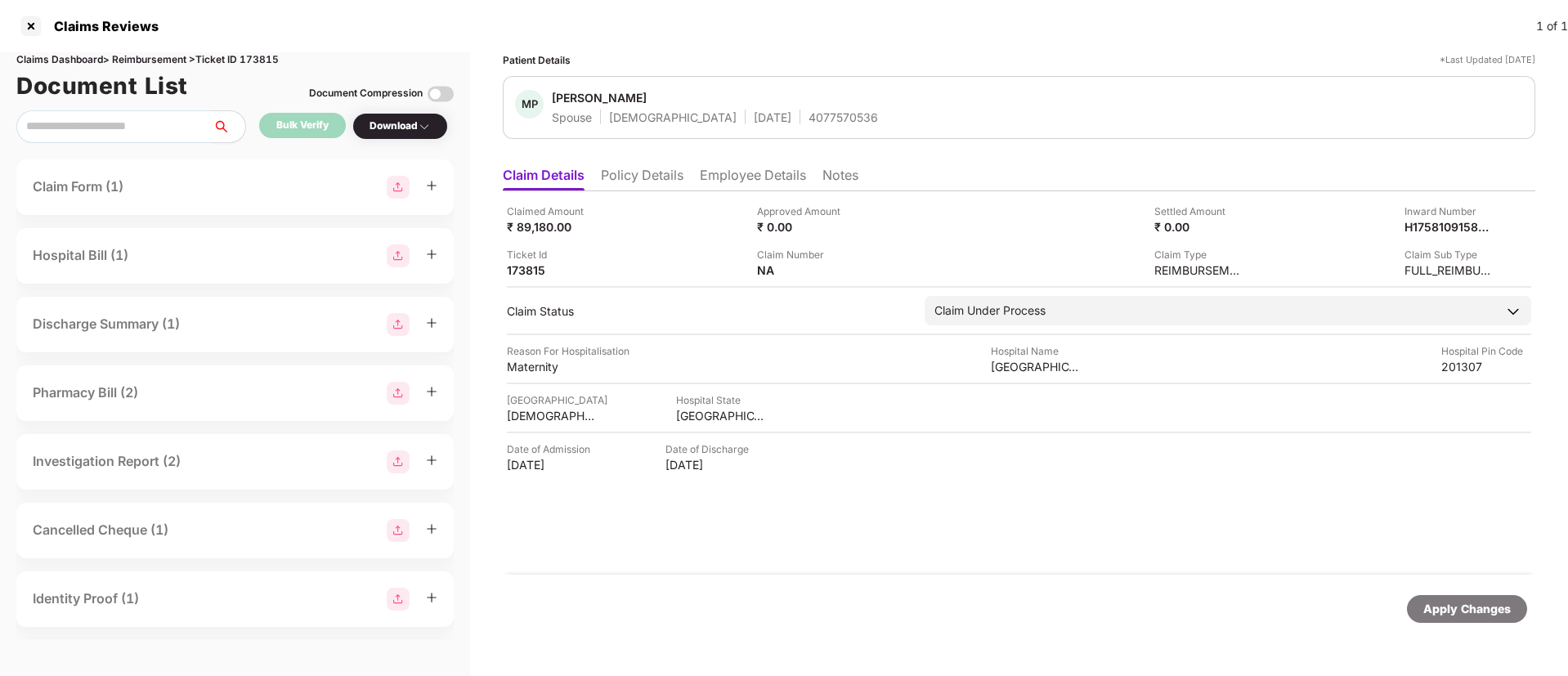
click at [725, 186] on li "Employee Details" at bounding box center [753, 178] width 106 height 24
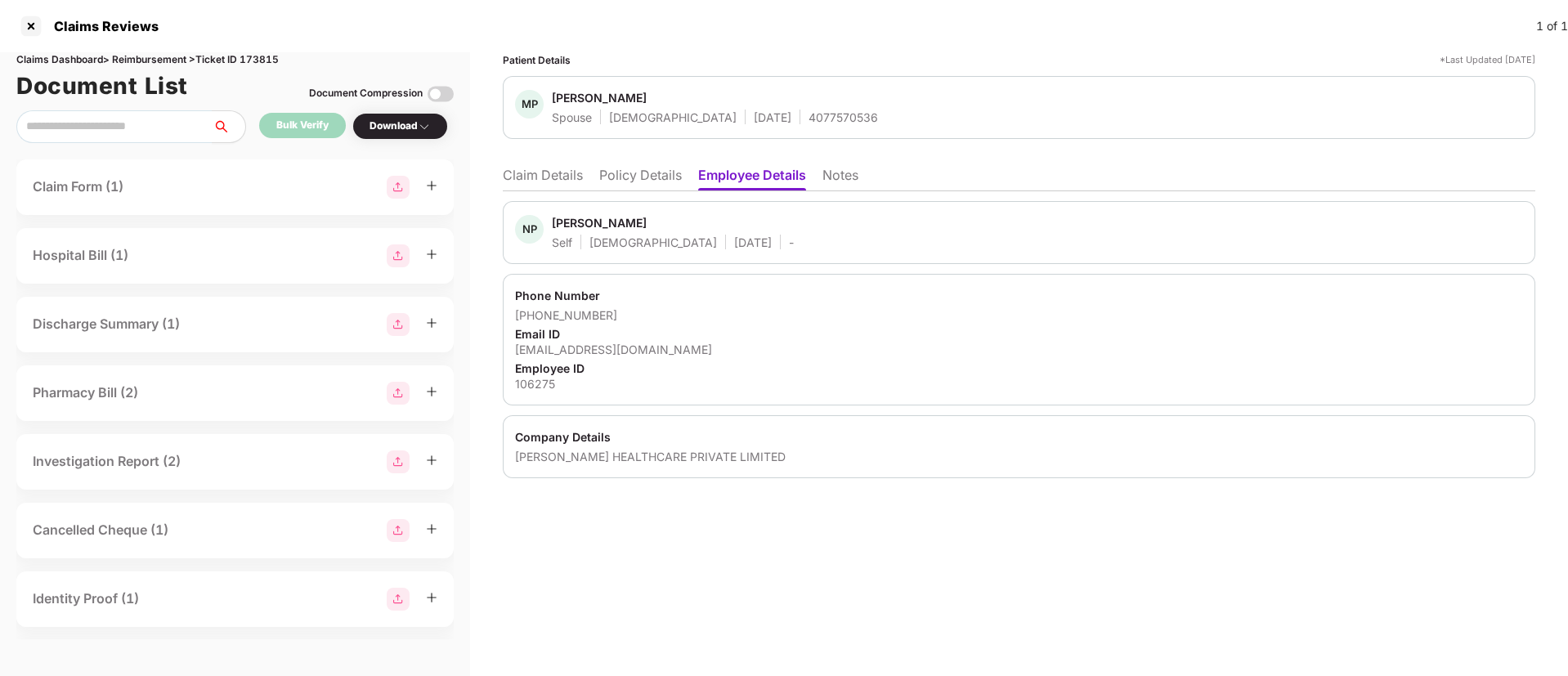
click at [559, 344] on div "palnitin999990@gmail.com" at bounding box center [1019, 349] width 1009 height 15
copy div "palnitin999990@gmail.com"
click at [559, 344] on div "palnitin999990@gmail.com" at bounding box center [1019, 349] width 1009 height 15
click at [539, 170] on li "Claim Details" at bounding box center [543, 178] width 80 height 24
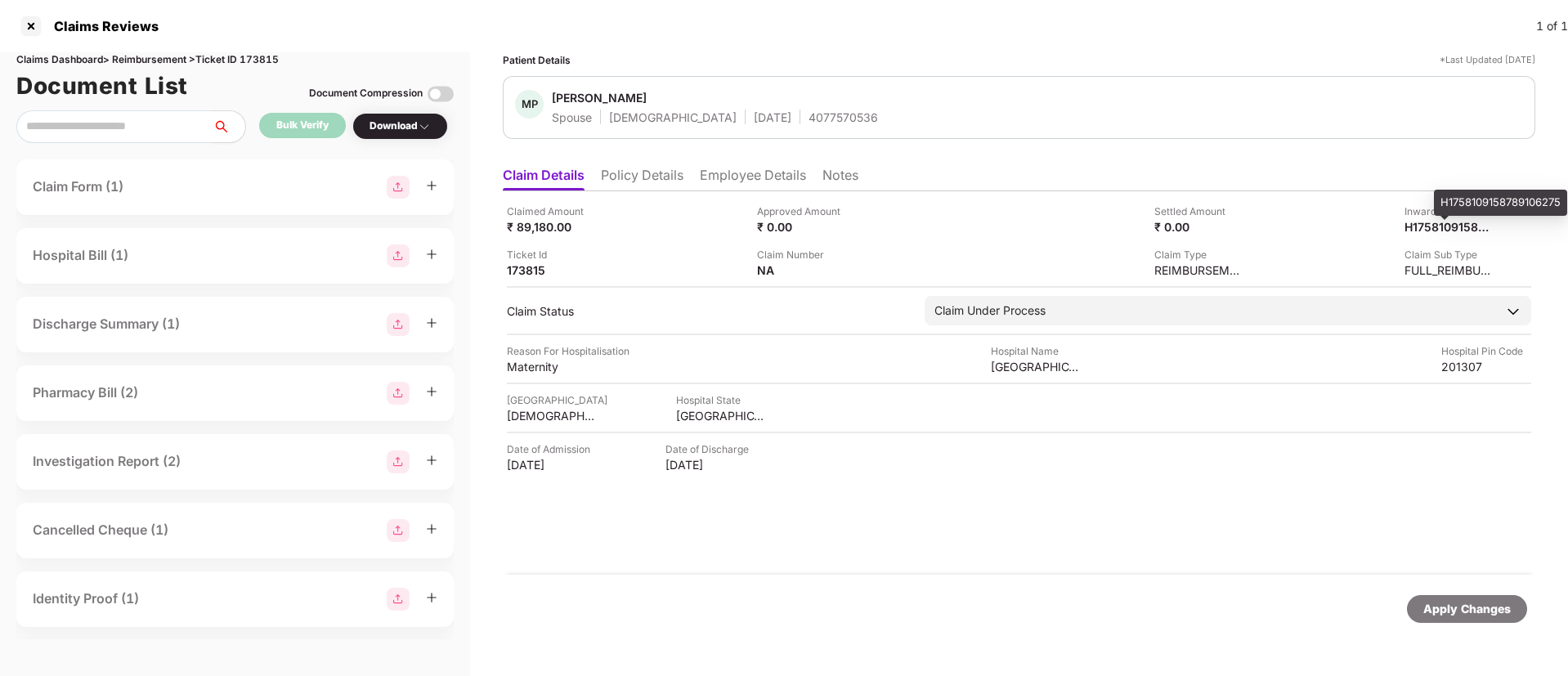
click at [1466, 198] on div "H1758109158789106275" at bounding box center [1500, 202] width 133 height 26
copy div "H1758109158789106275"
click at [1466, 198] on div "H1758109158789106275" at bounding box center [1500, 202] width 133 height 26
click at [1488, 226] on img at bounding box center [1488, 226] width 13 height 13
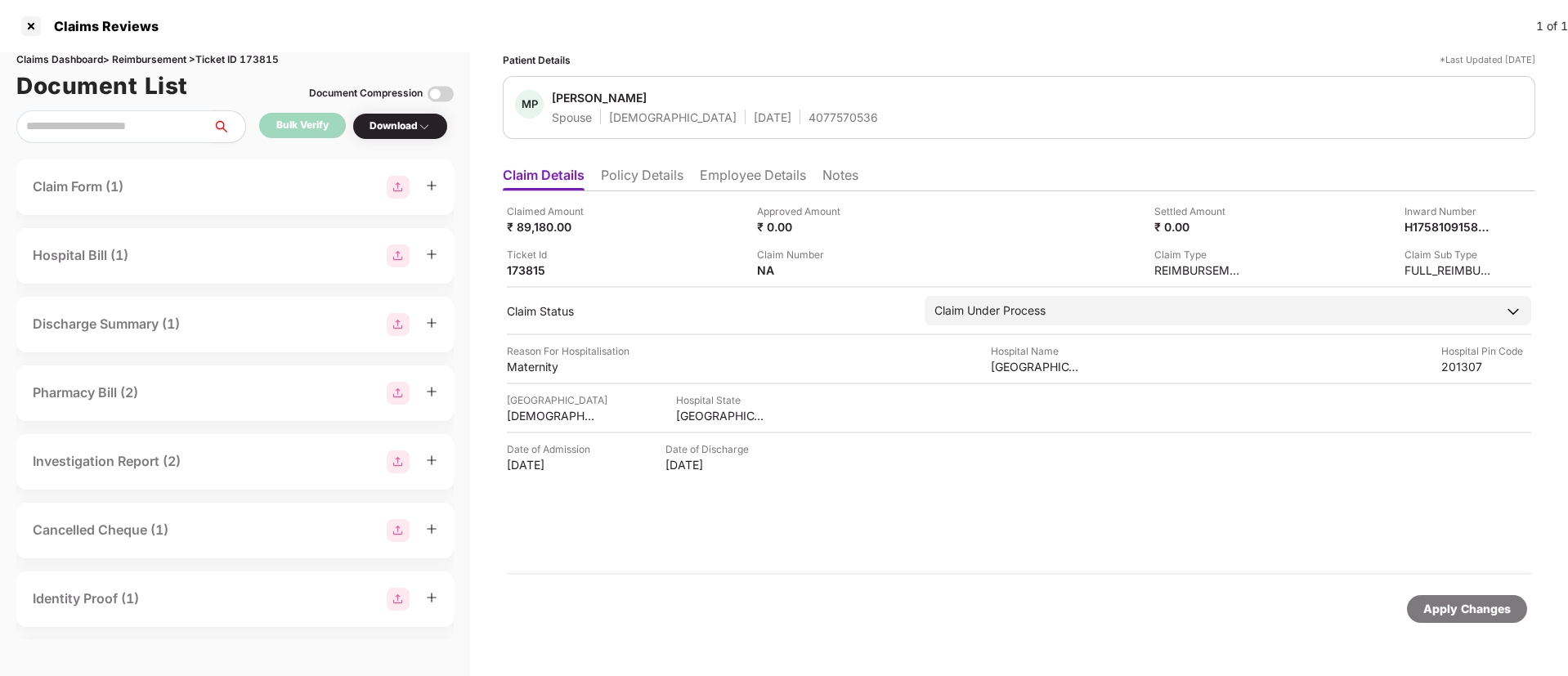
click at [1271, 586] on div "Apply Changes" at bounding box center [1019, 609] width 1033 height 69
click at [652, 181] on li "Policy Details" at bounding box center [642, 178] width 82 height 24
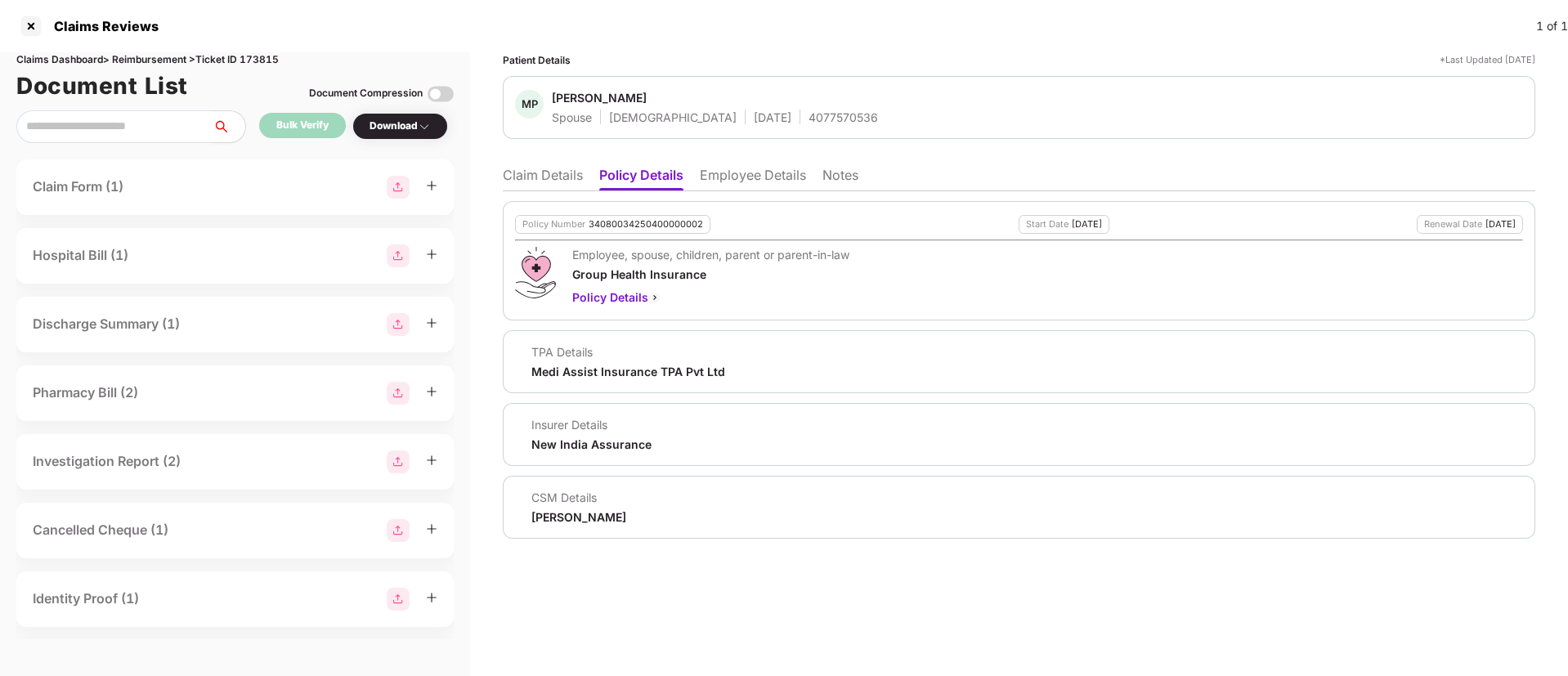
click at [560, 370] on div "Medi Assist Insurance TPA Pvt Ltd" at bounding box center [628, 372] width 193 height 15
click at [539, 176] on li "Claim Details" at bounding box center [543, 178] width 80 height 24
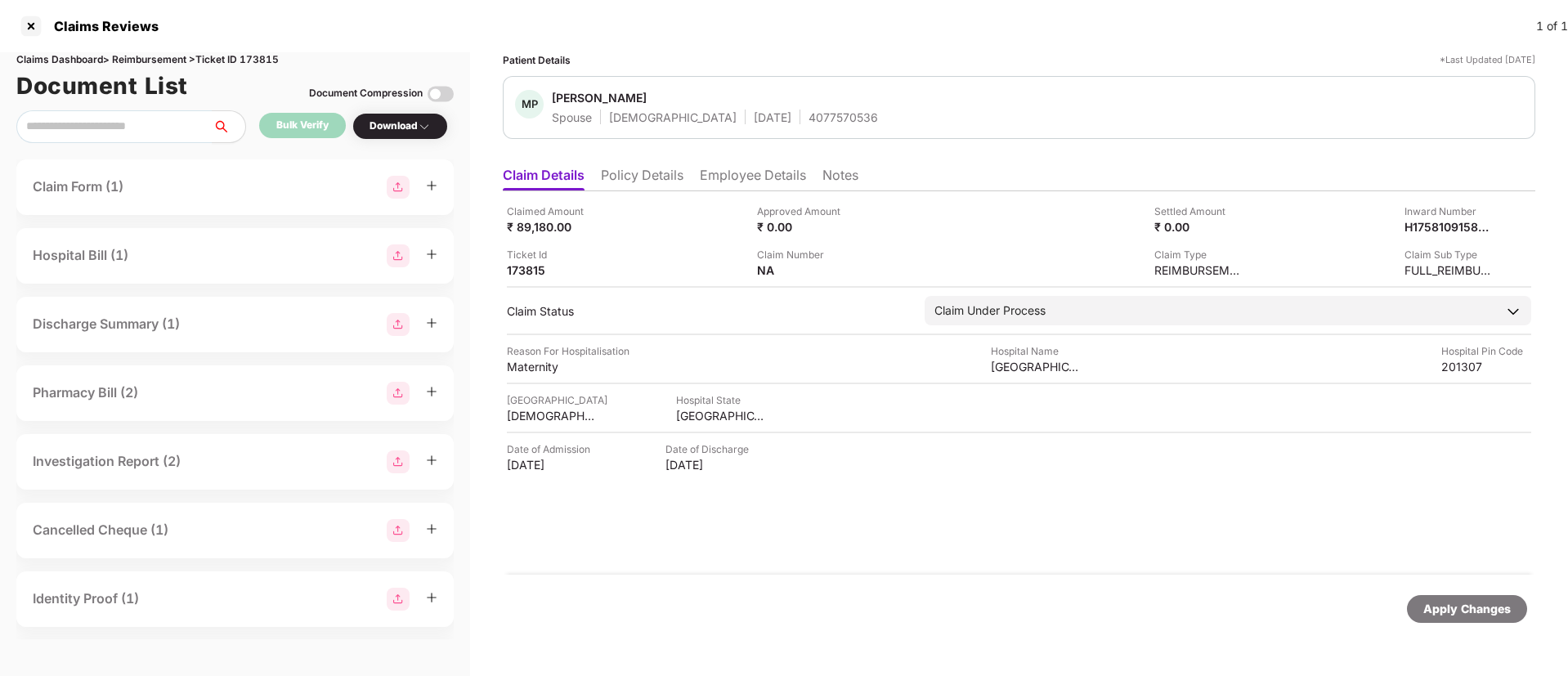
click at [626, 172] on li "Policy Details" at bounding box center [642, 178] width 82 height 24
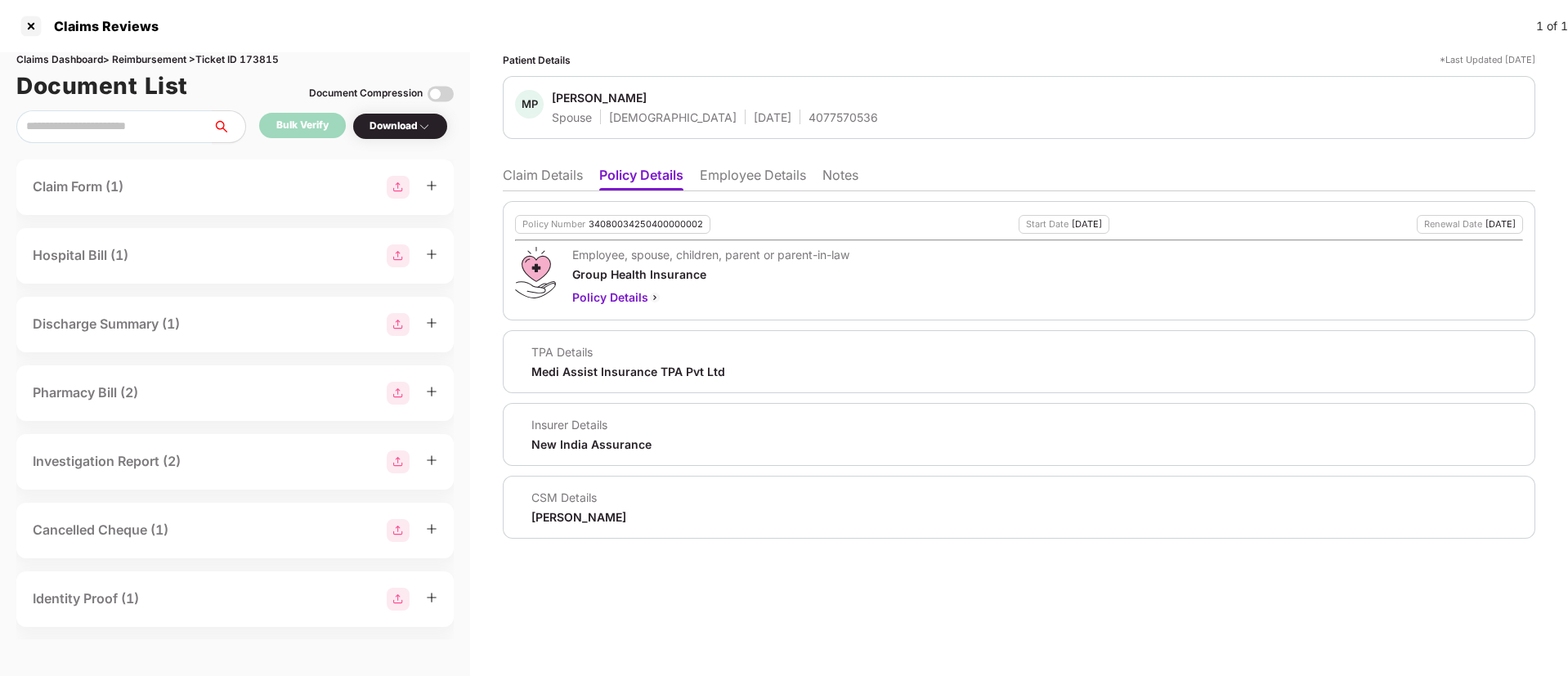
click at [761, 182] on li "Employee Details" at bounding box center [753, 178] width 106 height 24
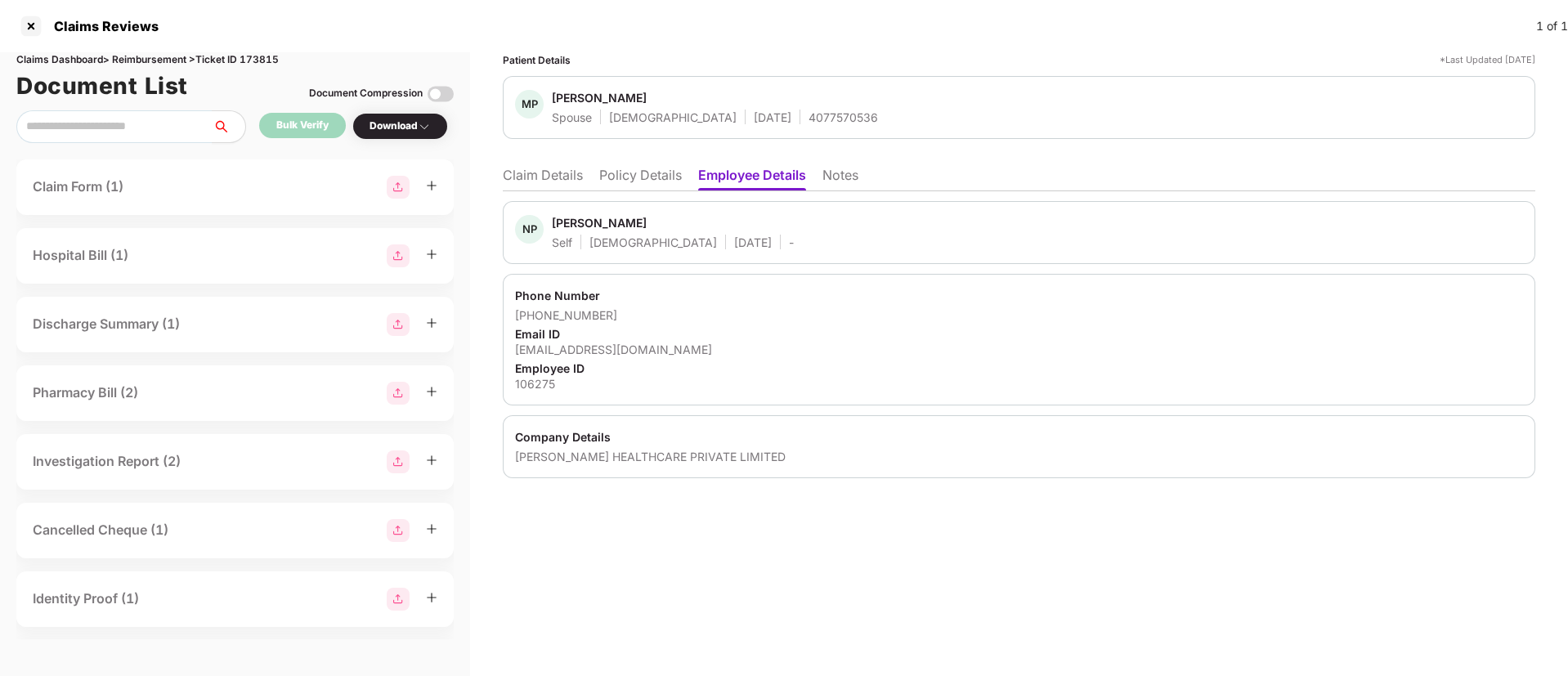
click at [517, 456] on div "RHEA HEALTHCARE PRIVATE LIMITED" at bounding box center [1019, 457] width 1009 height 15
copy div "RHEA"
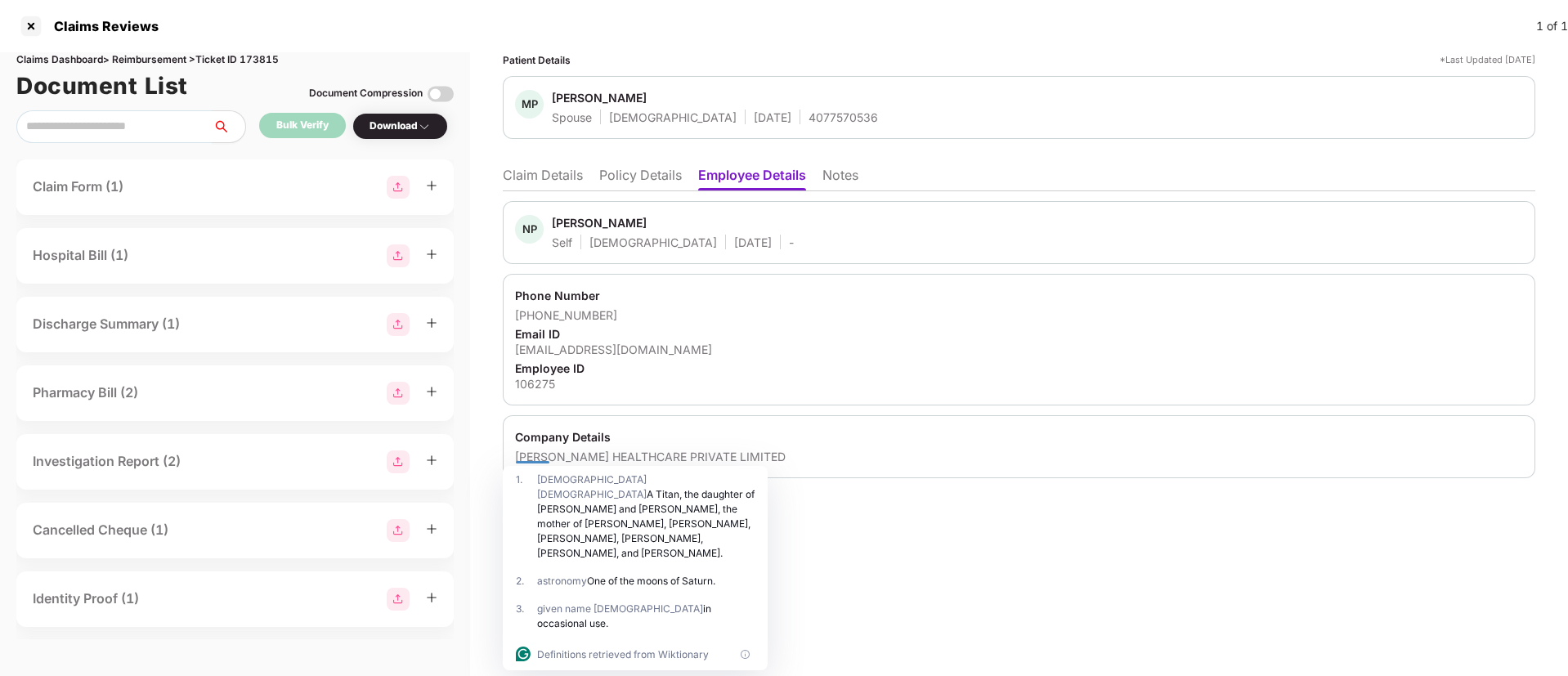
click at [831, 387] on div "106275" at bounding box center [1019, 384] width 1009 height 15
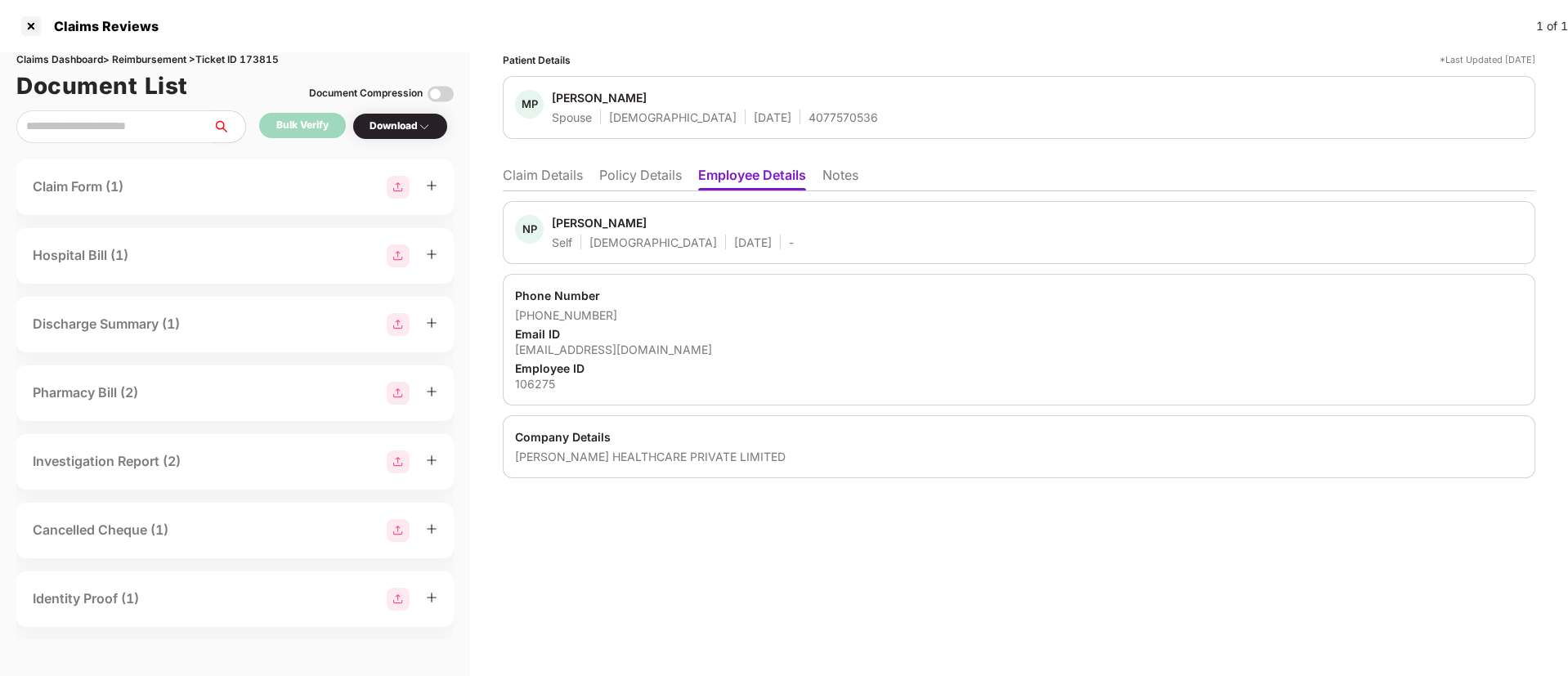
click at [530, 176] on li "Claim Details" at bounding box center [543, 178] width 80 height 24
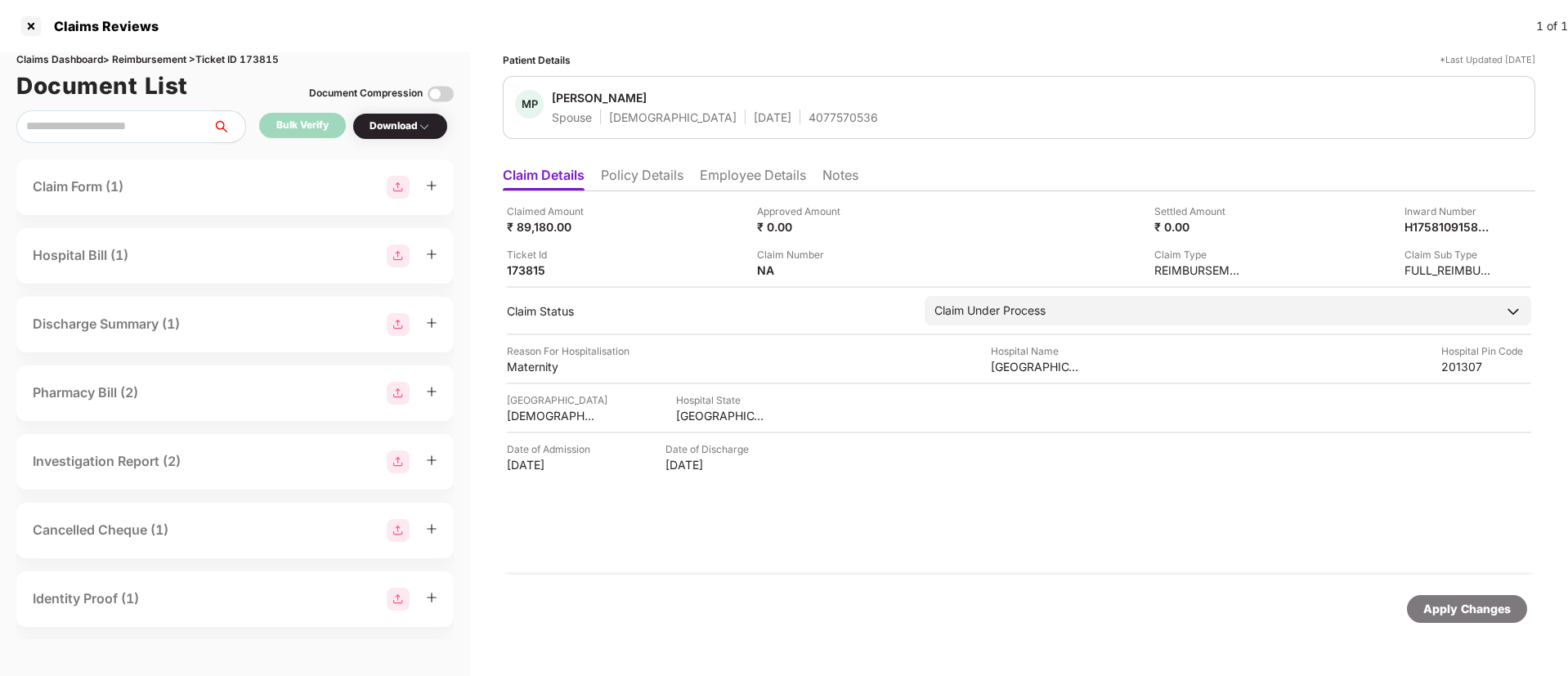
click at [753, 185] on li "Employee Details" at bounding box center [753, 178] width 106 height 24
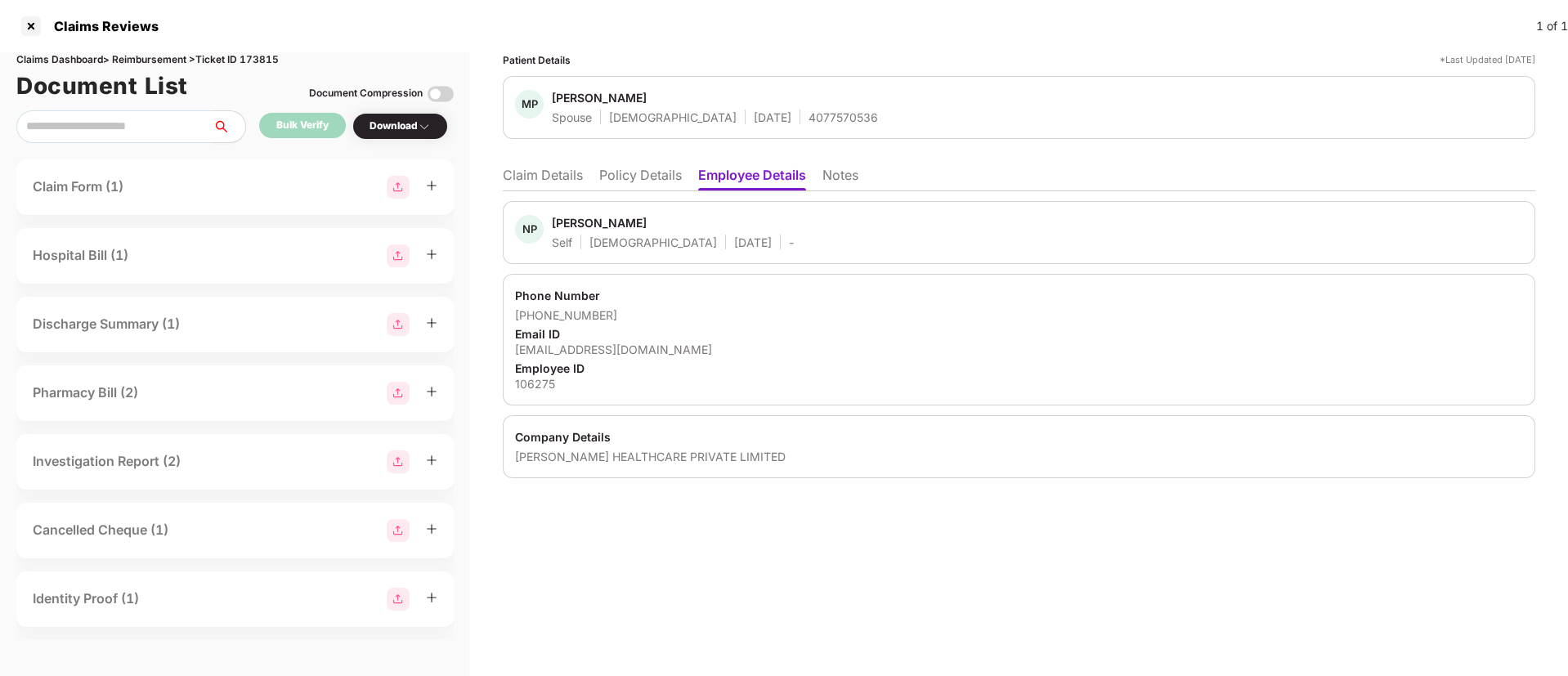
click at [808, 113] on div "4077570536" at bounding box center [843, 117] width 70 height 15
copy div "4077570536"
click at [808, 113] on div "4077570536" at bounding box center [843, 117] width 70 height 15
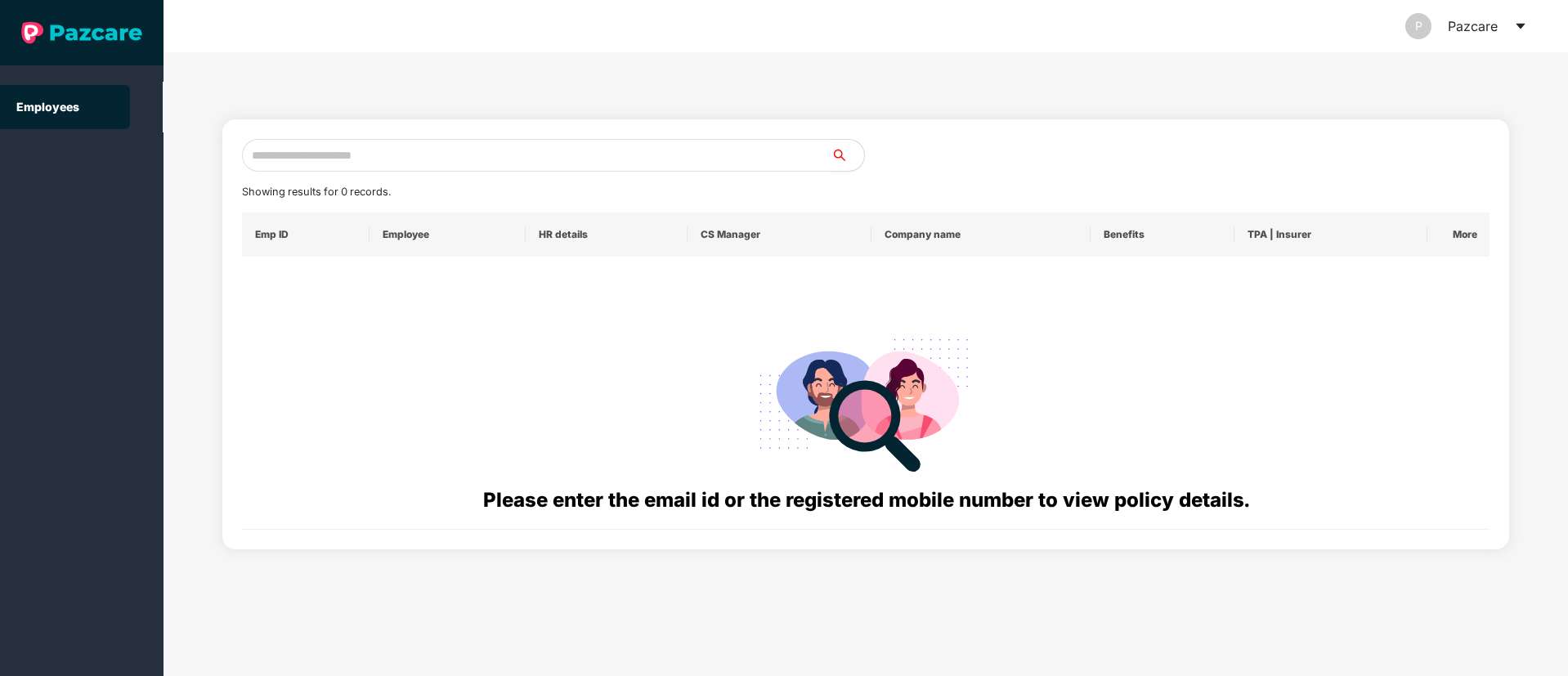
click at [347, 150] on input "text" at bounding box center [537, 155] width 590 height 33
paste input "**********"
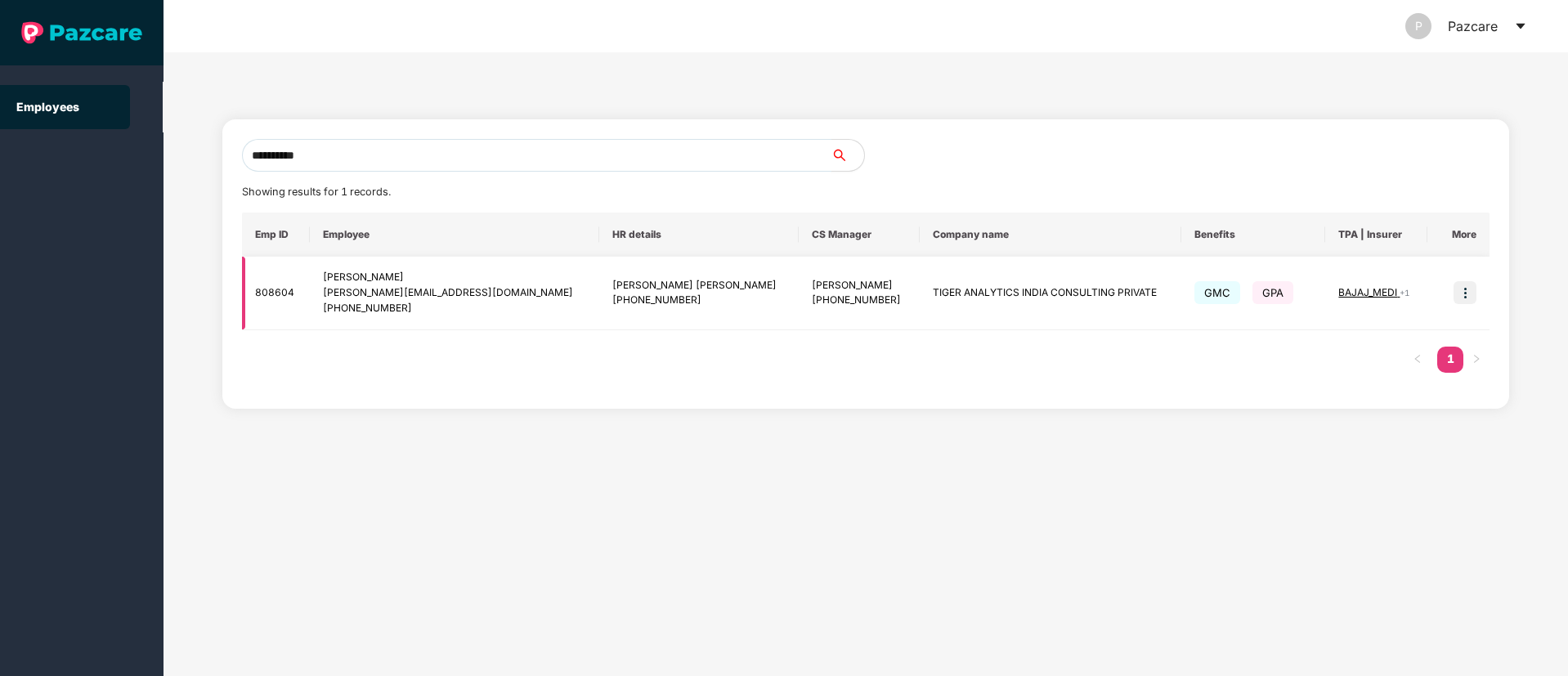
type input "**********"
click at [1460, 291] on img at bounding box center [1466, 293] width 23 height 23
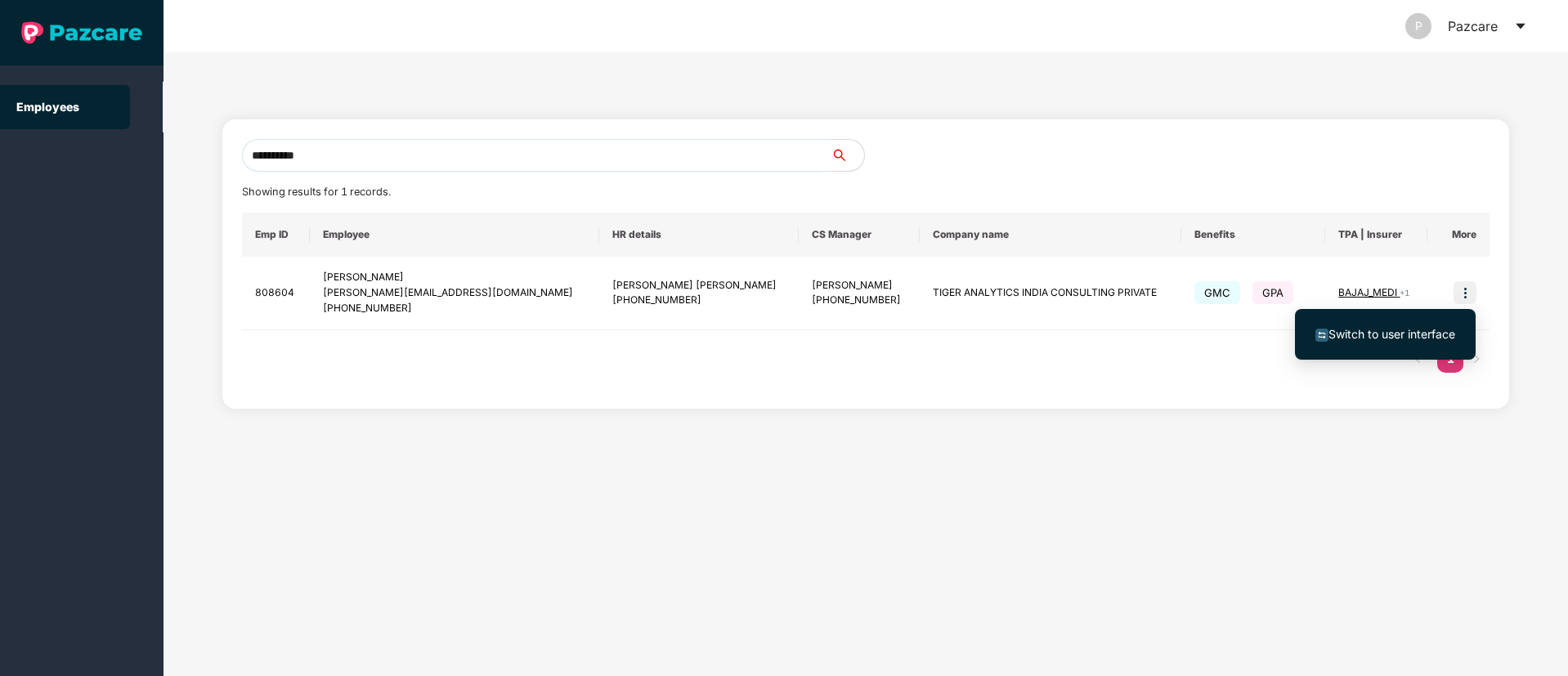
click at [1362, 327] on span "Switch to user interface" at bounding box center [1392, 333] width 126 height 14
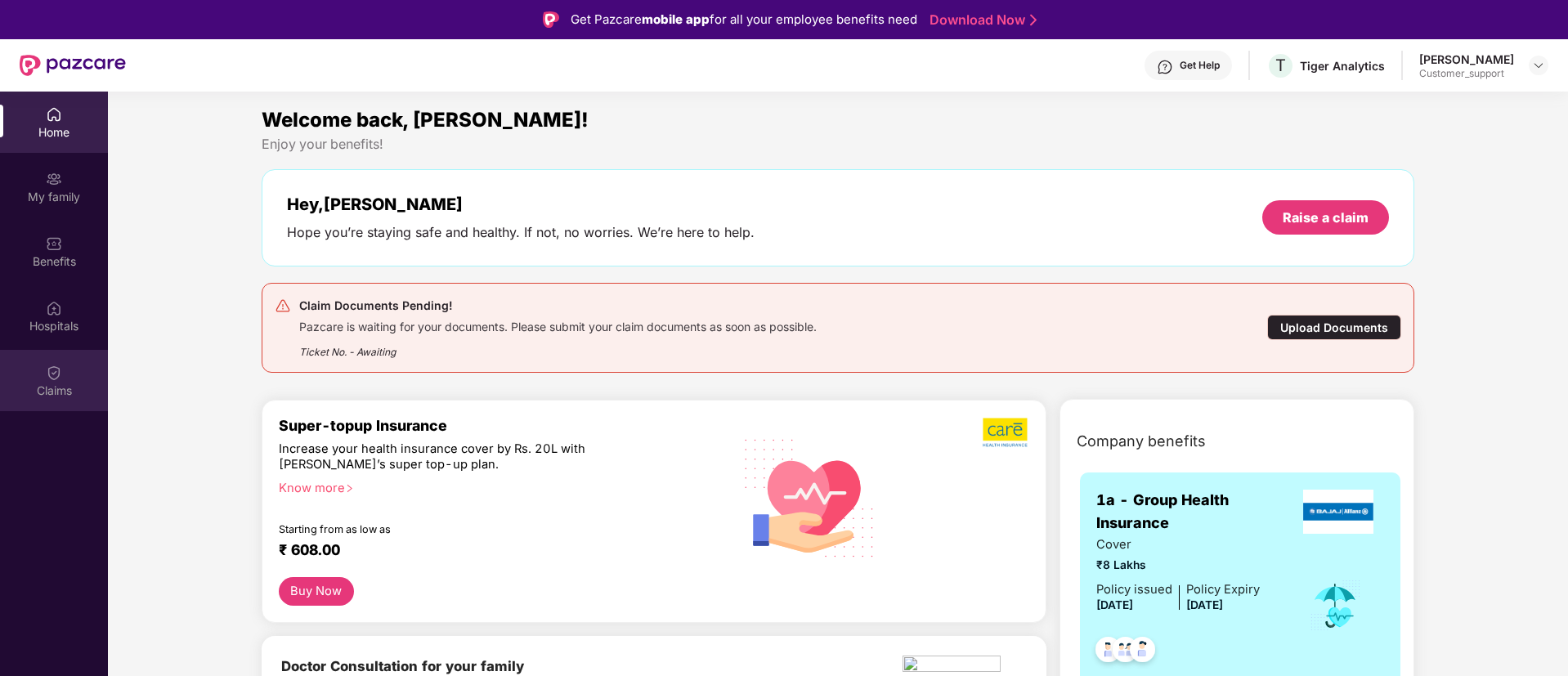
click at [42, 406] on div "Claims" at bounding box center [54, 380] width 108 height 61
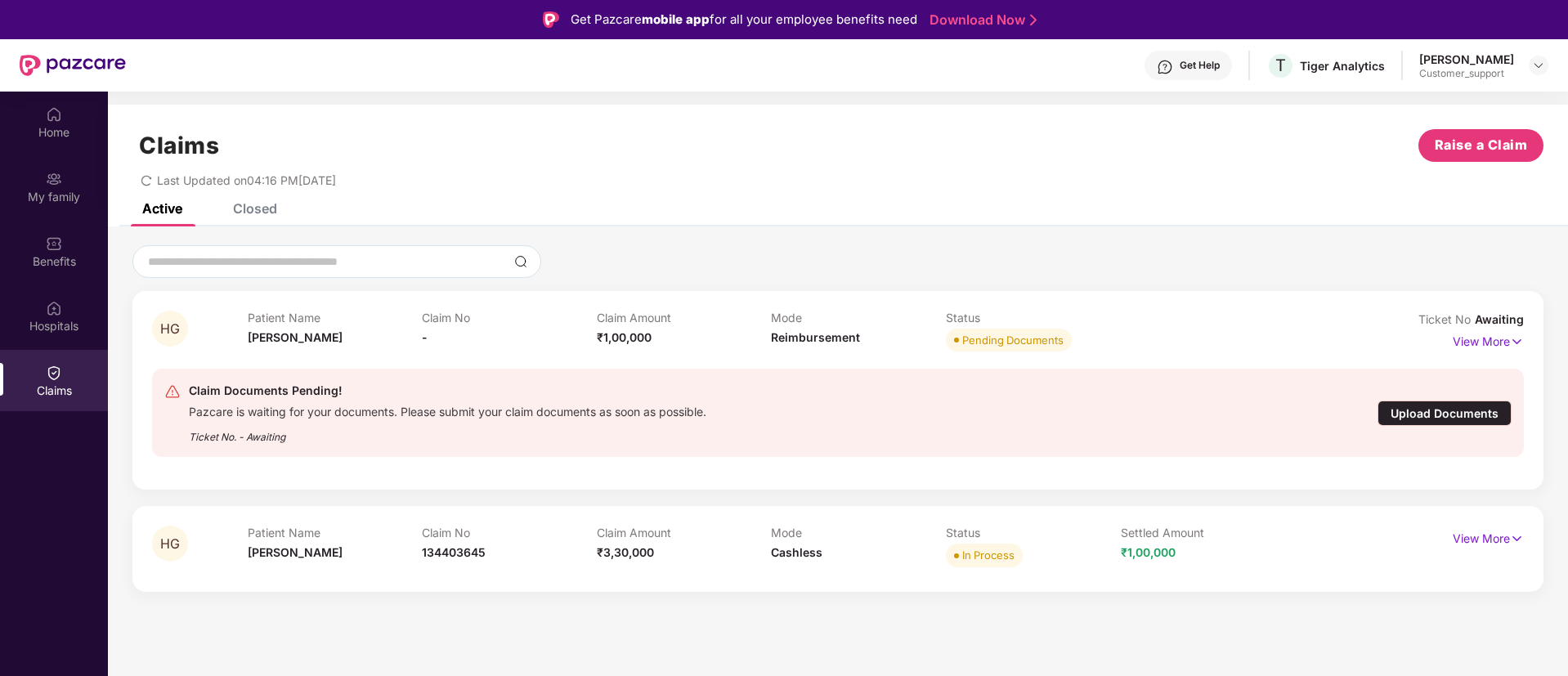
scroll to position [92, 0]
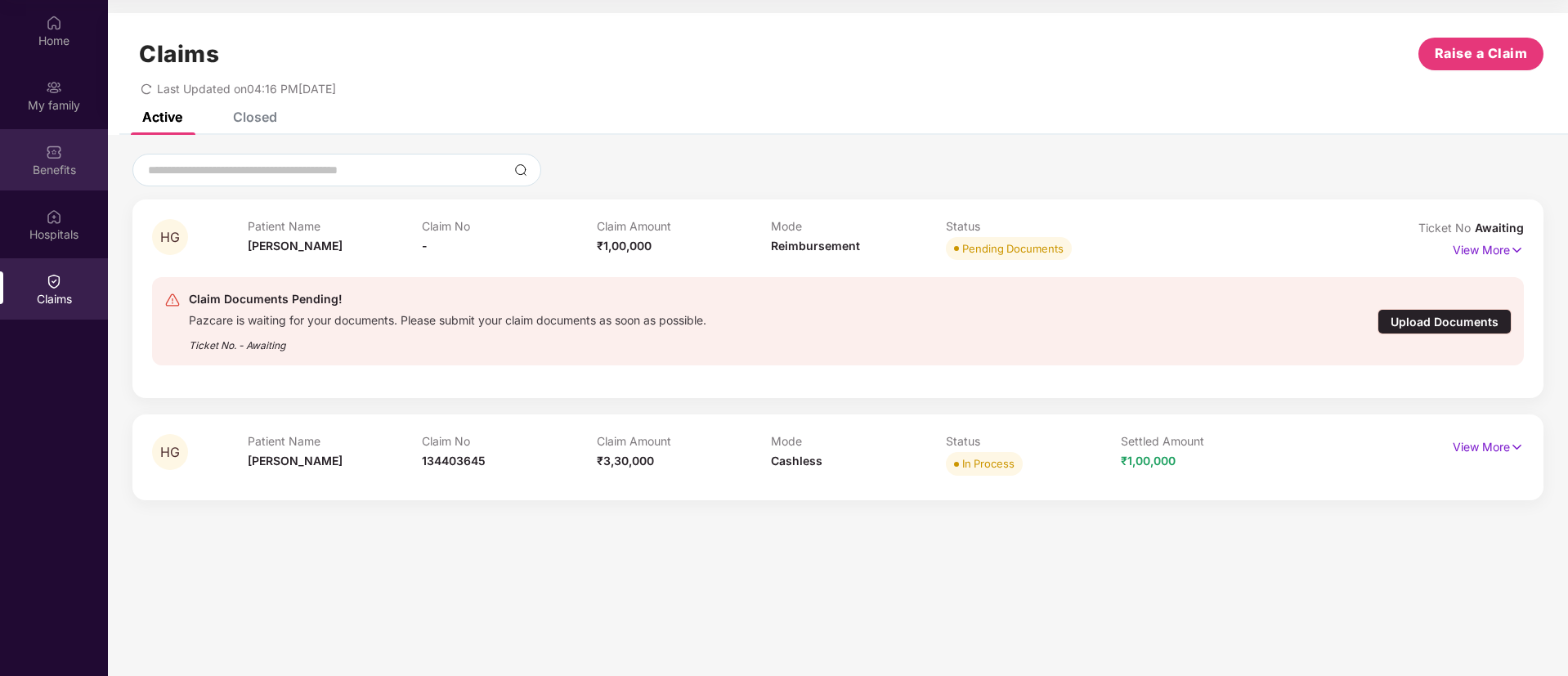
click at [90, 163] on div "Benefits" at bounding box center [54, 169] width 108 height 16
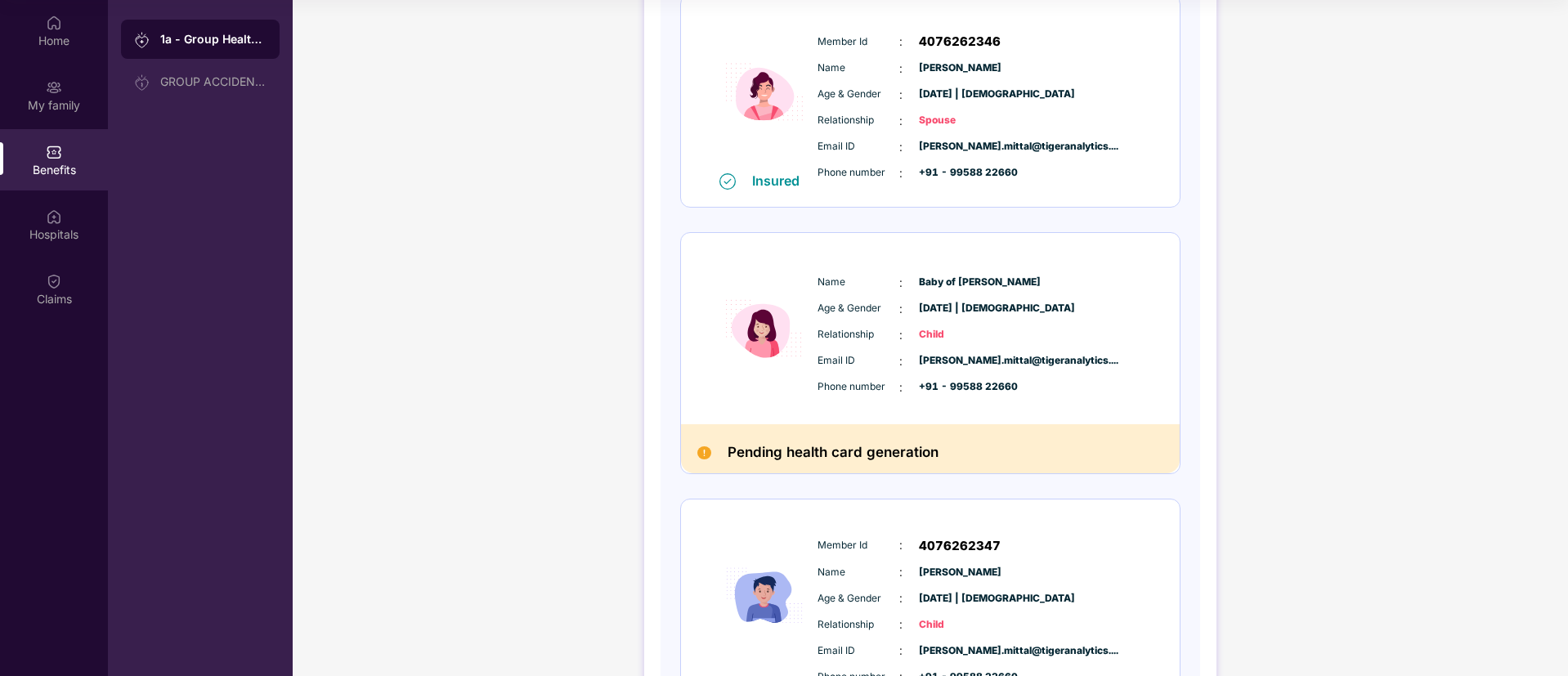
scroll to position [490, 0]
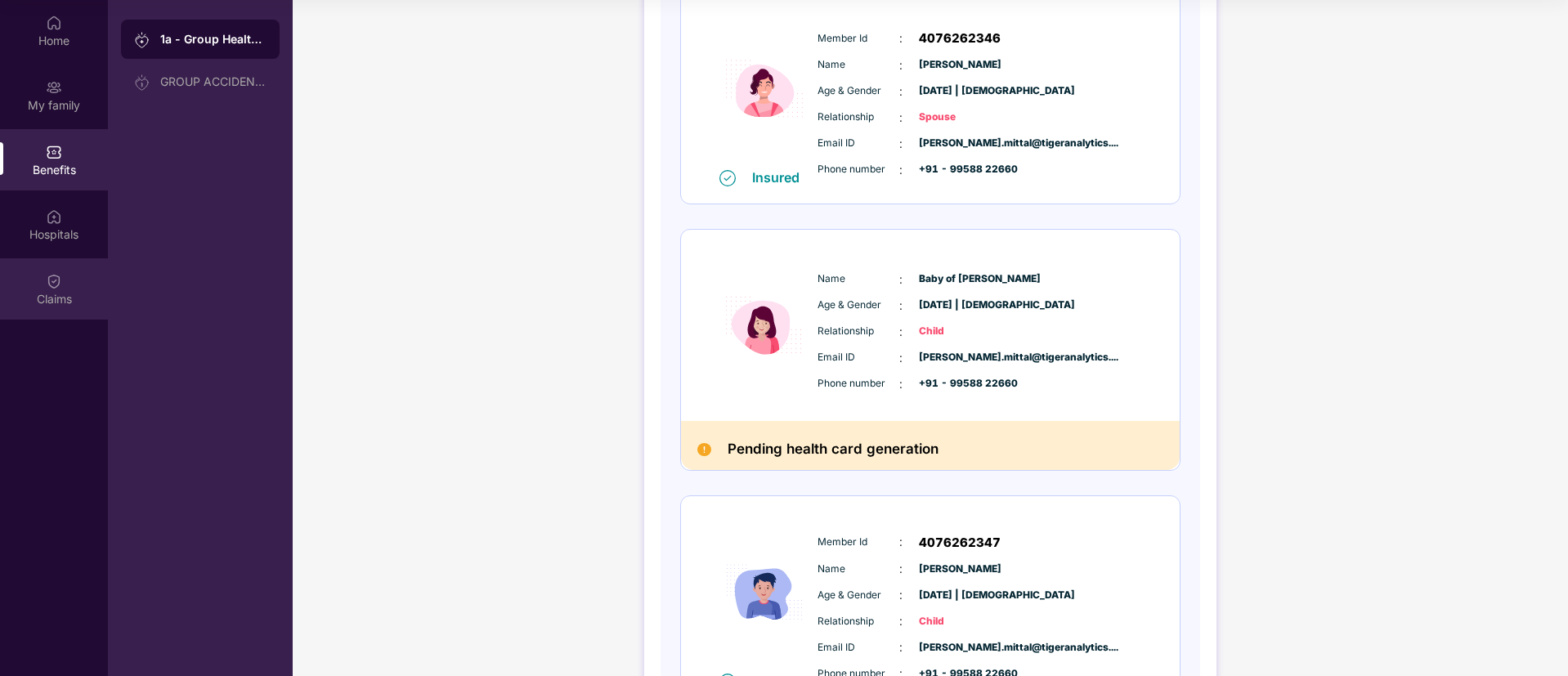
click at [30, 312] on div "Claims" at bounding box center [54, 289] width 108 height 61
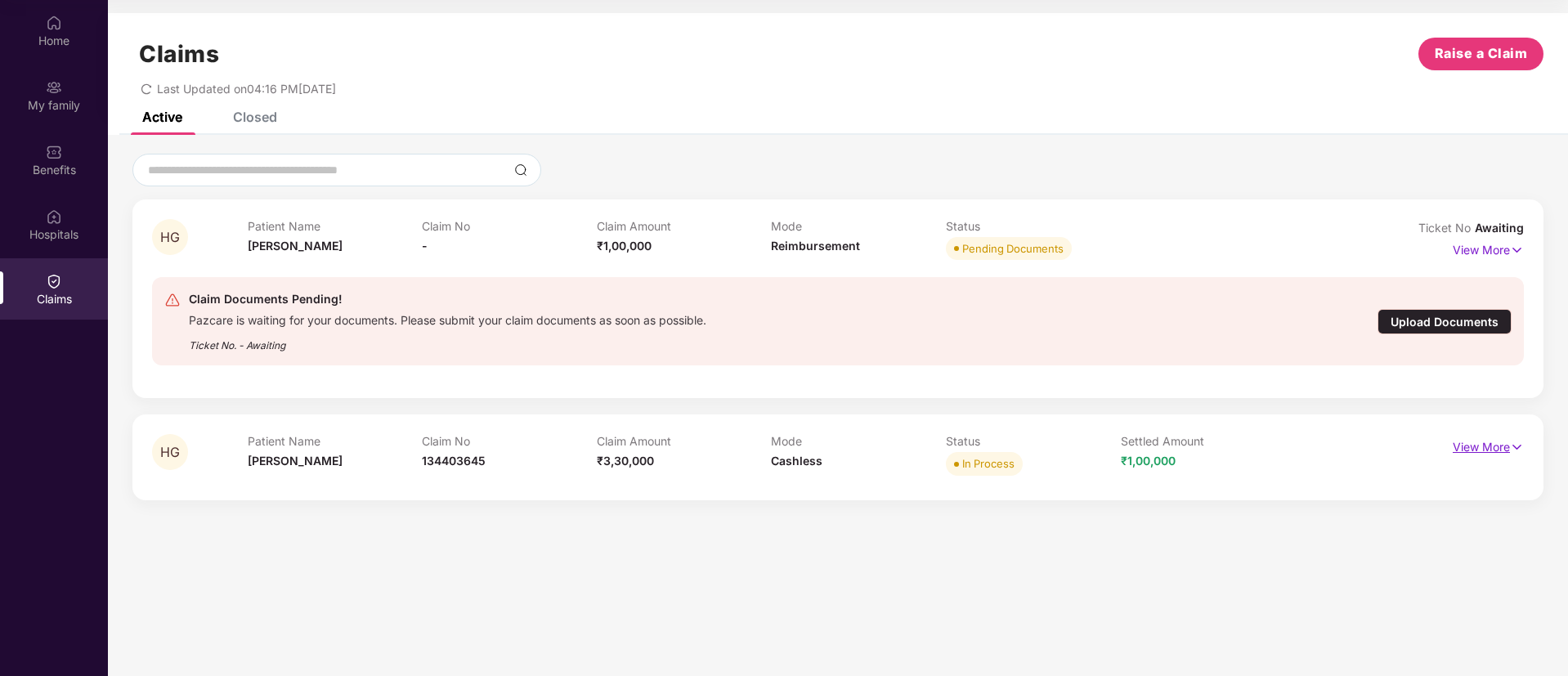
click at [1464, 444] on p "View More" at bounding box center [1488, 444] width 71 height 22
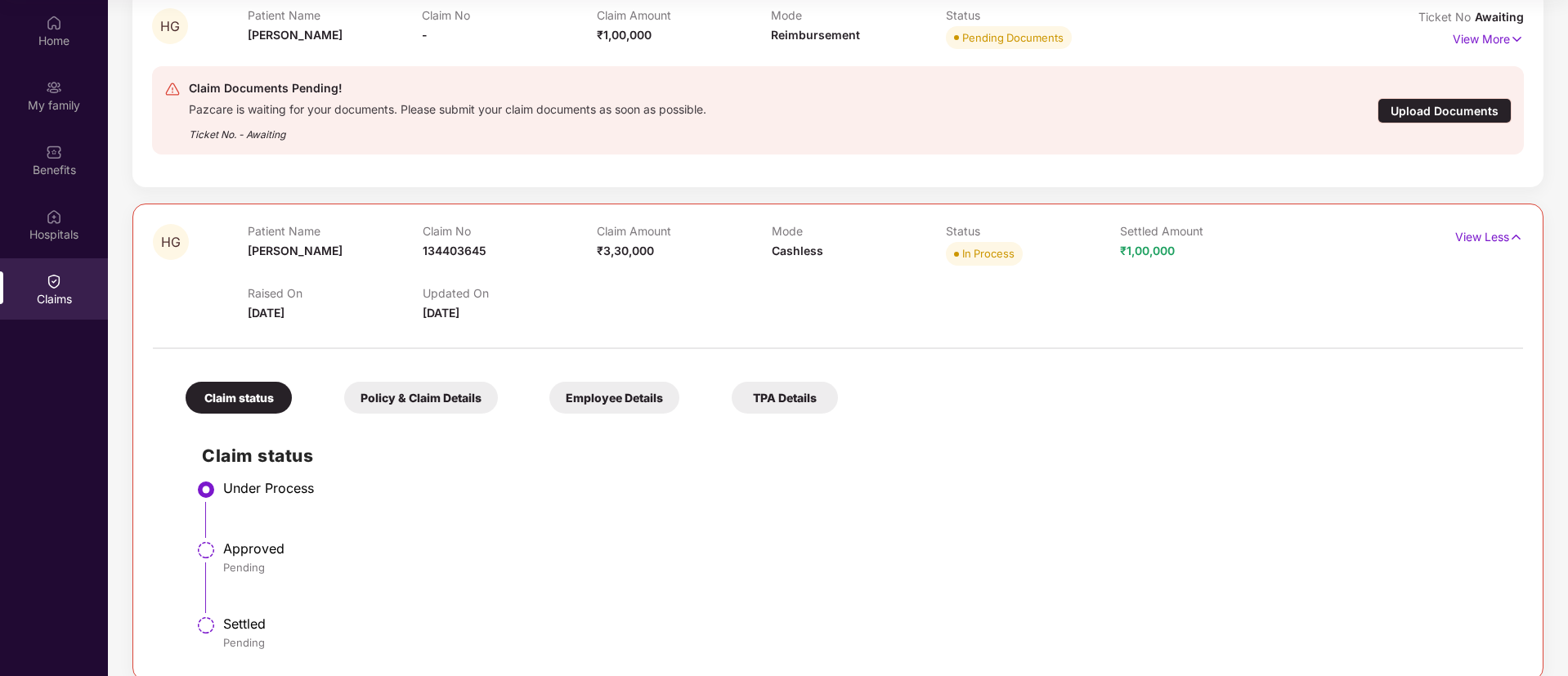
scroll to position [232, 0]
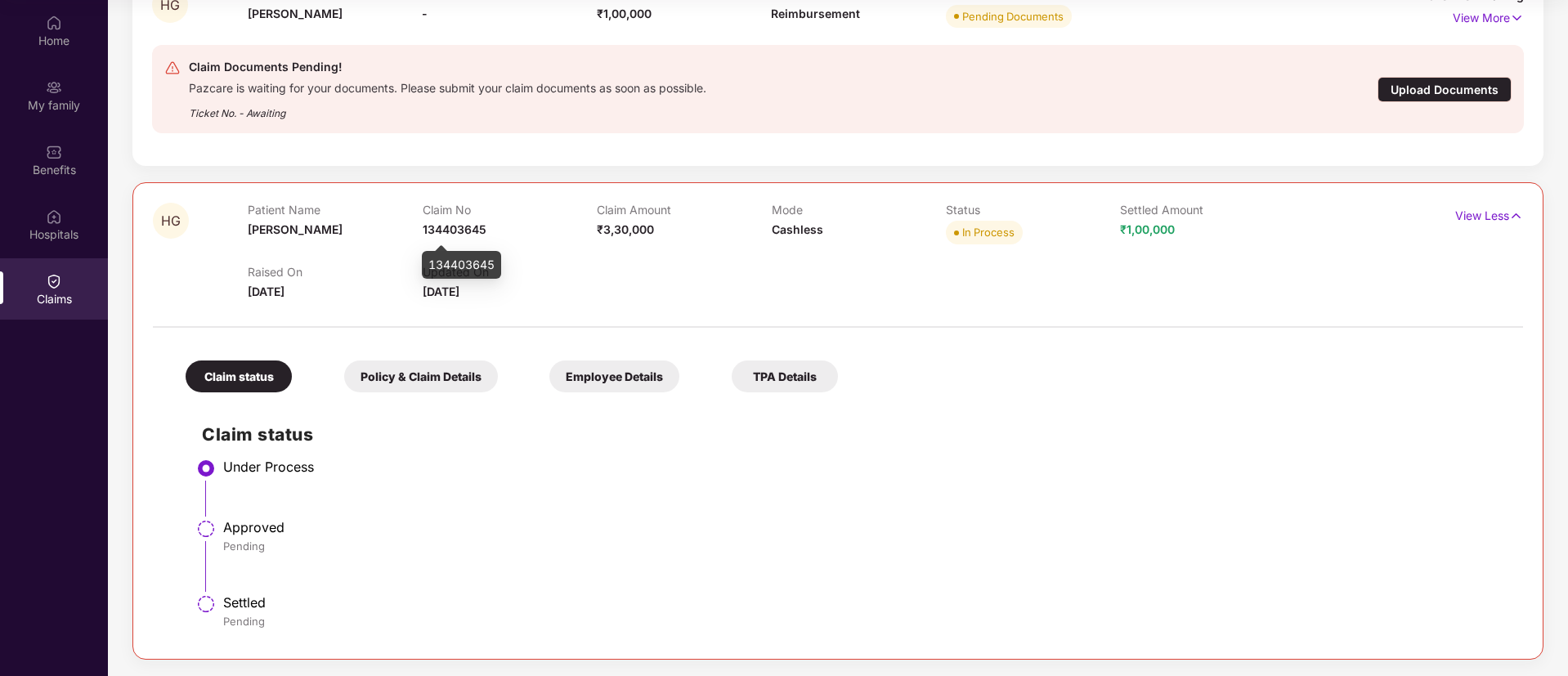
click at [456, 230] on span "134403645" at bounding box center [454, 229] width 64 height 14
copy span "134403645"
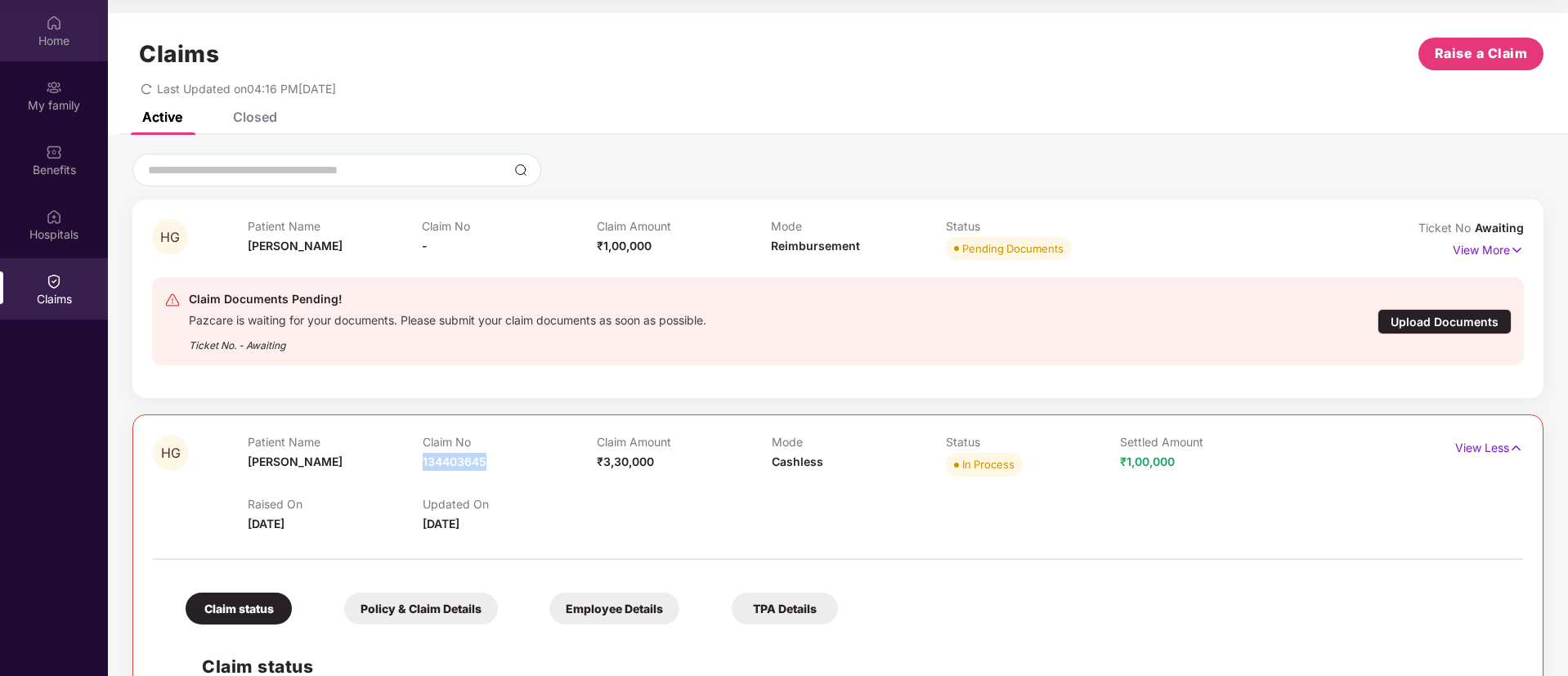
scroll to position [0, 0]
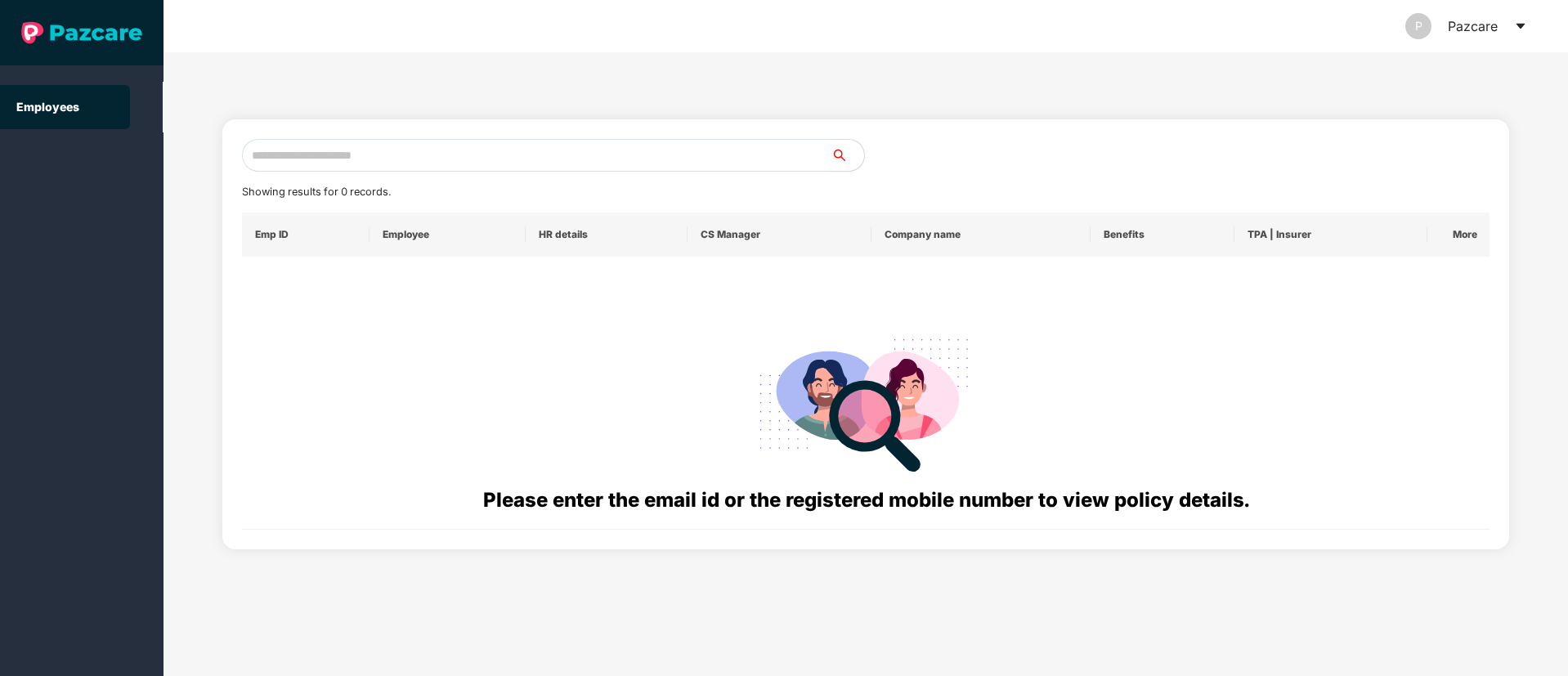
click at [378, 151] on input "text" at bounding box center [537, 155] width 590 height 33
paste input "**********"
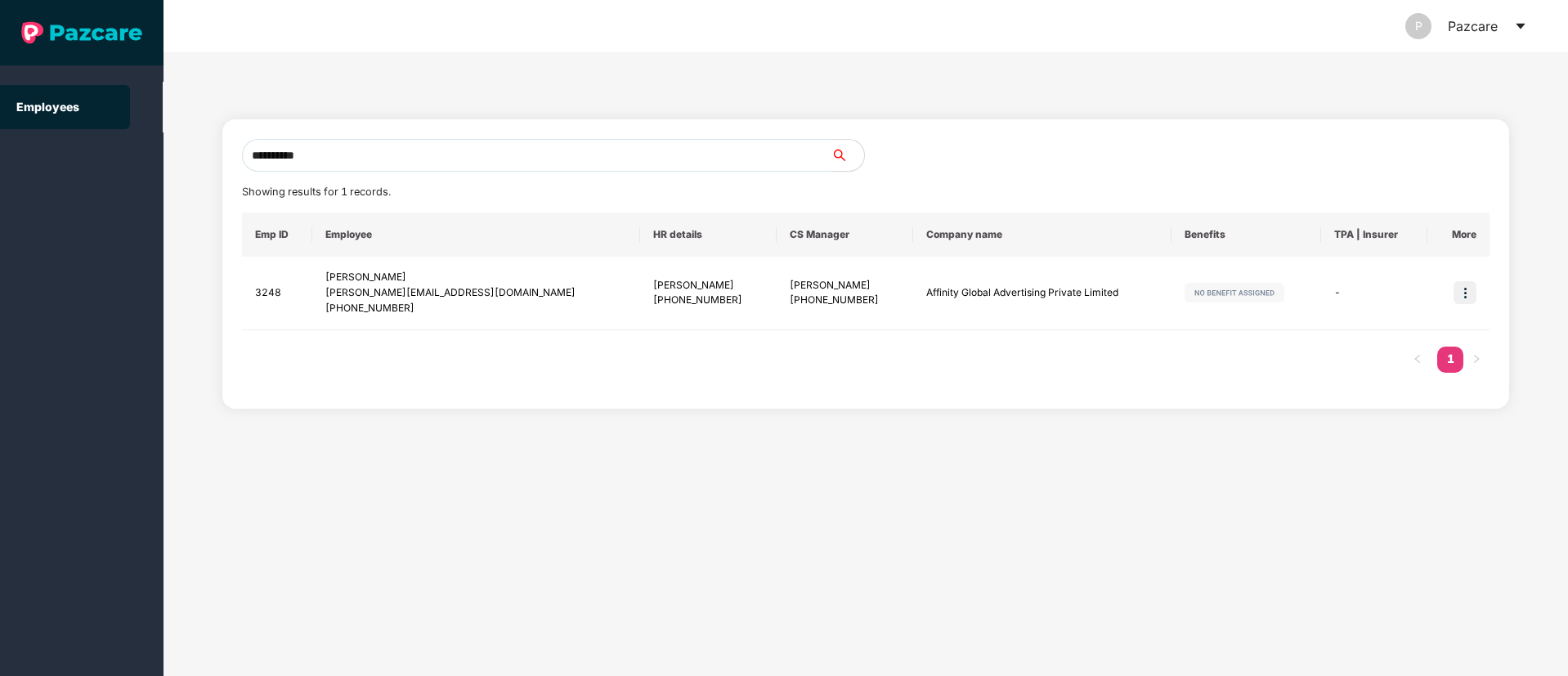
type input "**********"
click at [312, 164] on input "**********" at bounding box center [537, 155] width 590 height 33
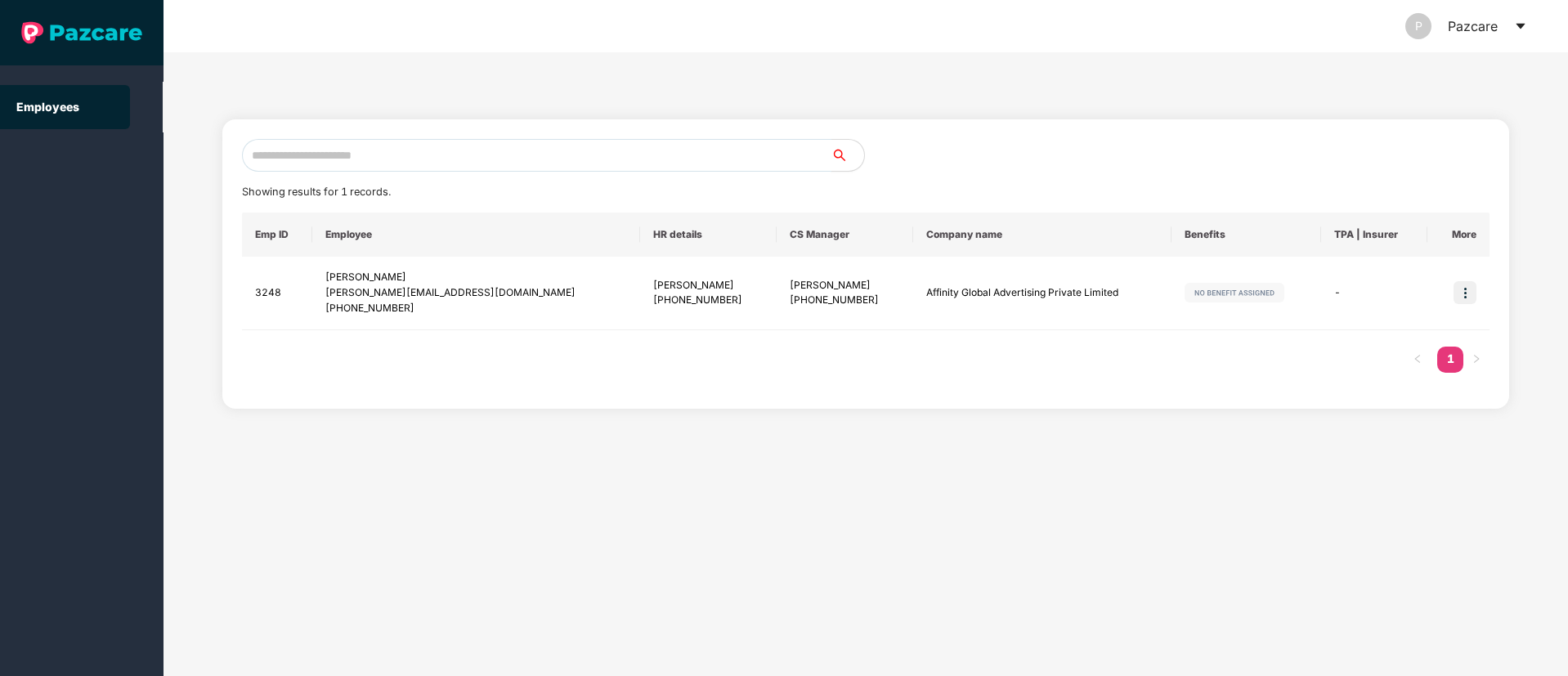
paste input "**********"
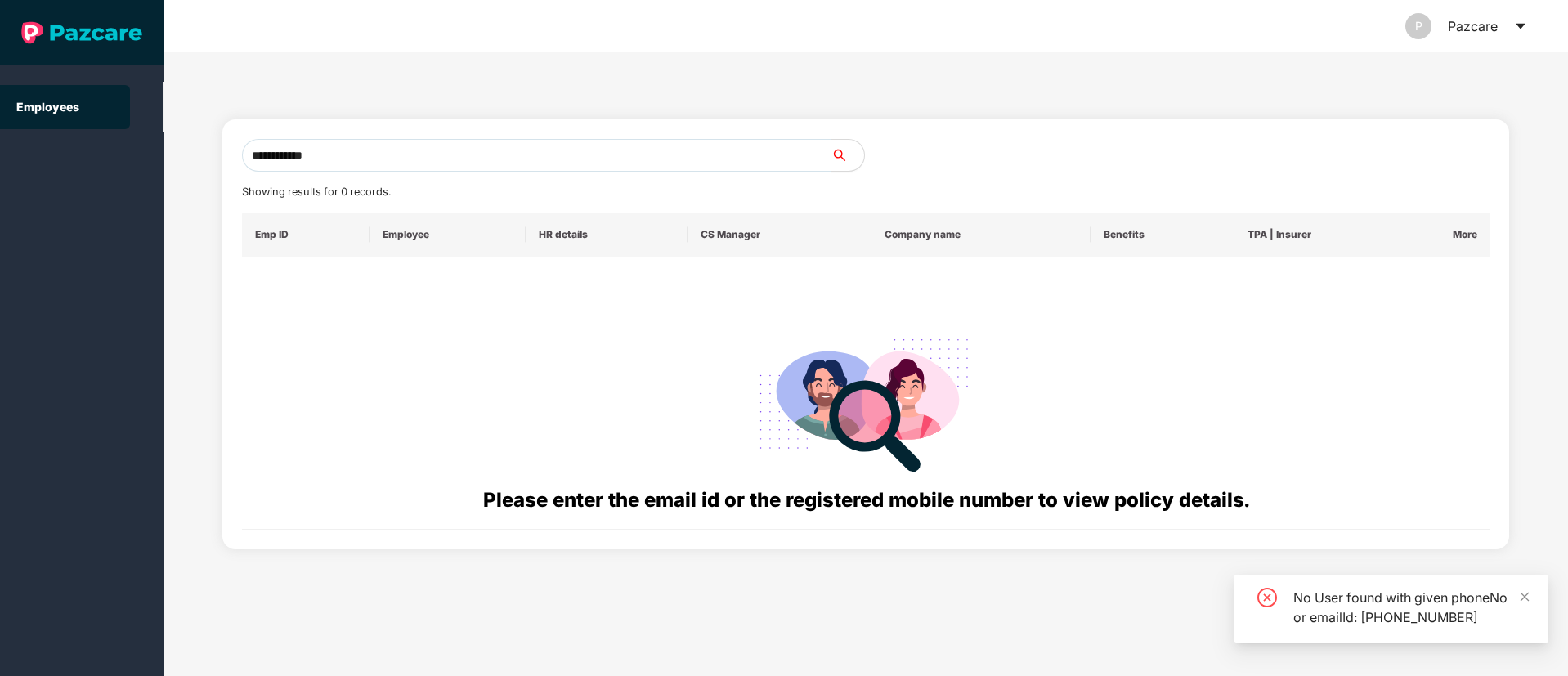
click at [270, 155] on input "**********" at bounding box center [537, 155] width 590 height 33
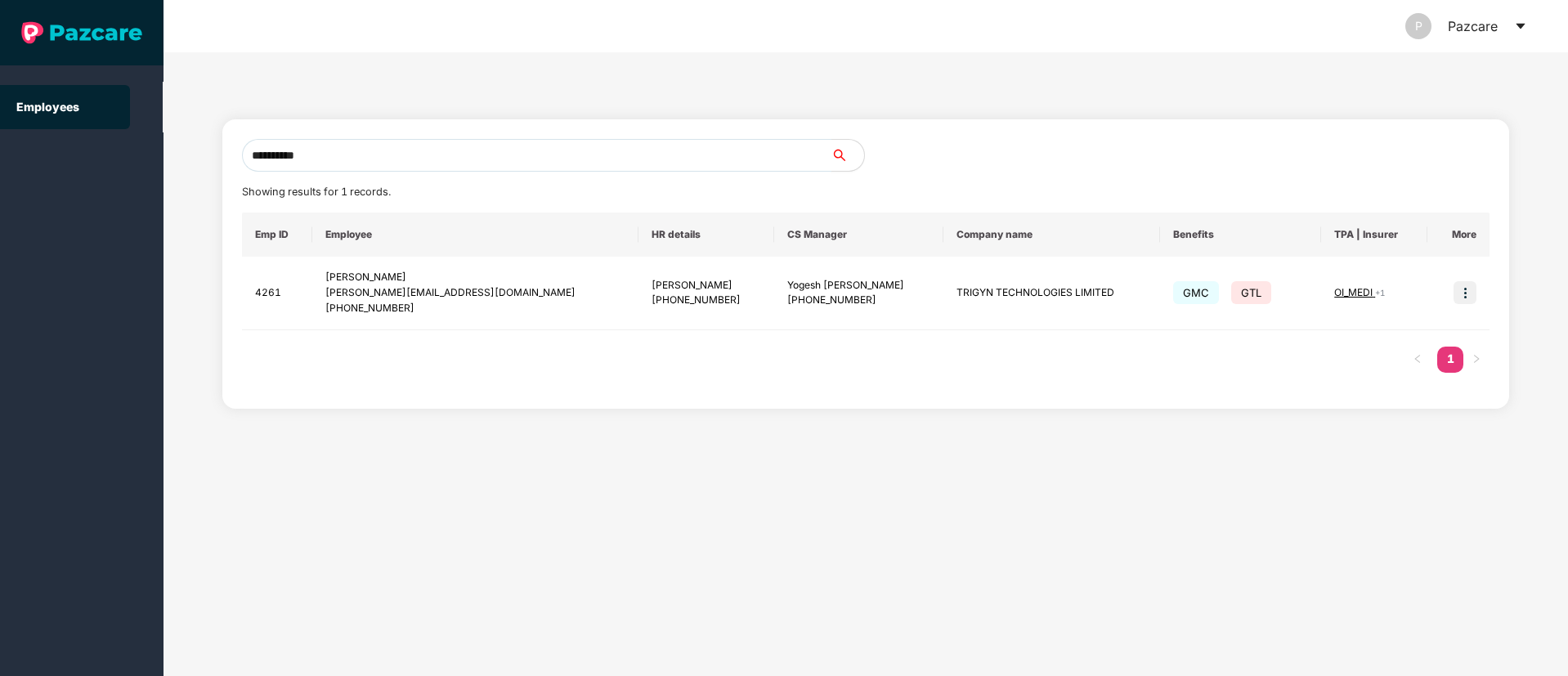
type input "**********"
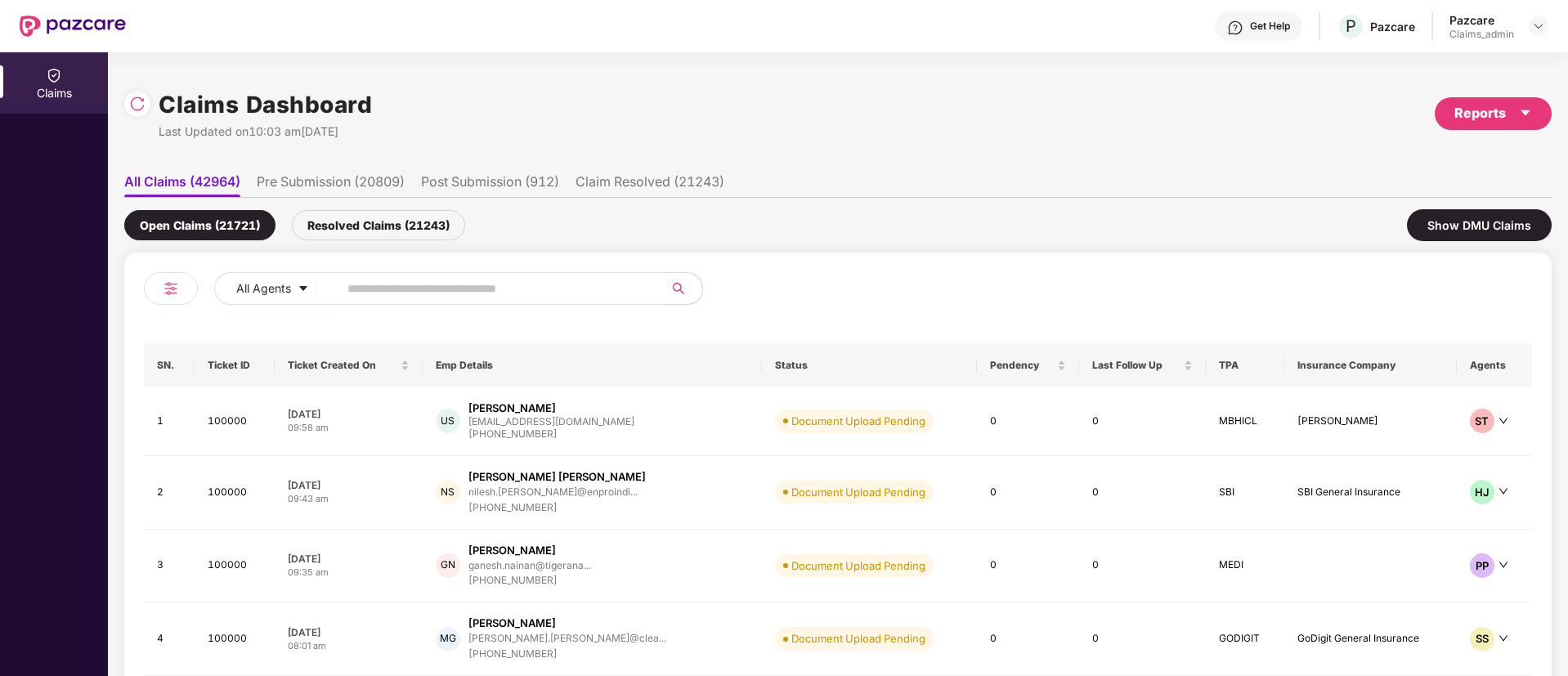
click at [431, 294] on input "text" at bounding box center [494, 289] width 293 height 25
paste input "******"
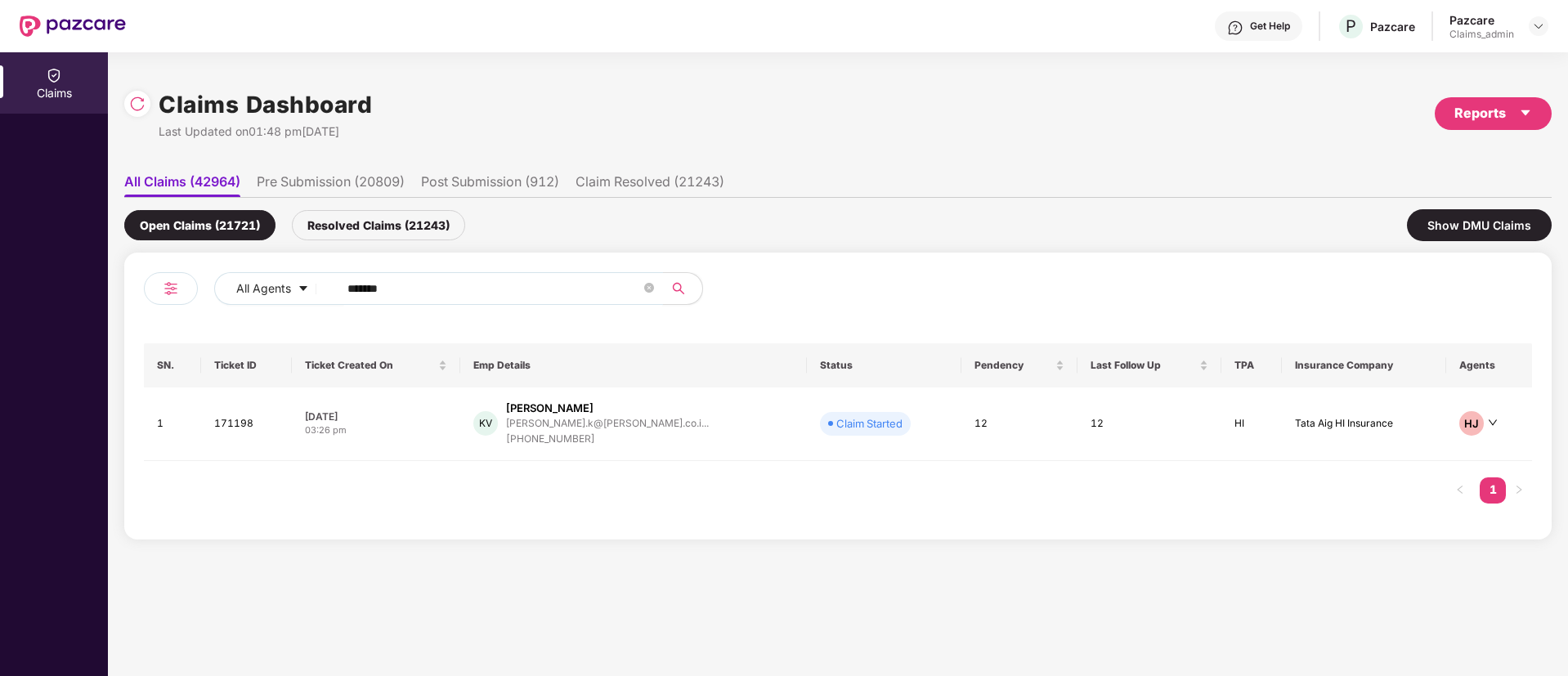
type input "******"
click at [439, 404] on td "[DATE] 03:26 pm" at bounding box center [375, 424] width 168 height 74
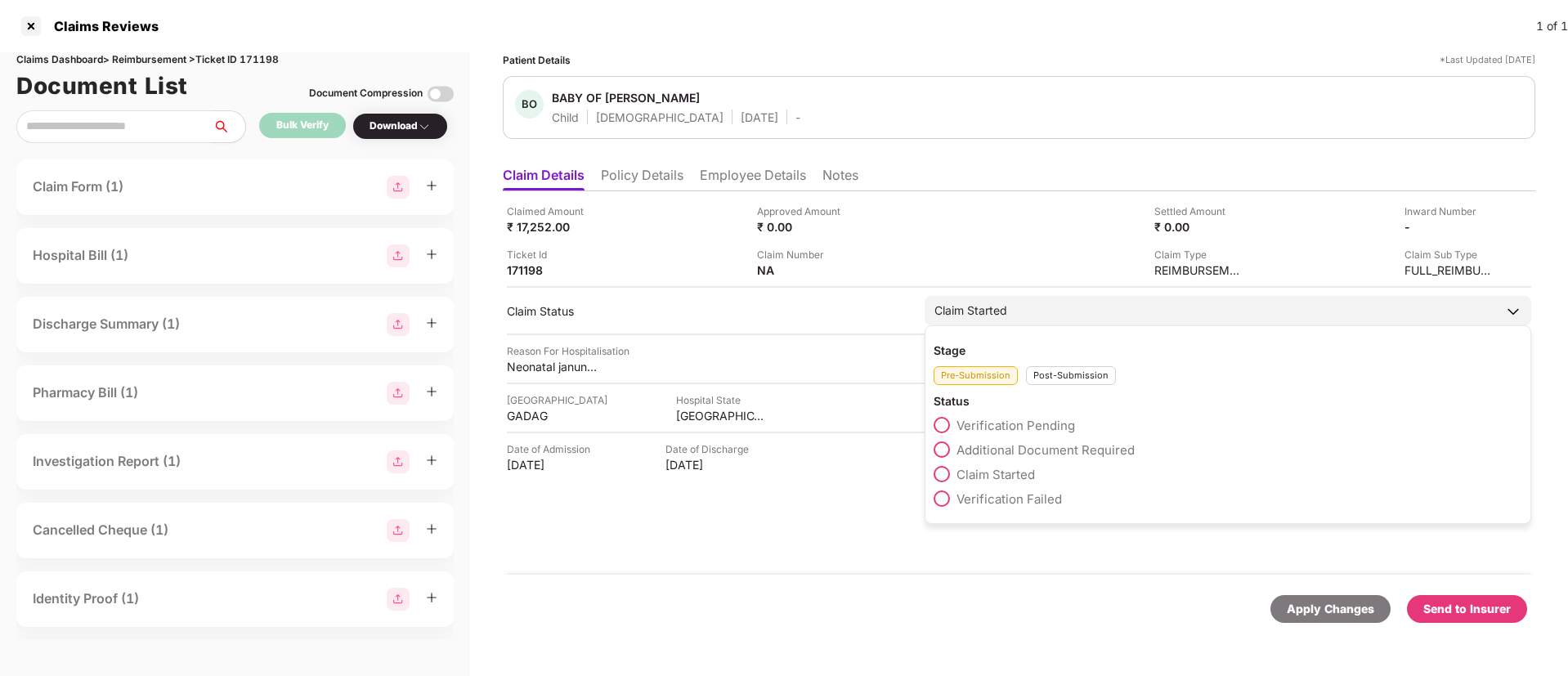
click at [1072, 374] on div "Post-Submission" at bounding box center [1071, 375] width 90 height 19
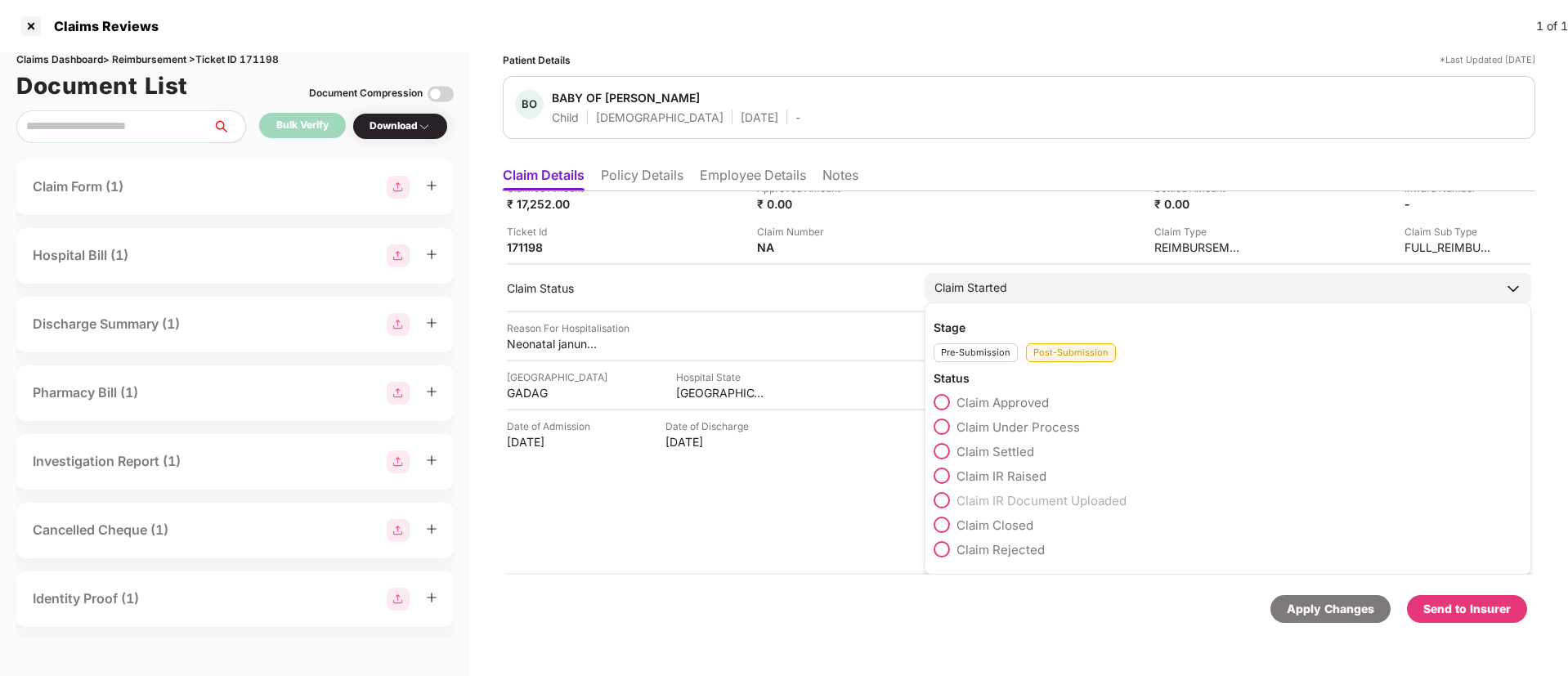
click at [947, 529] on span at bounding box center [942, 525] width 16 height 16
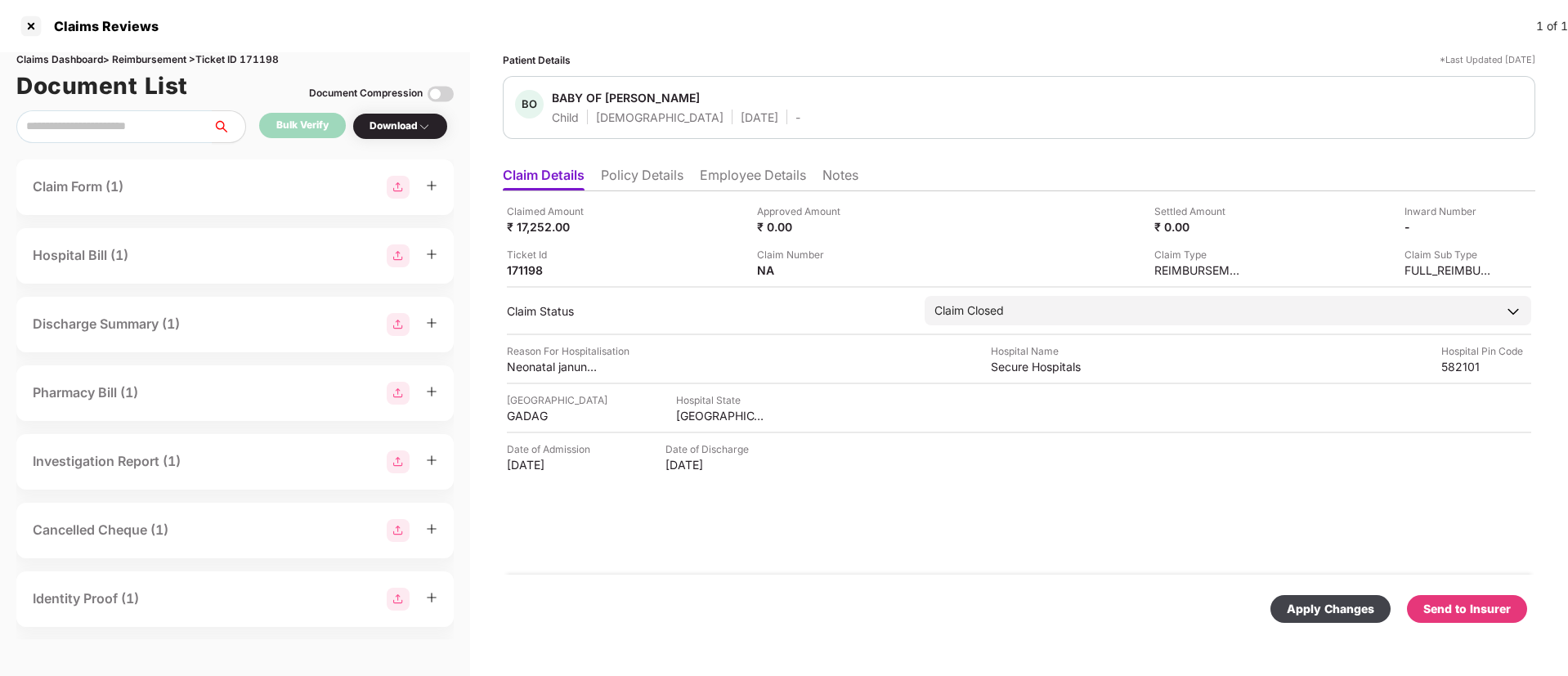
scroll to position [0, 0]
click at [1331, 614] on div "Apply Changes" at bounding box center [1330, 609] width 87 height 18
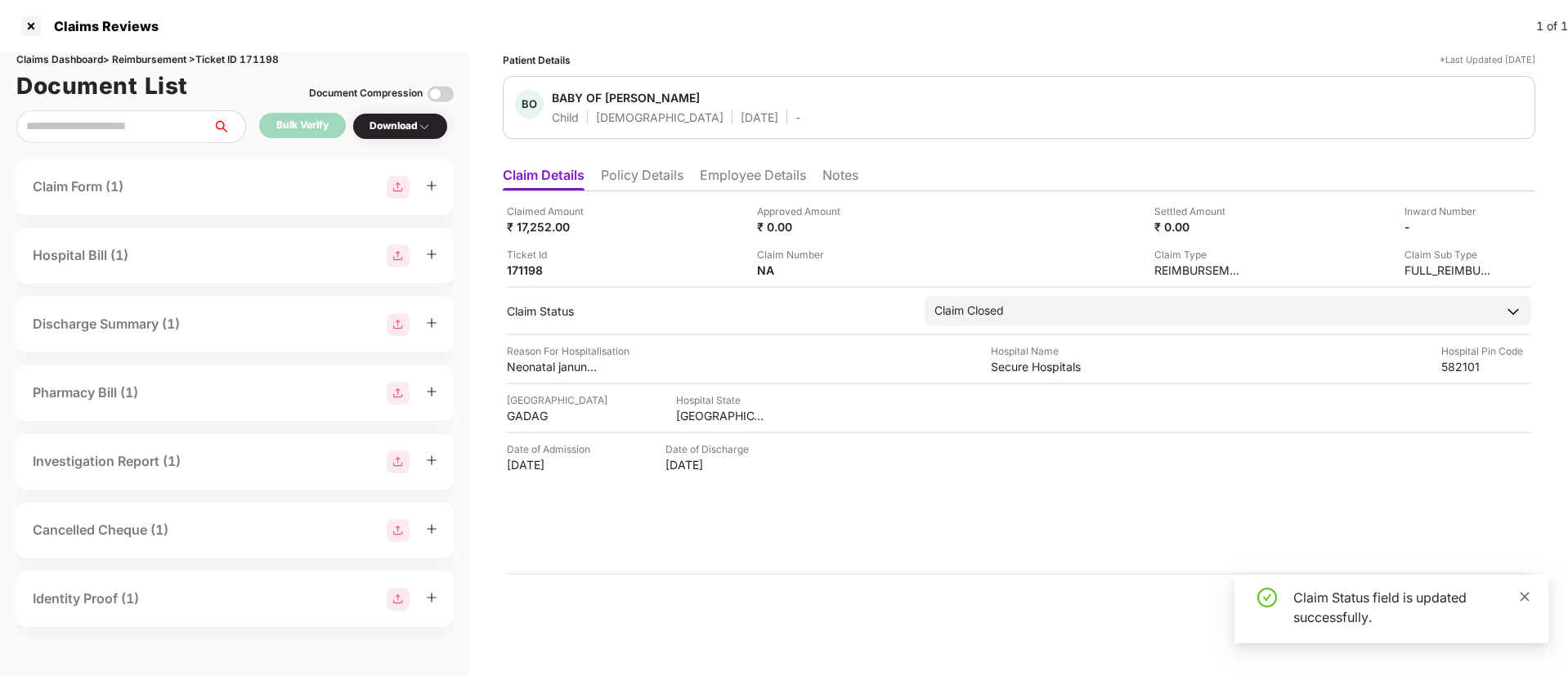
click at [1524, 599] on icon "close" at bounding box center [1525, 597] width 11 height 11
click at [838, 175] on li "Notes" at bounding box center [841, 178] width 36 height 24
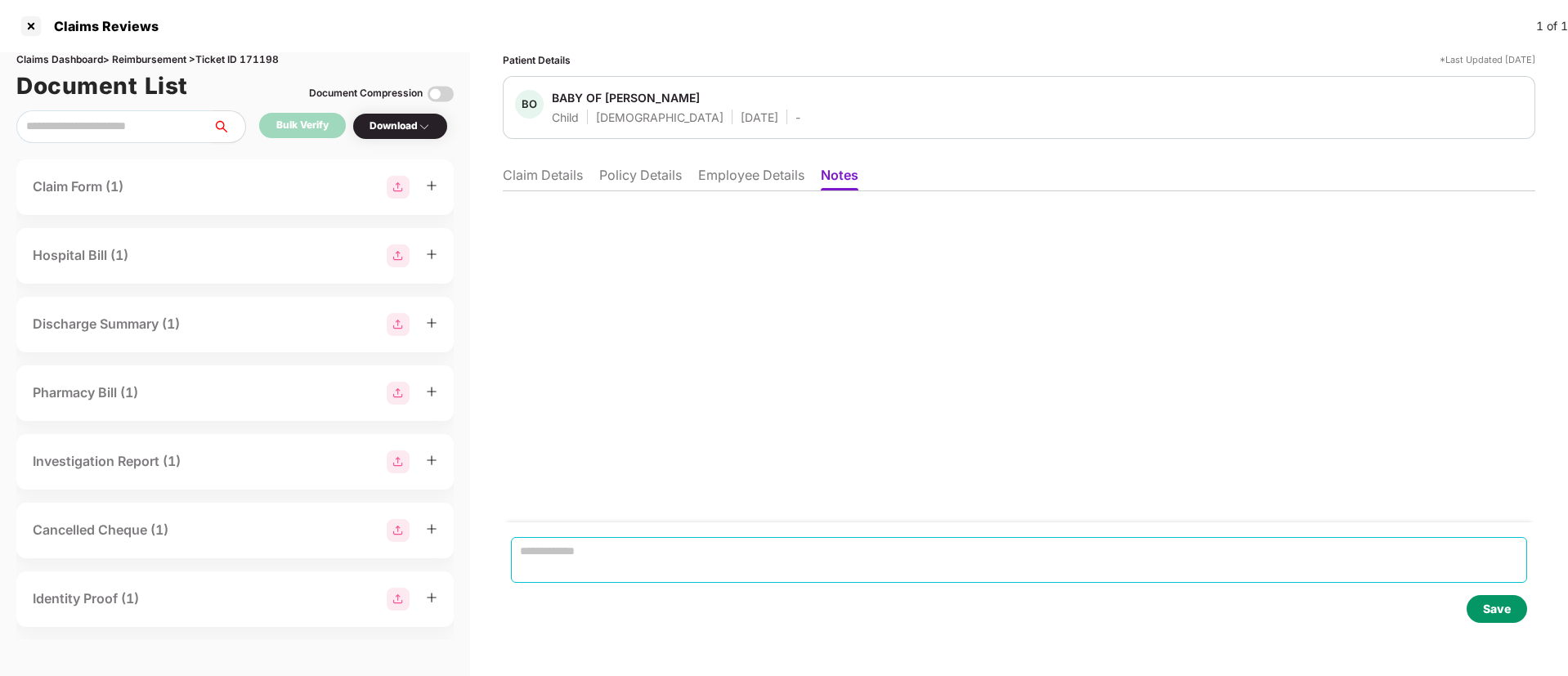
paste textarea "**********"
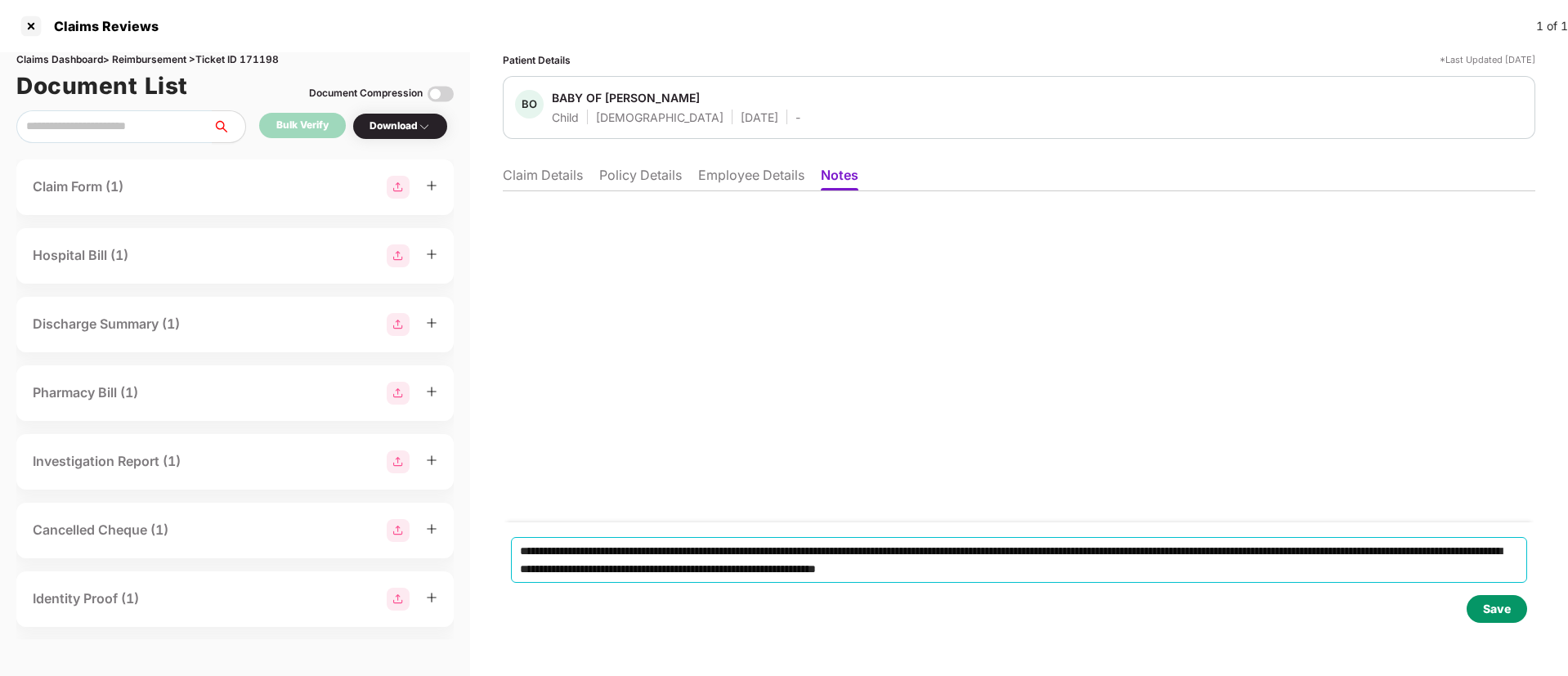
click at [562, 560] on textarea "**********" at bounding box center [1019, 560] width 1016 height 46
type textarea "**********"
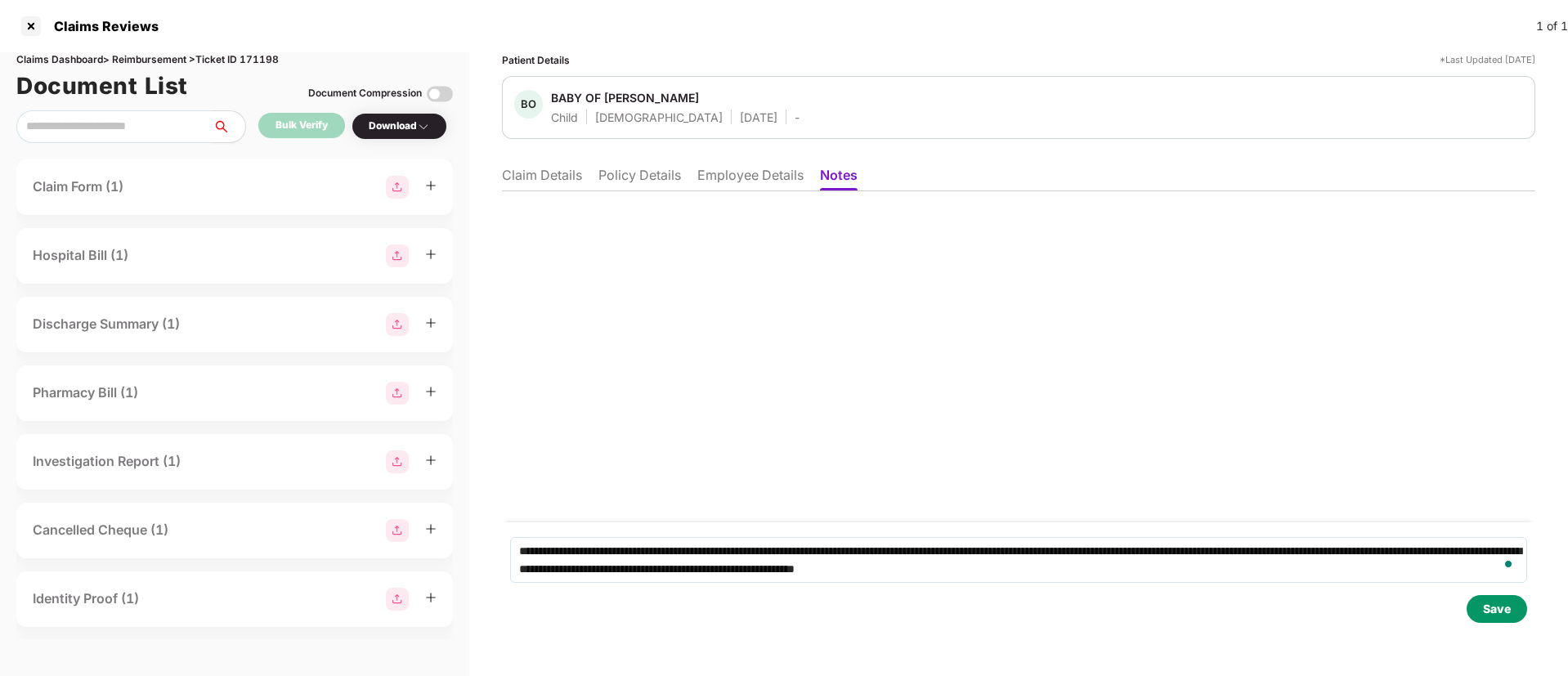
click at [1492, 621] on div "Save" at bounding box center [1497, 608] width 60 height 28
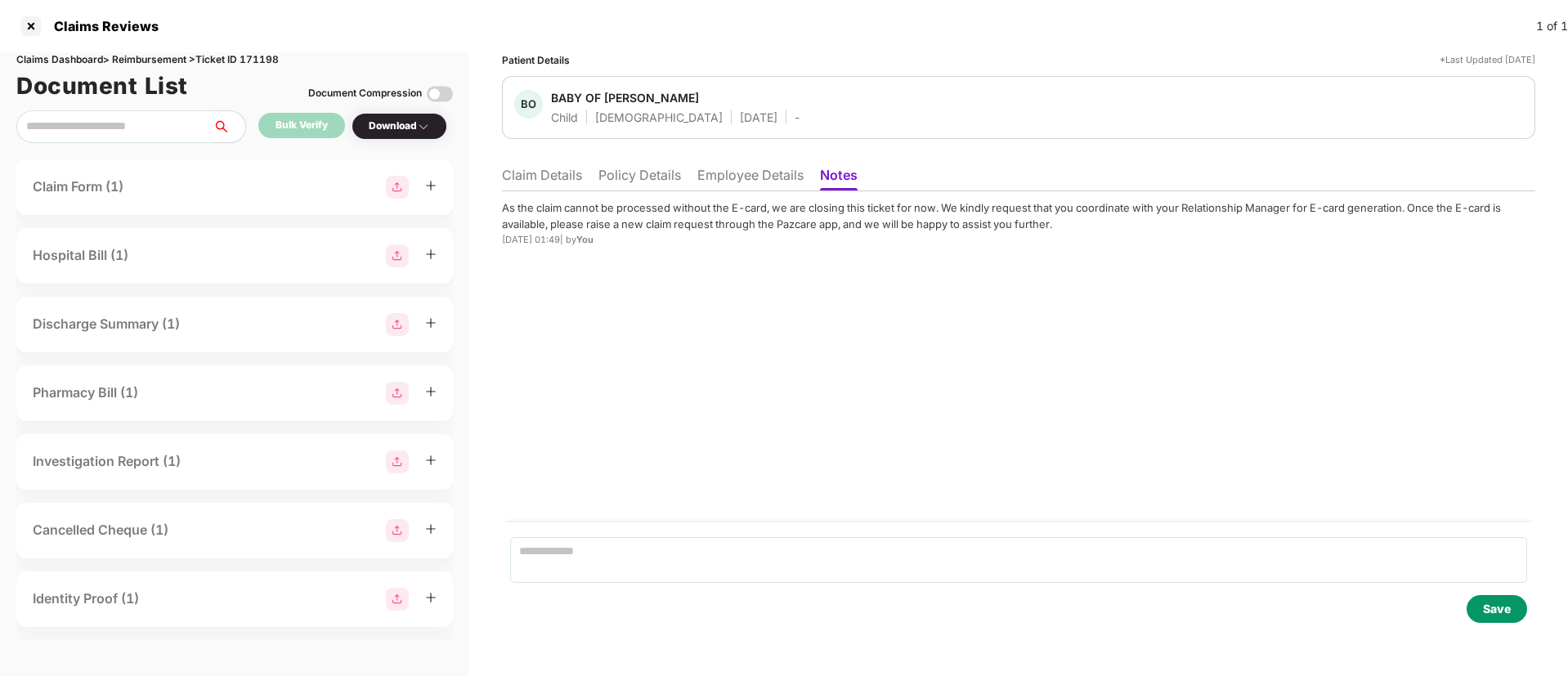
click at [535, 176] on li "Claim Details" at bounding box center [542, 178] width 80 height 24
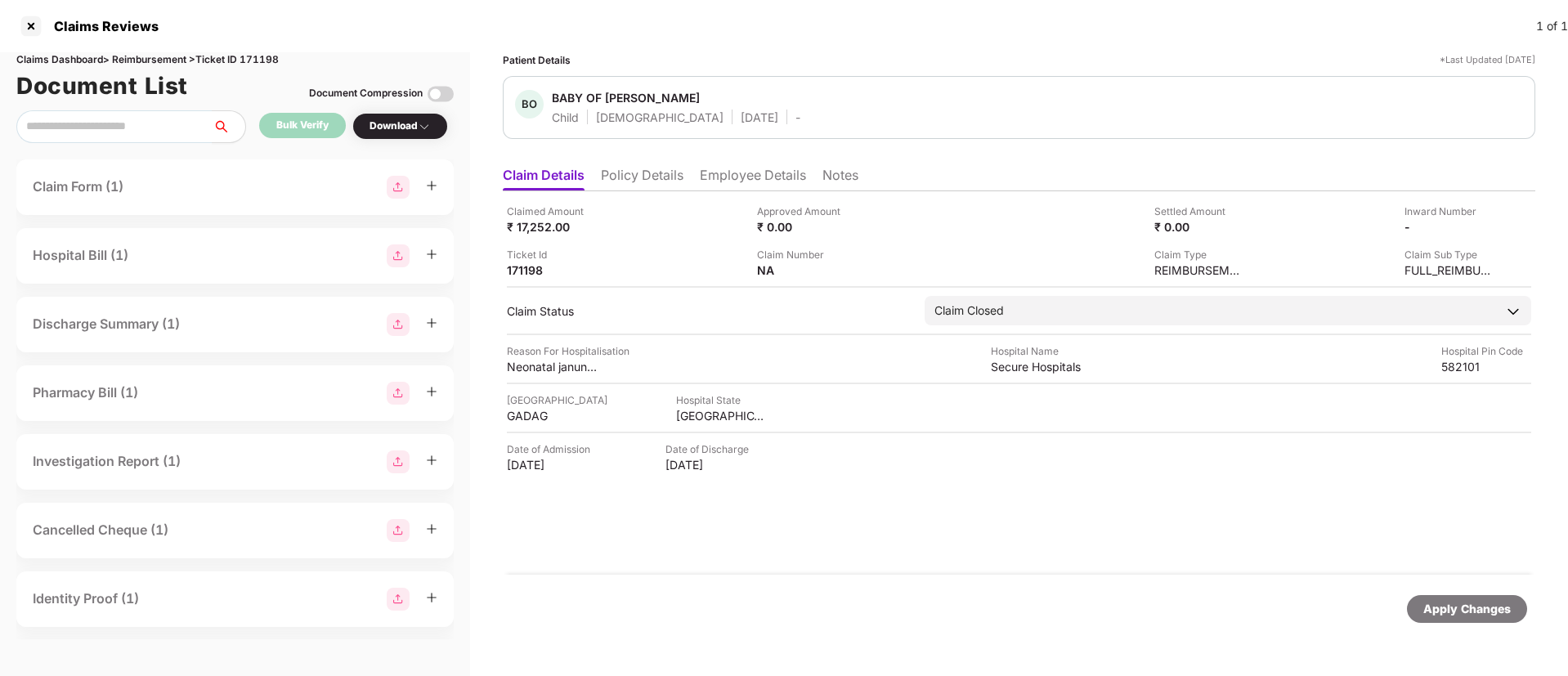
click at [521, 259] on div "Ticket Id" at bounding box center [552, 255] width 90 height 15
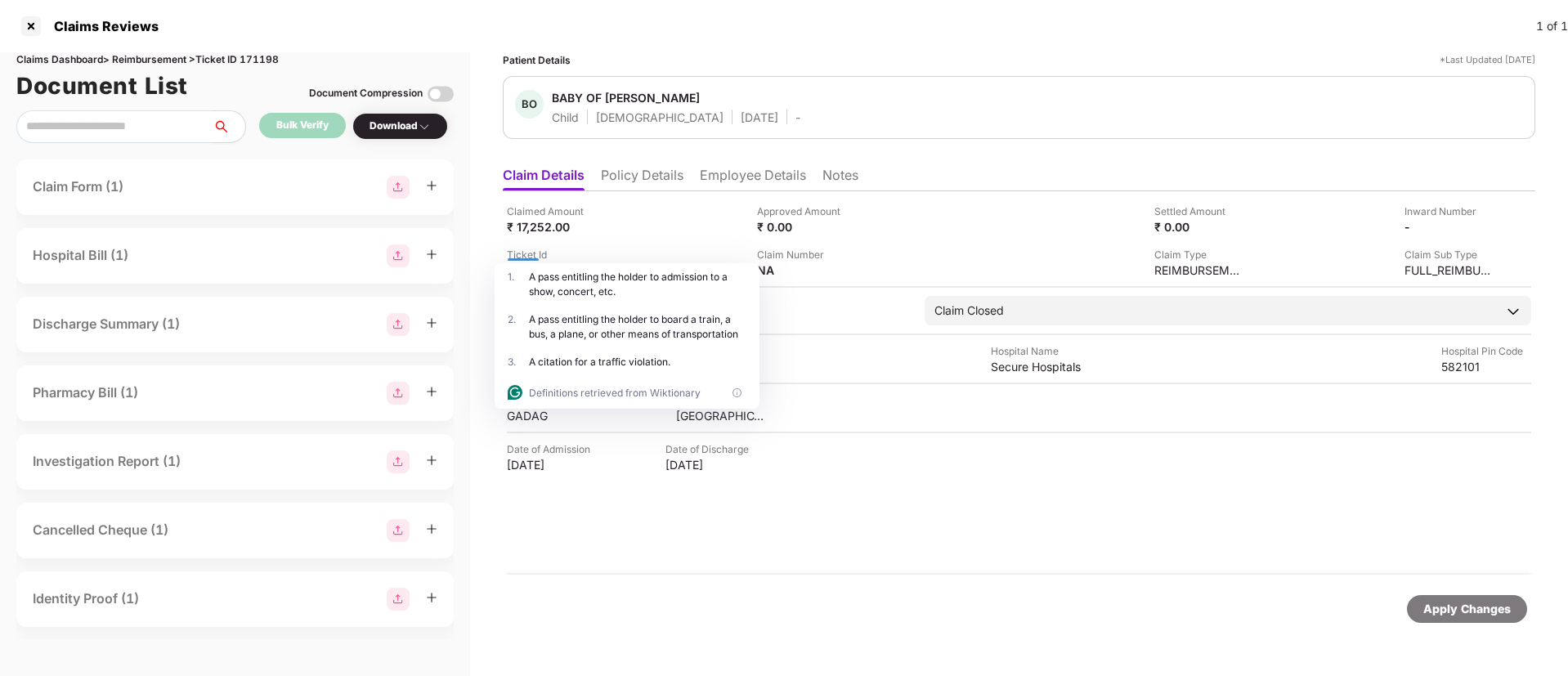
click at [517, 271] on div "1 ." at bounding box center [518, 284] width 21 height 30
drag, startPoint x: 599, startPoint y: 249, endPoint x: 814, endPoint y: 677, distance: 479.0
click at [814, 675] on html "Claims Reviews 1 of 1 Claims Dashboard > Reimbursement > Ticket ID 171198 Docum…" at bounding box center [784, 338] width 1568 height 676
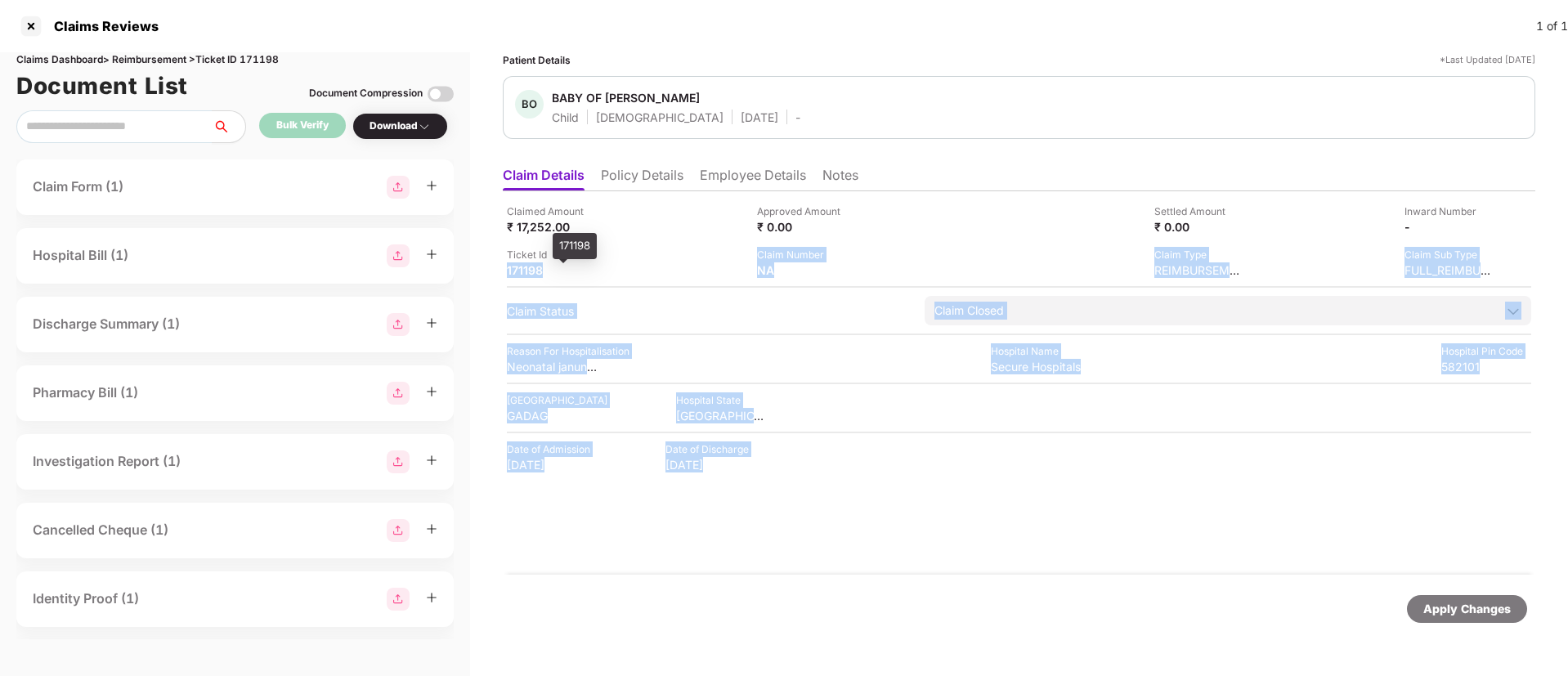
click at [552, 262] on div "171198" at bounding box center [552, 270] width 90 height 15
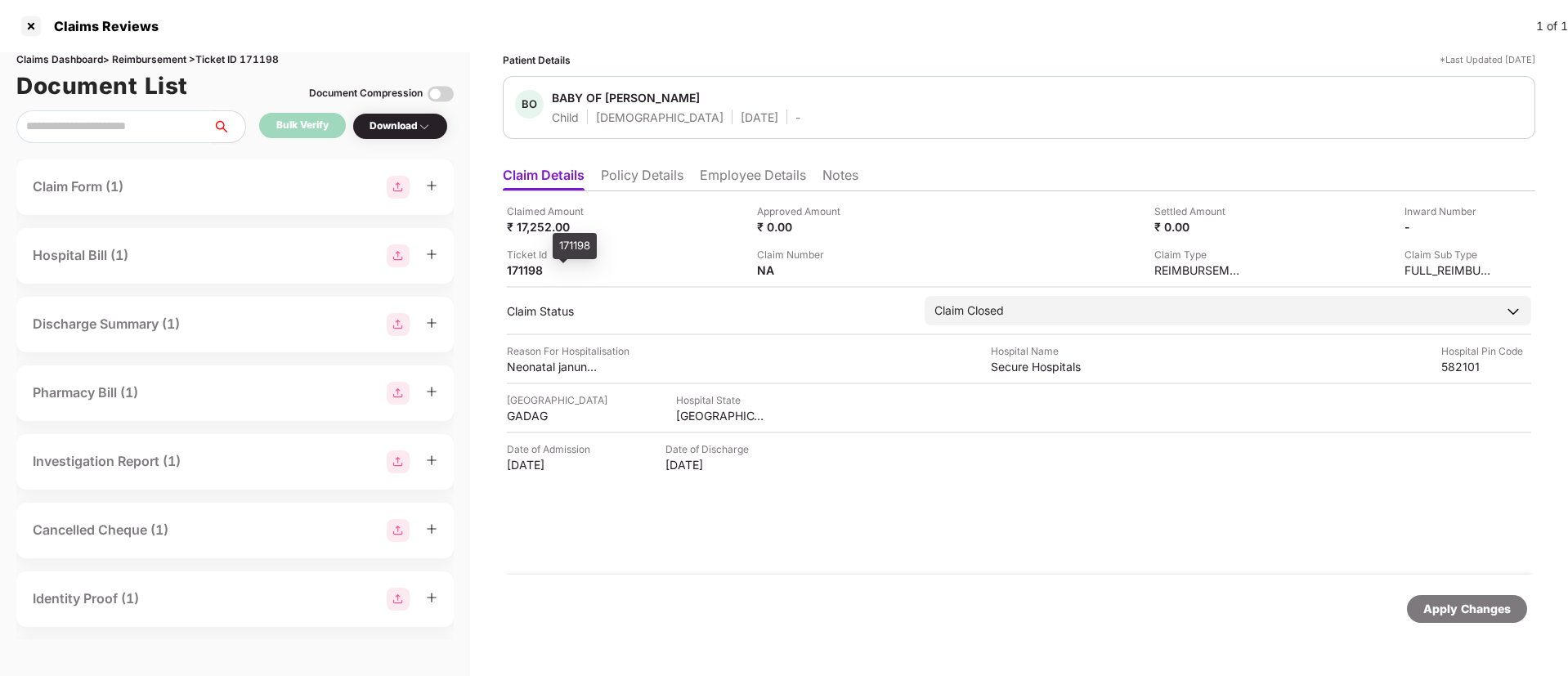
click at [522, 271] on div "171198" at bounding box center [552, 270] width 90 height 15
copy div "171198"
click at [522, 271] on div "171198" at bounding box center [552, 270] width 90 height 15
click at [26, 25] on div at bounding box center [31, 26] width 26 height 26
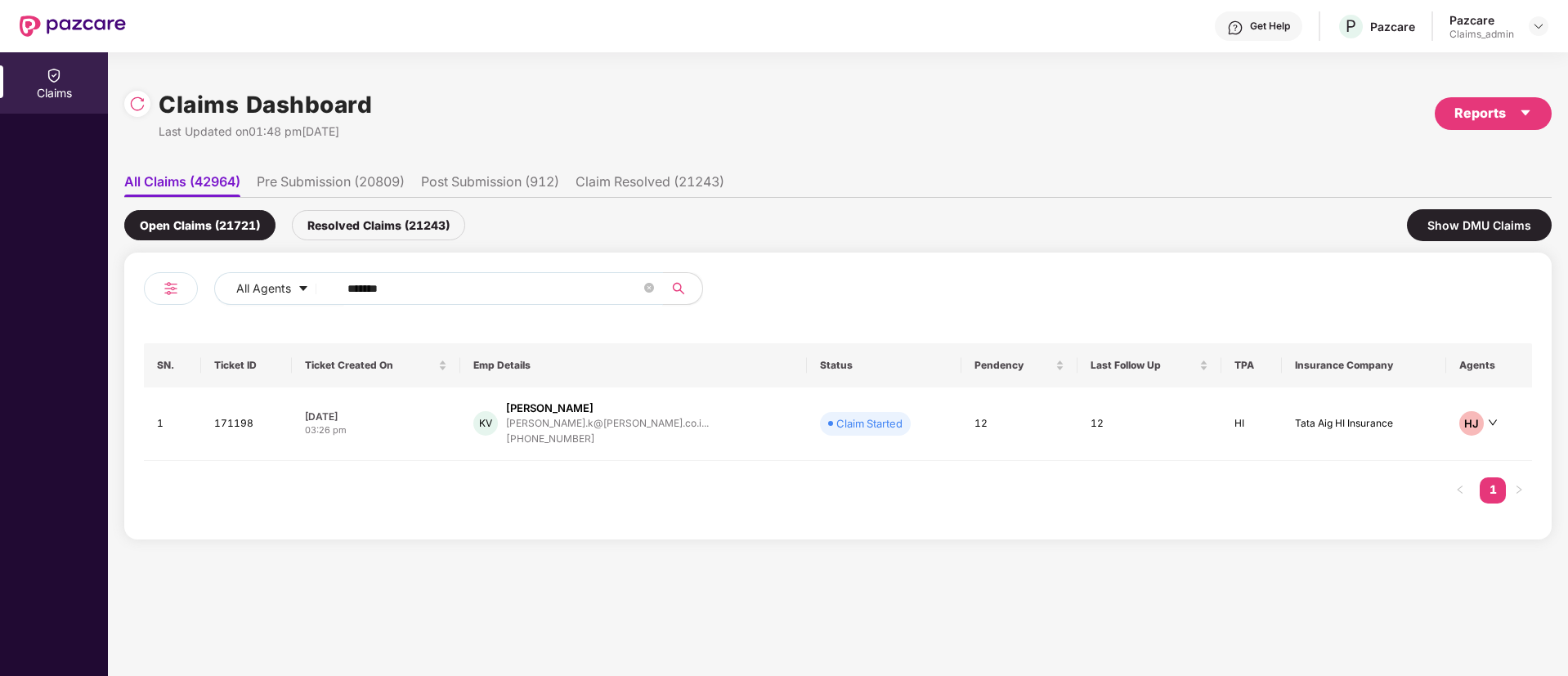
click at [364, 289] on input "******" at bounding box center [494, 289] width 293 height 25
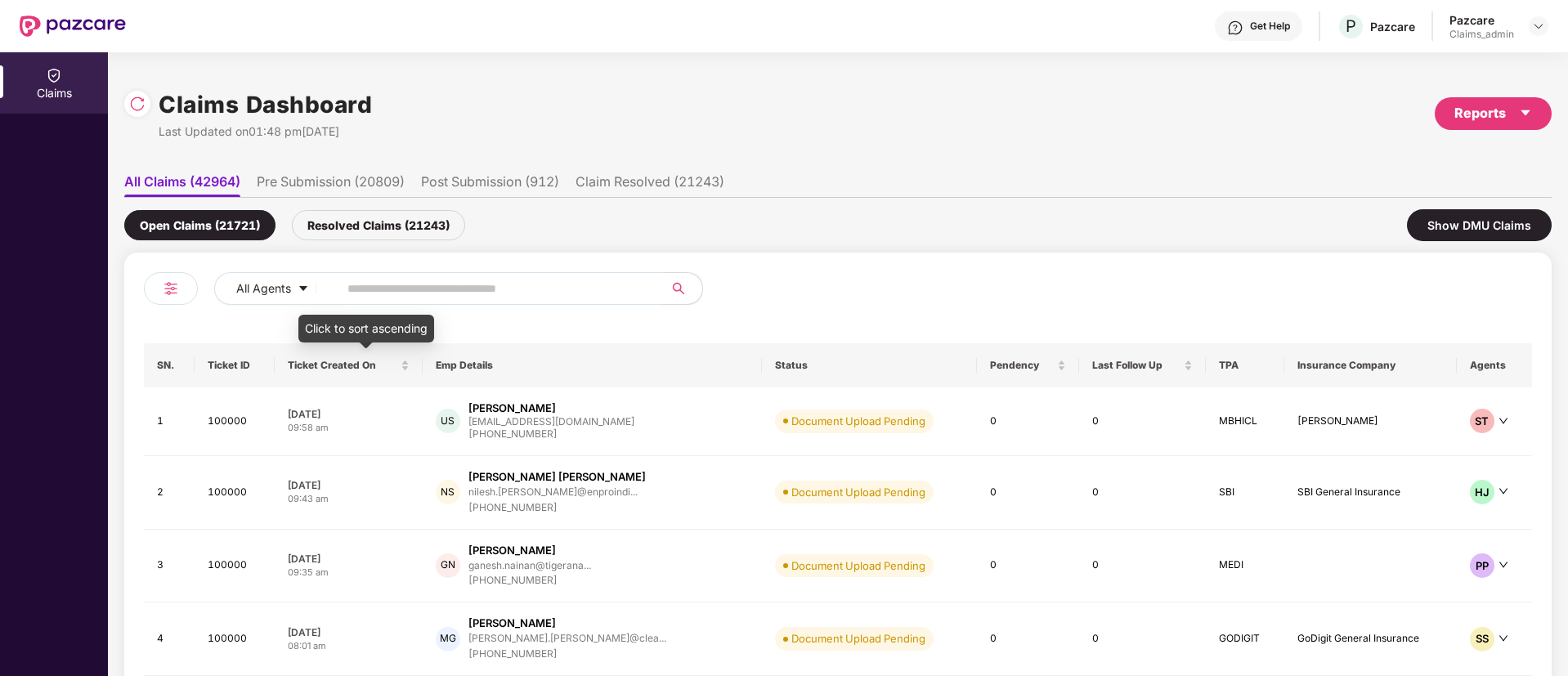
paste input "******"
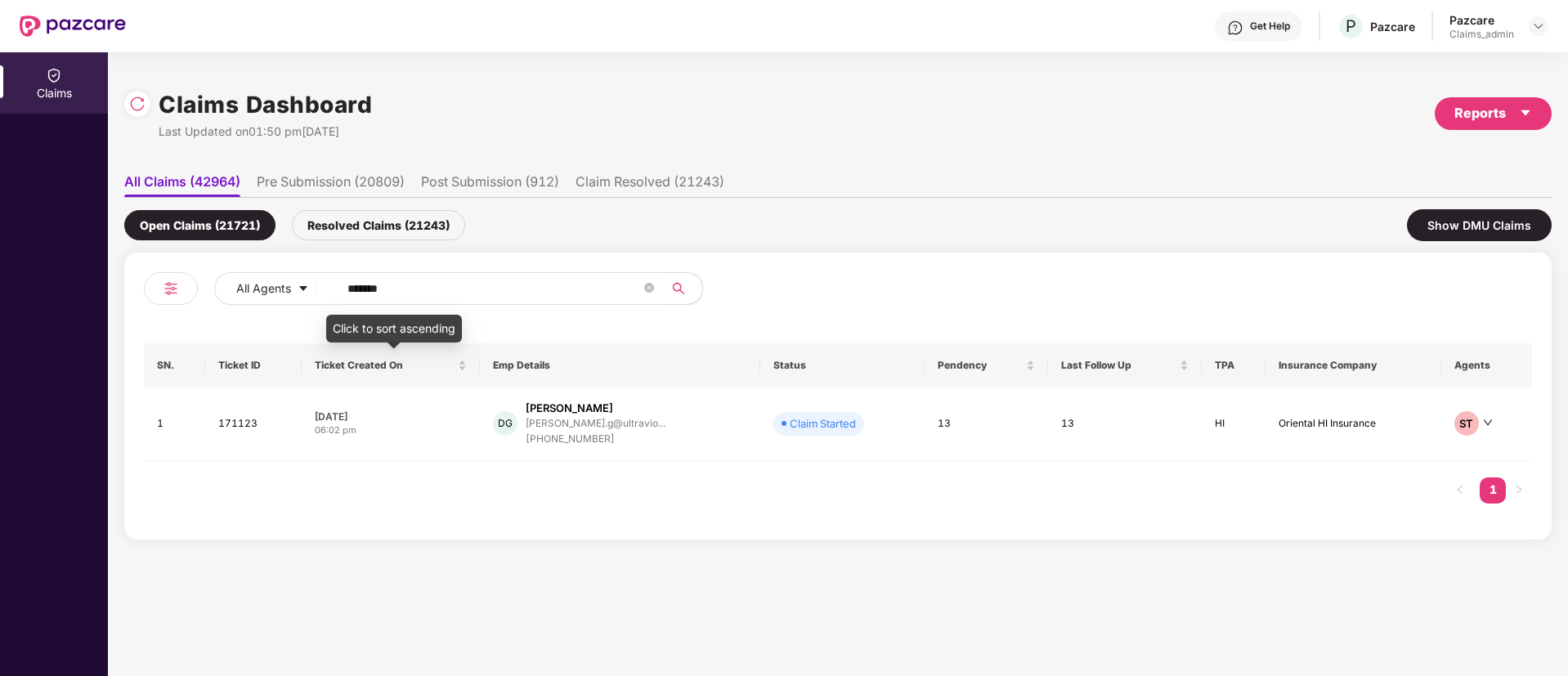
type input "******"
click at [424, 437] on div "06:02 pm" at bounding box center [391, 430] width 152 height 14
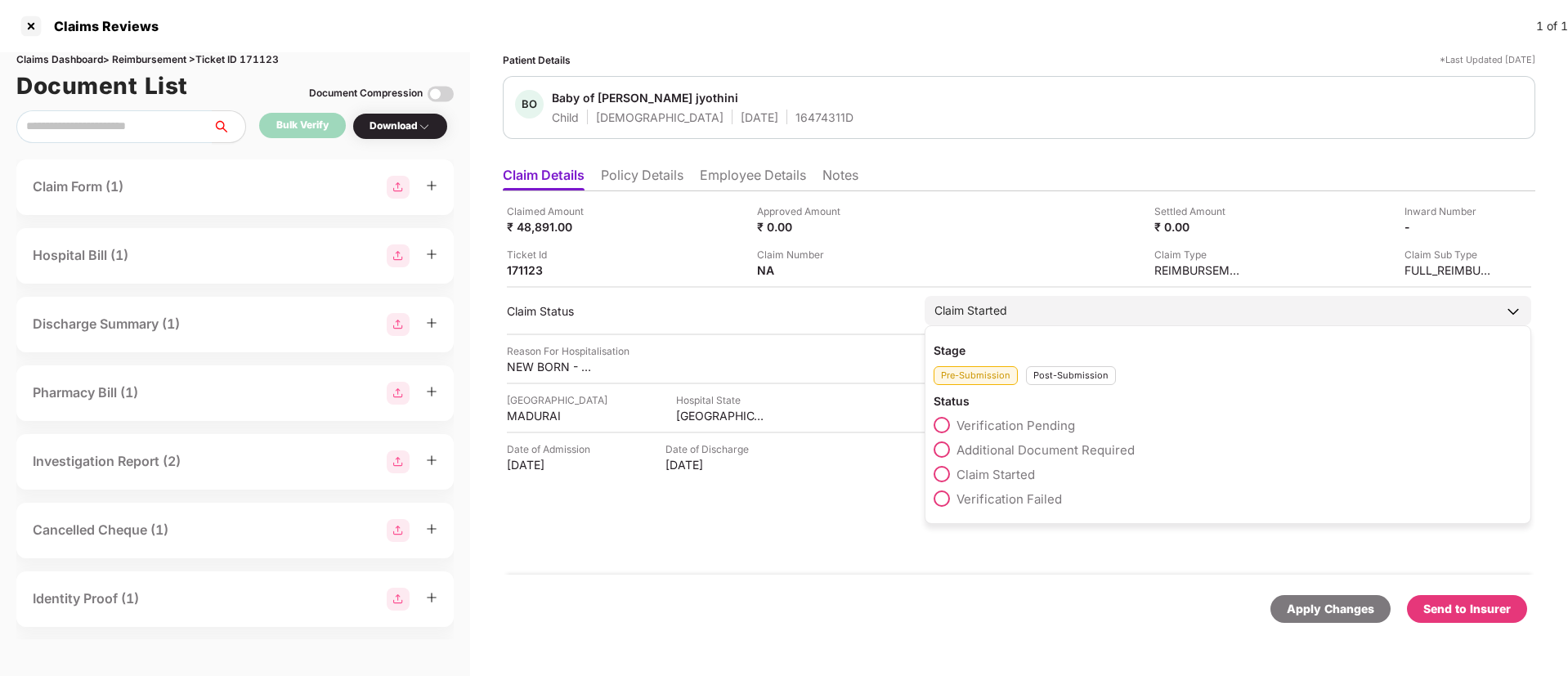
click at [1059, 372] on div "Post-Submission" at bounding box center [1071, 375] width 90 height 19
click at [975, 542] on span "Claim Closed" at bounding box center [995, 548] width 77 height 15
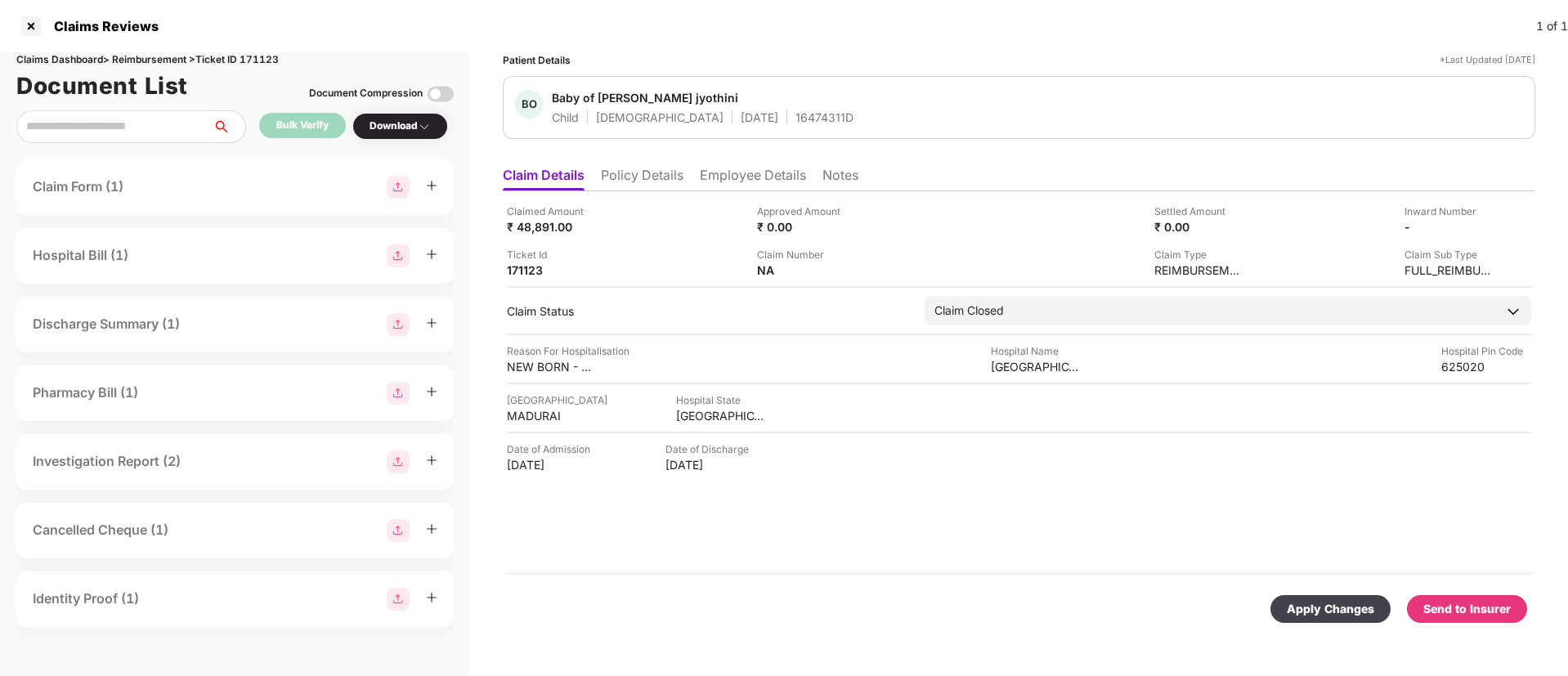
click at [1320, 606] on div "Apply Changes" at bounding box center [1330, 609] width 87 height 18
click at [825, 170] on li "Notes" at bounding box center [841, 178] width 36 height 24
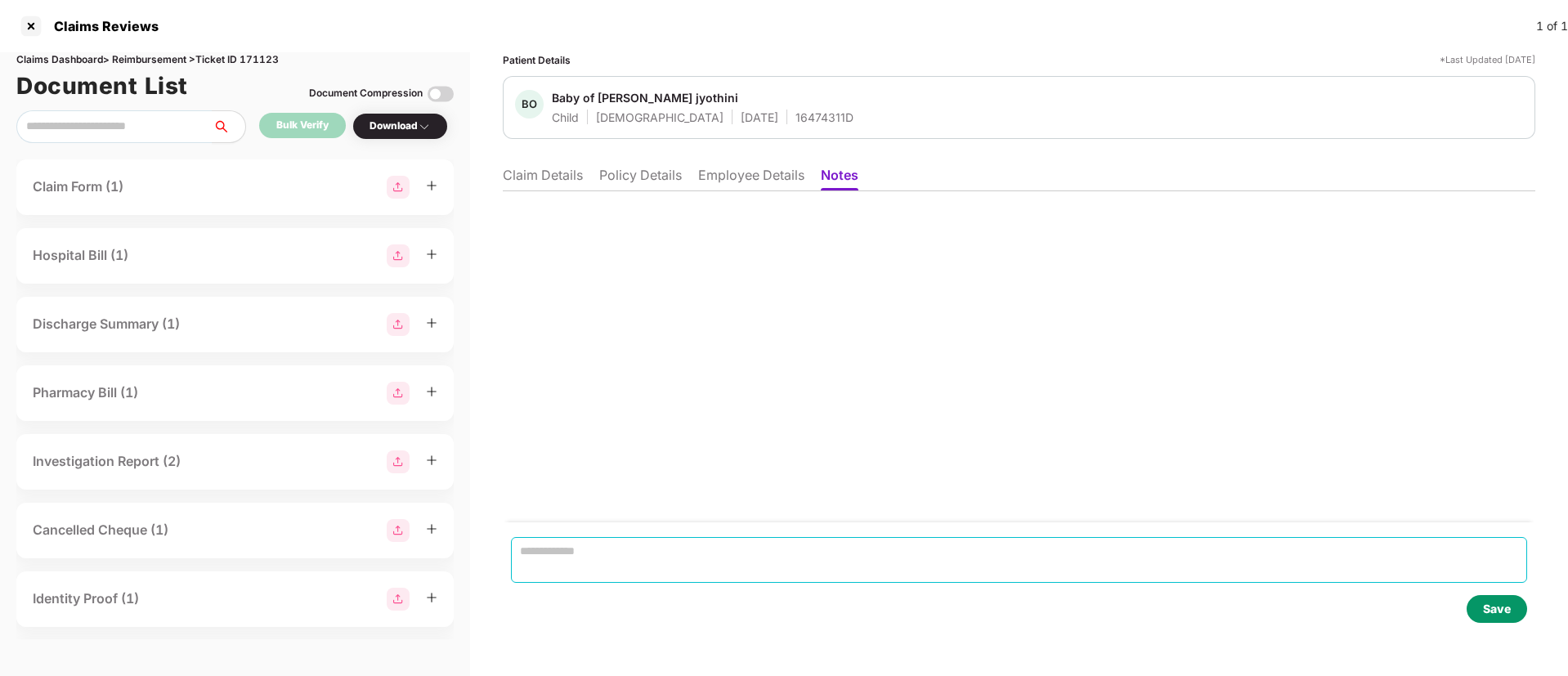
paste textarea "**********"
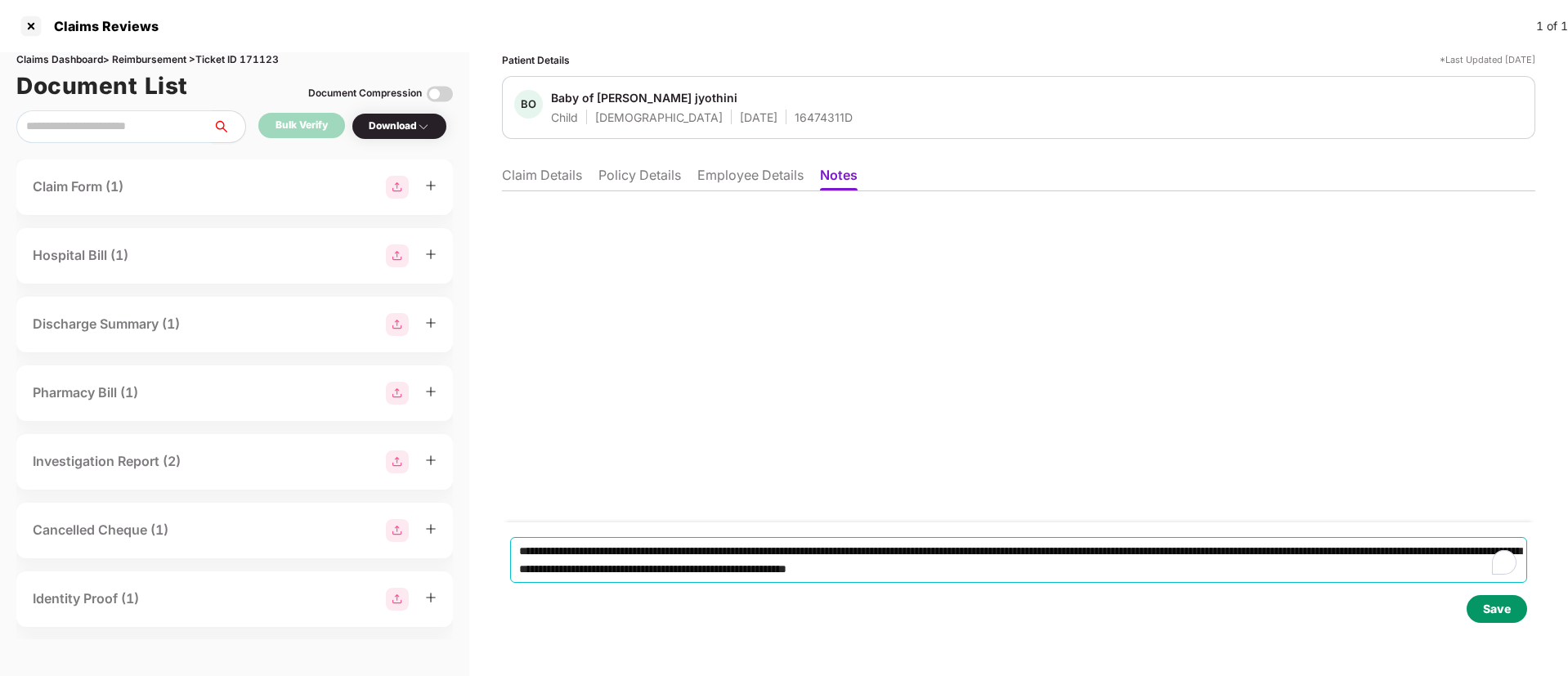
click at [549, 573] on textarea "**********" at bounding box center [1019, 560] width 1017 height 46
type textarea "**********"
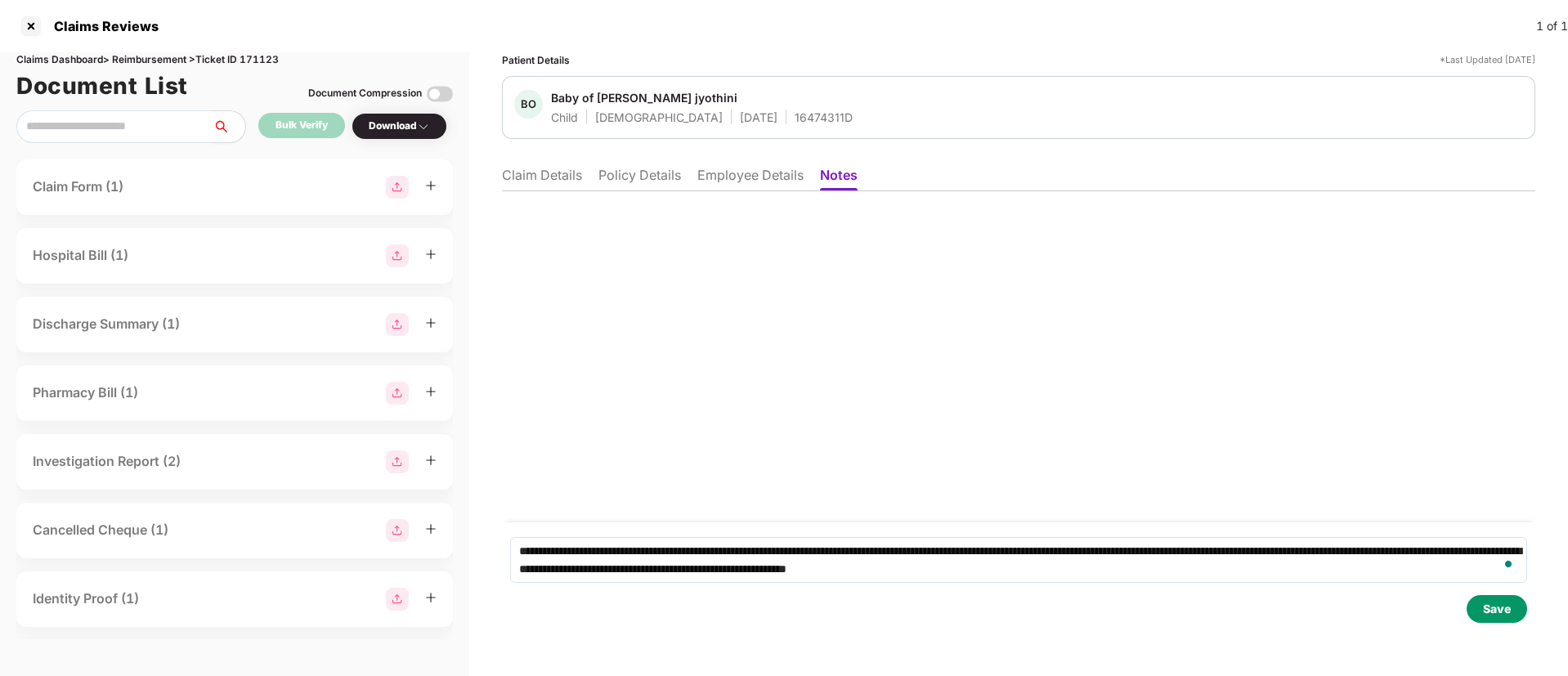
click at [1489, 613] on div "Save" at bounding box center [1497, 609] width 28 height 18
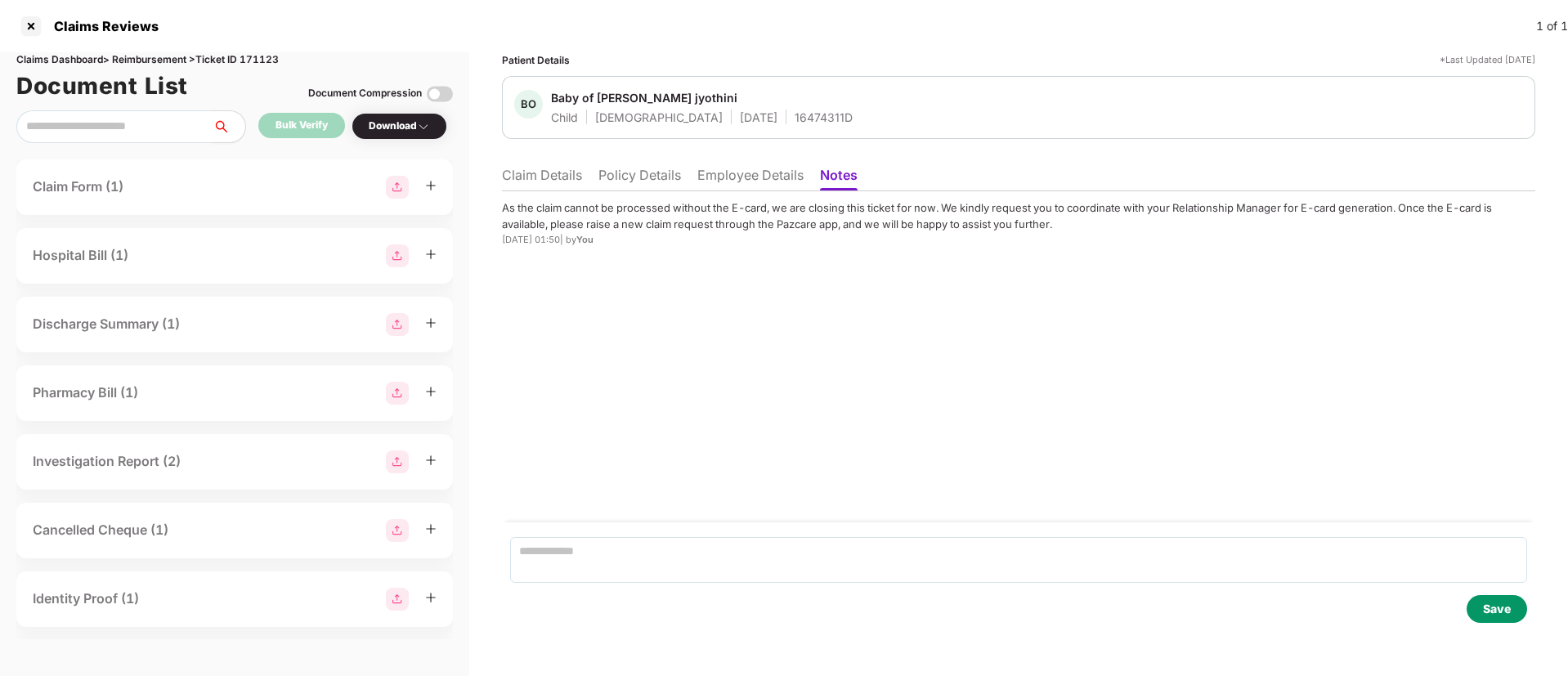
click at [520, 175] on li "Claim Details" at bounding box center [542, 178] width 80 height 24
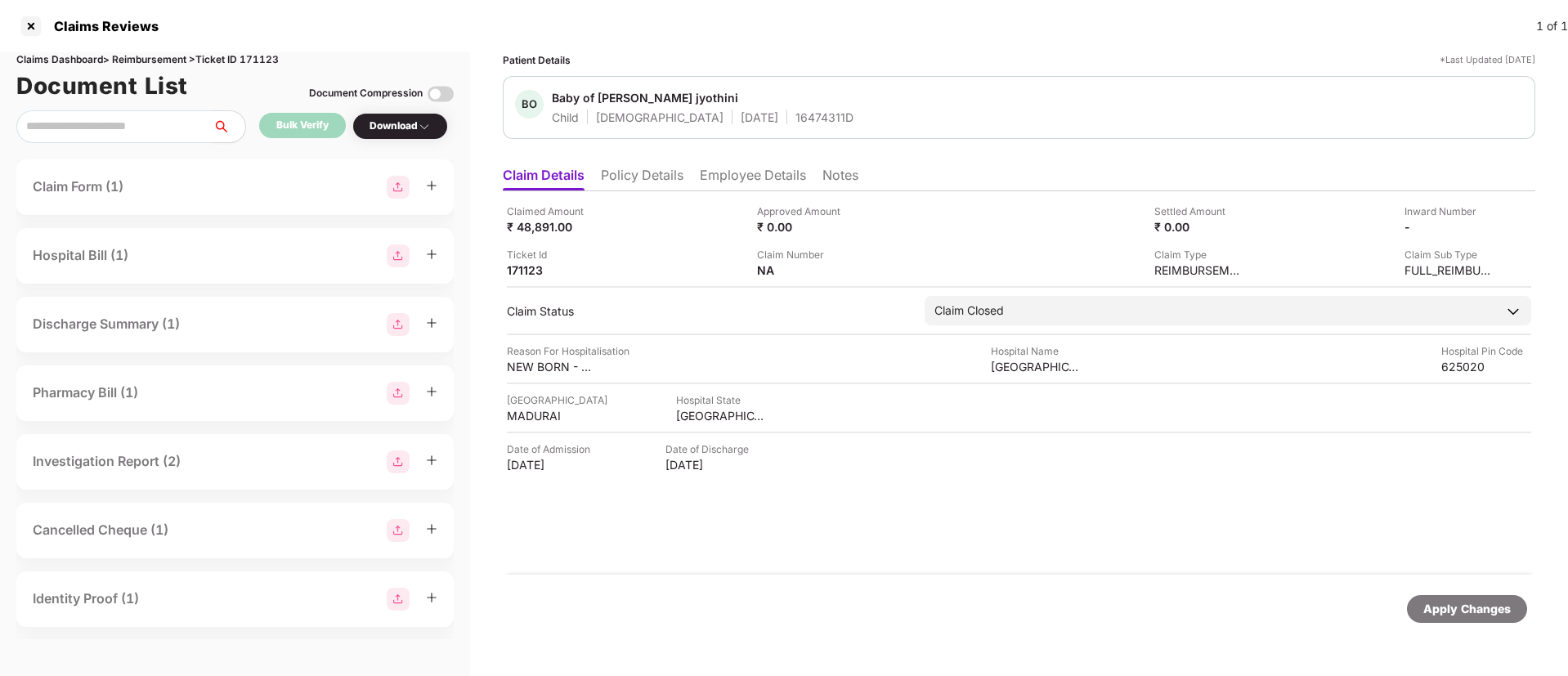
click at [745, 185] on li "Employee Details" at bounding box center [753, 178] width 106 height 24
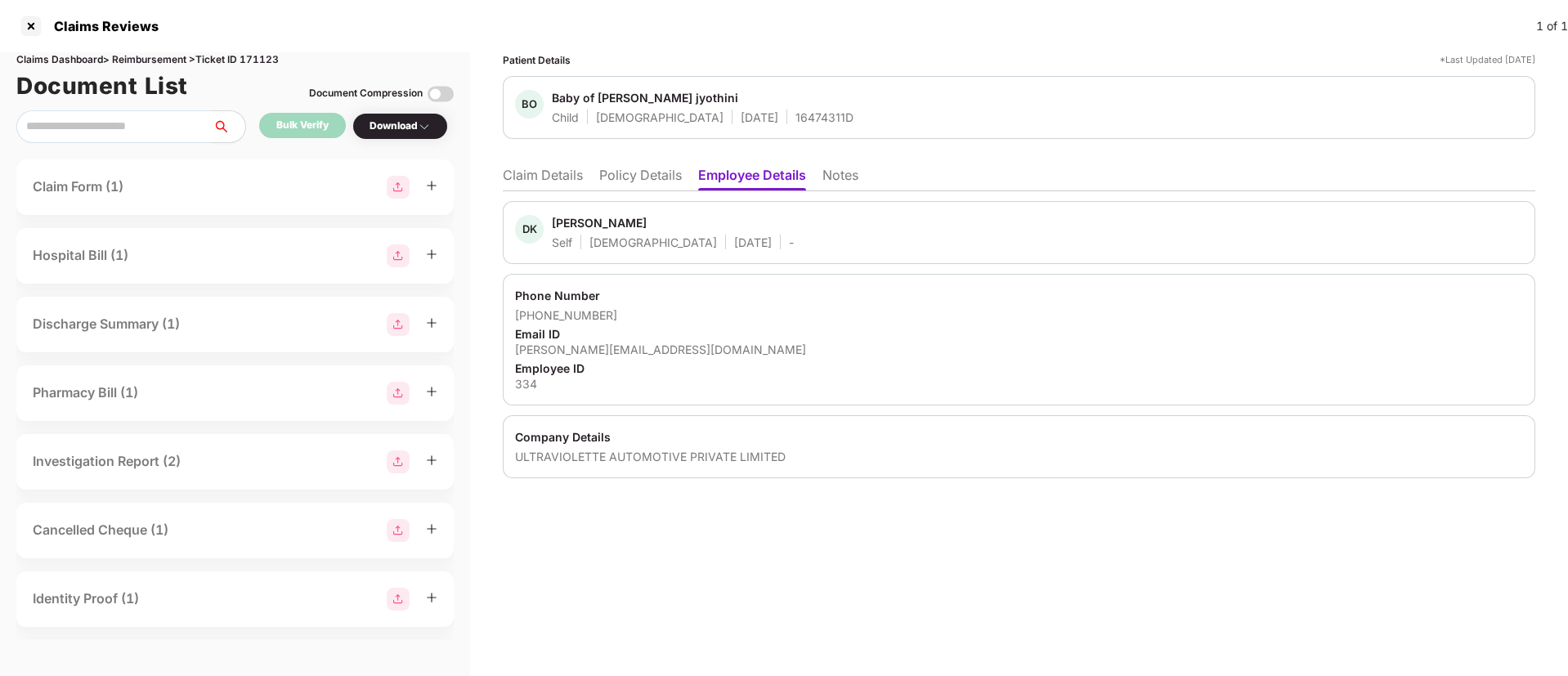
click at [574, 355] on div "[PERSON_NAME][EMAIL_ADDRESS][DOMAIN_NAME]" at bounding box center [1019, 349] width 1009 height 15
click at [574, 355] on html "Claims Reviews 1 of 1 Claims Dashboard > Reimbursement > Ticket ID 171123 Docum…" at bounding box center [784, 338] width 1568 height 676
copy div "[PERSON_NAME][EMAIL_ADDRESS][DOMAIN_NAME]"
click at [574, 355] on div at bounding box center [551, 349] width 70 height 14
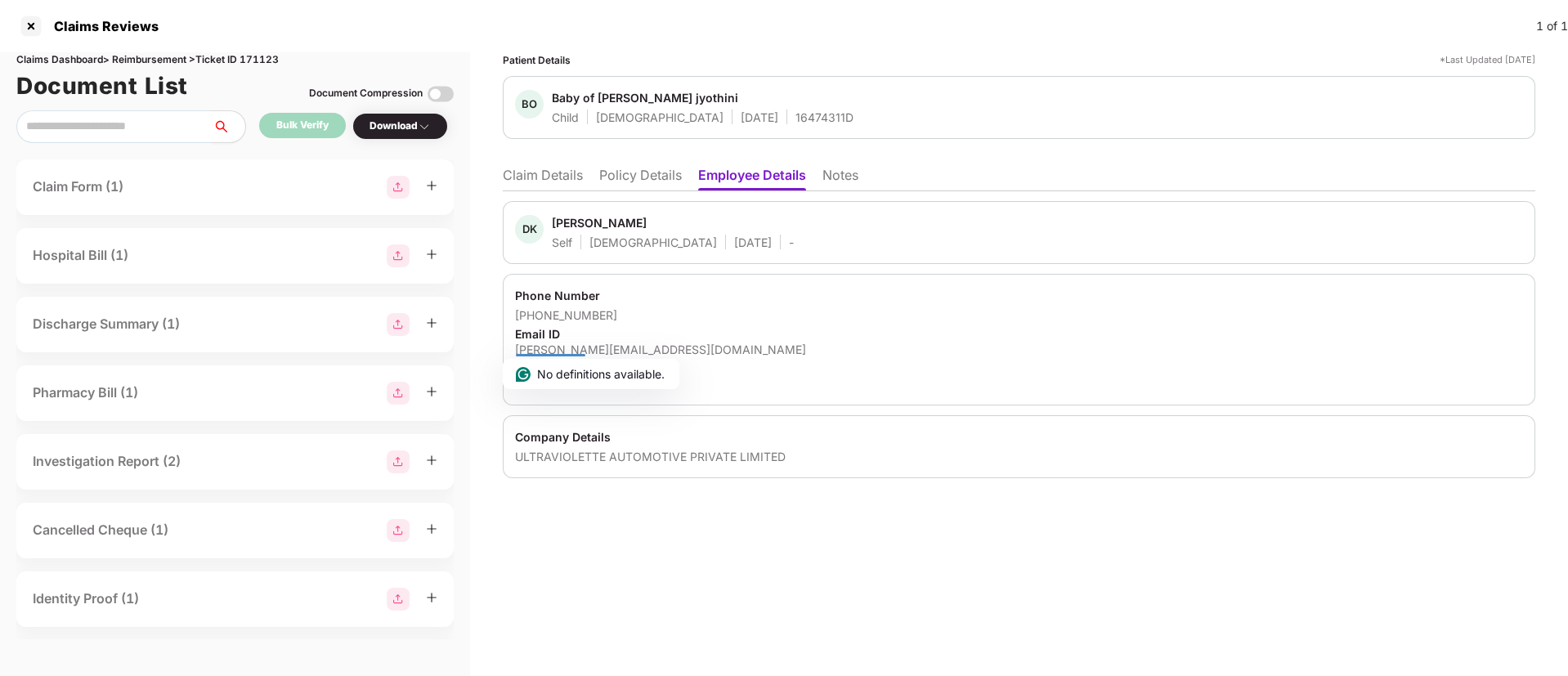
click at [574, 355] on div at bounding box center [551, 349] width 70 height 14
click at [573, 351] on div "[PERSON_NAME][EMAIL_ADDRESS][DOMAIN_NAME]" at bounding box center [1019, 349] width 1009 height 15
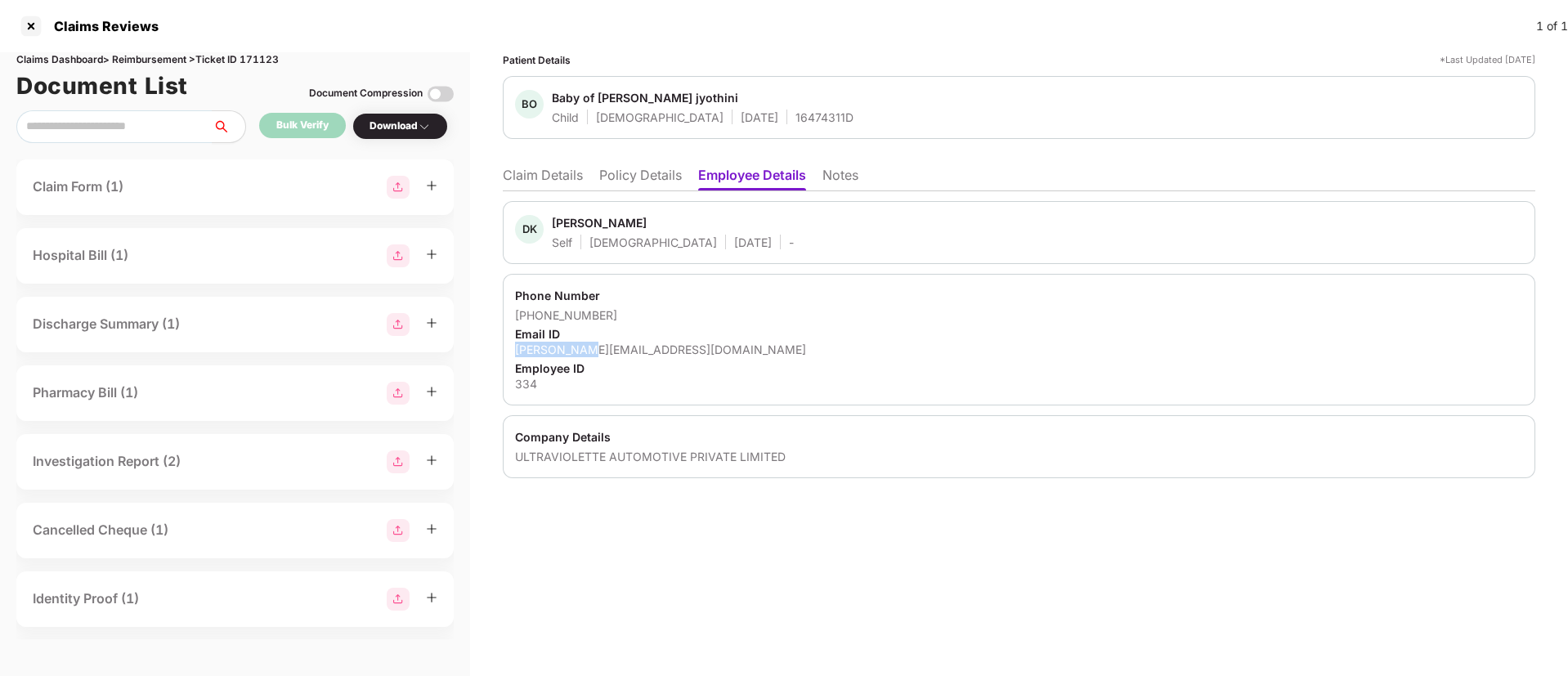
click at [573, 351] on div "[PERSON_NAME][EMAIL_ADDRESS][DOMAIN_NAME]" at bounding box center [1019, 349] width 1009 height 15
copy div "[PERSON_NAME][EMAIL_ADDRESS][DOMAIN_NAME]"
click at [573, 351] on div "[PERSON_NAME][EMAIL_ADDRESS][DOMAIN_NAME]" at bounding box center [1019, 349] width 1009 height 15
click at [541, 174] on li "Claim Details" at bounding box center [543, 178] width 80 height 24
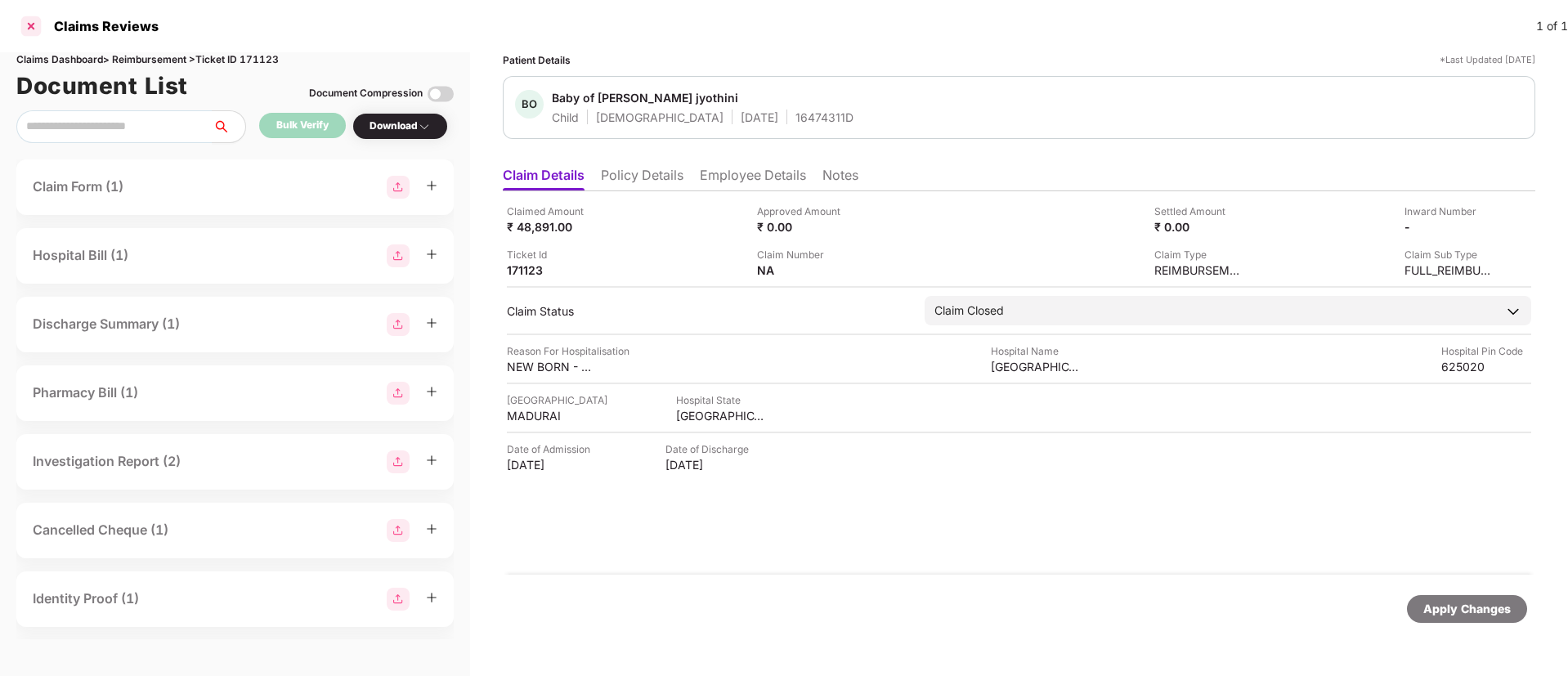
click at [32, 24] on div at bounding box center [31, 26] width 26 height 26
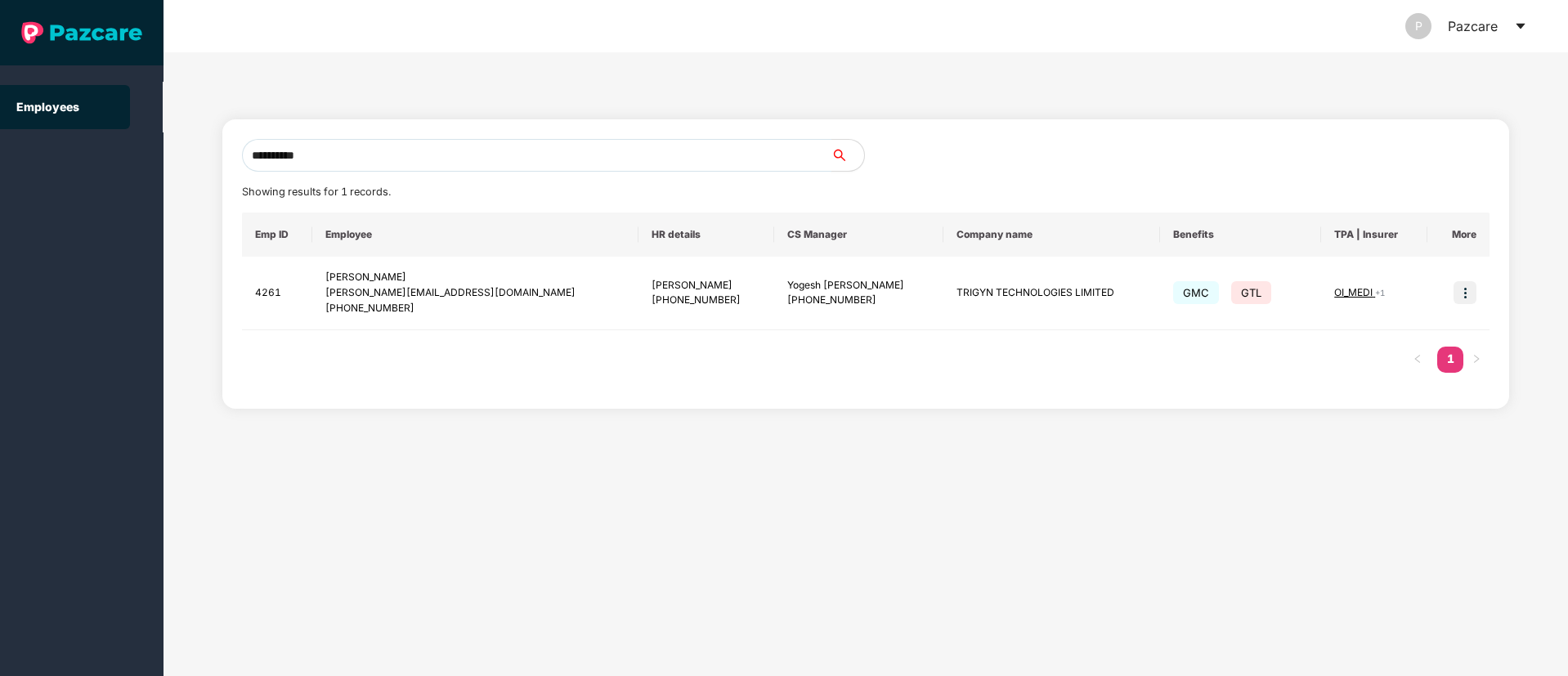
click at [408, 158] on input "**********" at bounding box center [537, 155] width 590 height 33
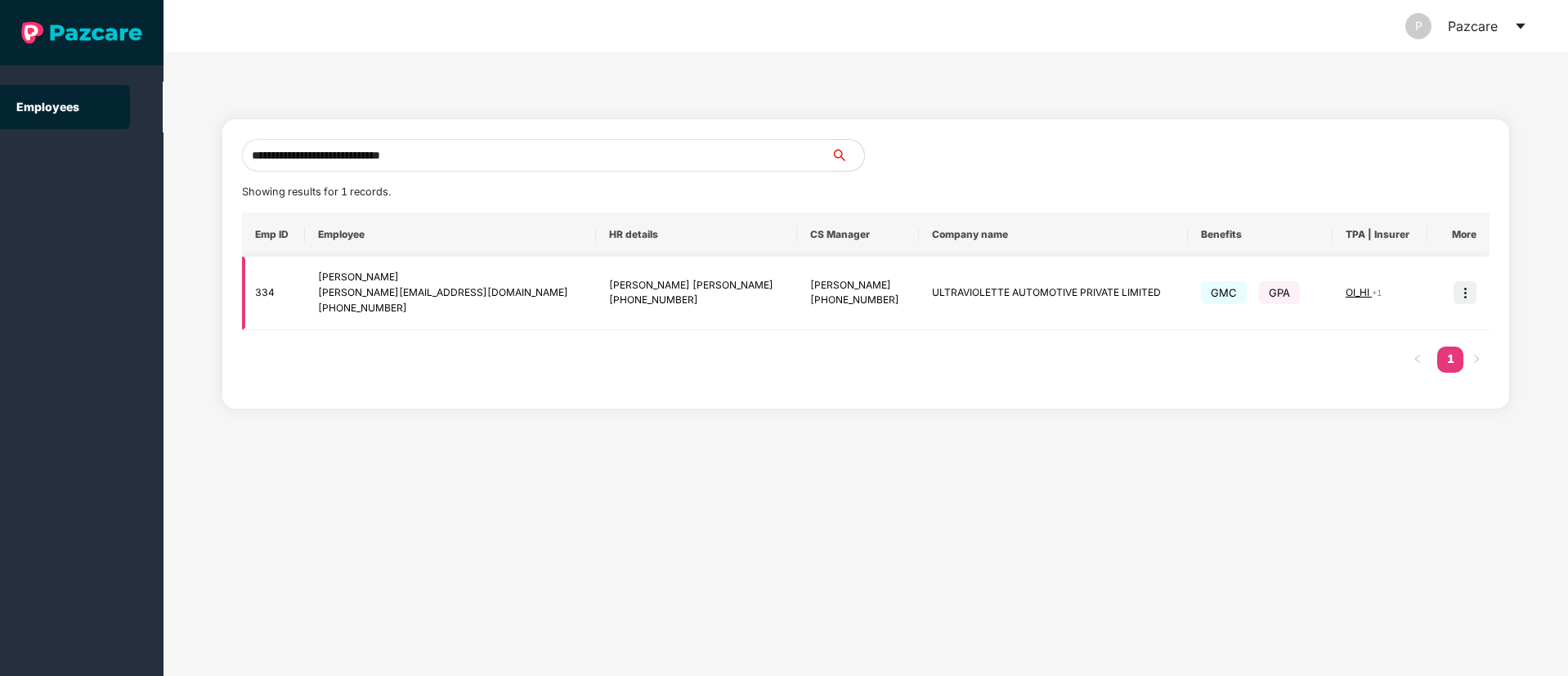
type input "**********"
click at [1472, 291] on img at bounding box center [1466, 293] width 23 height 23
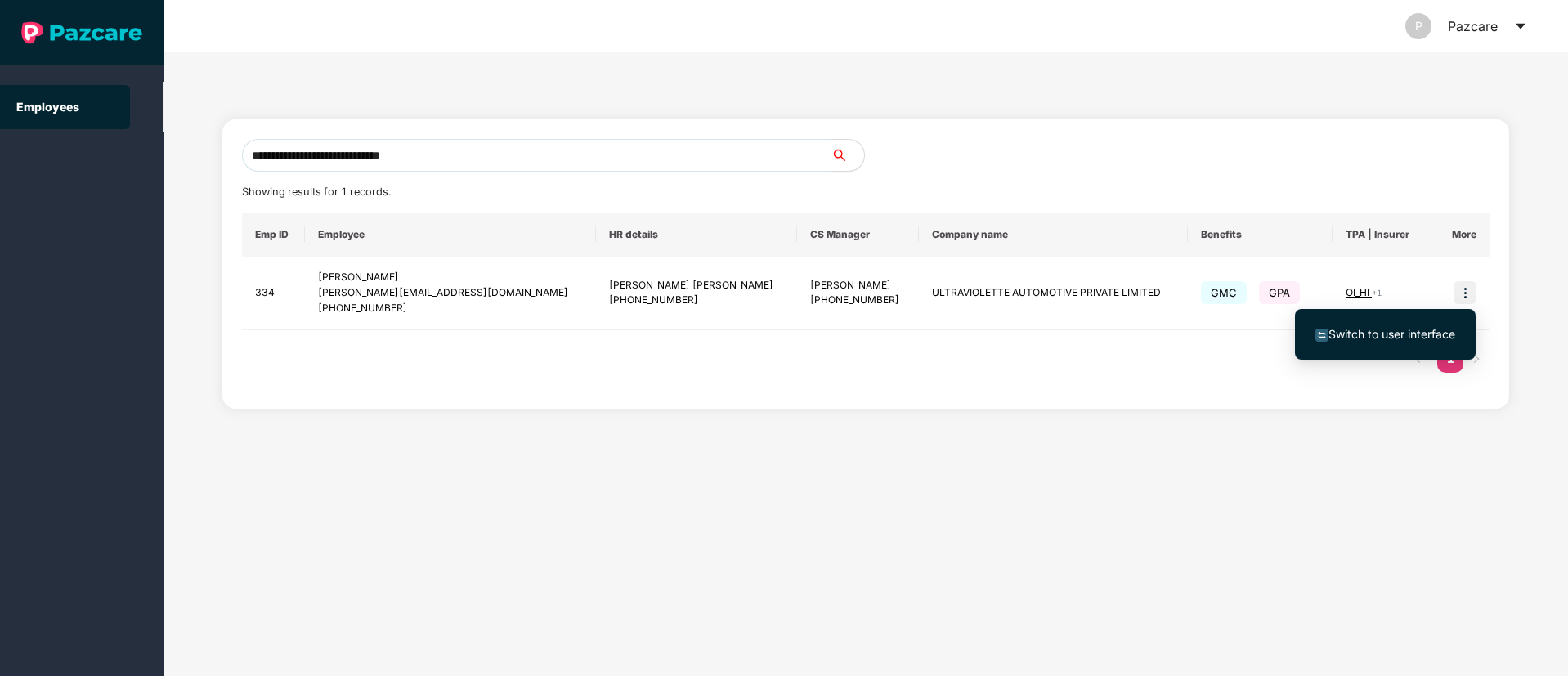
click at [1383, 332] on span "Switch to user interface" at bounding box center [1392, 333] width 126 height 14
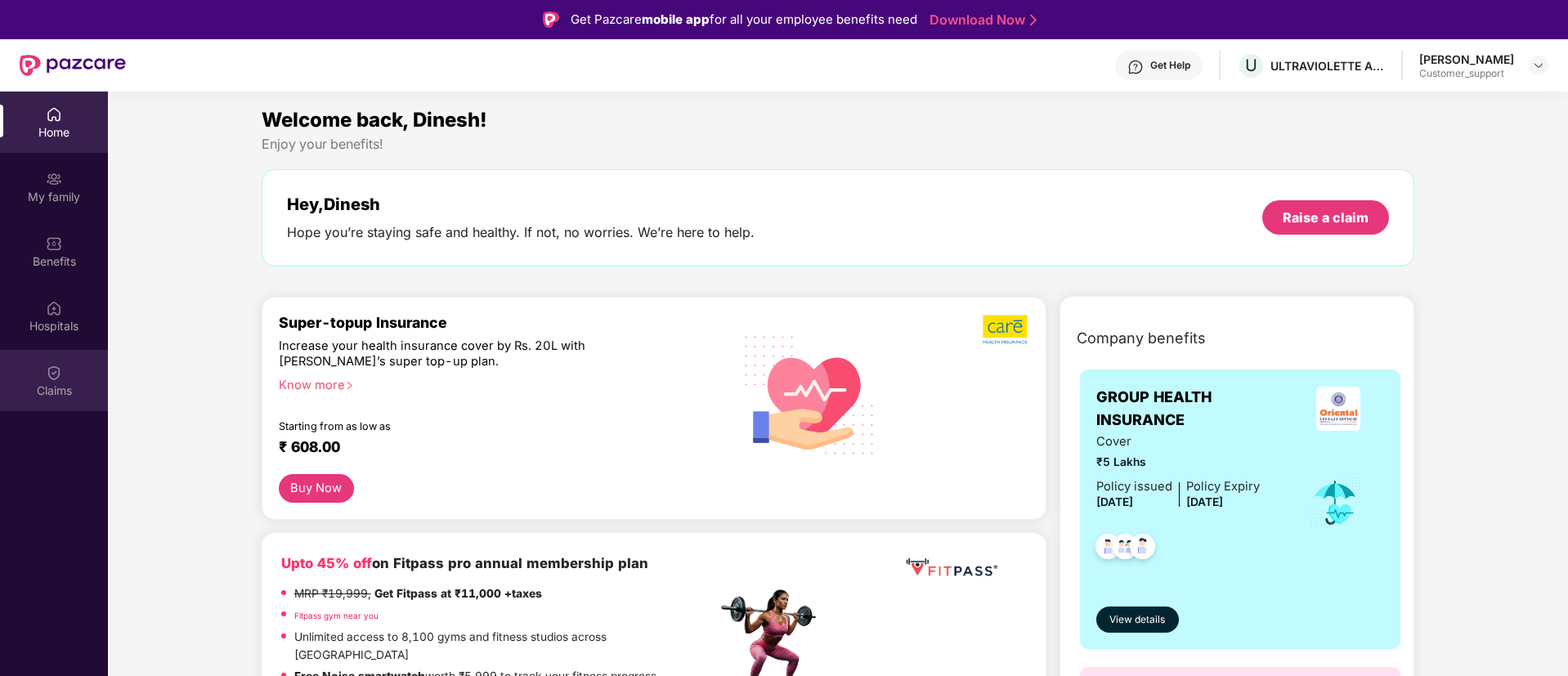
click at [64, 378] on div "Claims" at bounding box center [54, 380] width 108 height 61
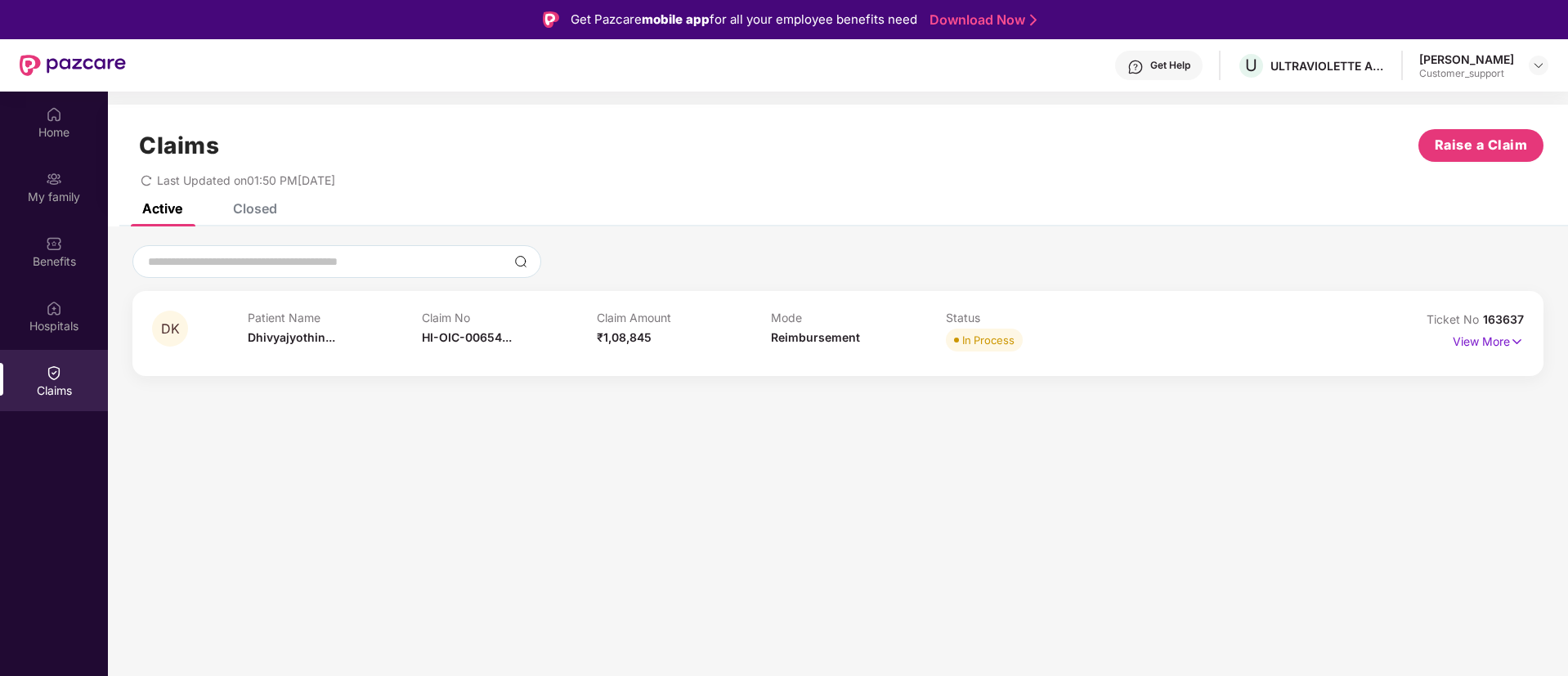
click at [254, 212] on div "Closed" at bounding box center [255, 208] width 44 height 16
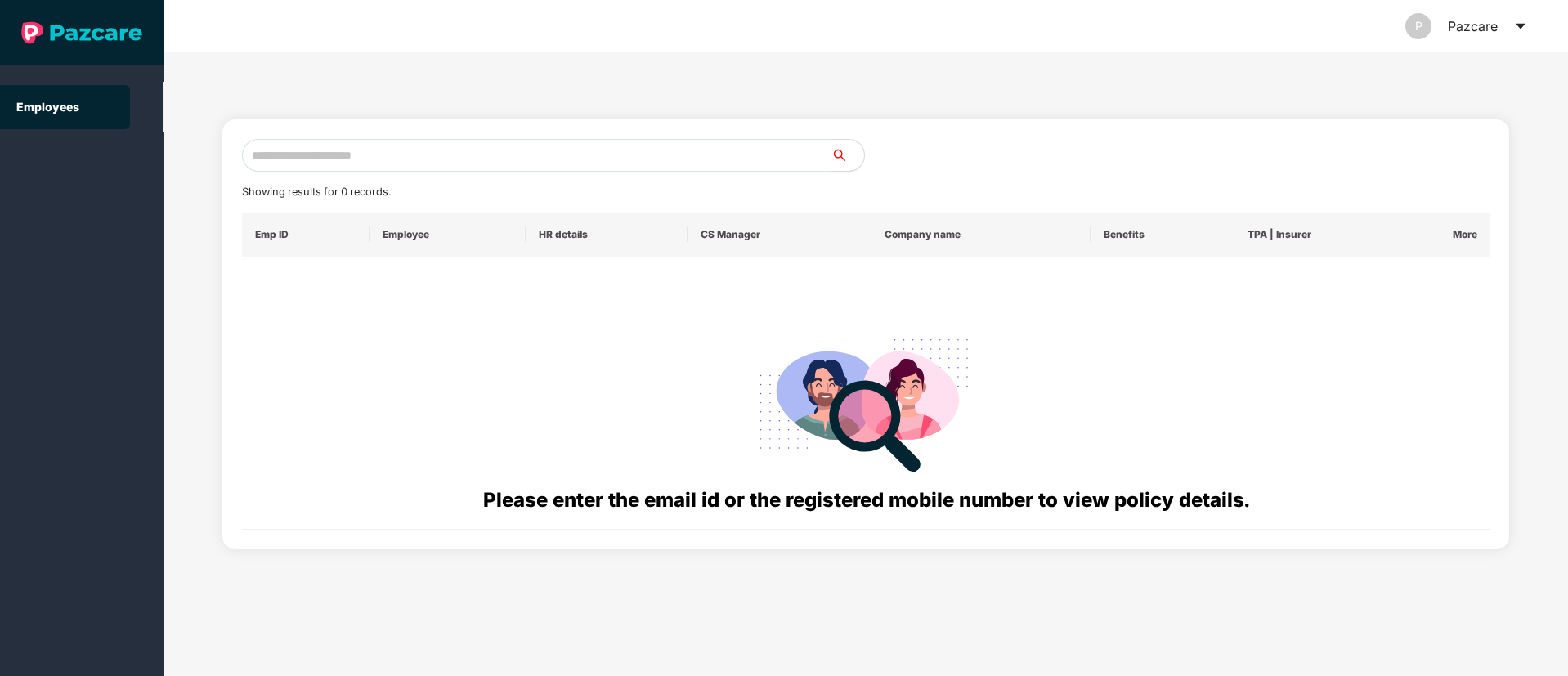
click at [278, 148] on input "text" at bounding box center [537, 155] width 590 height 33
paste input "**********"
click at [268, 154] on input "**********" at bounding box center [537, 155] width 590 height 33
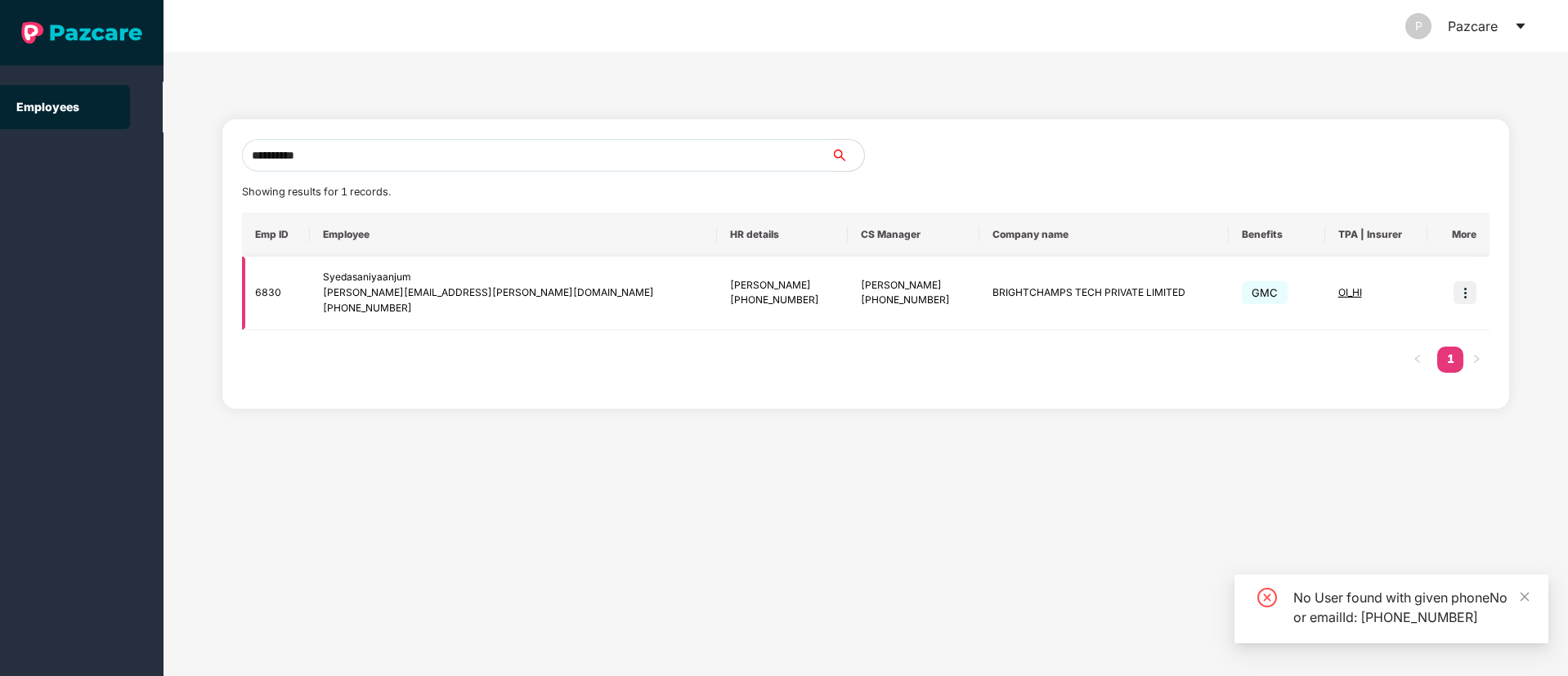
type input "**********"
click at [1467, 292] on img at bounding box center [1466, 293] width 23 height 23
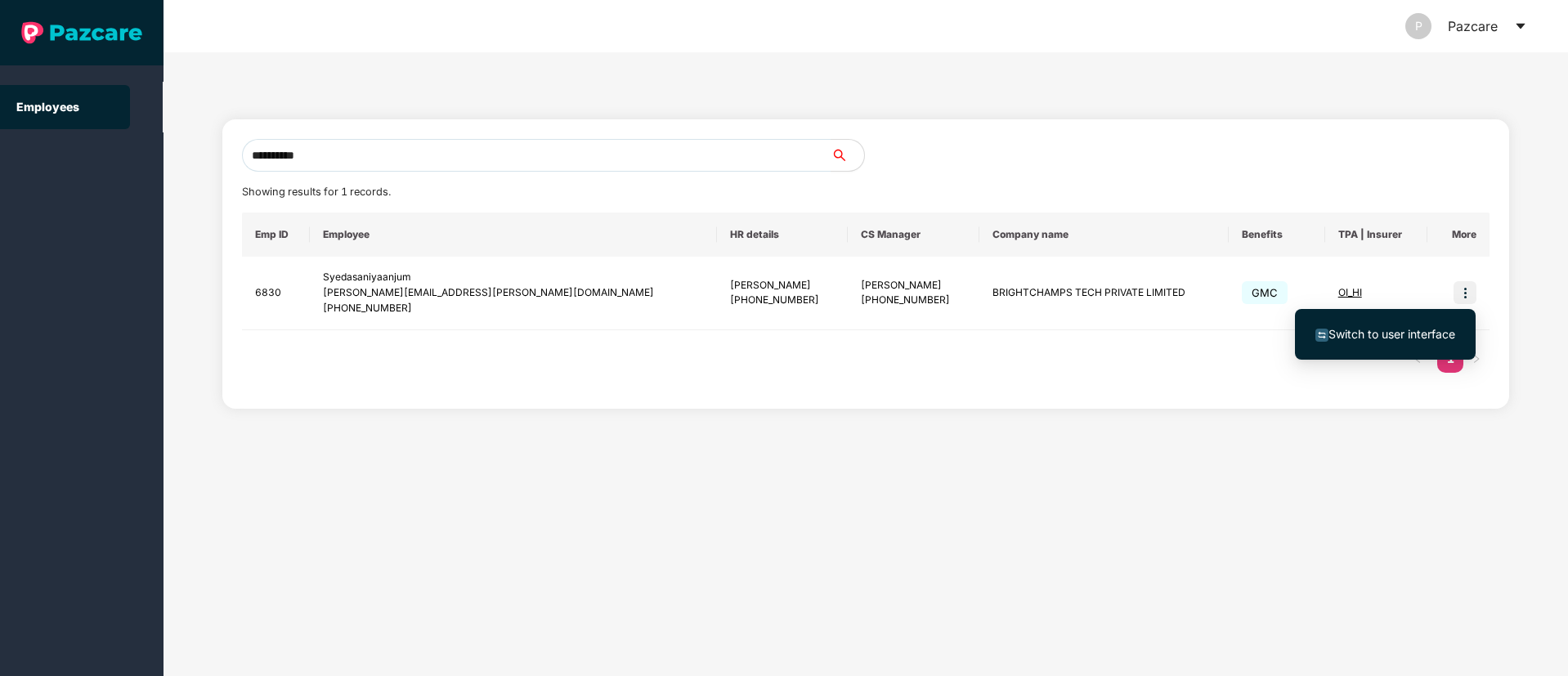
click at [1377, 331] on span "Switch to user interface" at bounding box center [1392, 333] width 126 height 14
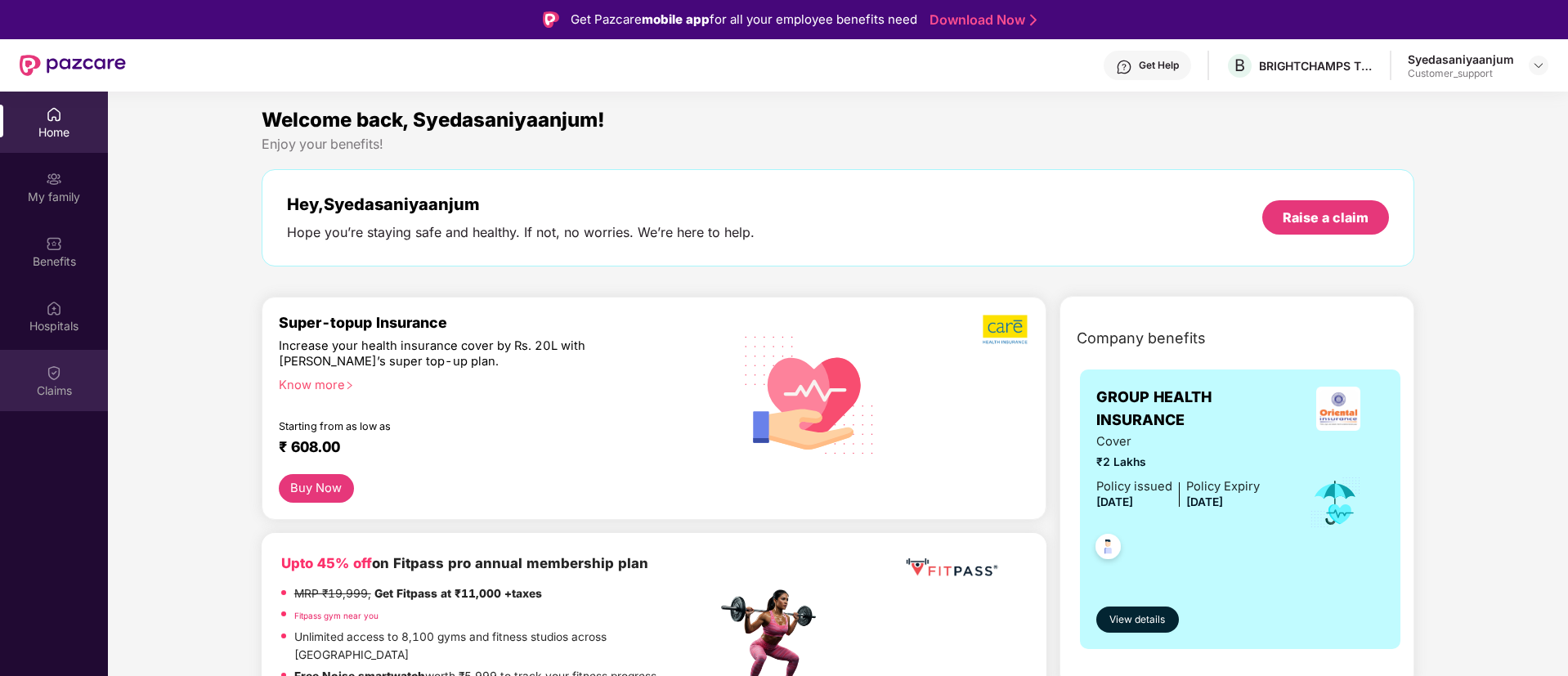
click at [40, 398] on div "Claims" at bounding box center [54, 380] width 108 height 61
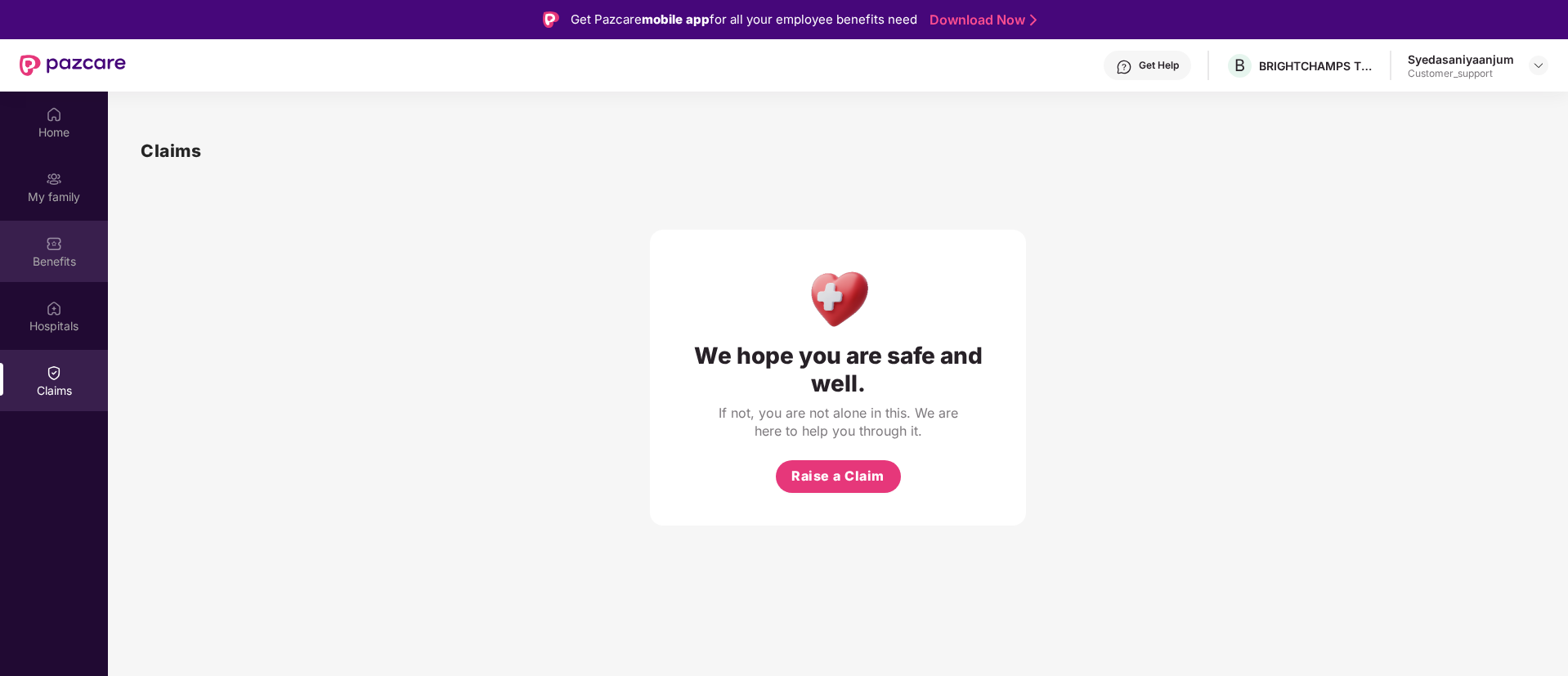
click at [53, 249] on img at bounding box center [54, 243] width 16 height 16
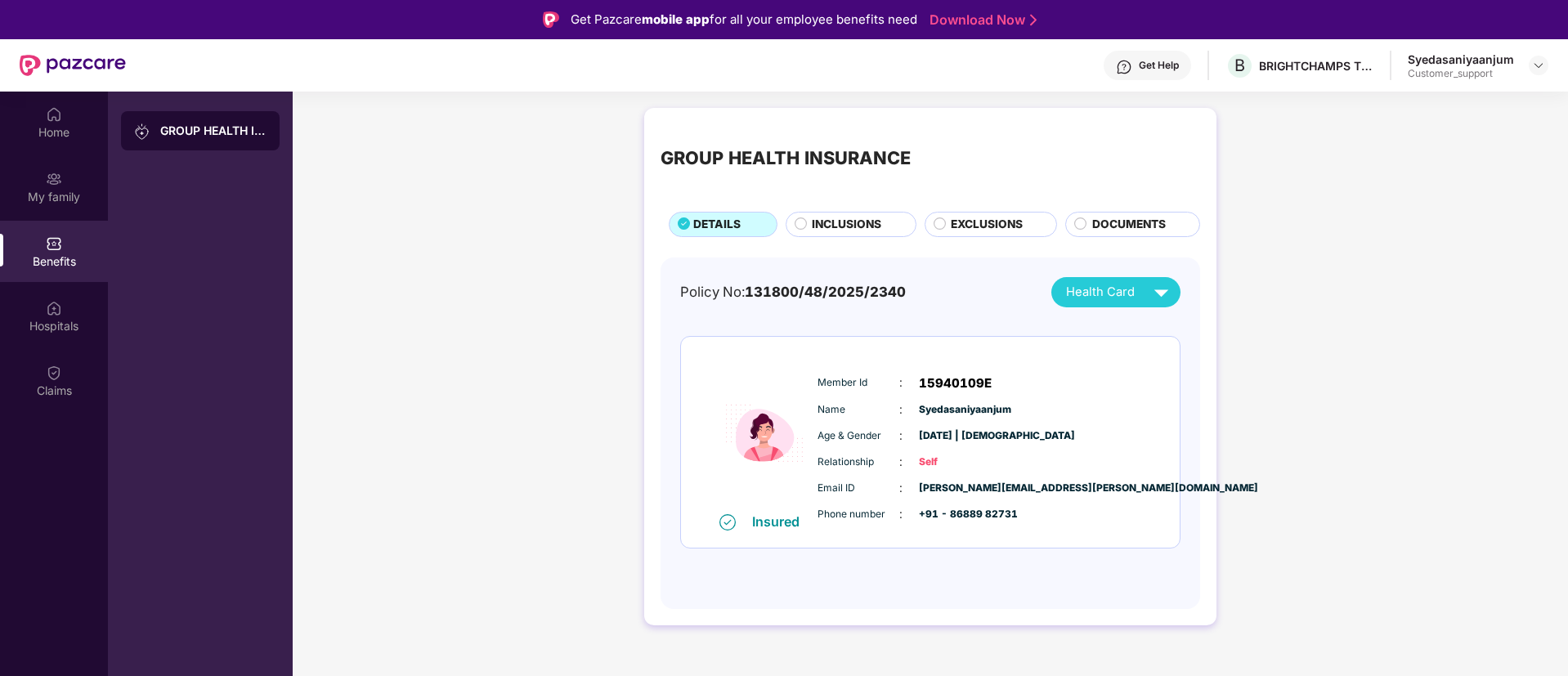
click at [1145, 77] on div "Get Help" at bounding box center [1147, 65] width 87 height 30
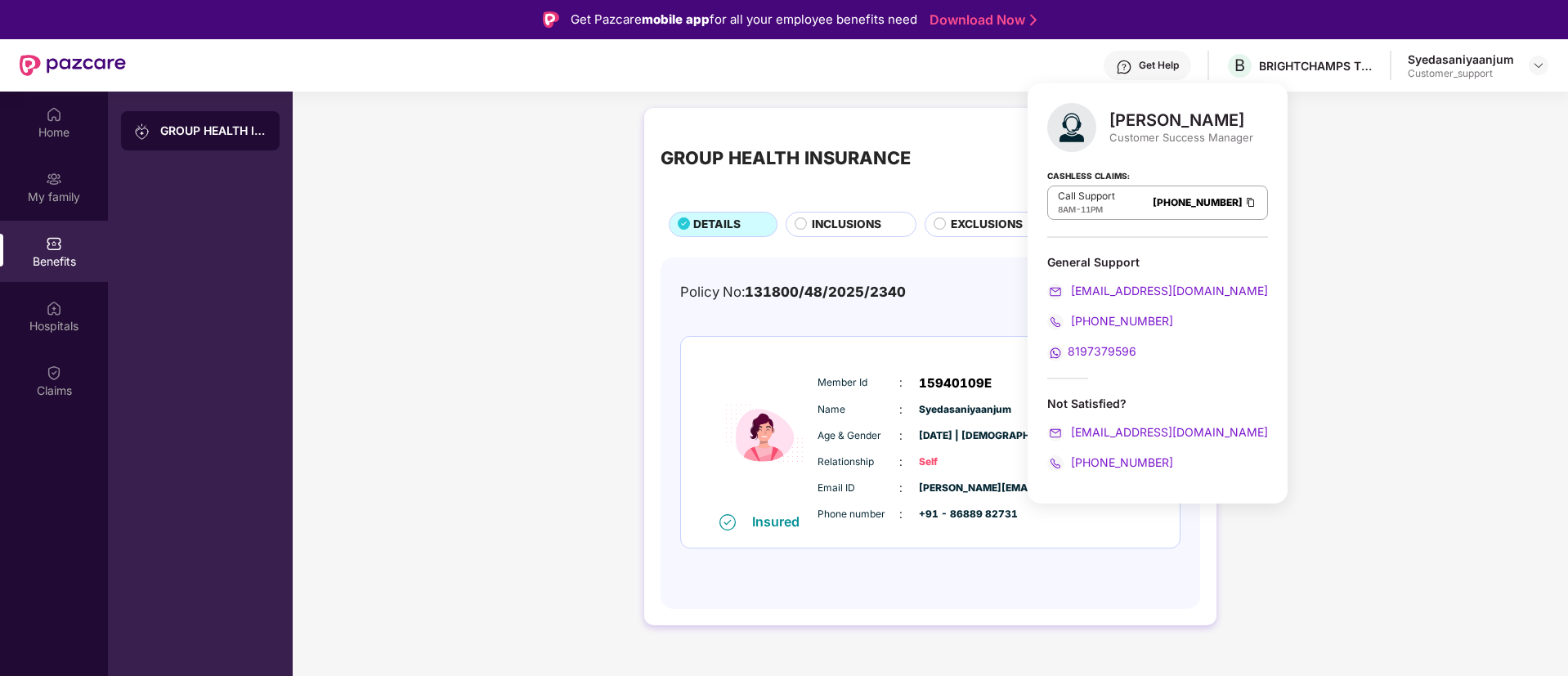
click at [1136, 53] on div "Get Help" at bounding box center [1147, 65] width 87 height 30
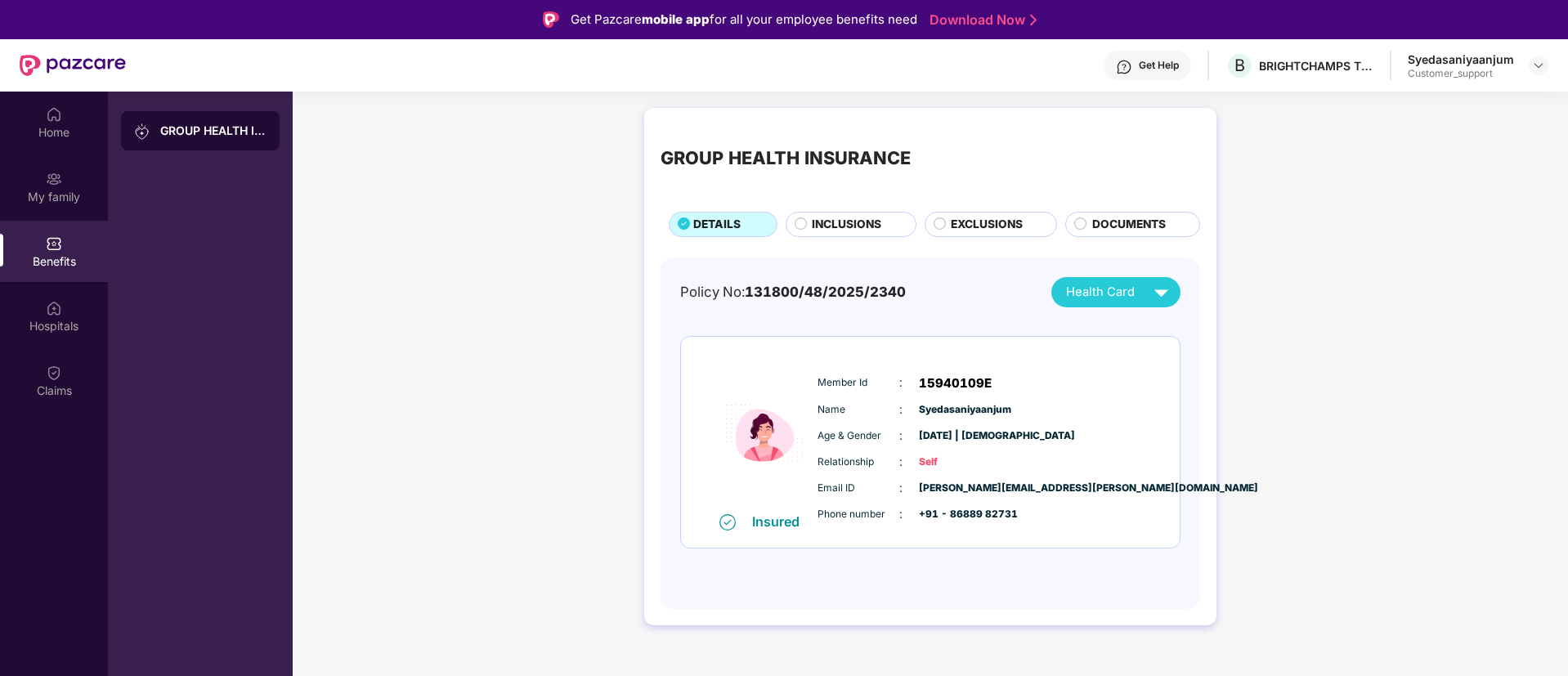
click at [1167, 58] on div "Get Help" at bounding box center [1159, 65] width 40 height 13
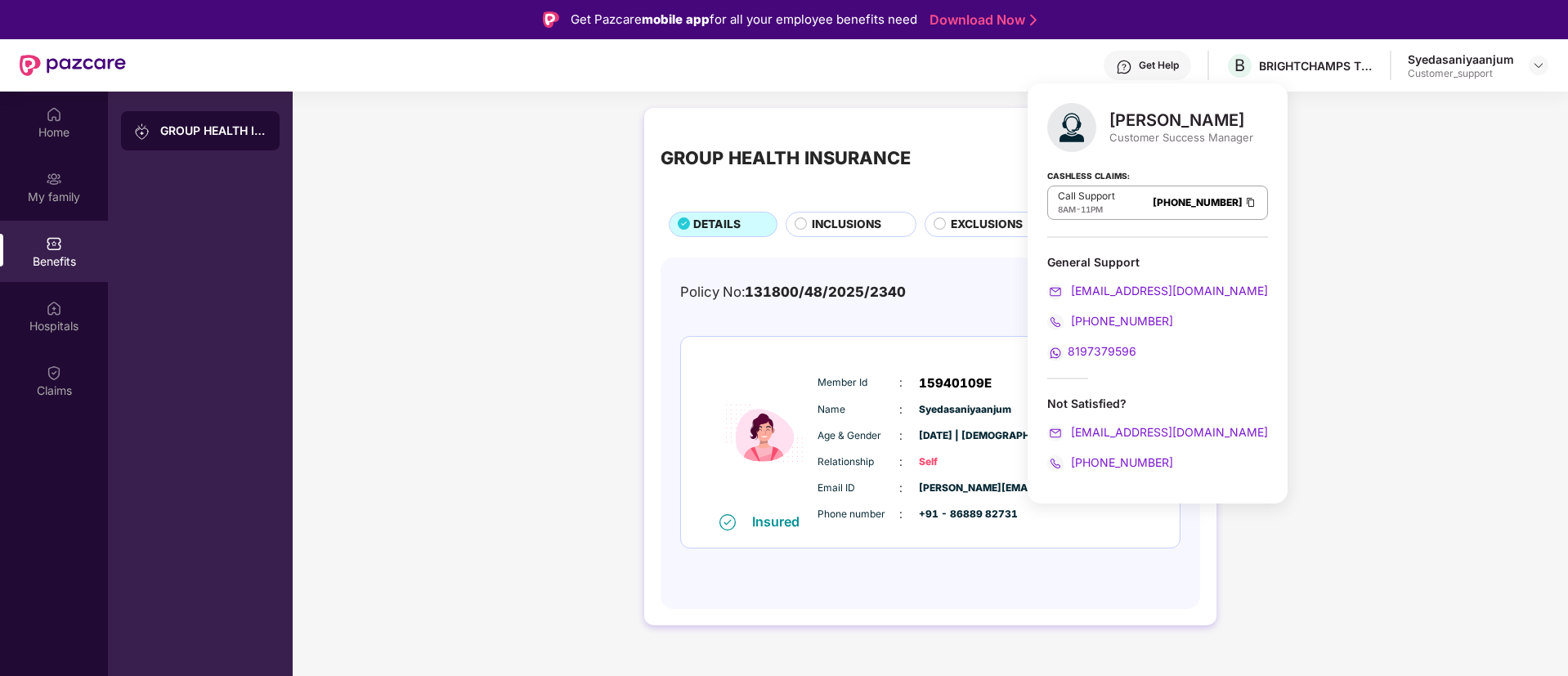
click at [830, 231] on span "INCLUSIONS" at bounding box center [847, 224] width 70 height 18
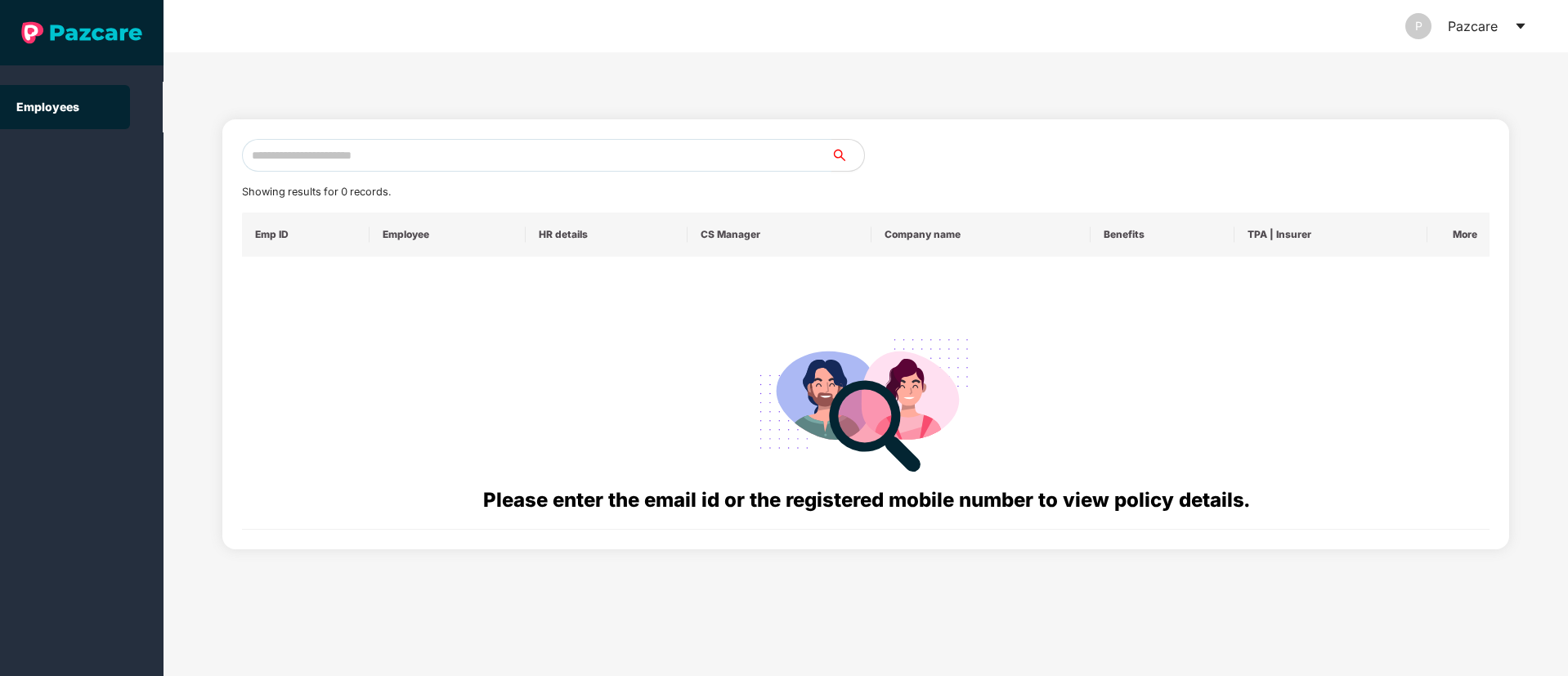
click at [314, 152] on input "text" at bounding box center [537, 155] width 590 height 33
paste input "**********"
click at [277, 153] on input "**********" at bounding box center [537, 155] width 590 height 33
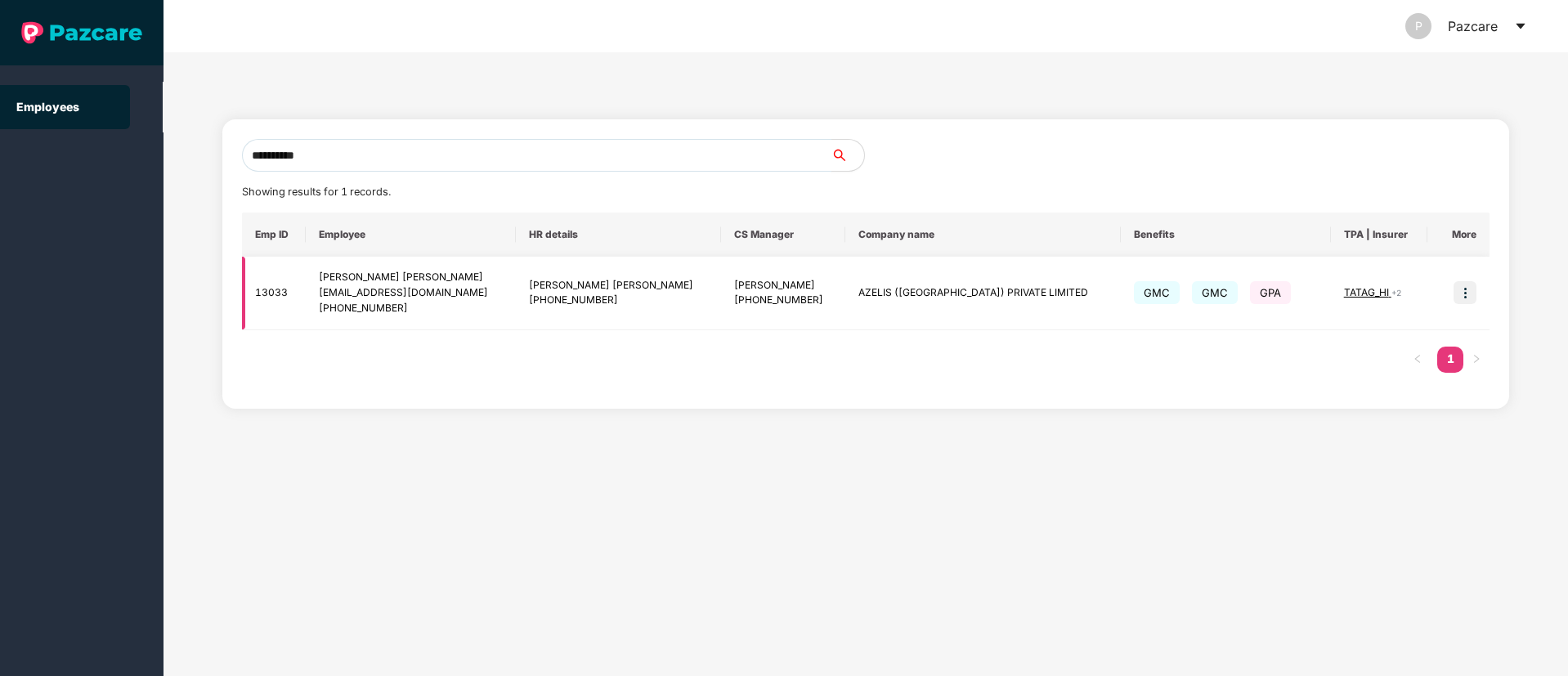
type input "**********"
click at [1465, 292] on img at bounding box center [1466, 293] width 23 height 23
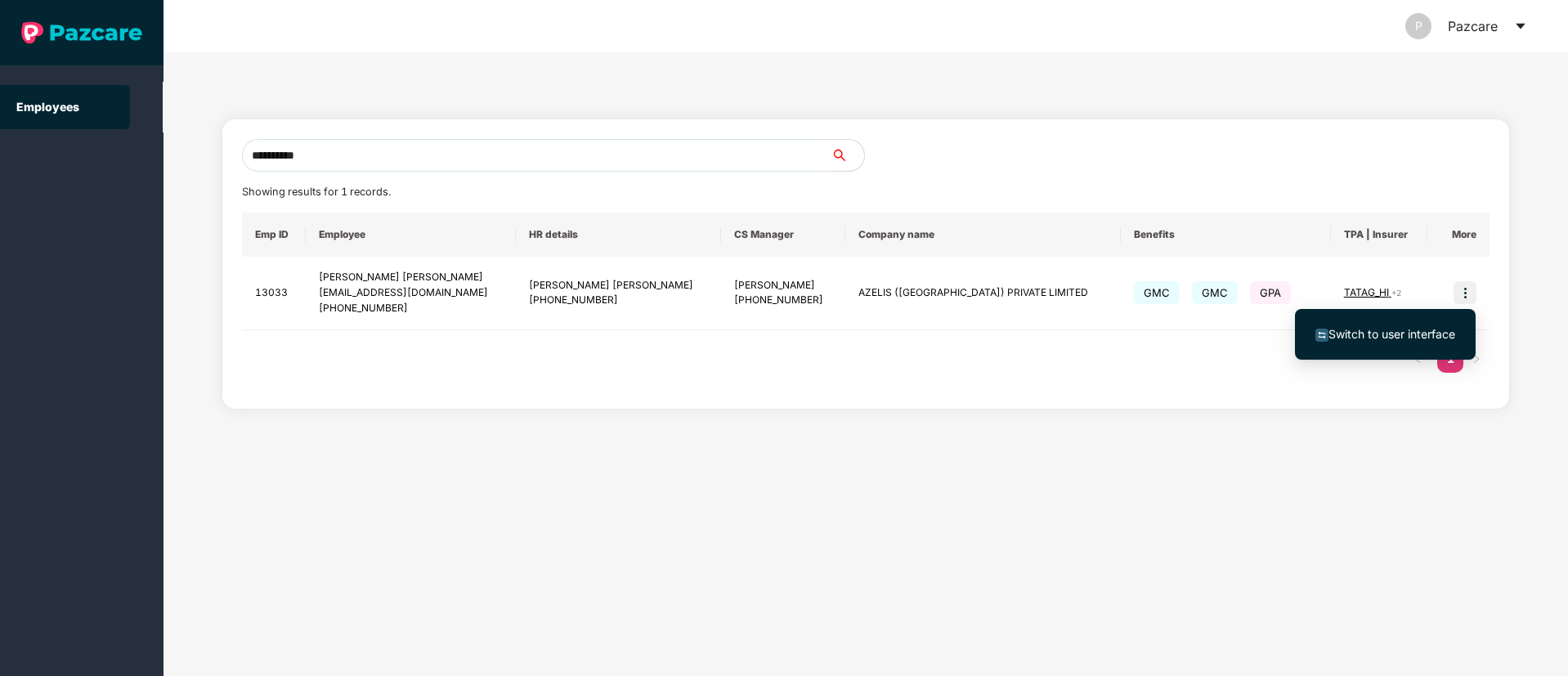
click at [1352, 332] on span "Switch to user interface" at bounding box center [1392, 333] width 126 height 14
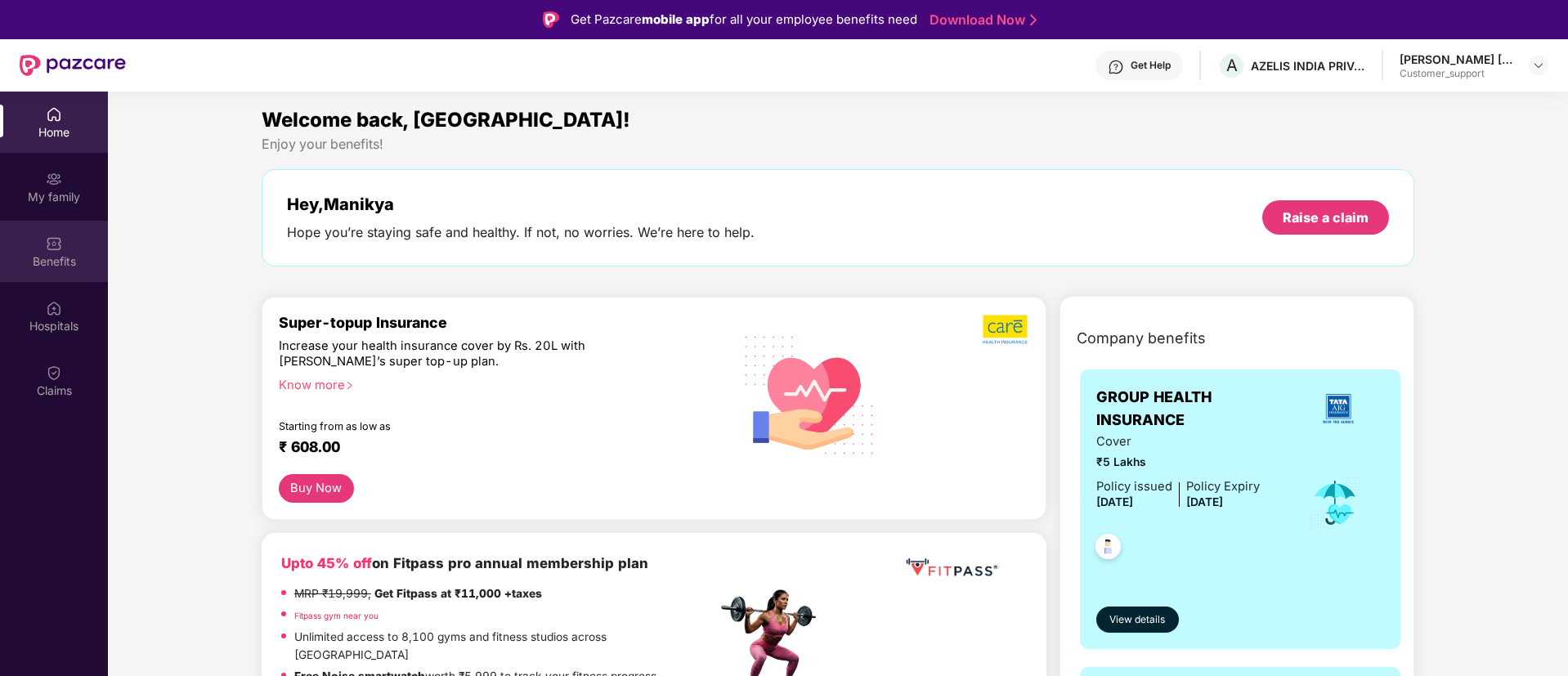
click at [80, 263] on div "Benefits" at bounding box center [54, 261] width 108 height 16
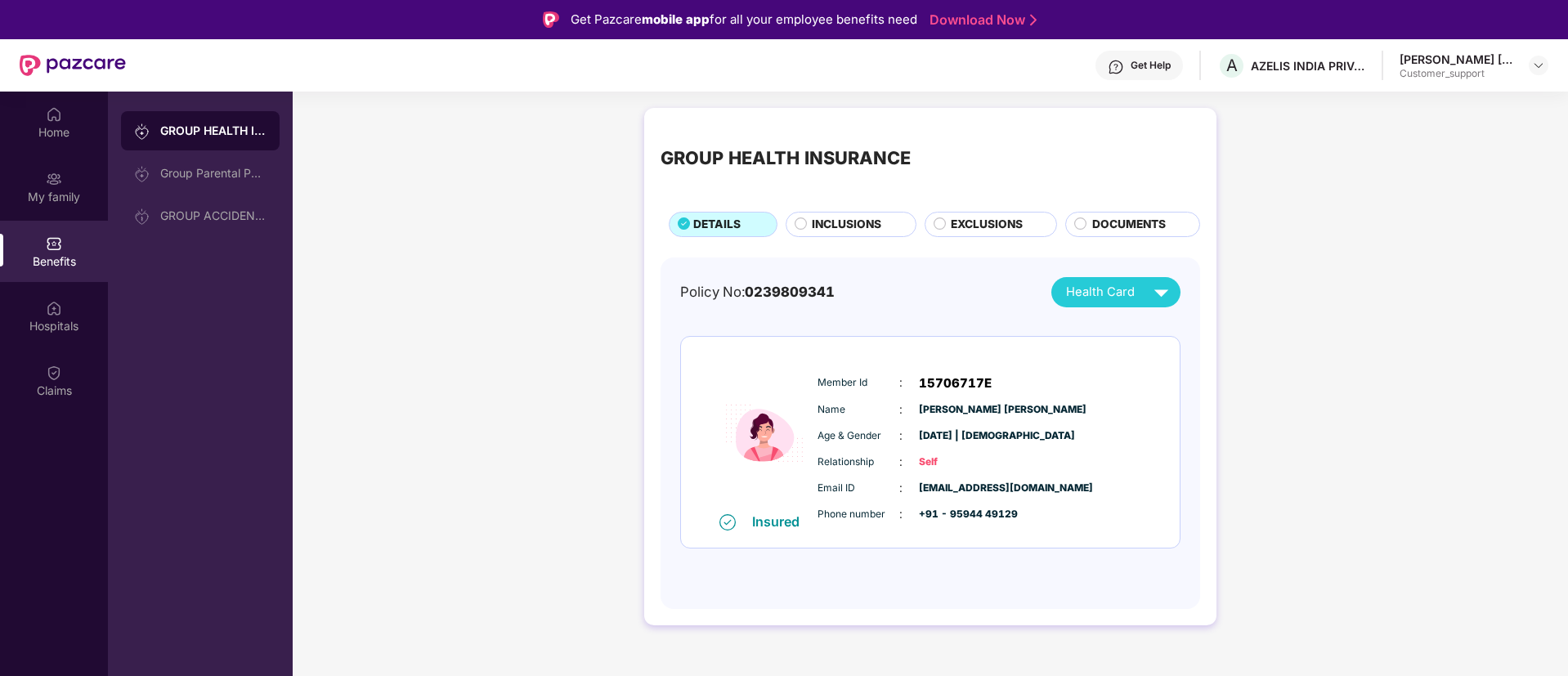
click at [931, 385] on span "15706717E" at bounding box center [956, 383] width 73 height 19
copy span "15706717E"
click at [934, 295] on div "Policy No: 0239809341 Health Card" at bounding box center [930, 292] width 500 height 31
click at [946, 379] on span "15706717E" at bounding box center [956, 383] width 73 height 19
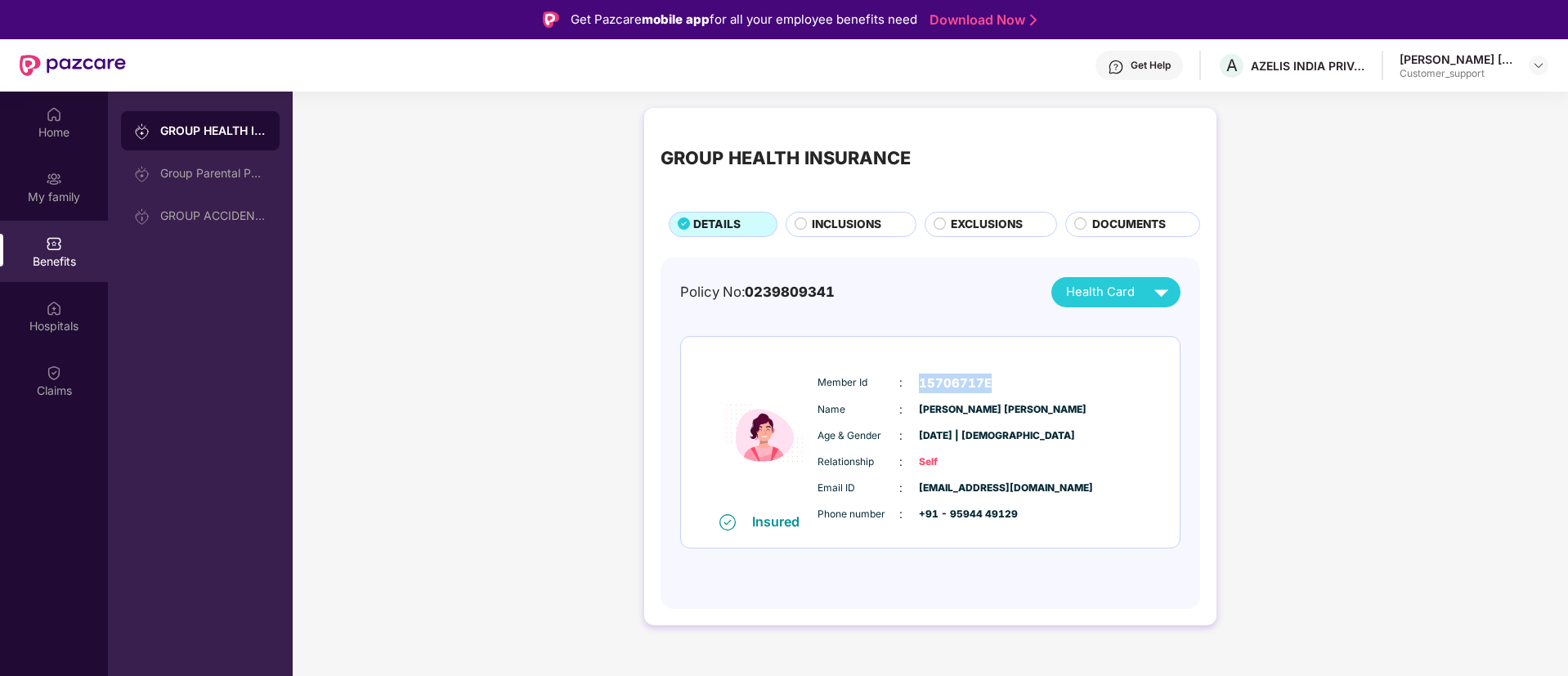
click at [946, 379] on span "15706717E" at bounding box center [956, 383] width 73 height 19
